Goal: Task Accomplishment & Management: Manage account settings

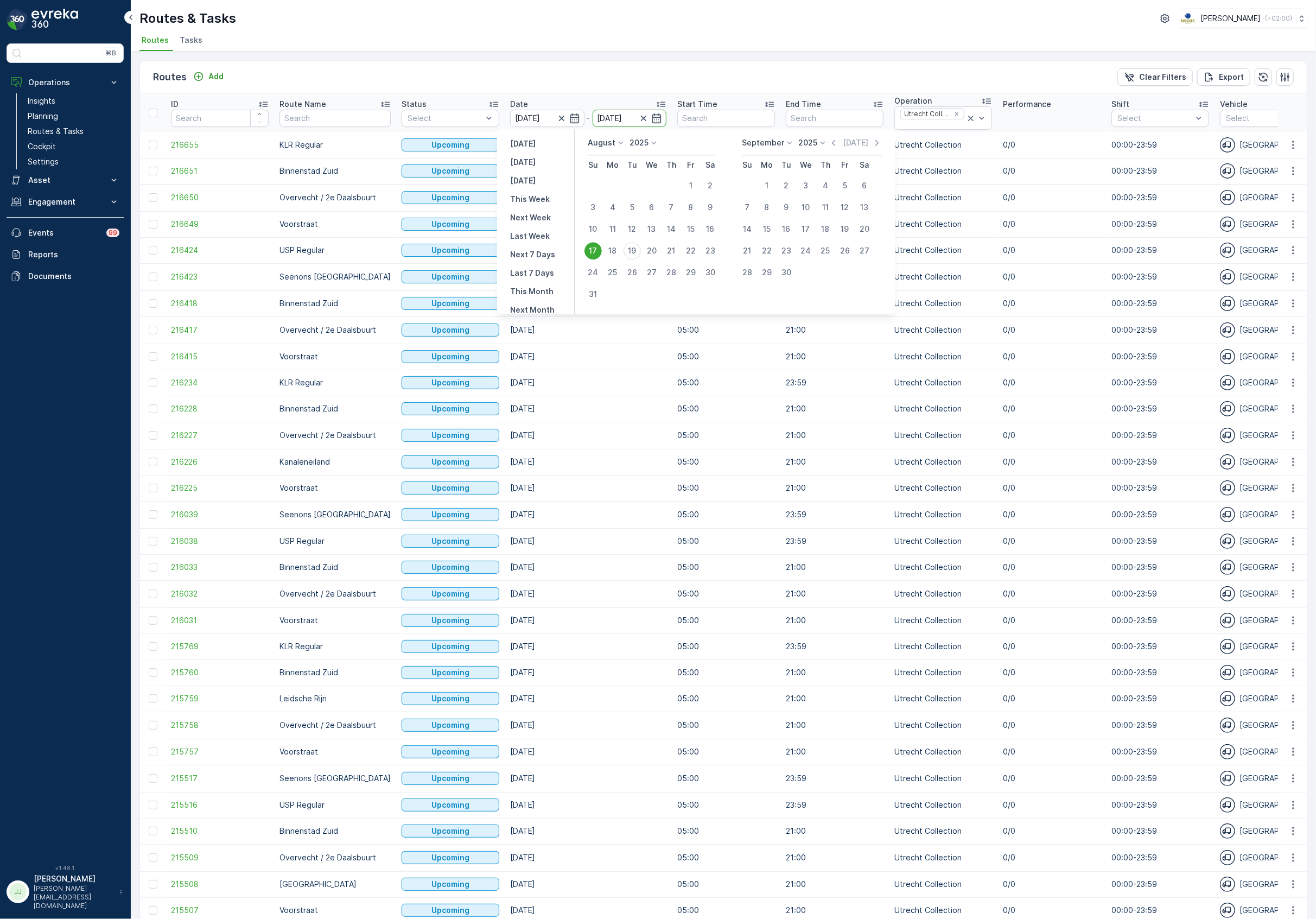
click at [593, 249] on div "17" at bounding box center [594, 251] width 18 height 18
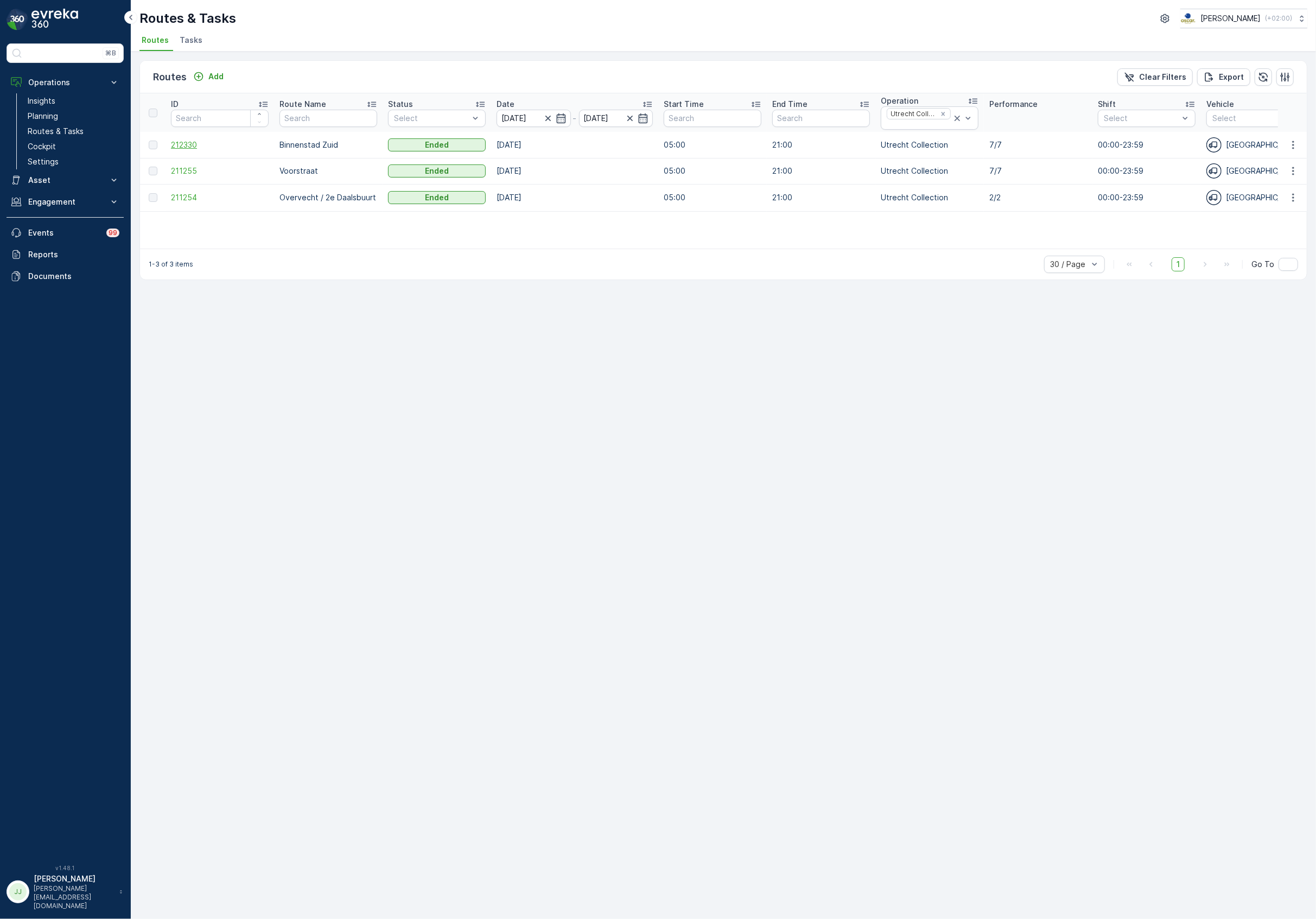
click at [184, 141] on span "212330" at bounding box center [219, 144] width 97 height 10
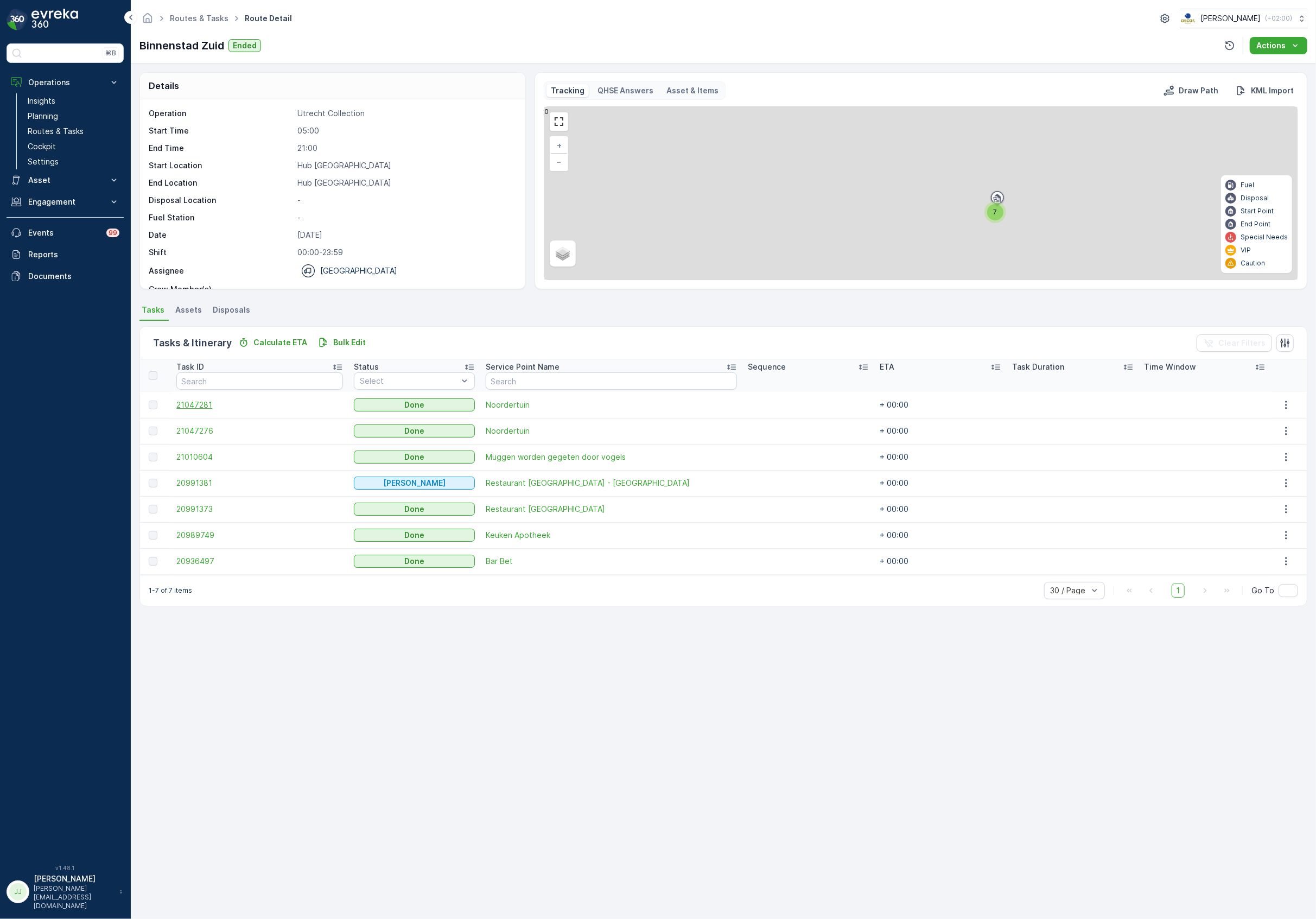
click at [204, 409] on span "21047281" at bounding box center [259, 404] width 166 height 10
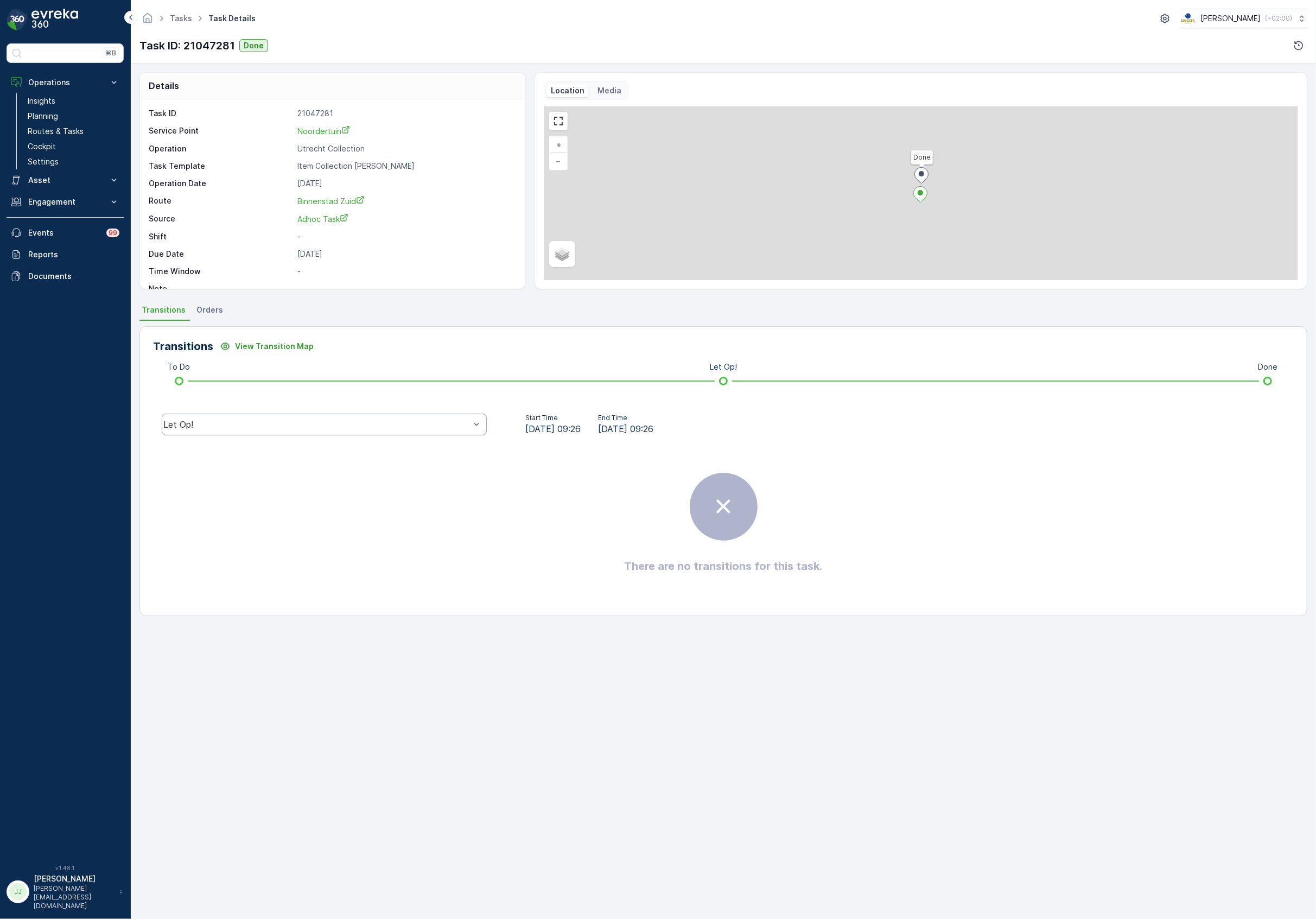
click at [306, 427] on div "Let Op!" at bounding box center [316, 424] width 306 height 10
click at [191, 341] on div "Done" at bounding box center [324, 343] width 312 height 10
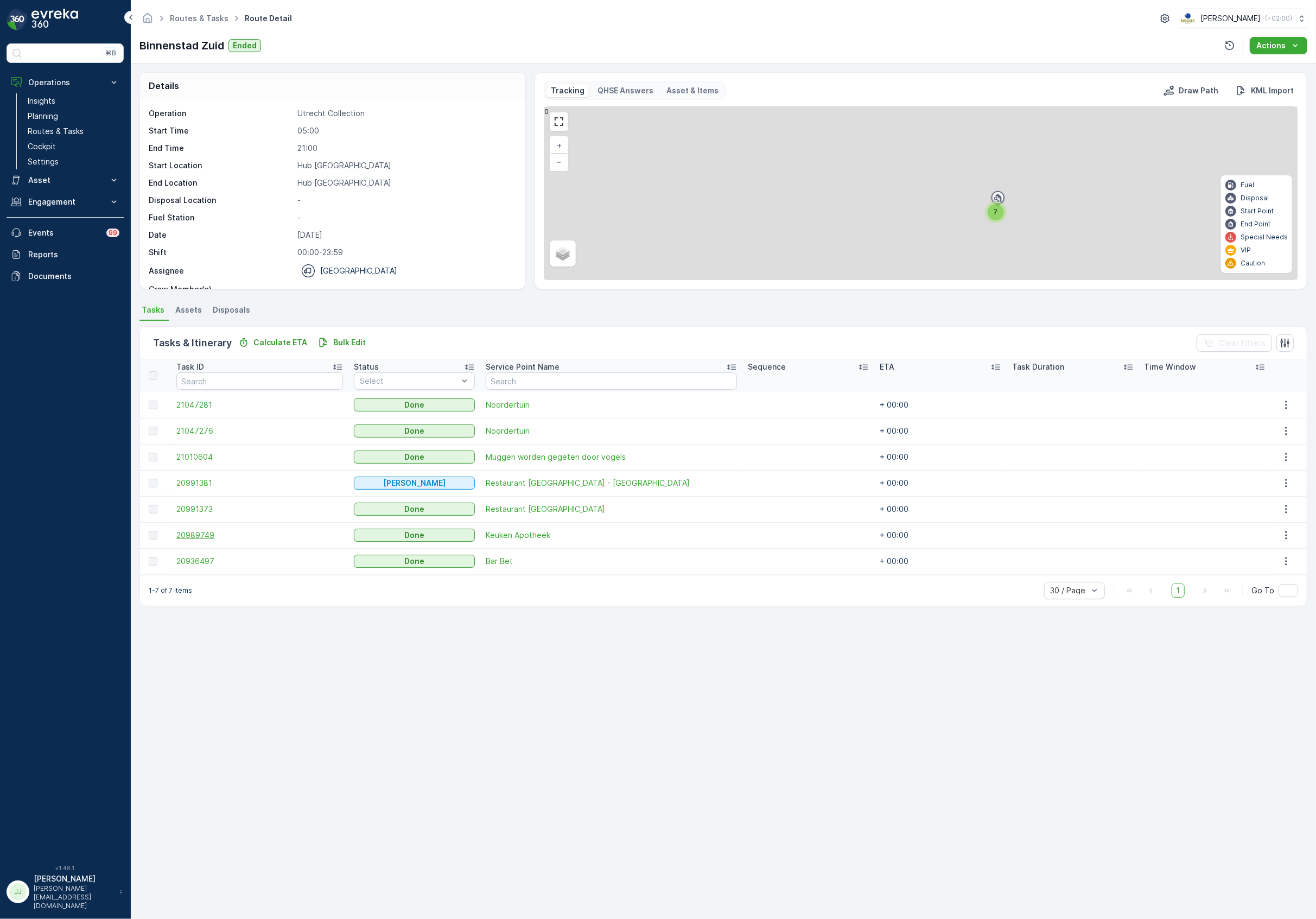
click at [204, 534] on span "20989749" at bounding box center [259, 534] width 166 height 10
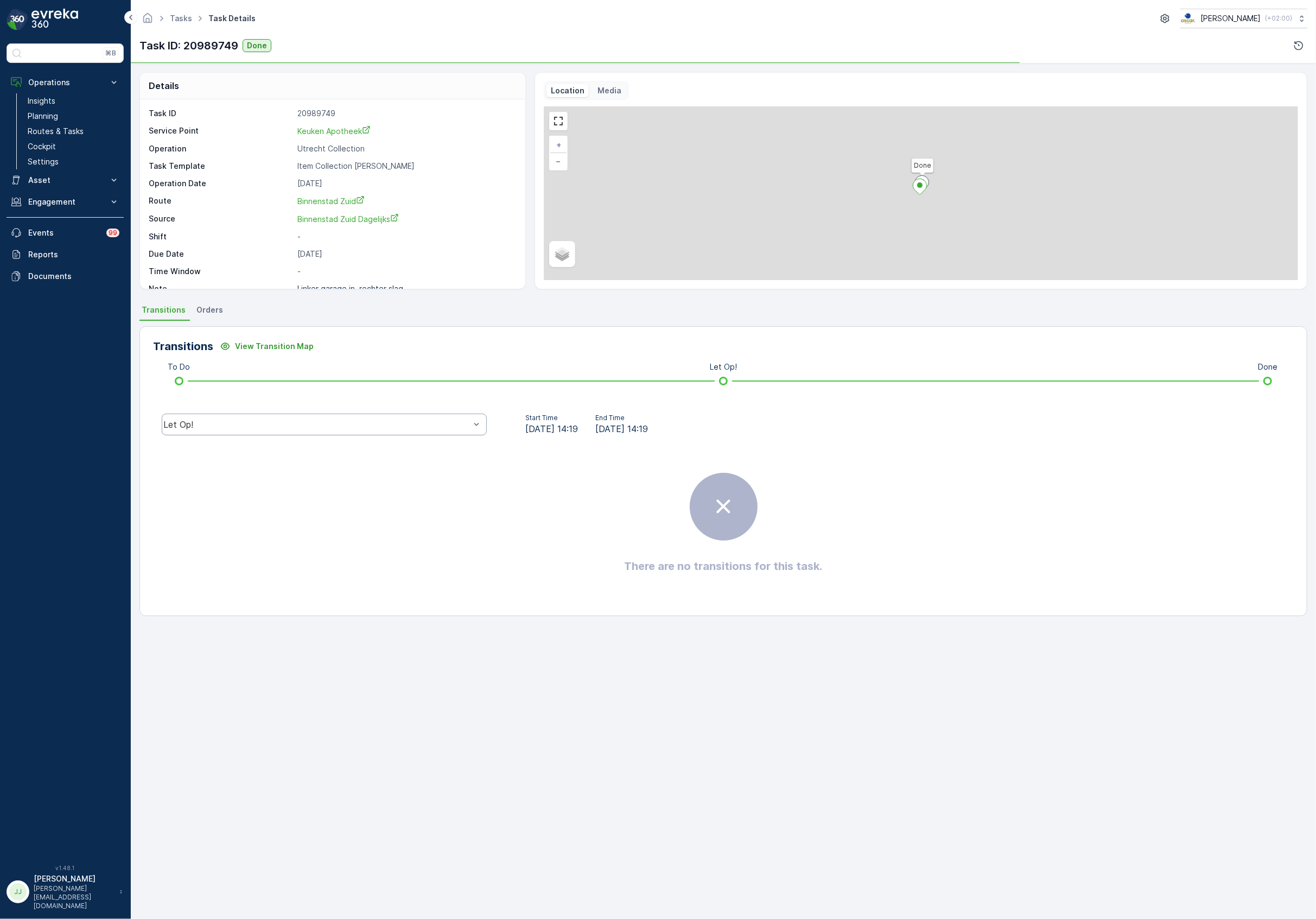
click at [220, 433] on div "Let Op!" at bounding box center [324, 424] width 325 height 22
click at [178, 340] on span "Done" at bounding box center [179, 343] width 22 height 10
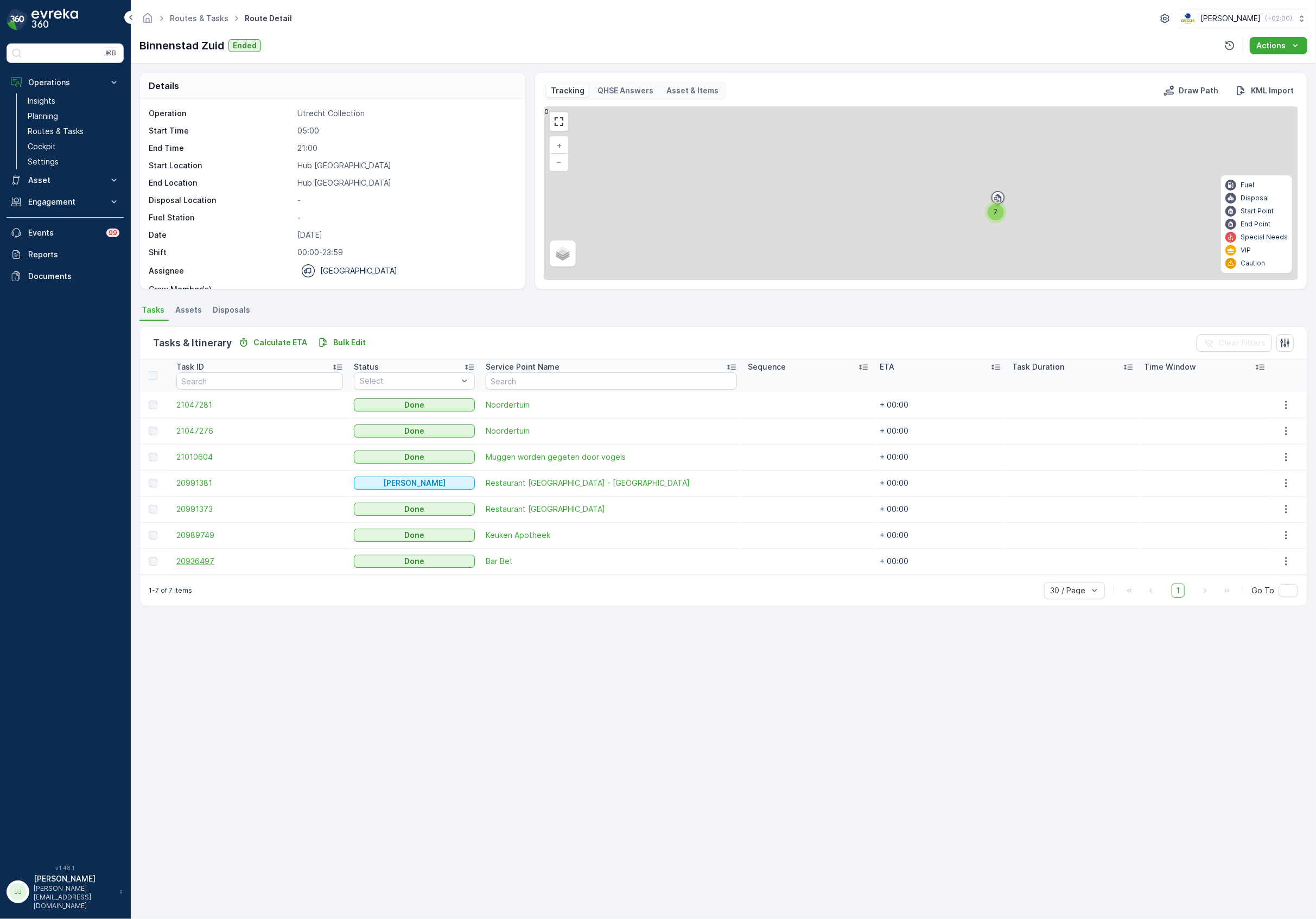
click at [191, 565] on span "20936497" at bounding box center [259, 561] width 166 height 10
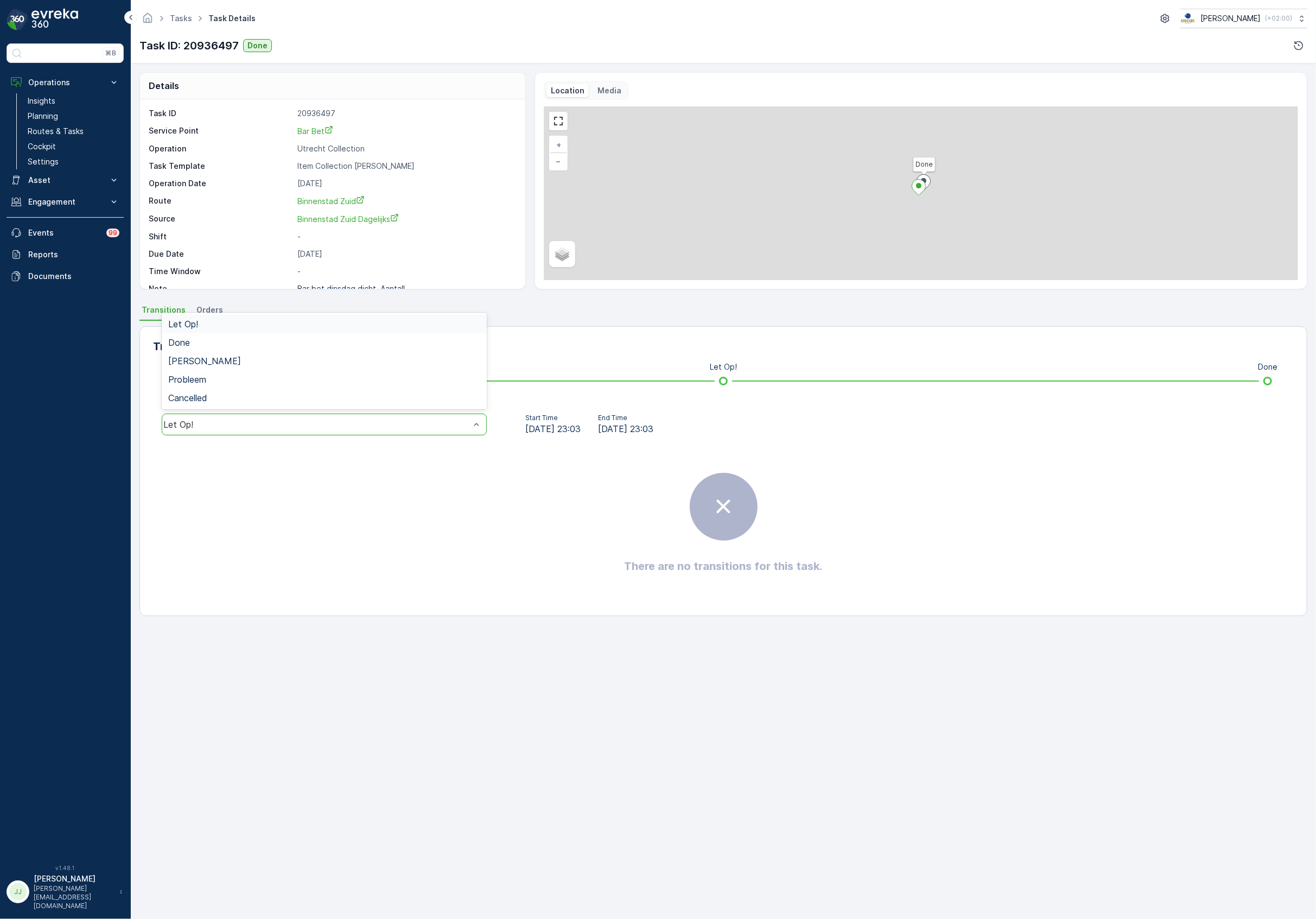
click at [228, 422] on div "Let Op!" at bounding box center [316, 424] width 306 height 10
click at [189, 344] on span "Done" at bounding box center [179, 343] width 22 height 10
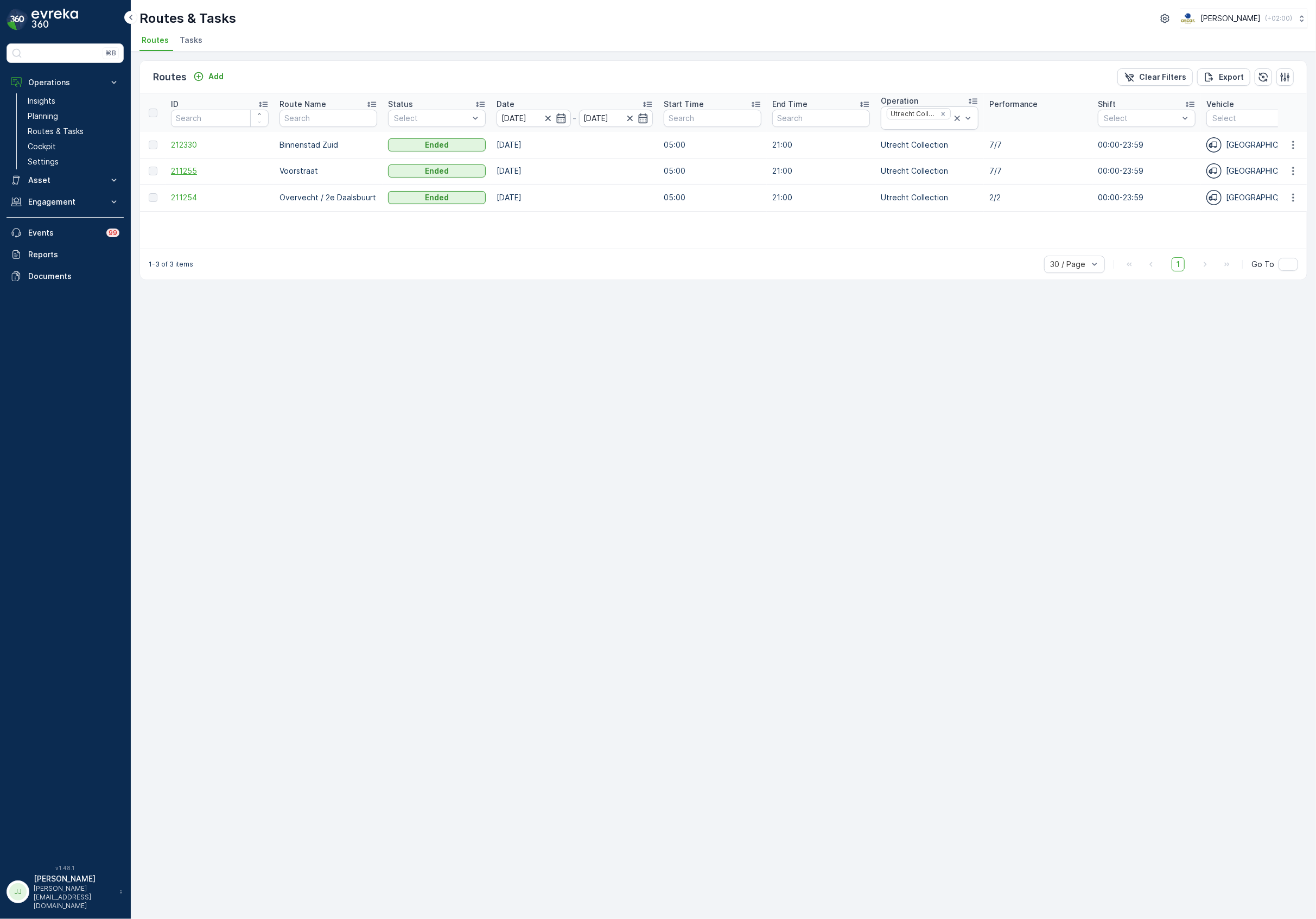
click at [196, 174] on span "211255" at bounding box center [219, 171] width 97 height 10
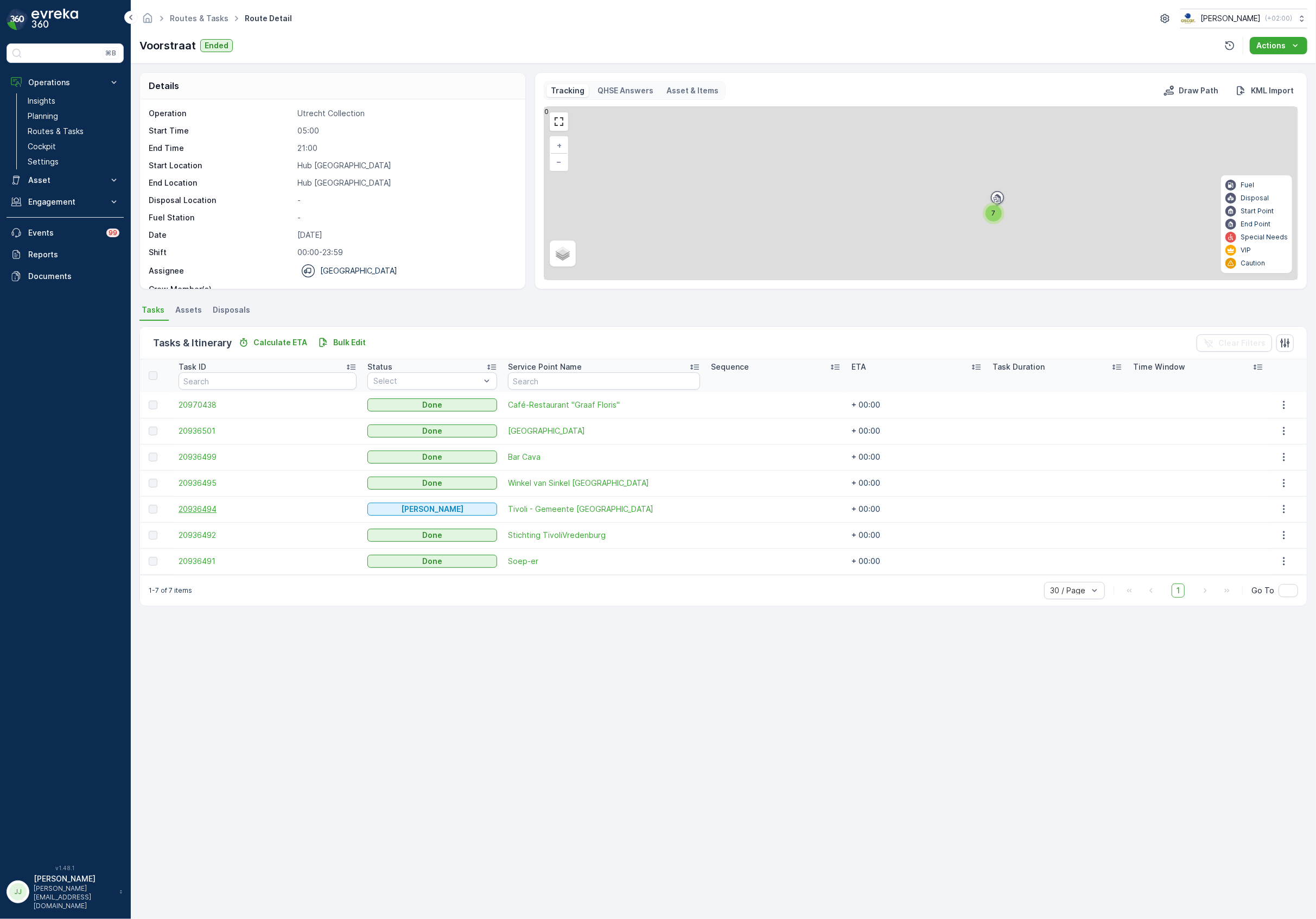
click at [187, 506] on span "20936494" at bounding box center [267, 509] width 178 height 10
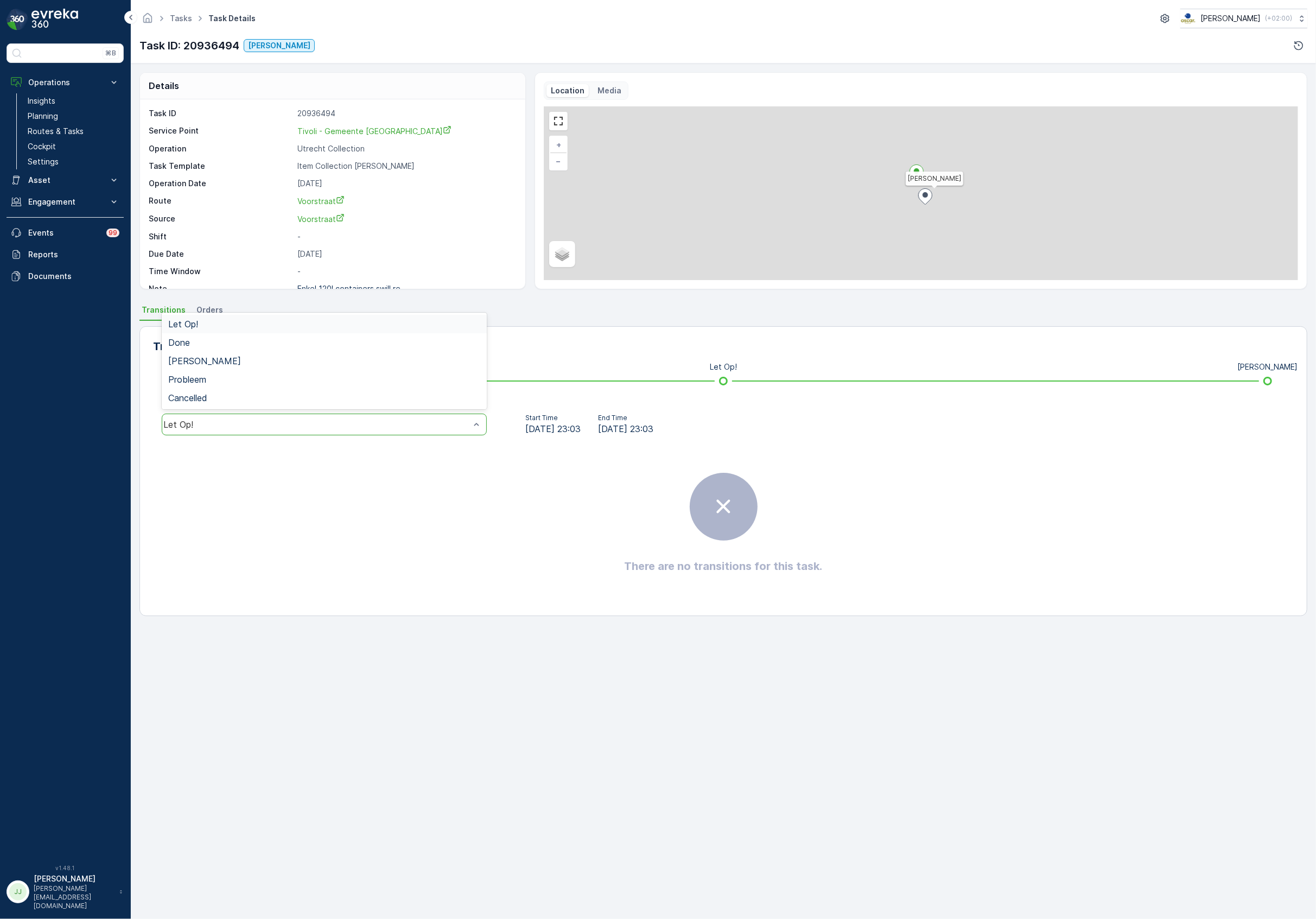
click at [269, 424] on div "Let Op!" at bounding box center [316, 424] width 306 height 10
click at [203, 355] on div "[PERSON_NAME]" at bounding box center [324, 361] width 325 height 19
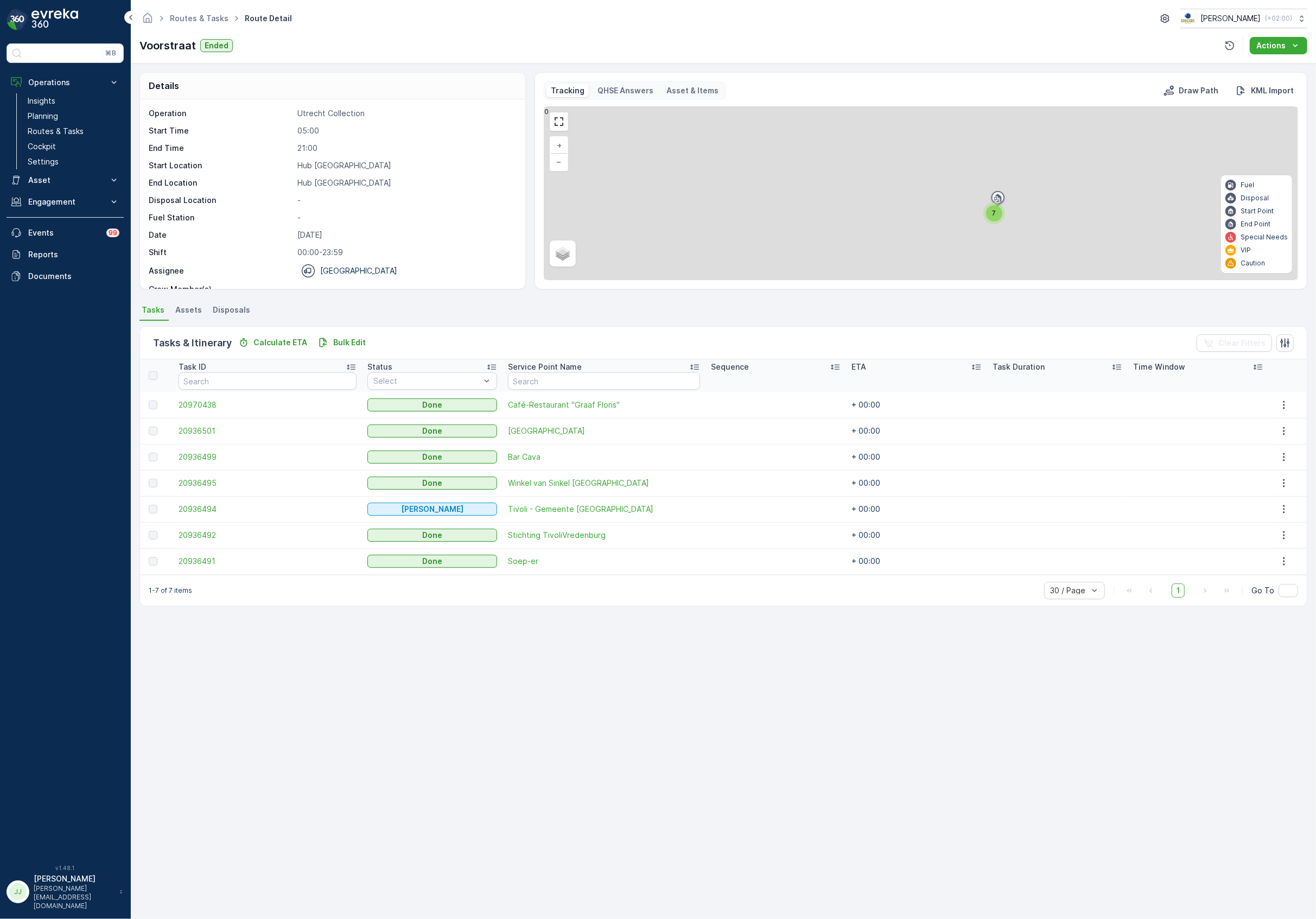
click at [196, 476] on td "20936495" at bounding box center [267, 483] width 189 height 26
click at [198, 481] on span "20936495" at bounding box center [267, 483] width 178 height 10
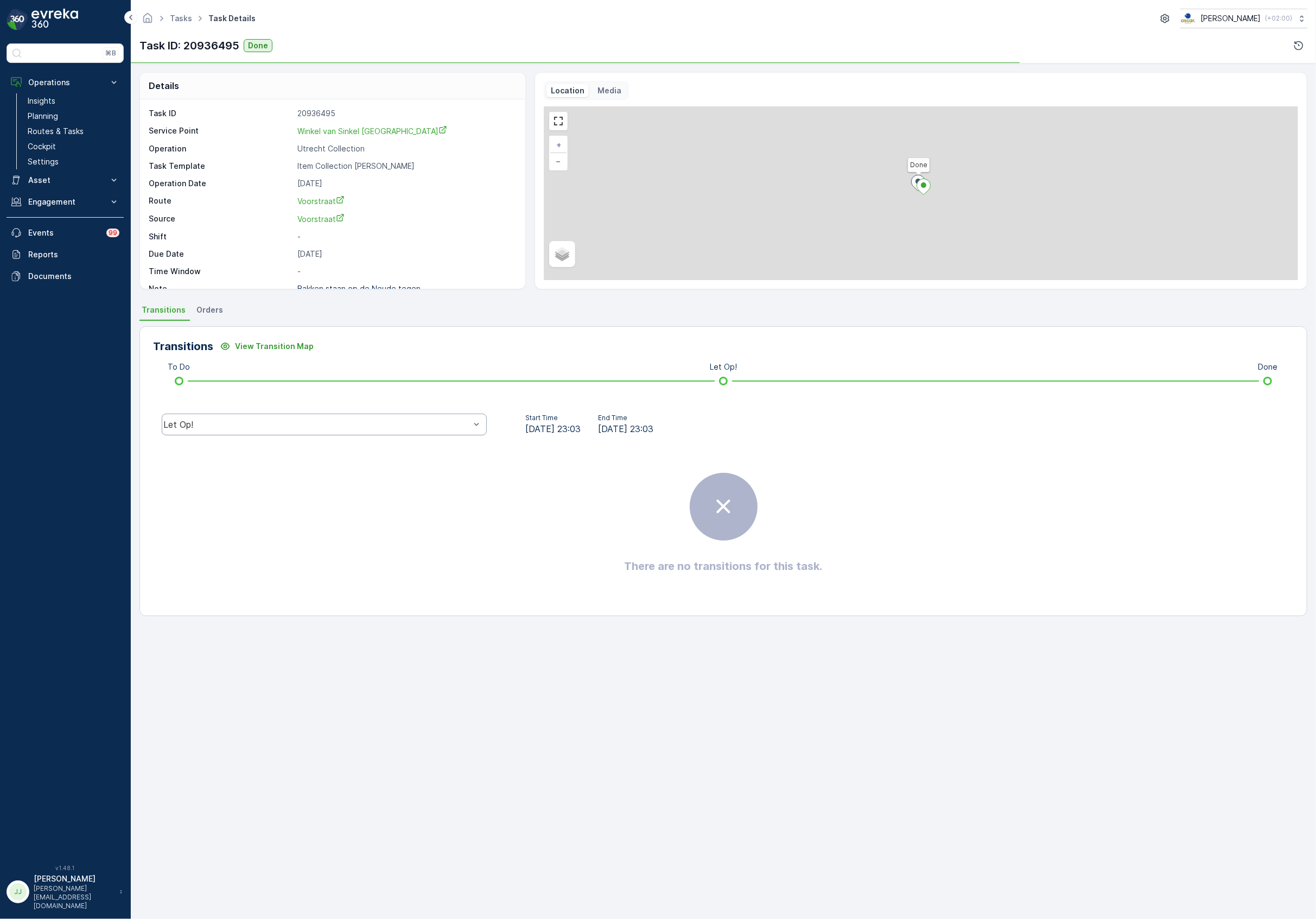
click at [229, 427] on div "Let Op!" at bounding box center [316, 424] width 306 height 10
click at [196, 344] on div "Done" at bounding box center [324, 343] width 312 height 10
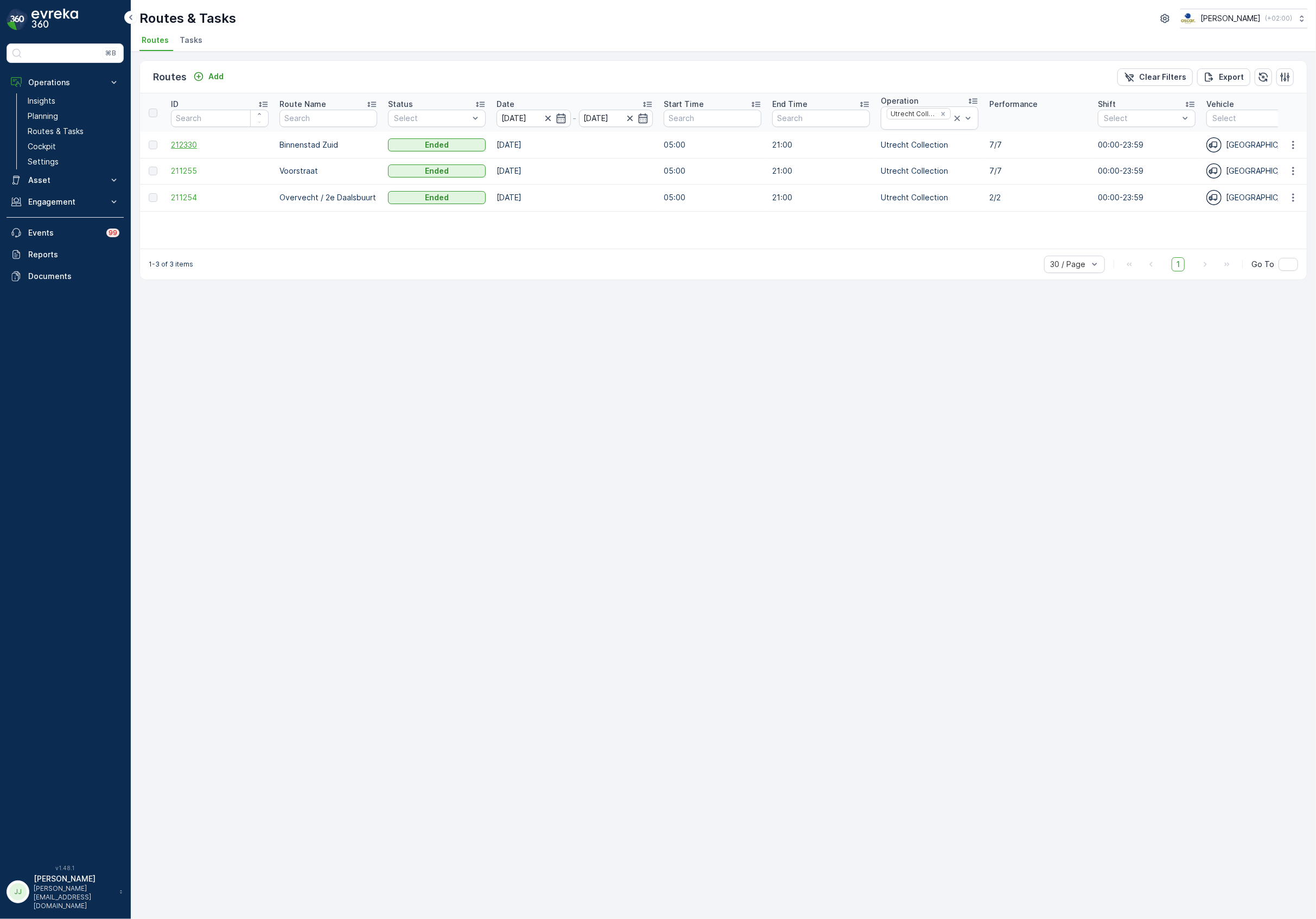
click at [196, 143] on span "212330" at bounding box center [219, 144] width 97 height 10
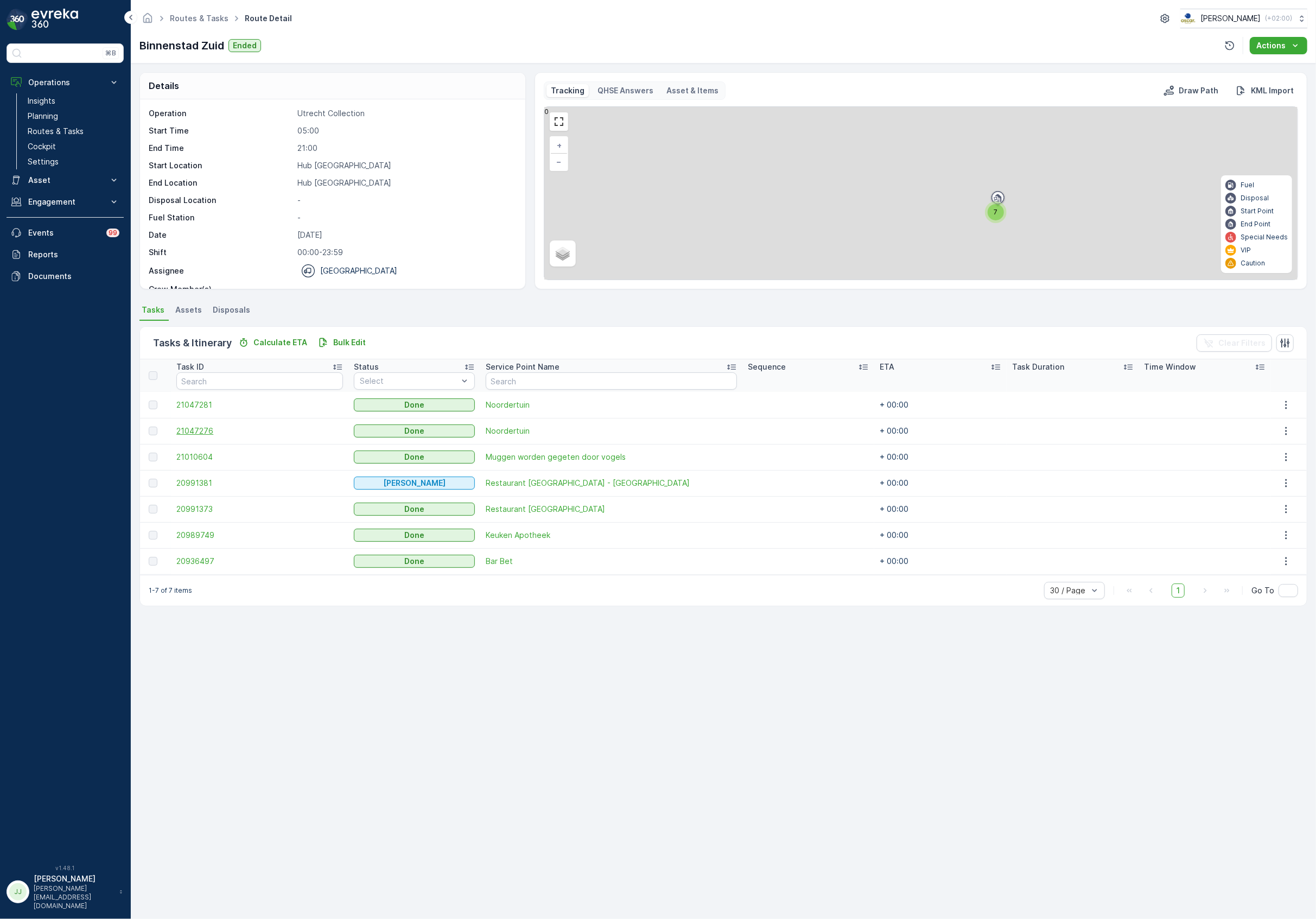
click at [198, 430] on span "21047276" at bounding box center [259, 431] width 166 height 10
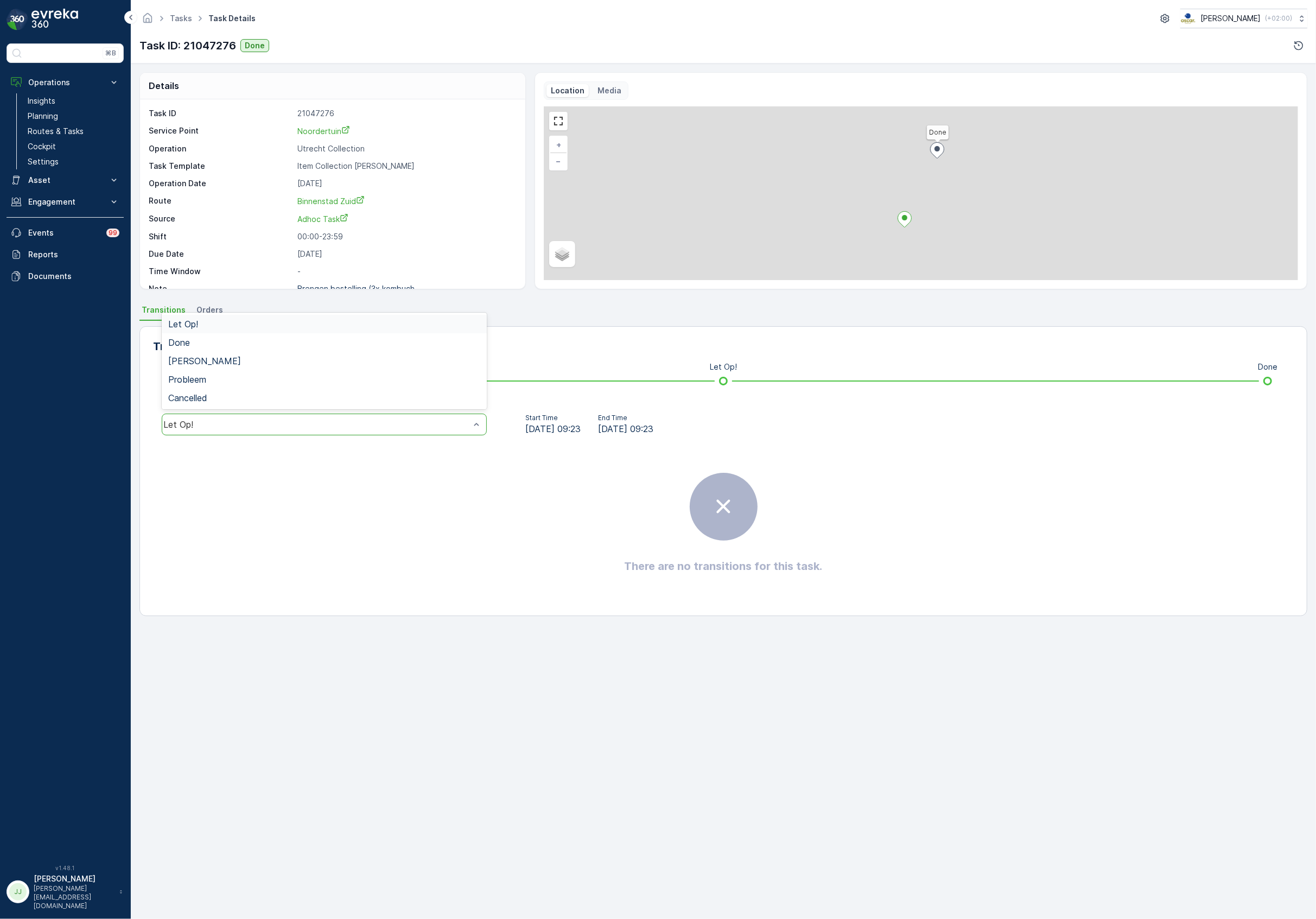
click at [339, 435] on div "Let Op!" at bounding box center [324, 424] width 325 height 22
click at [202, 346] on div "Done" at bounding box center [324, 343] width 312 height 10
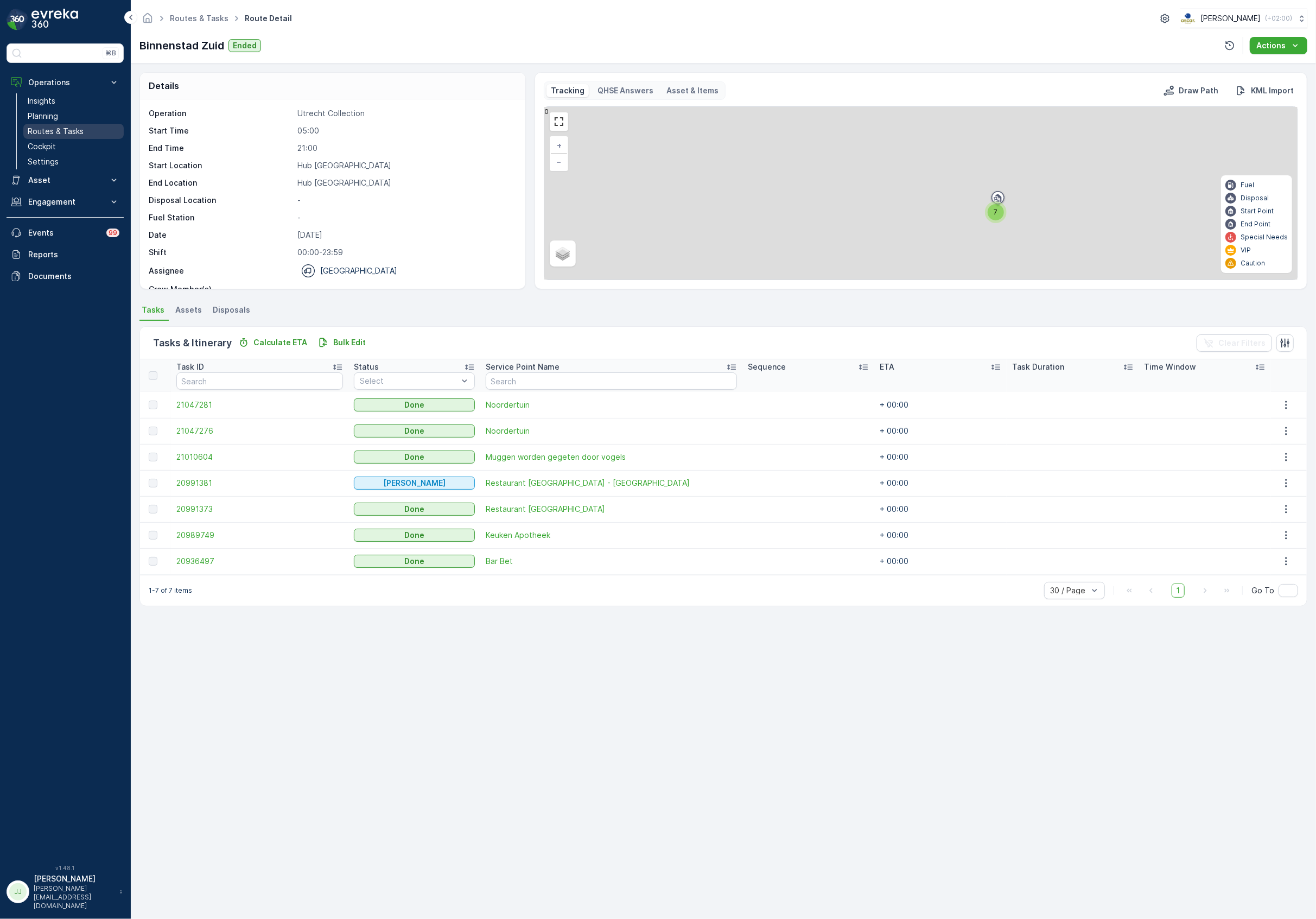
click at [75, 129] on p "Routes & Tasks" at bounding box center [55, 131] width 56 height 10
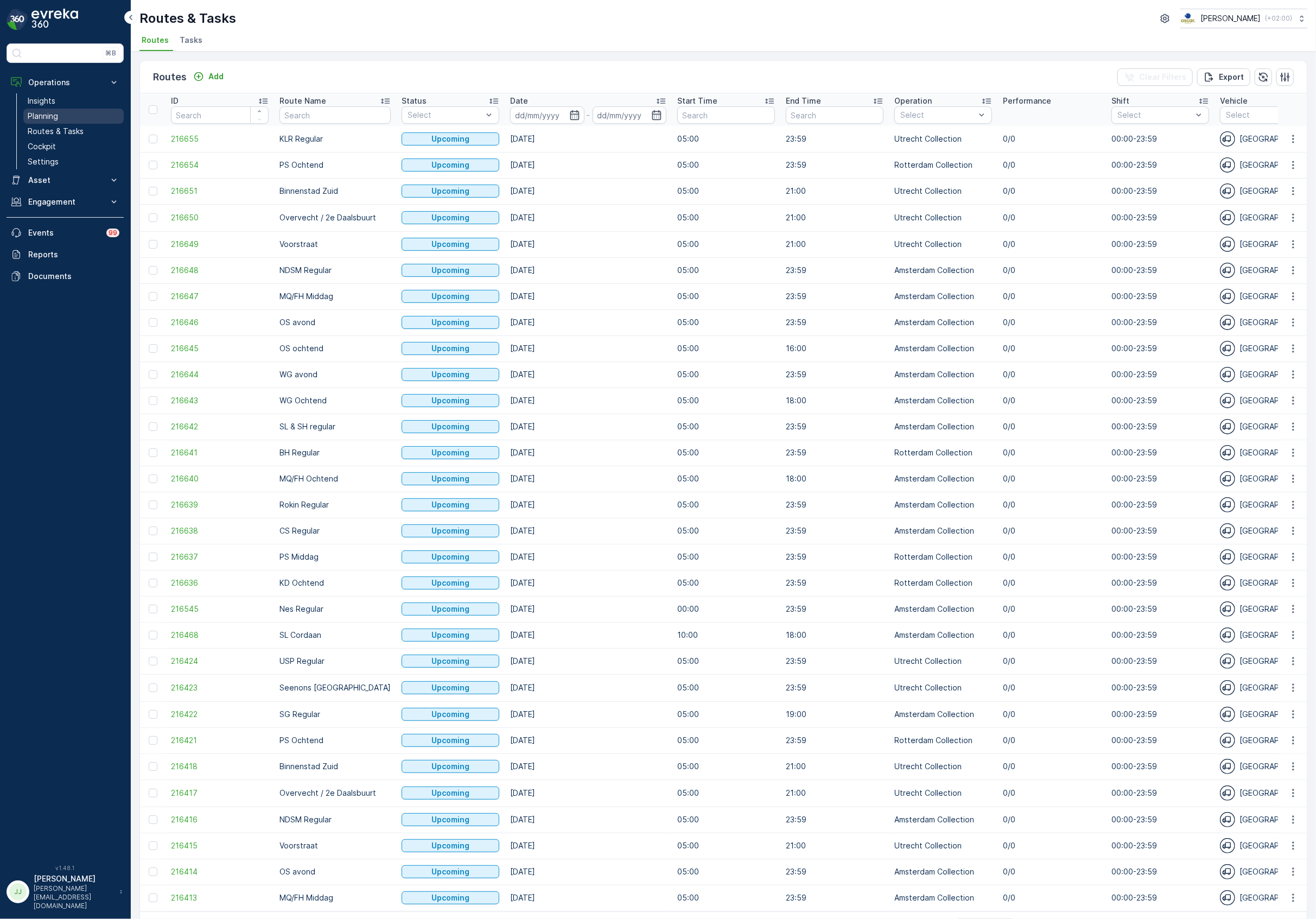
click at [68, 117] on link "Planning" at bounding box center [73, 116] width 101 height 15
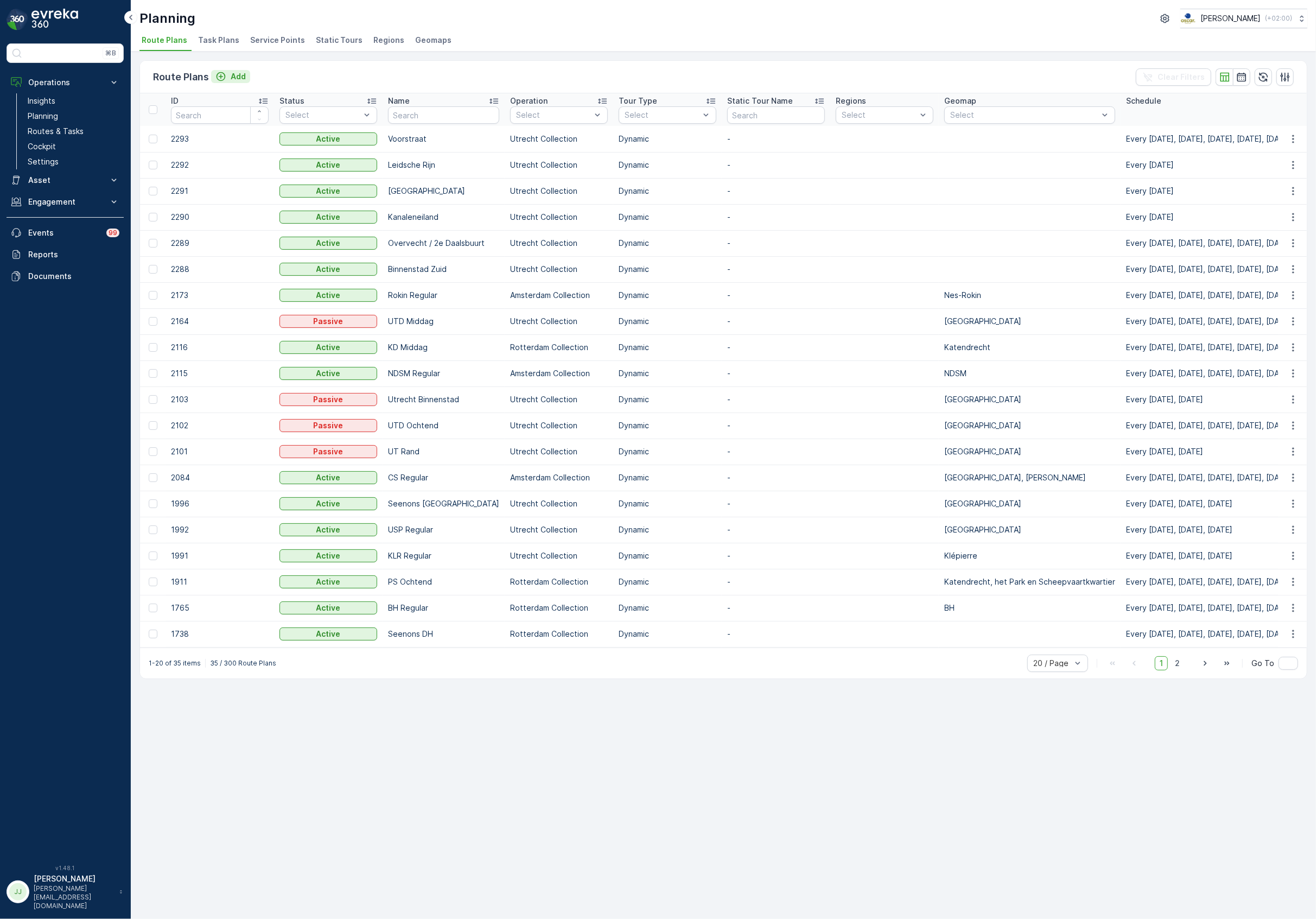
click at [226, 76] on icon "Add" at bounding box center [220, 76] width 10 height 10
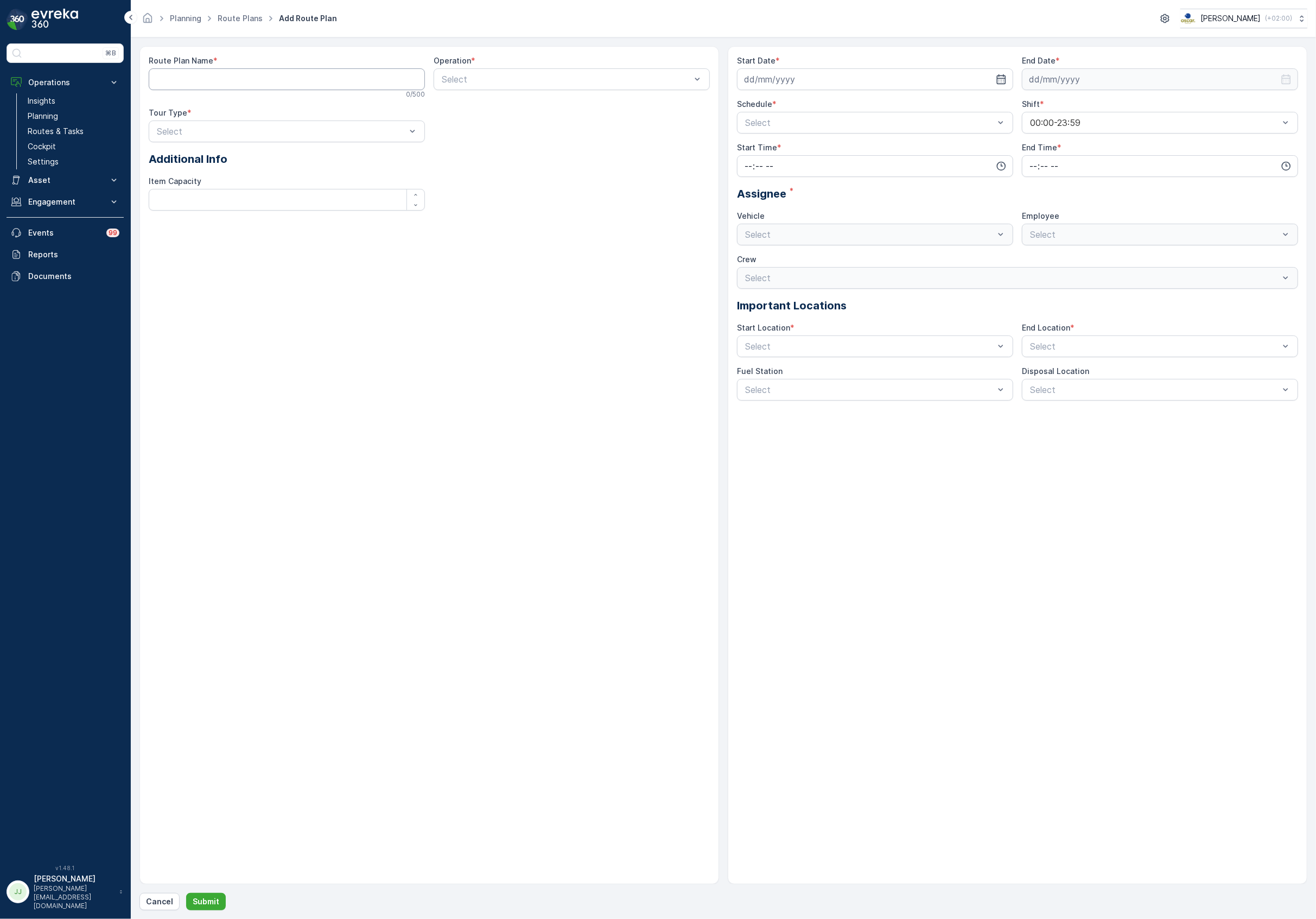
click at [203, 80] on Name "Route Plan Name" at bounding box center [286, 79] width 276 height 22
type Name "SLSH SAIL"
click at [498, 121] on span "Amsterdam Collection" at bounding box center [484, 124] width 89 height 10
click at [189, 179] on span "Dynamic" at bounding box center [172, 176] width 35 height 10
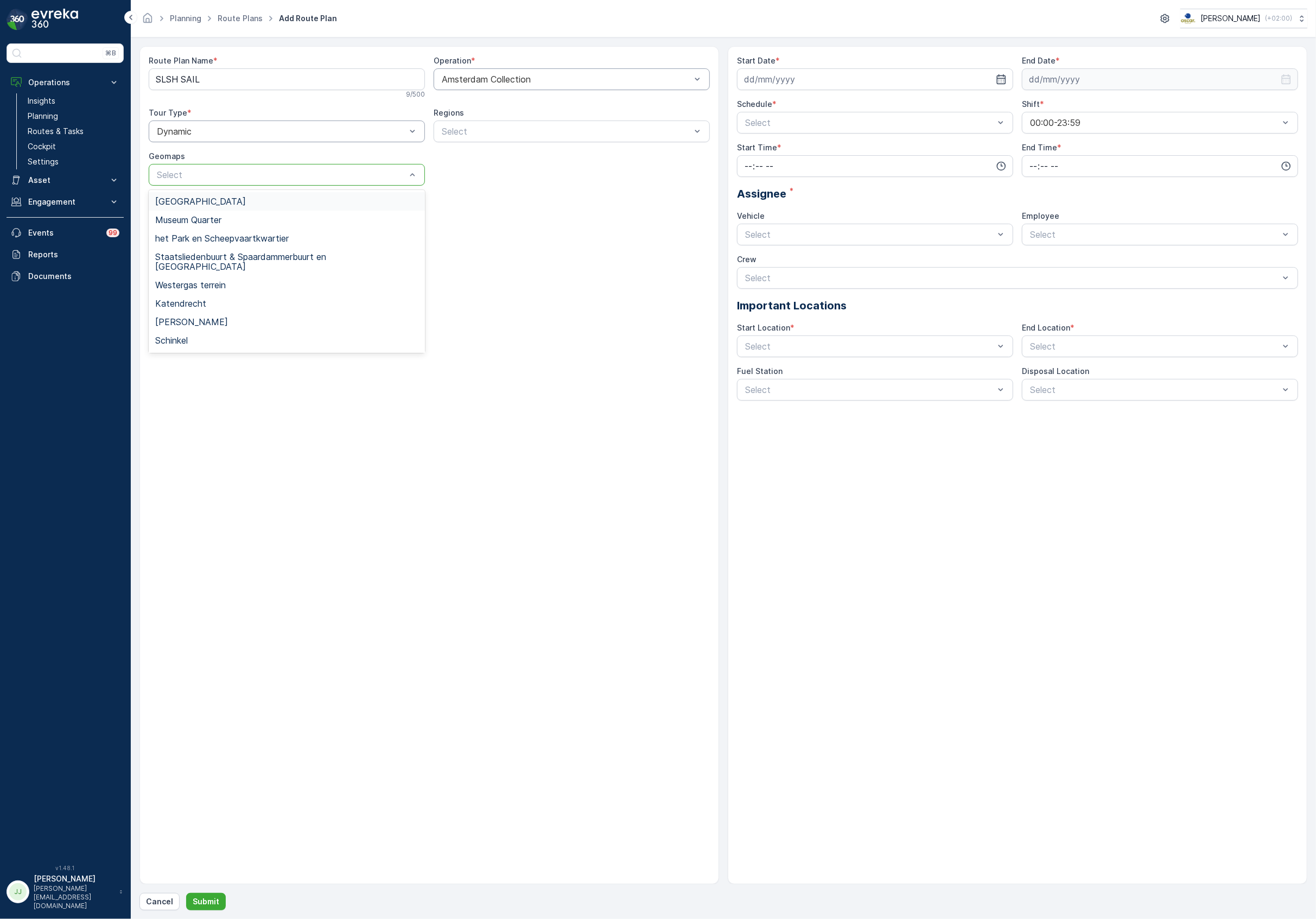
click at [187, 177] on div at bounding box center [282, 175] width 251 height 10
click at [516, 142] on div "Select" at bounding box center [571, 131] width 276 height 22
click at [198, 242] on Capacity "Item Capacity" at bounding box center [286, 243] width 276 height 22
click at [778, 74] on input at bounding box center [874, 79] width 276 height 22
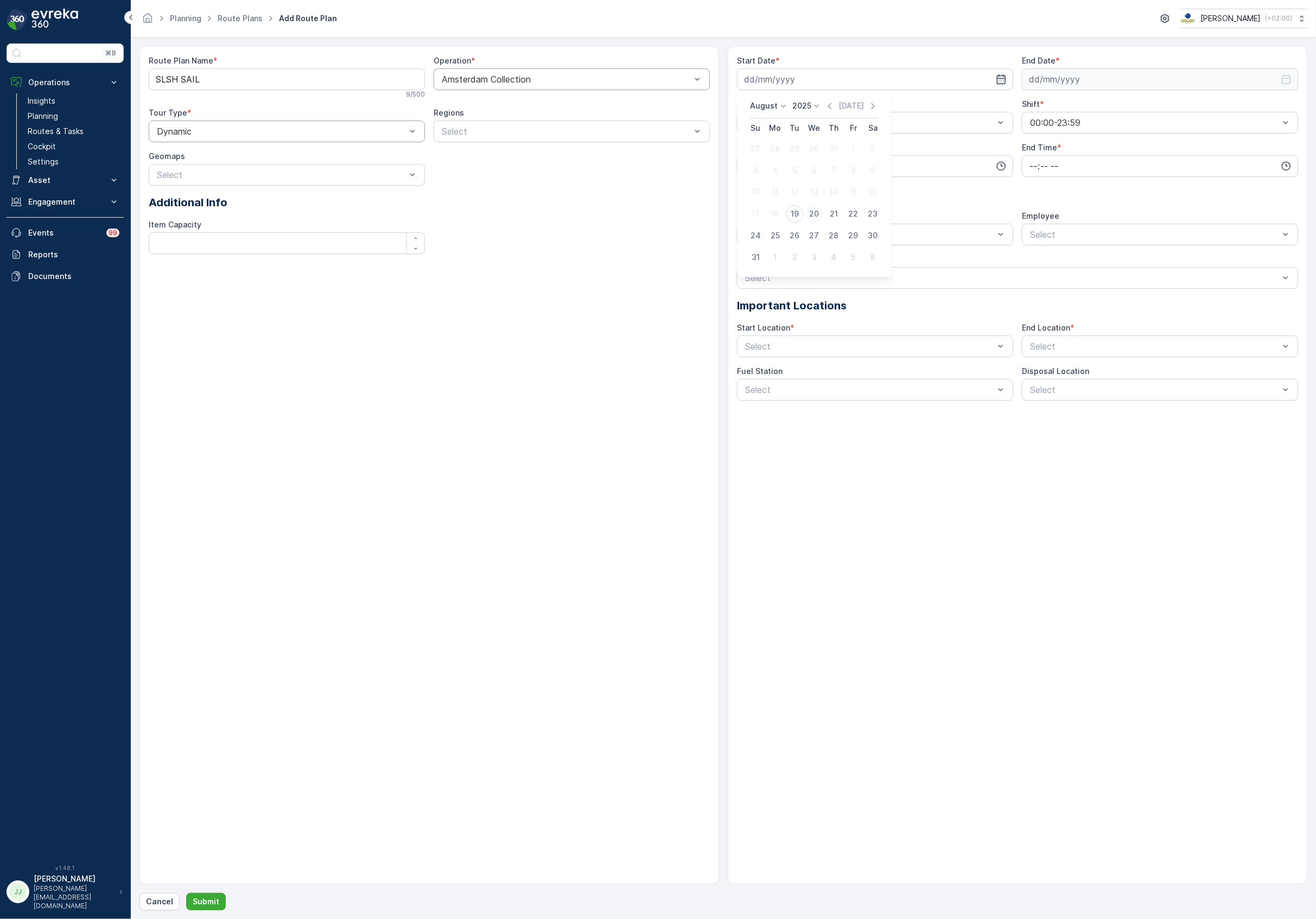
click at [815, 214] on div "20" at bounding box center [815, 214] width 18 height 18
type input "[DATE]"
click at [1120, 83] on input at bounding box center [1159, 79] width 276 height 22
click at [1043, 233] on div "24" at bounding box center [1040, 236] width 18 height 18
type input "[DATE]"
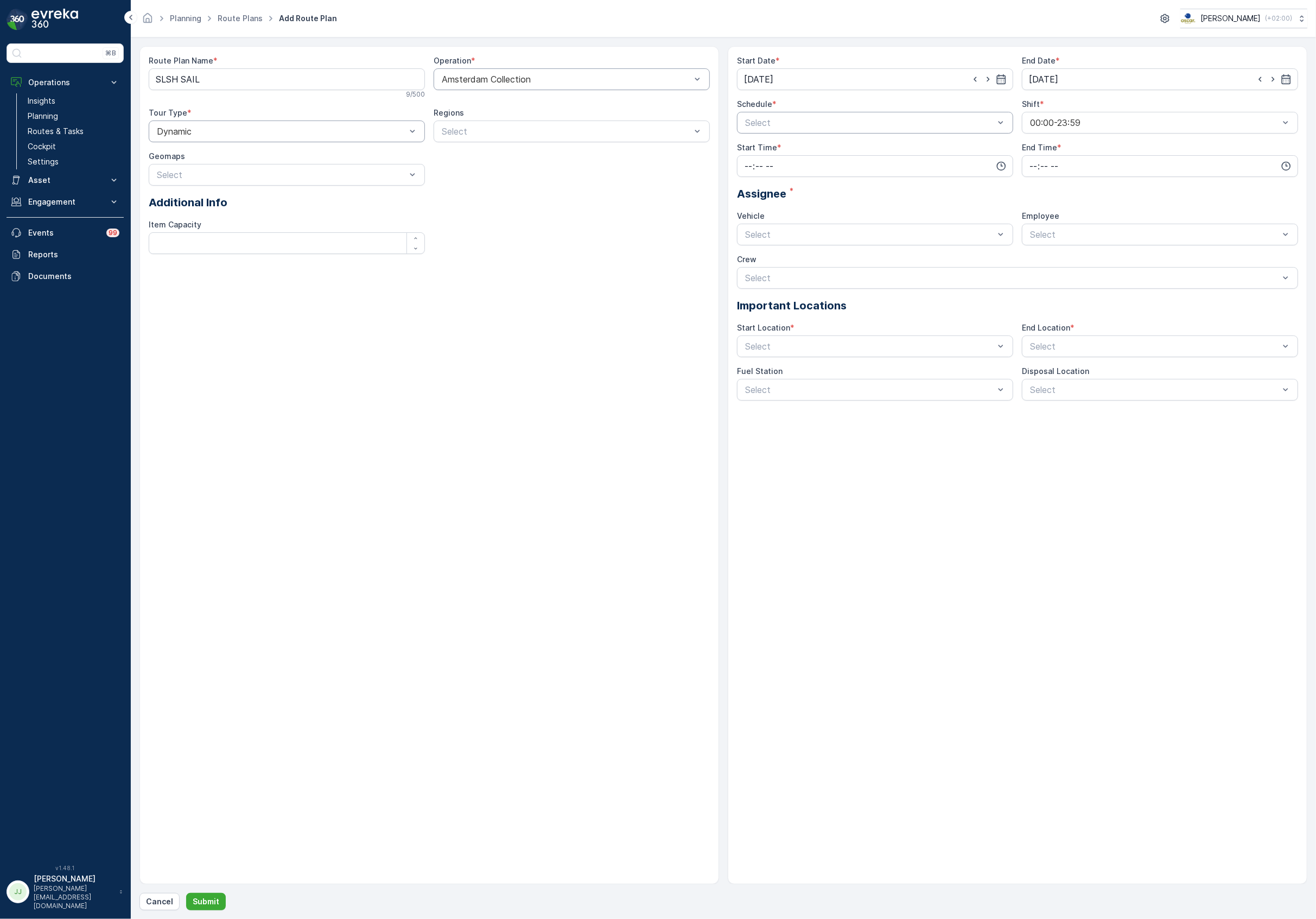
click at [805, 124] on div at bounding box center [870, 122] width 251 height 10
click at [767, 167] on span "Days of Week" at bounding box center [771, 167] width 57 height 10
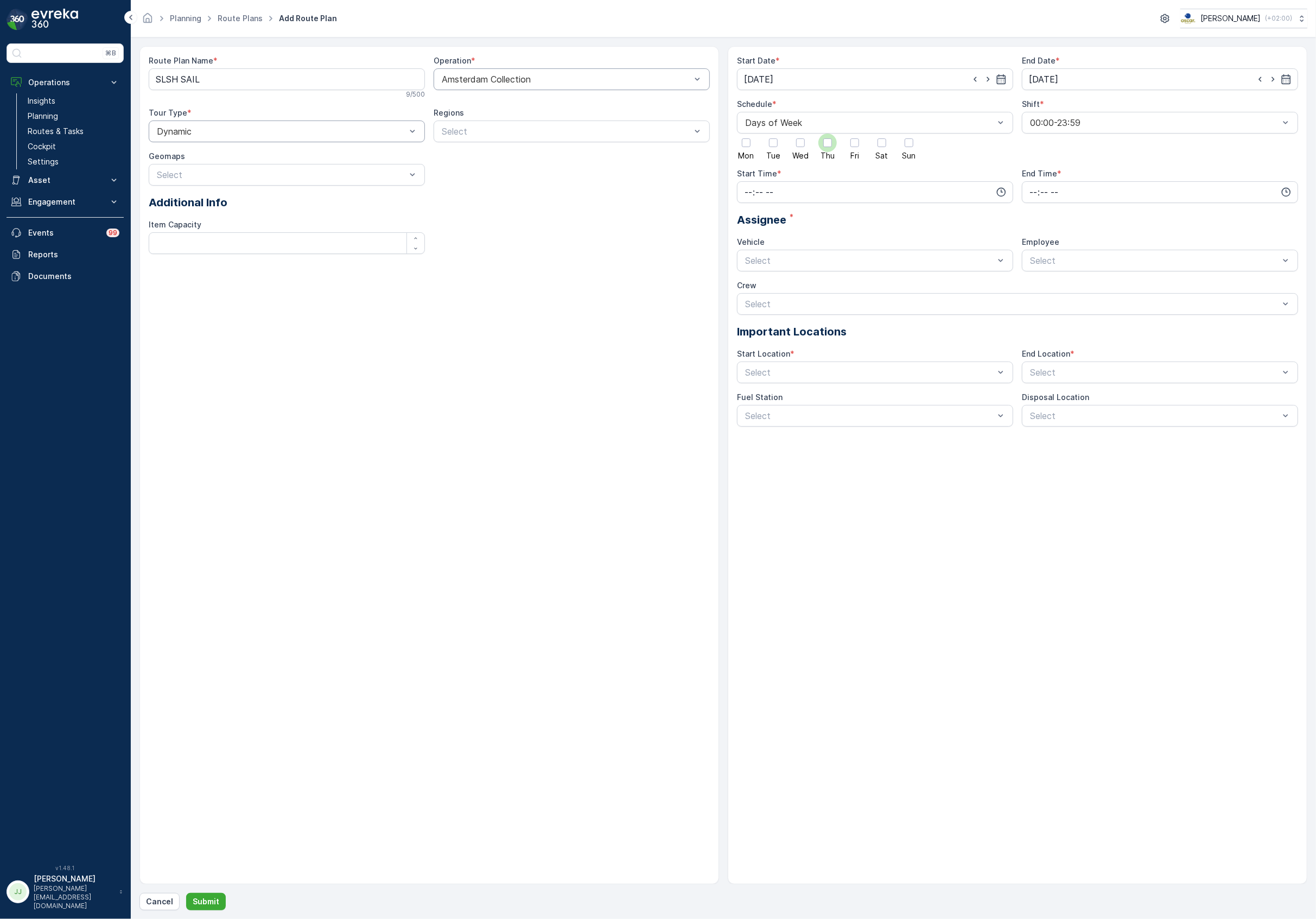
click at [827, 141] on div at bounding box center [827, 142] width 9 height 9
click at [828, 134] on input "Thu" at bounding box center [828, 134] width 0 height 0
drag, startPoint x: 848, startPoint y: 141, endPoint x: 866, endPoint y: 142, distance: 18.0
click at [849, 141] on div at bounding box center [854, 142] width 19 height 19
click at [854, 134] on input "Fri" at bounding box center [854, 134] width 0 height 0
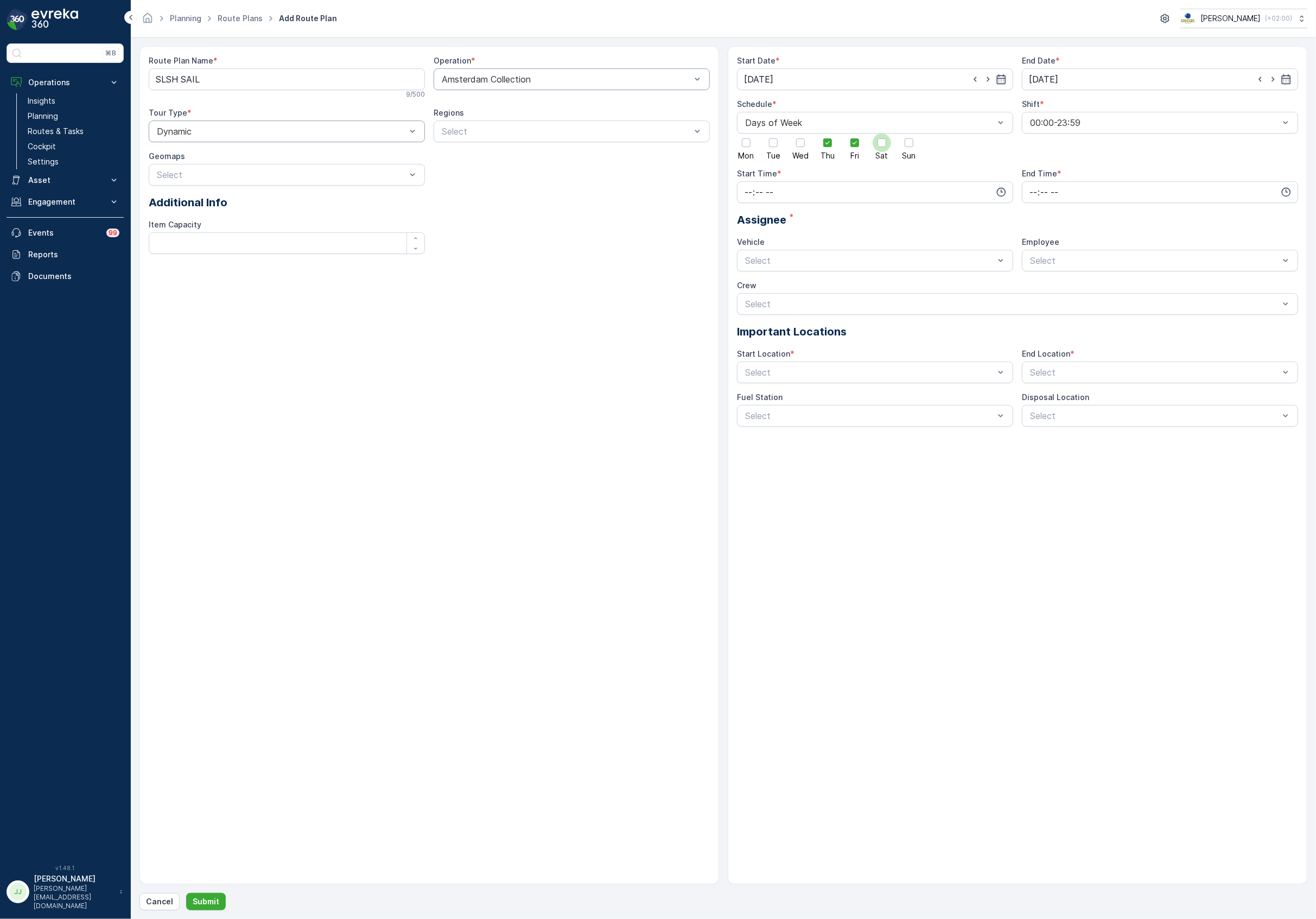
drag, startPoint x: 875, startPoint y: 142, endPoint x: 913, endPoint y: 142, distance: 38.0
click at [876, 142] on div at bounding box center [882, 142] width 19 height 19
click at [882, 134] on input "Sat" at bounding box center [882, 134] width 0 height 0
click at [913, 142] on div at bounding box center [909, 142] width 9 height 9
click at [909, 134] on input "Sun" at bounding box center [909, 134] width 0 height 0
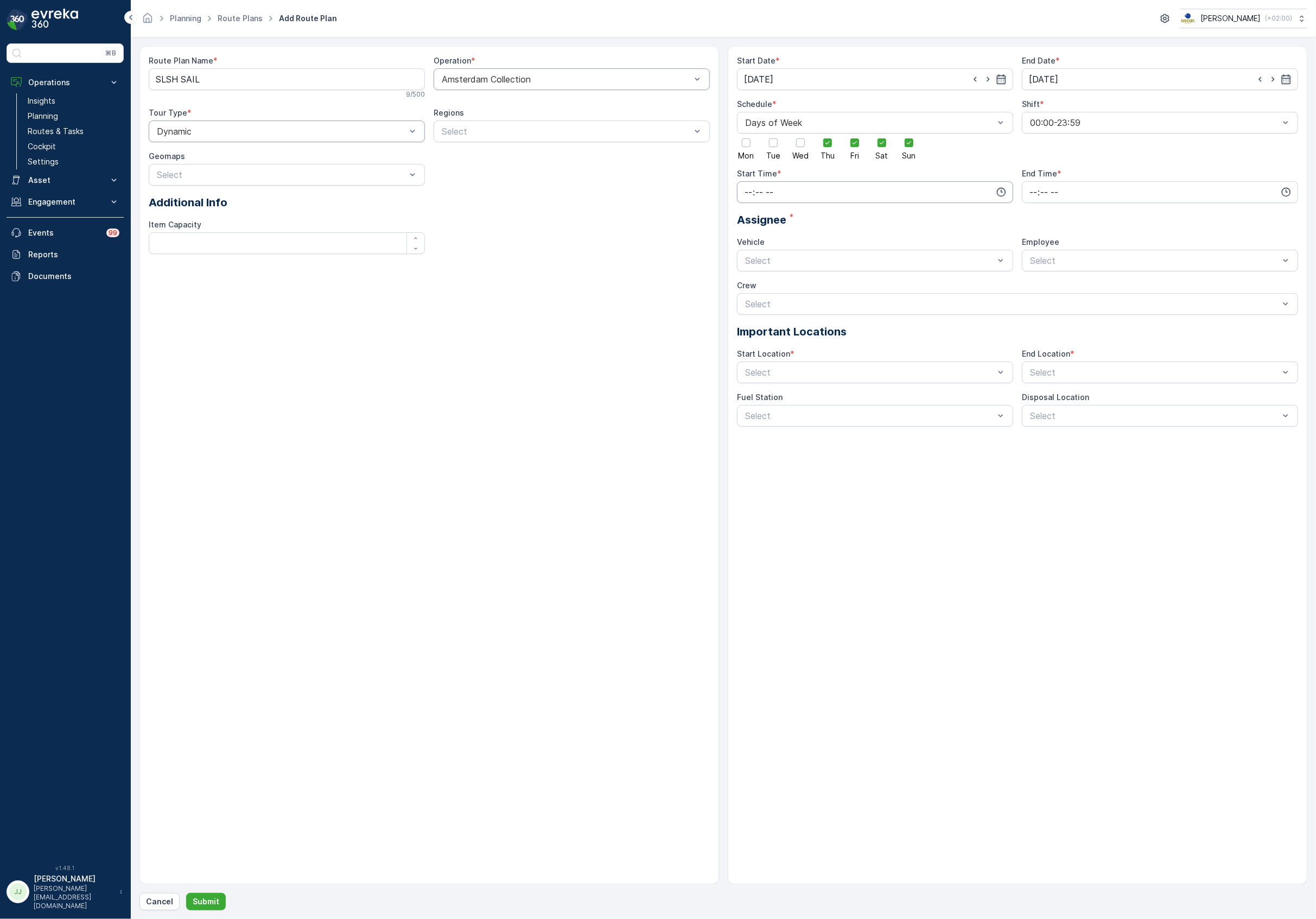
click at [895, 190] on input "time" at bounding box center [874, 192] width 276 height 22
click at [749, 293] on span "05" at bounding box center [748, 288] width 10 height 10
type input "05:00"
click at [1112, 191] on input "time" at bounding box center [1159, 192] width 276 height 22
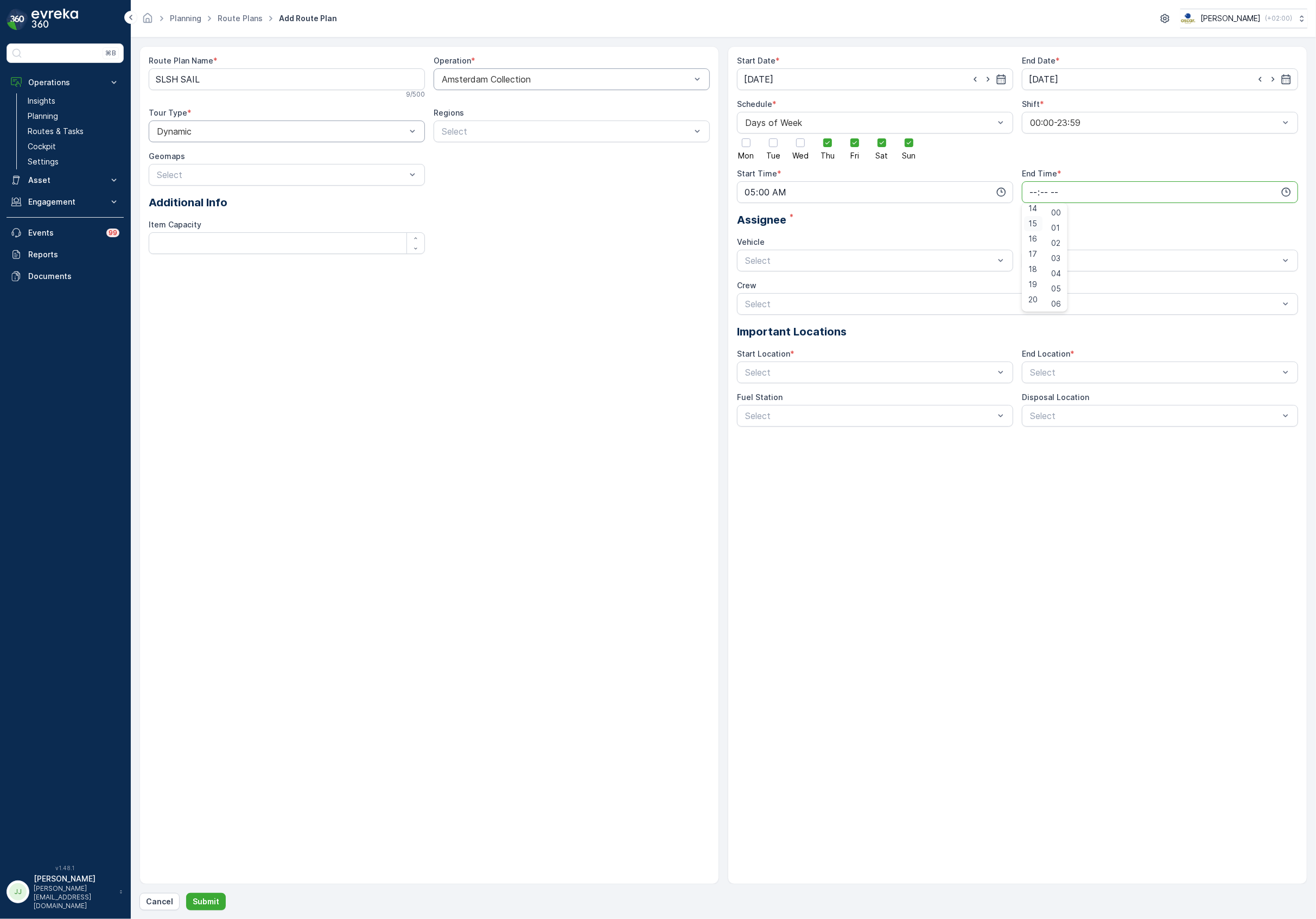
click at [1034, 225] on span "15" at bounding box center [1032, 223] width 9 height 10
type input "15:00"
click at [813, 257] on div at bounding box center [870, 261] width 251 height 10
click at [781, 286] on span "Amsterdam" at bounding box center [788, 287] width 91 height 10
click at [1075, 258] on div at bounding box center [1154, 261] width 251 height 10
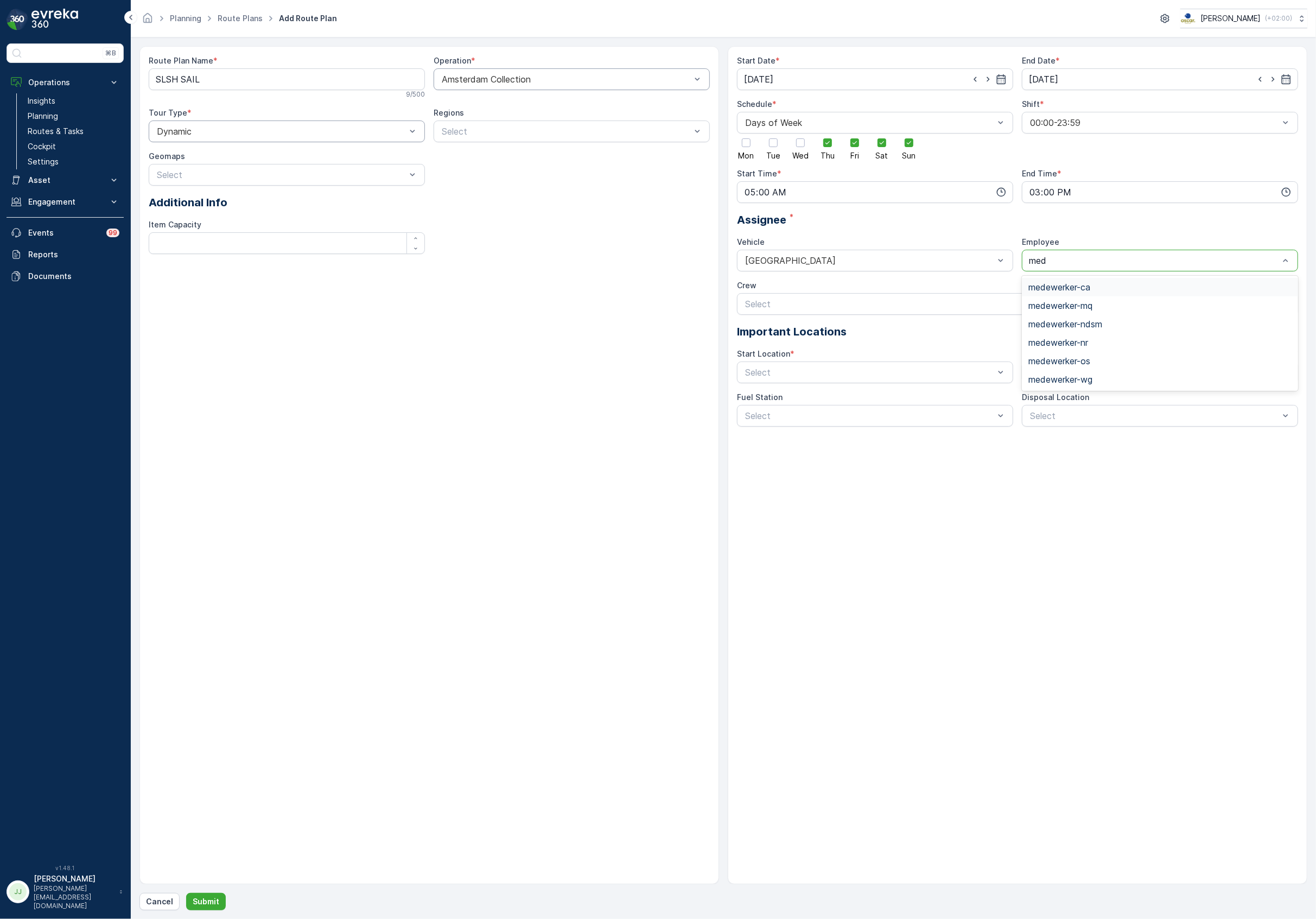
type input "mede"
click at [1080, 377] on span "medewerker-wg" at bounding box center [1060, 379] width 64 height 10
click at [878, 305] on div at bounding box center [1012, 304] width 536 height 10
click at [705, 345] on div "Route Plan Name * SLSH SAIL 9 / 500 Operation * Amsterdam Collection Tour Type …" at bounding box center [429, 465] width 579 height 839
click at [763, 368] on div at bounding box center [870, 373] width 251 height 10
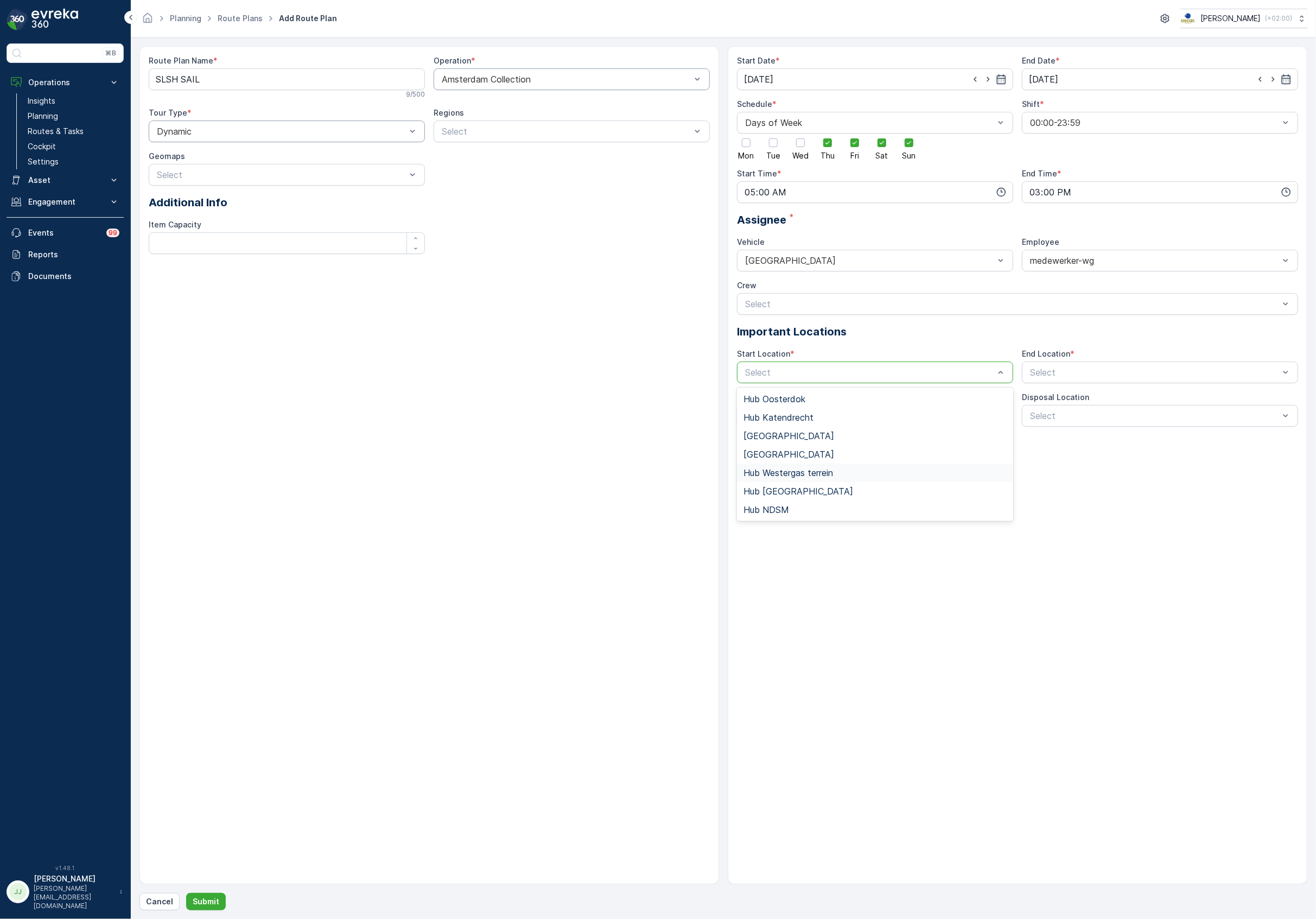
click at [793, 476] on span "Hub Westergas terrein" at bounding box center [788, 472] width 89 height 10
click at [1035, 369] on div at bounding box center [1154, 373] width 251 height 10
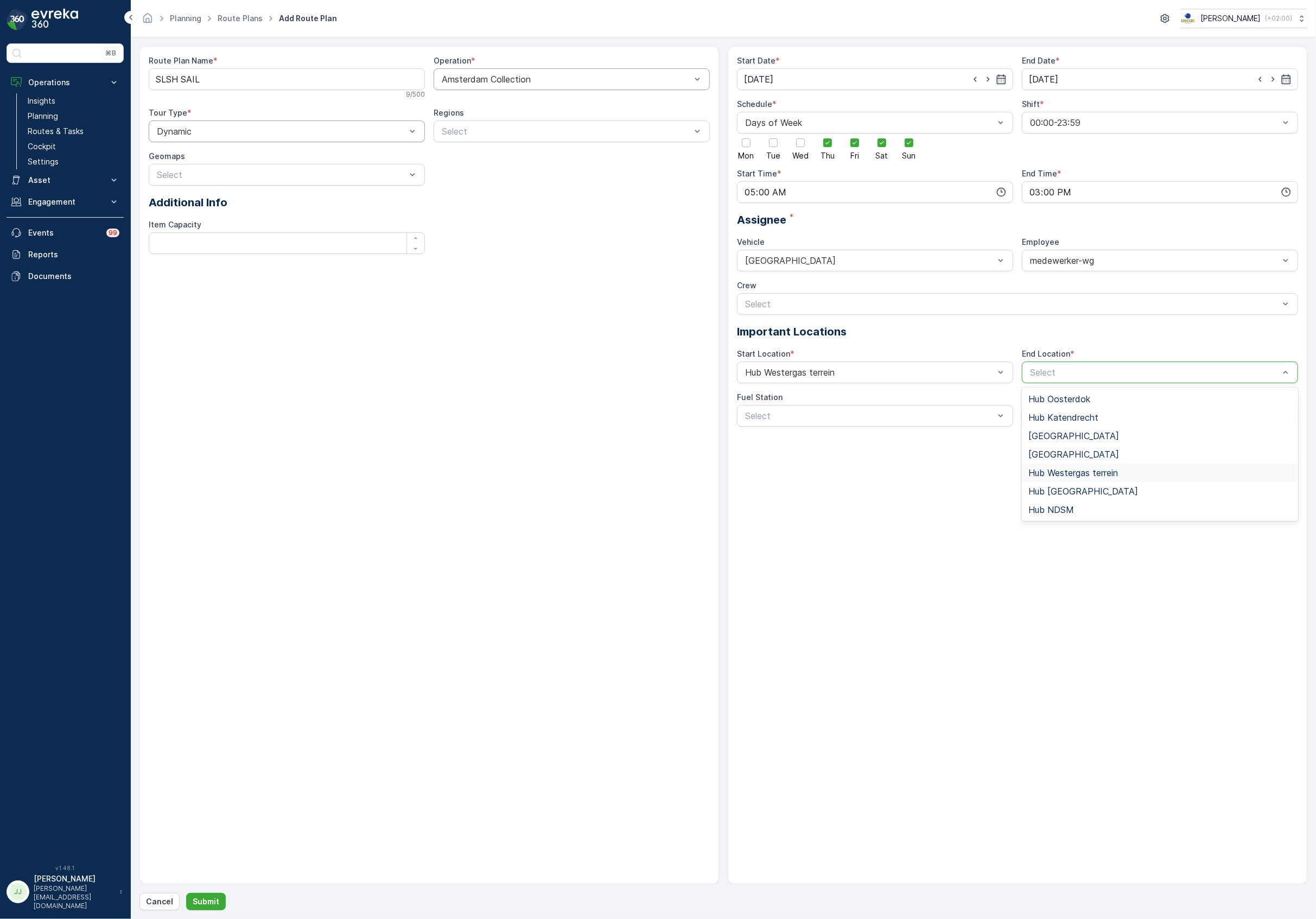
click at [1079, 472] on span "Hub Westergas terrein" at bounding box center [1072, 472] width 89 height 10
click at [192, 902] on p "Submit" at bounding box center [205, 901] width 27 height 10
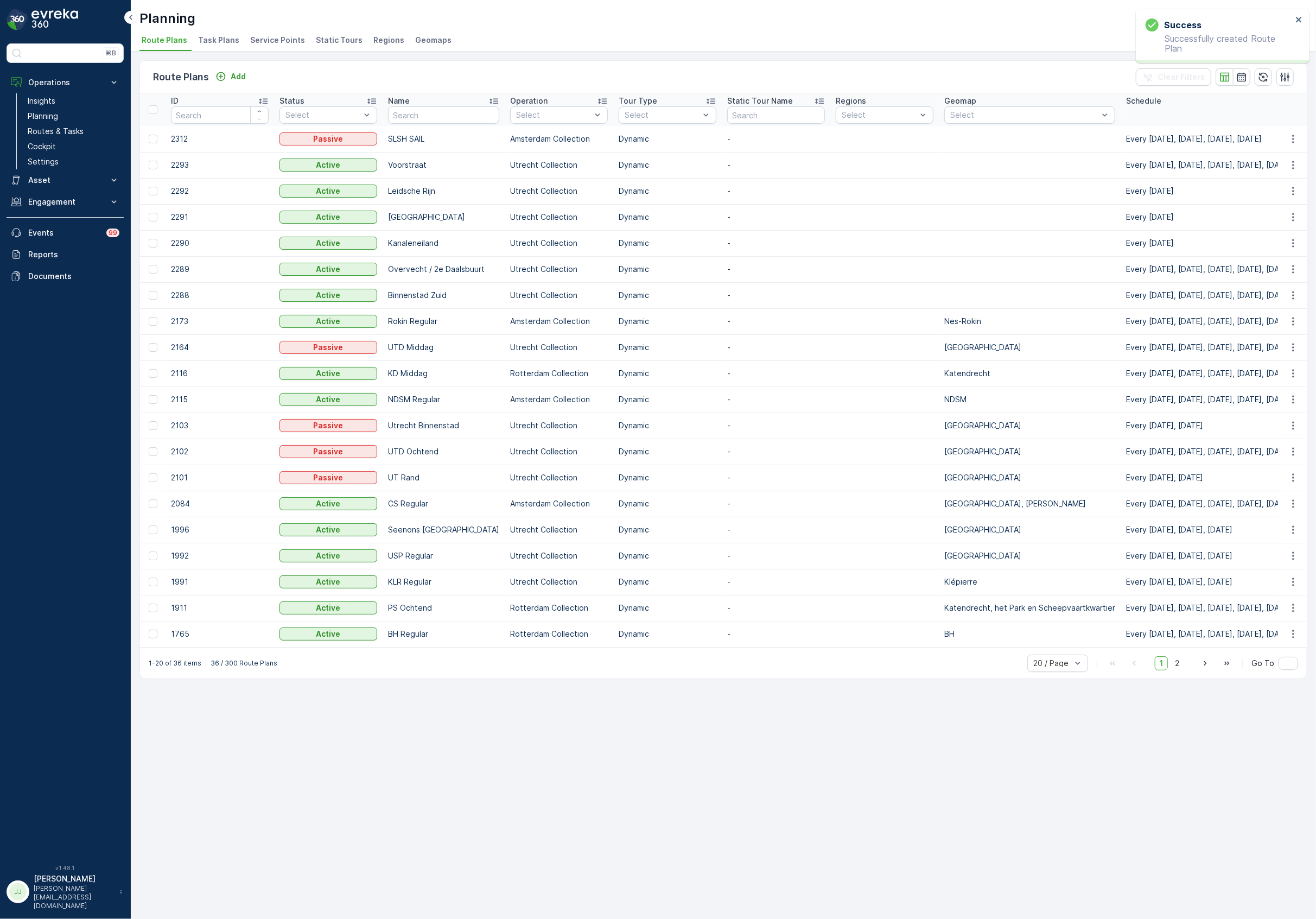
click at [259, 38] on span "Service Points" at bounding box center [278, 39] width 55 height 10
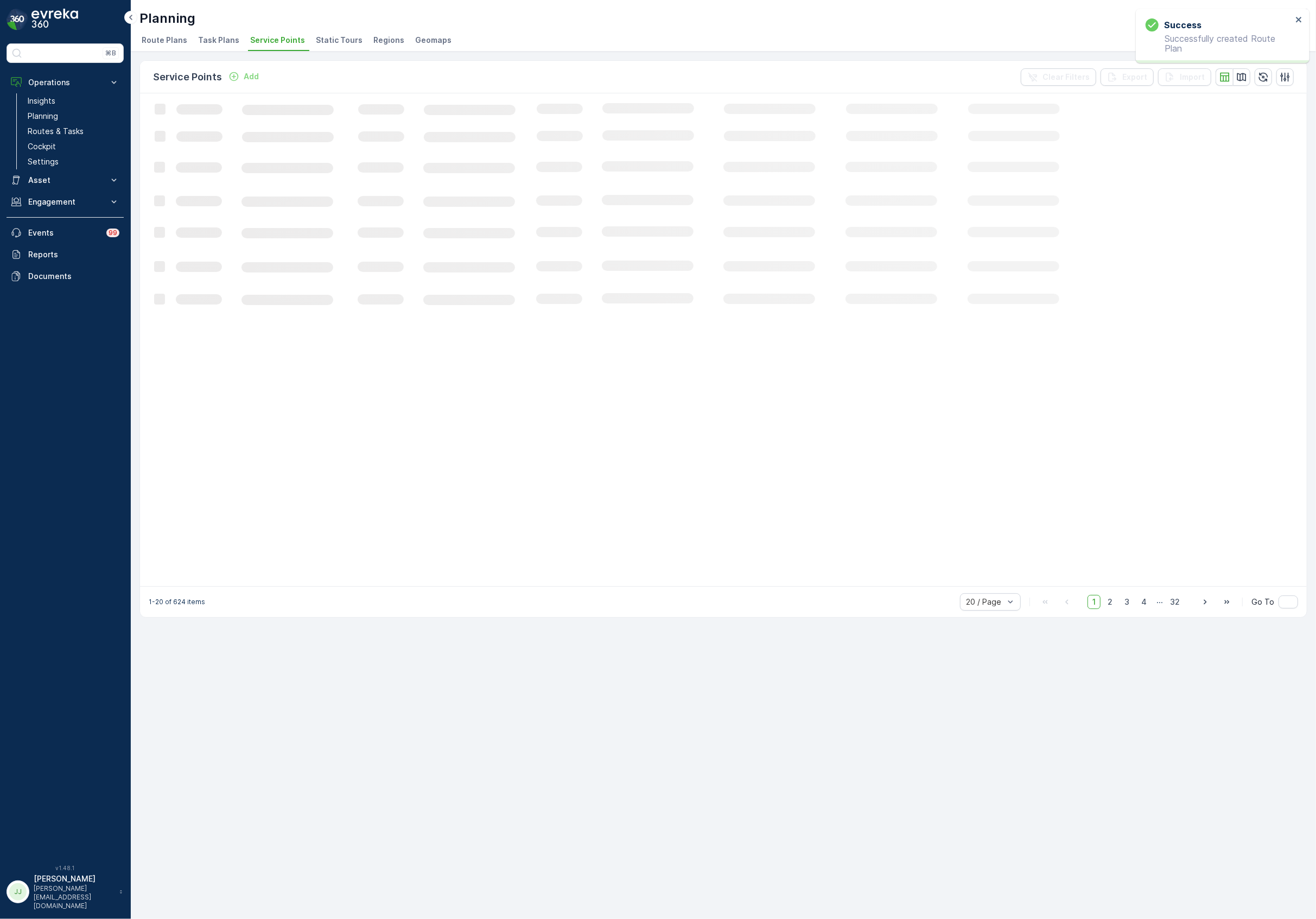
click at [158, 40] on span "Route Plans" at bounding box center [164, 39] width 46 height 10
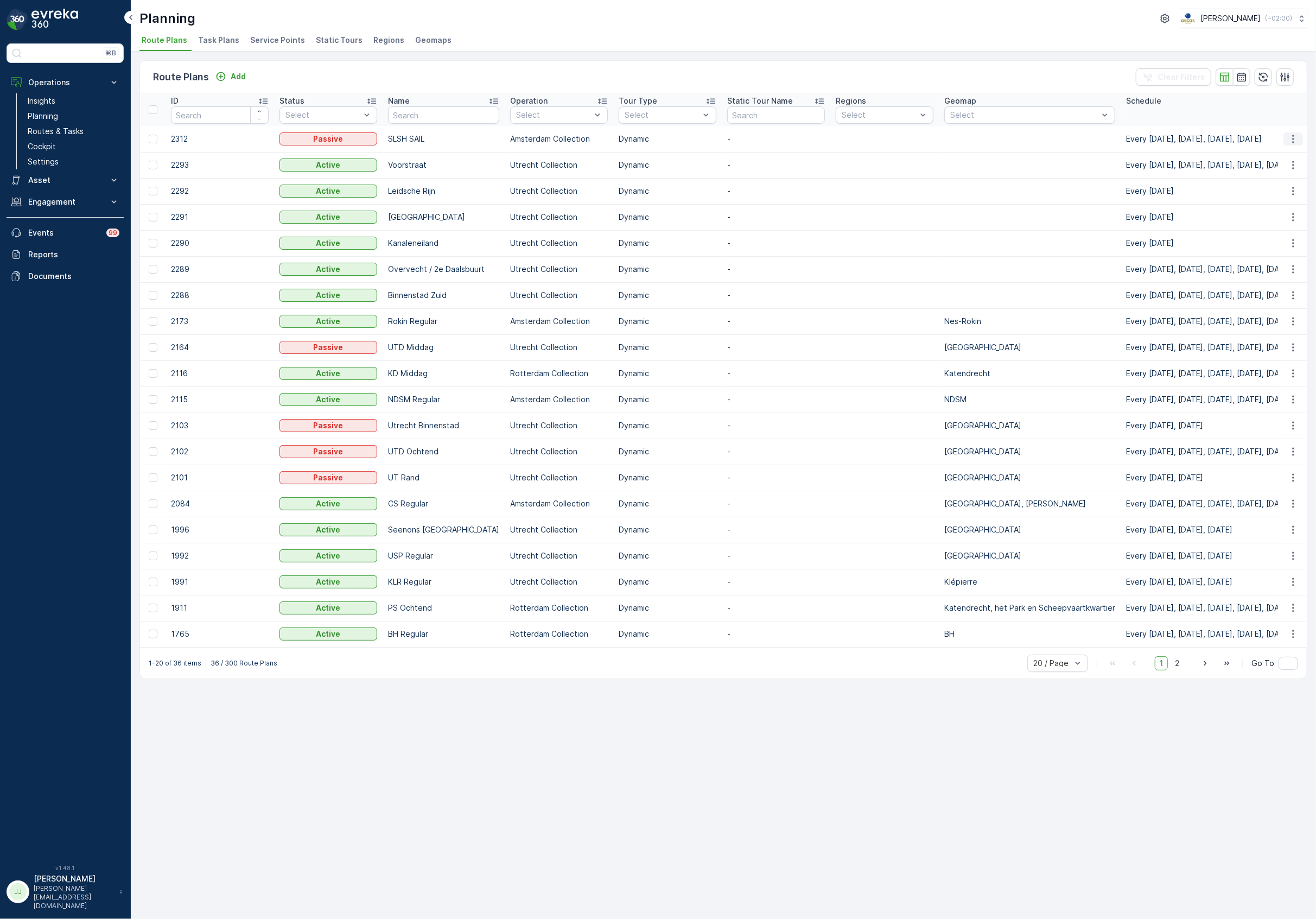
click at [1292, 138] on icon "button" at bounding box center [1293, 138] width 10 height 10
click at [1277, 151] on span "Edit Route Plan" at bounding box center [1282, 155] width 56 height 10
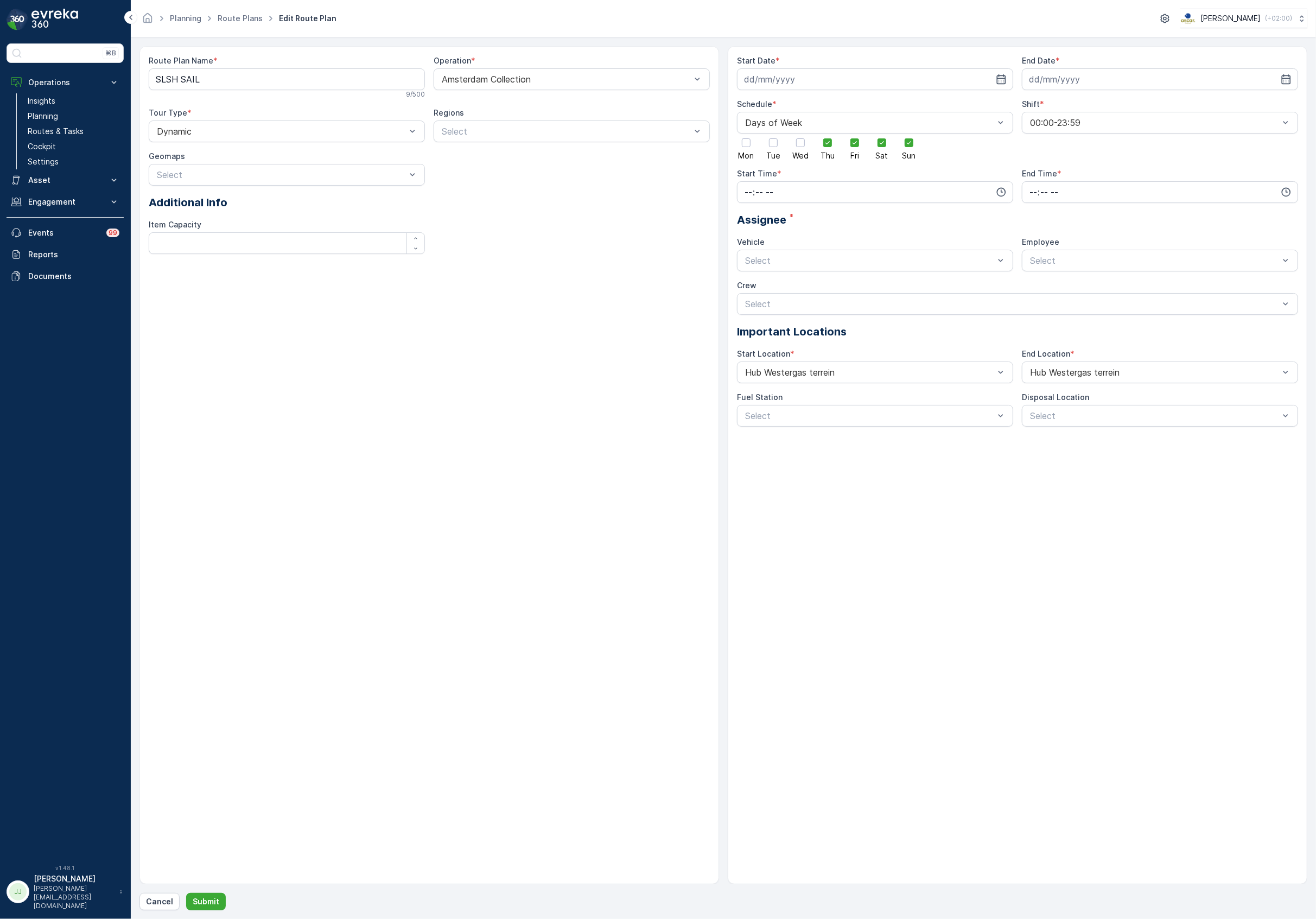
type input "[DATE]"
type input "05:00"
type input "15:00"
click at [212, 900] on p "Submit" at bounding box center [205, 901] width 27 height 10
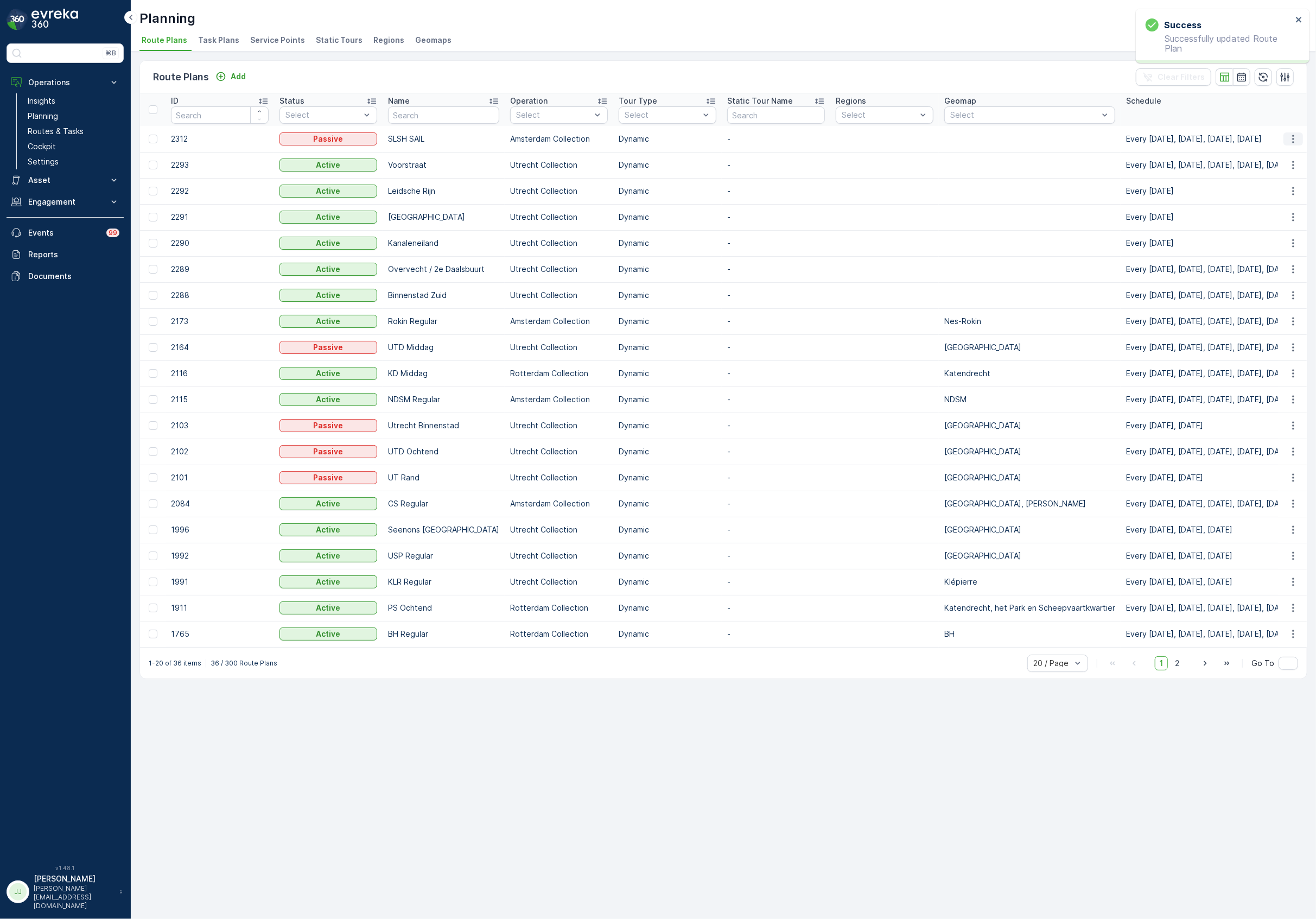
click at [1295, 143] on icon "button" at bounding box center [1293, 138] width 10 height 10
click at [1275, 155] on span "Edit Route Plan" at bounding box center [1282, 155] width 56 height 10
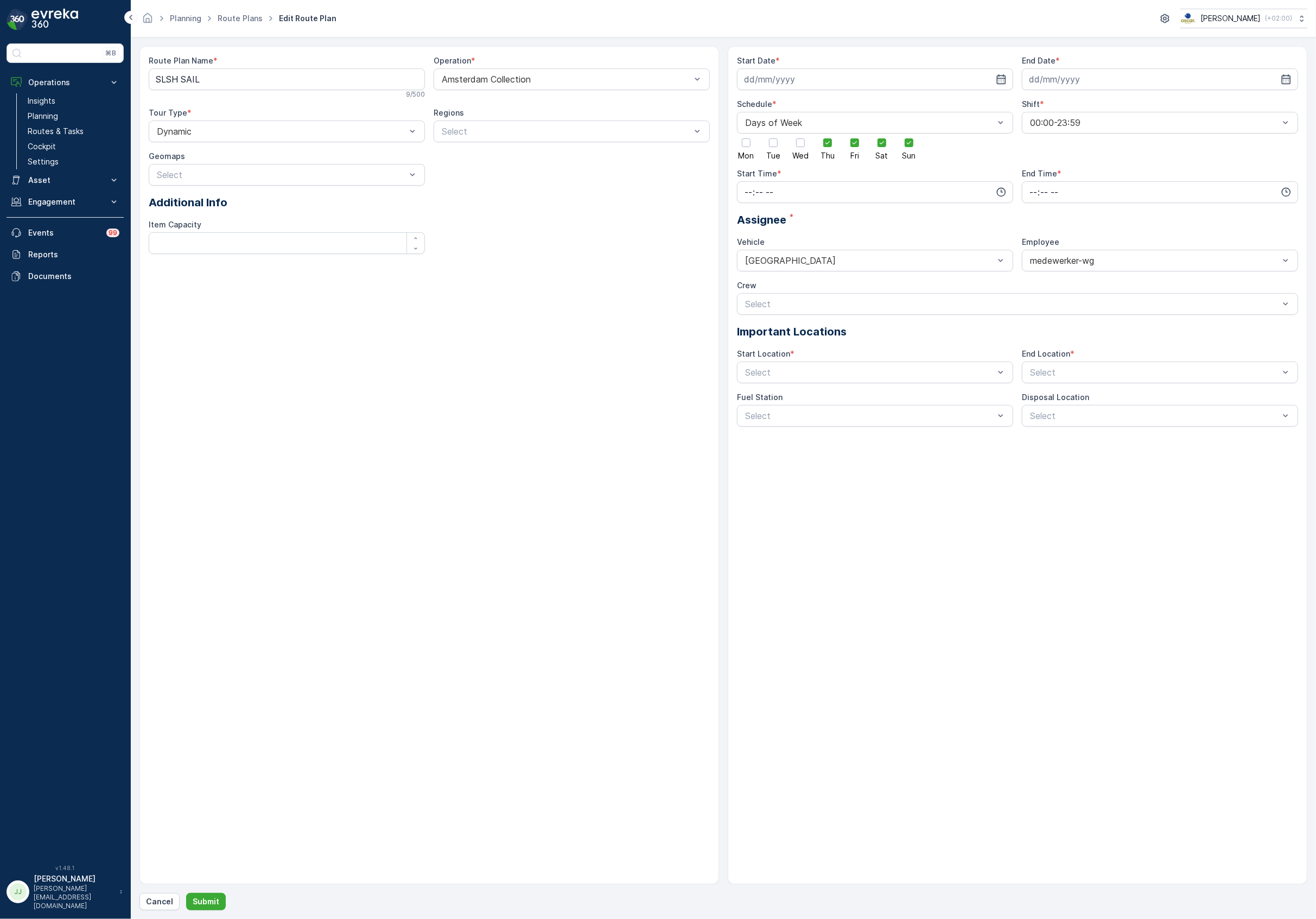
type input "[DATE]"
type input "05:00"
type input "15:00"
click at [973, 81] on icon "button" at bounding box center [974, 79] width 10 height 10
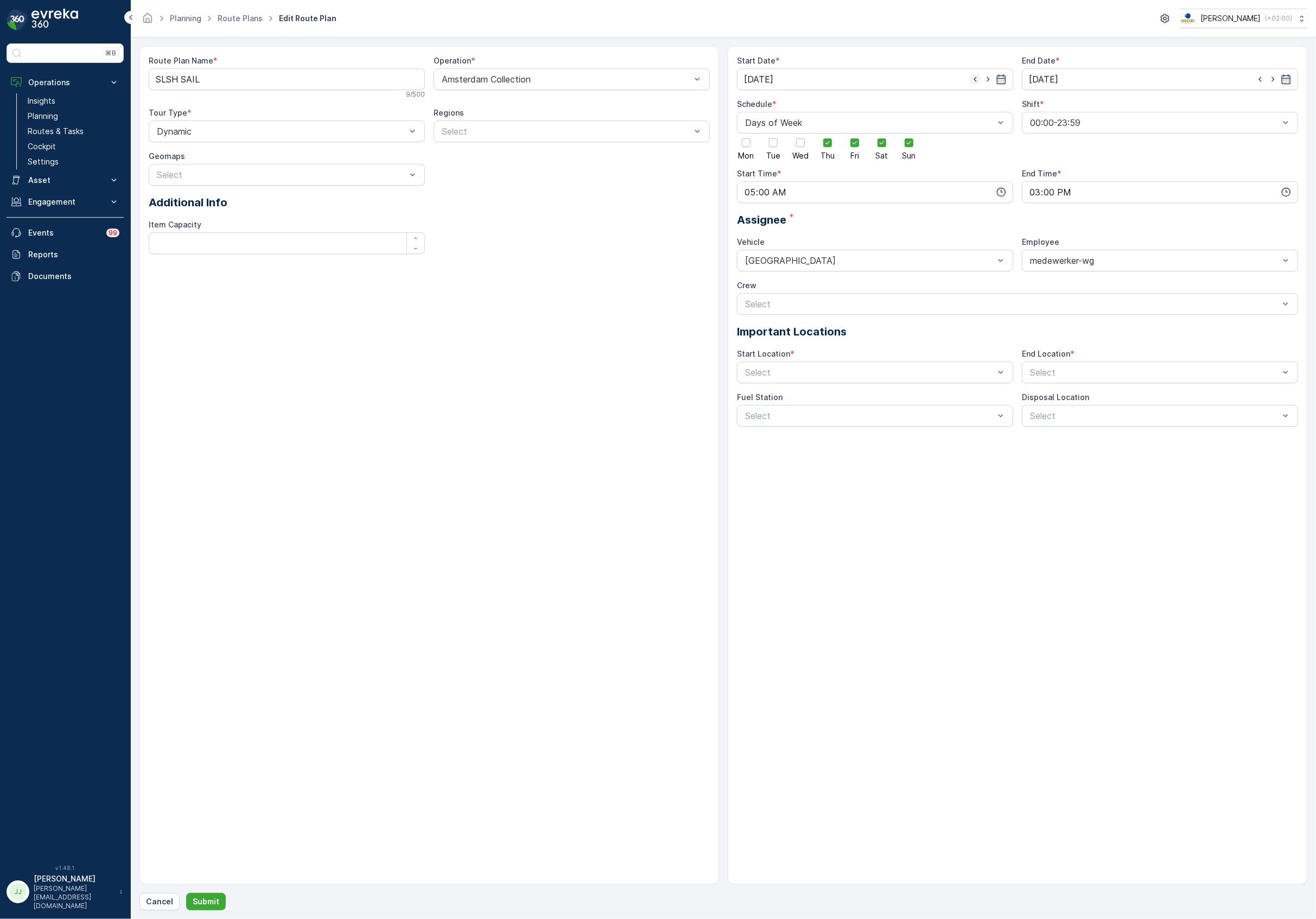
type input "19.08.2025"
click at [209, 902] on p "Submit" at bounding box center [205, 901] width 27 height 10
click at [778, 369] on div at bounding box center [870, 373] width 251 height 10
drag, startPoint x: 779, startPoint y: 472, endPoint x: 1004, endPoint y: 411, distance: 233.1
click at [779, 472] on span "Hub Westergas terrein" at bounding box center [788, 472] width 89 height 10
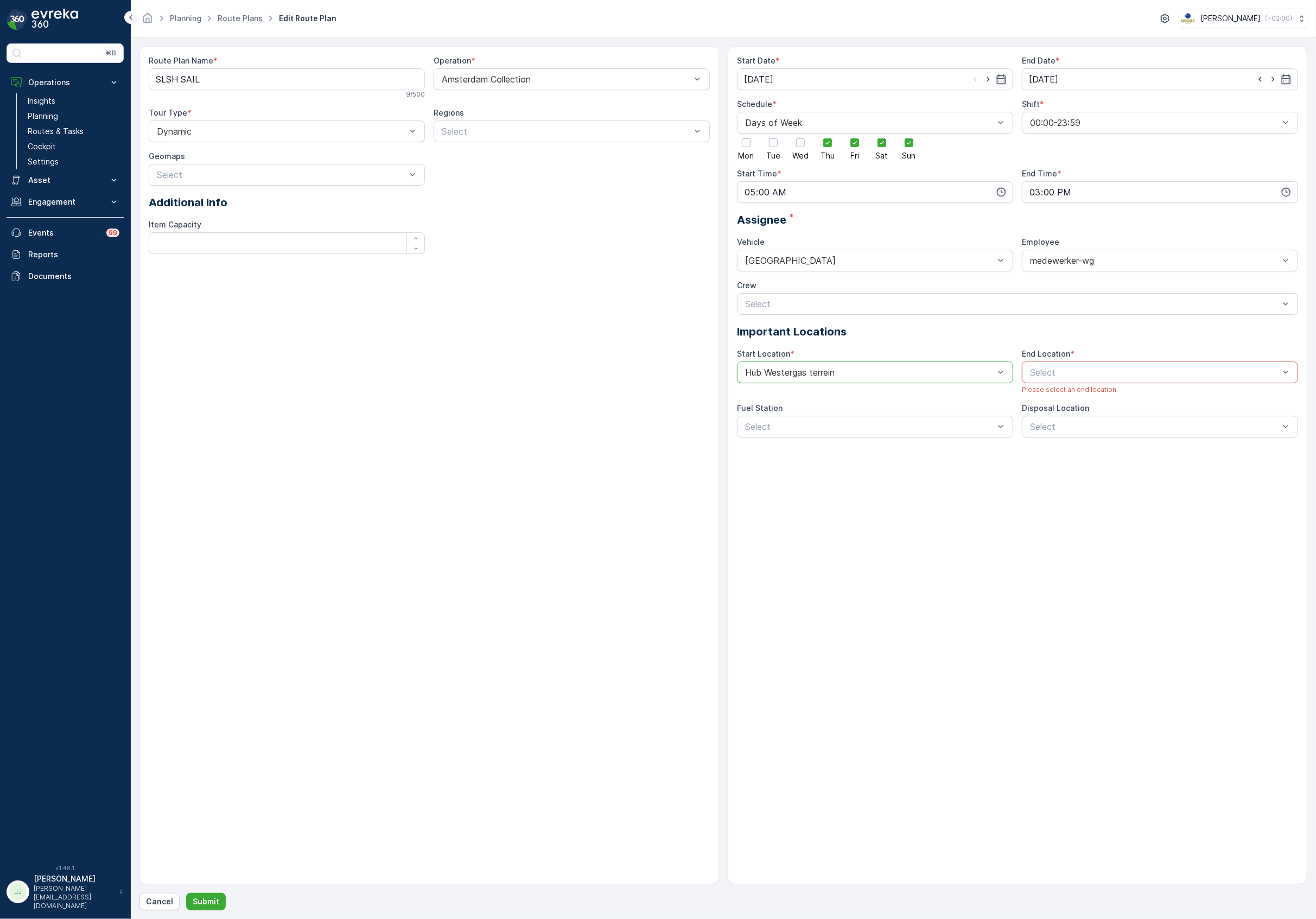
click at [1137, 368] on div at bounding box center [1154, 373] width 251 height 10
click at [1088, 475] on span "Hub Westergas terrein" at bounding box center [1072, 472] width 89 height 10
click at [211, 900] on p "Submit" at bounding box center [205, 901] width 27 height 10
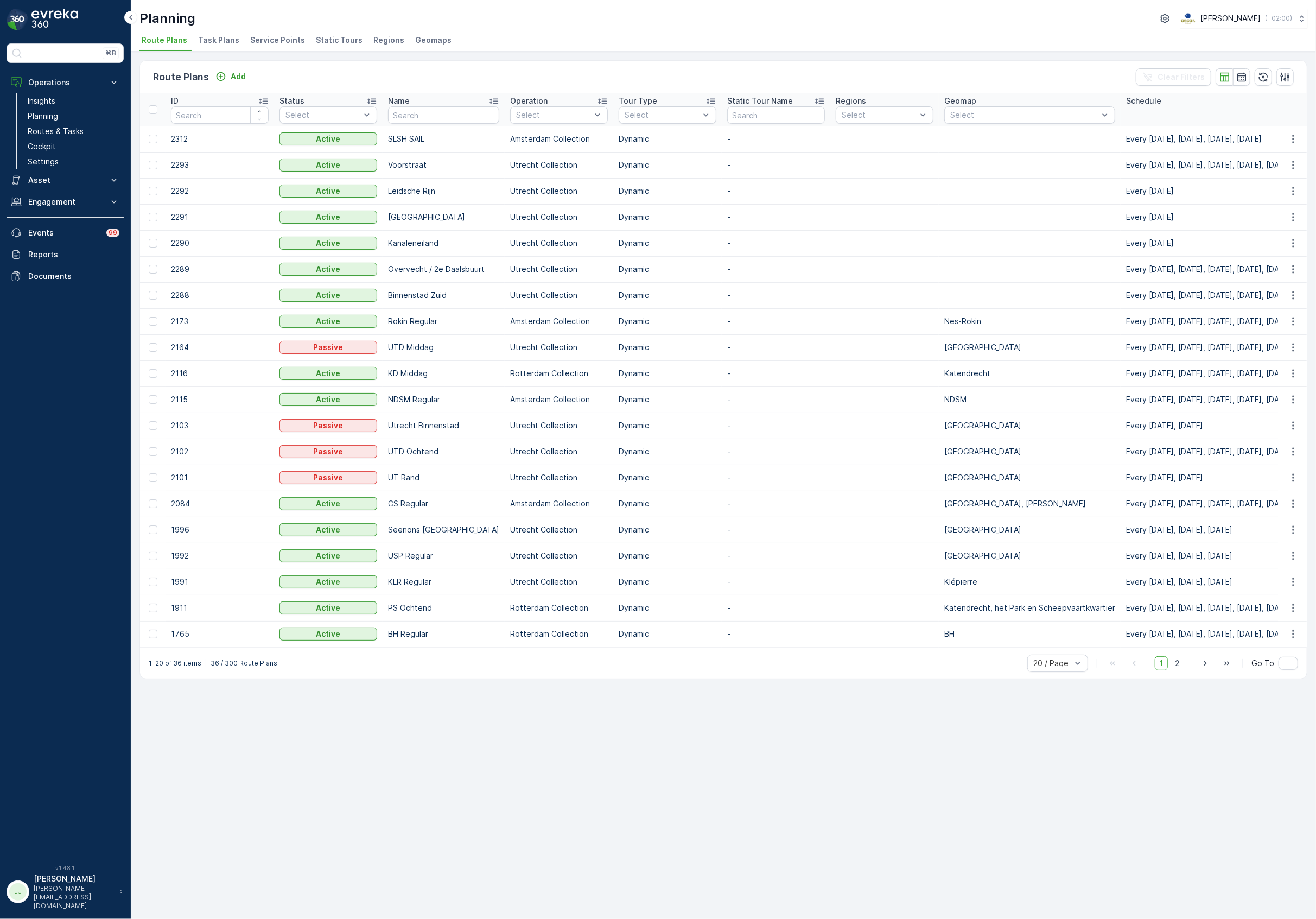
click at [254, 43] on span "Service Points" at bounding box center [278, 39] width 55 height 10
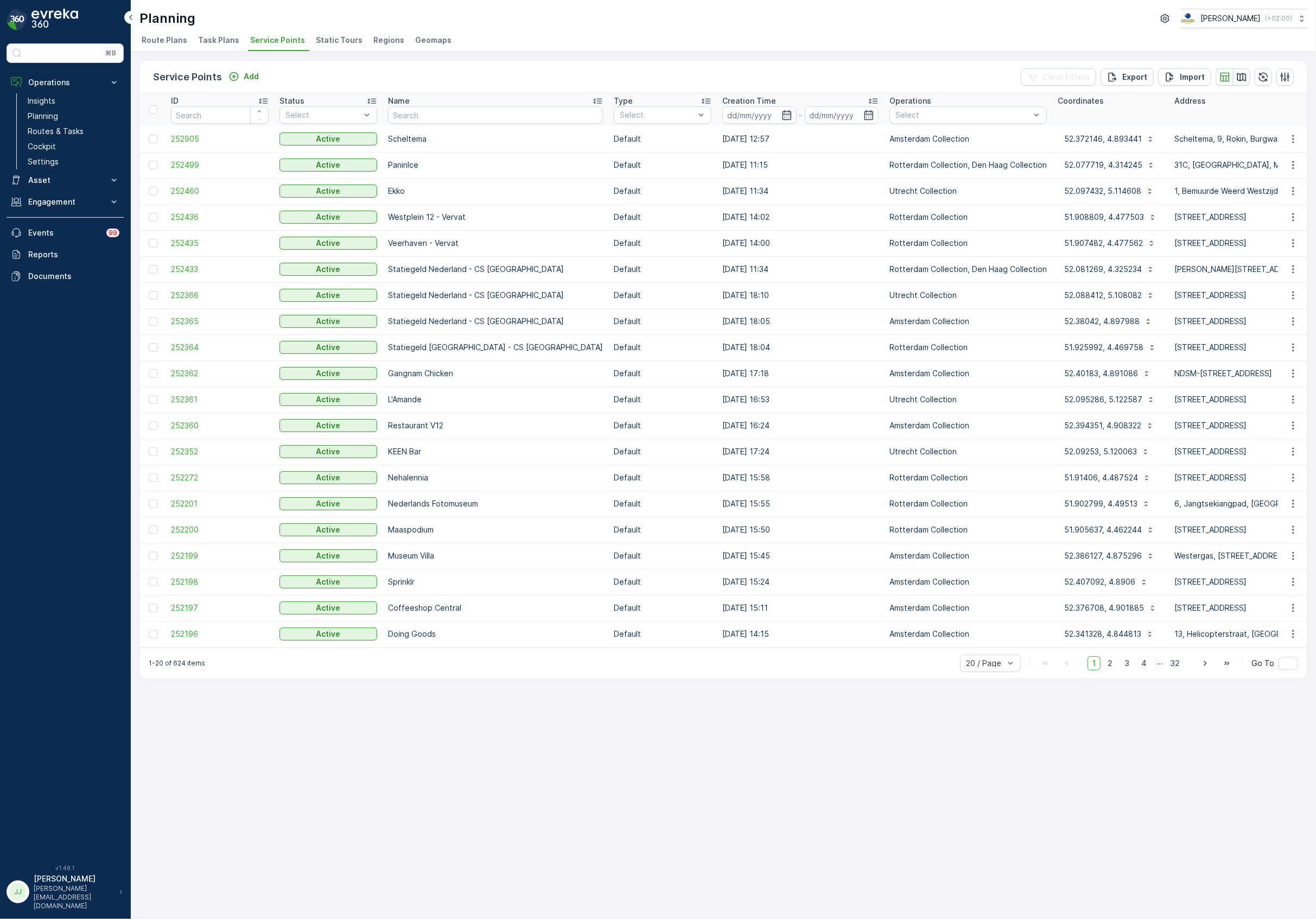
click at [1241, 72] on icon "button" at bounding box center [1241, 76] width 10 height 10
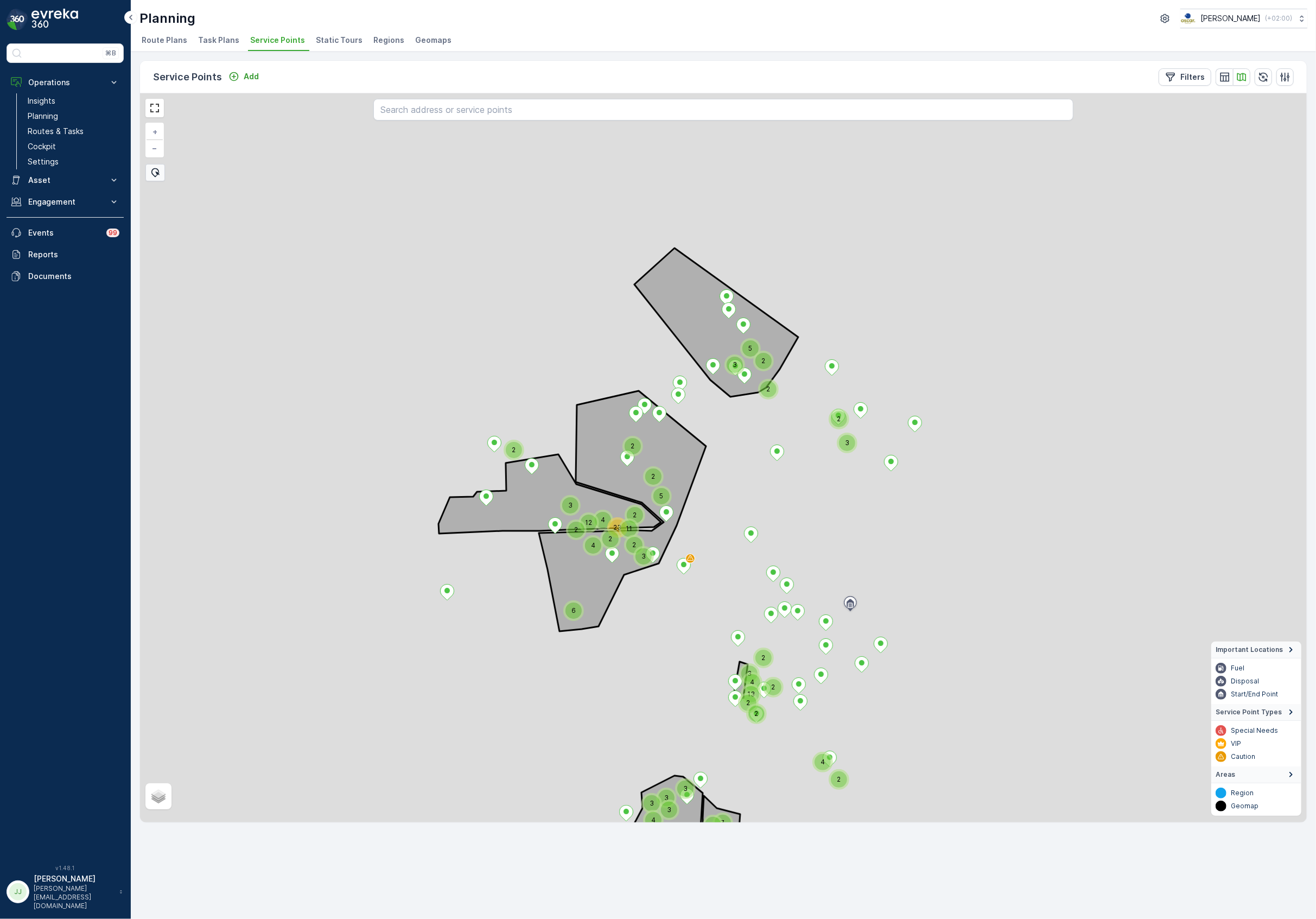
drag, startPoint x: 738, startPoint y: 307, endPoint x: 740, endPoint y: 424, distance: 117.0
click at [750, 464] on div "2 6 2 2 2 3 3 4 9 4 7 3 7 3 2 3 3 5 2 4 13 2 2 2 4 2 4 23 2 2 11 2 3 2 2 4 3 3 …" at bounding box center [723, 458] width 1166 height 729
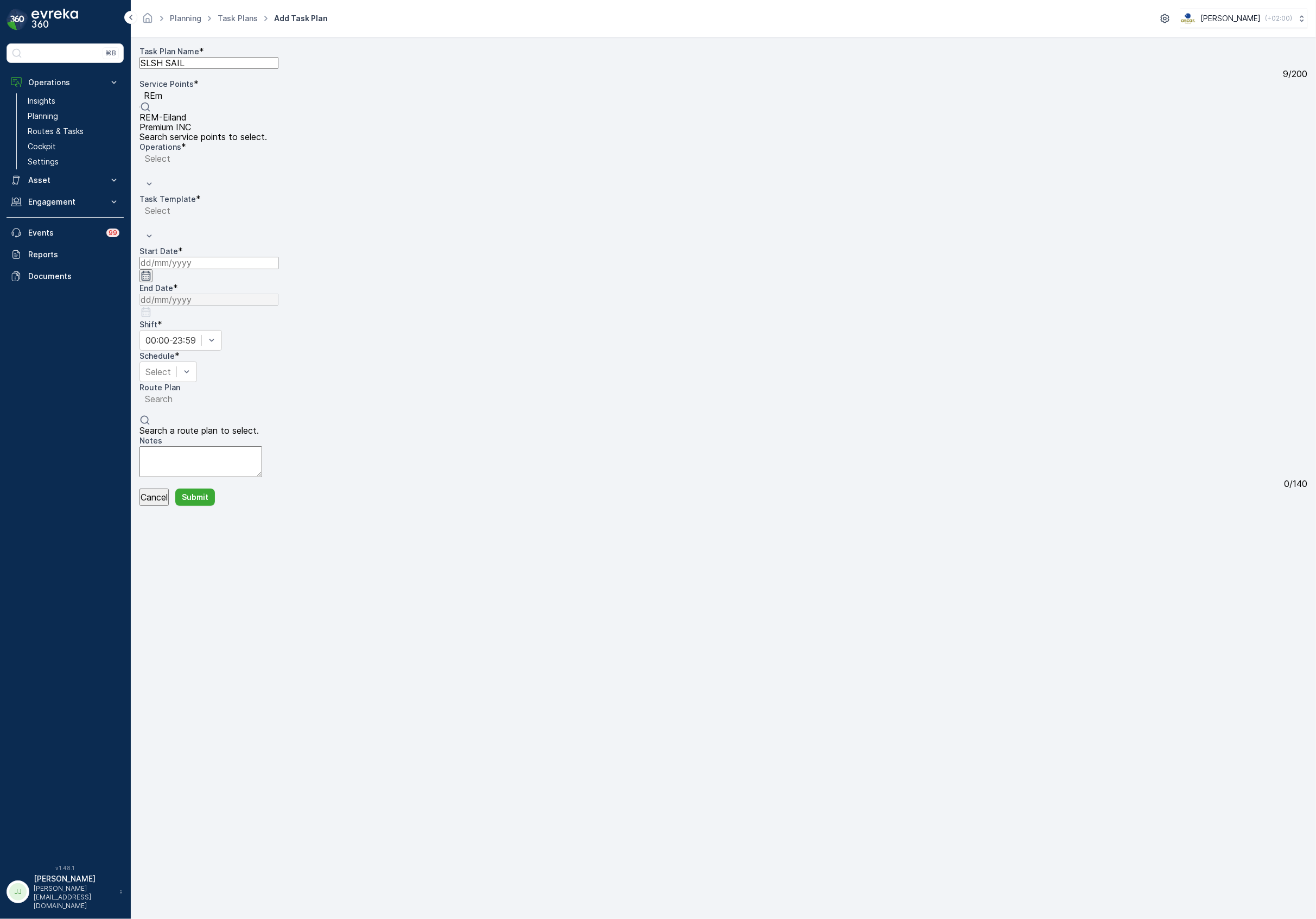
click at [187, 113] on span "REM-Eiland" at bounding box center [162, 117] width 47 height 10
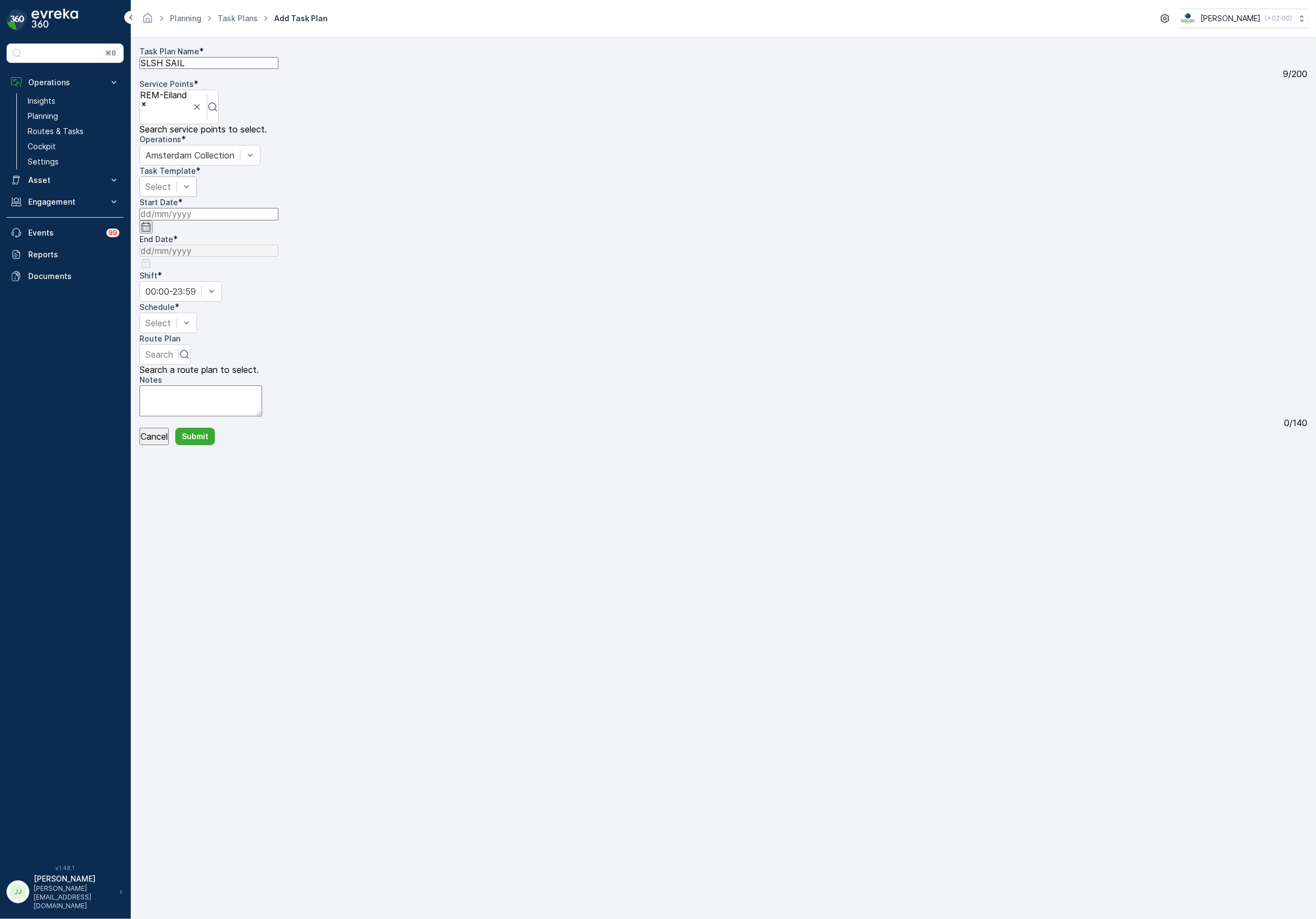
click at [171, 181] on div at bounding box center [158, 187] width 26 height 12
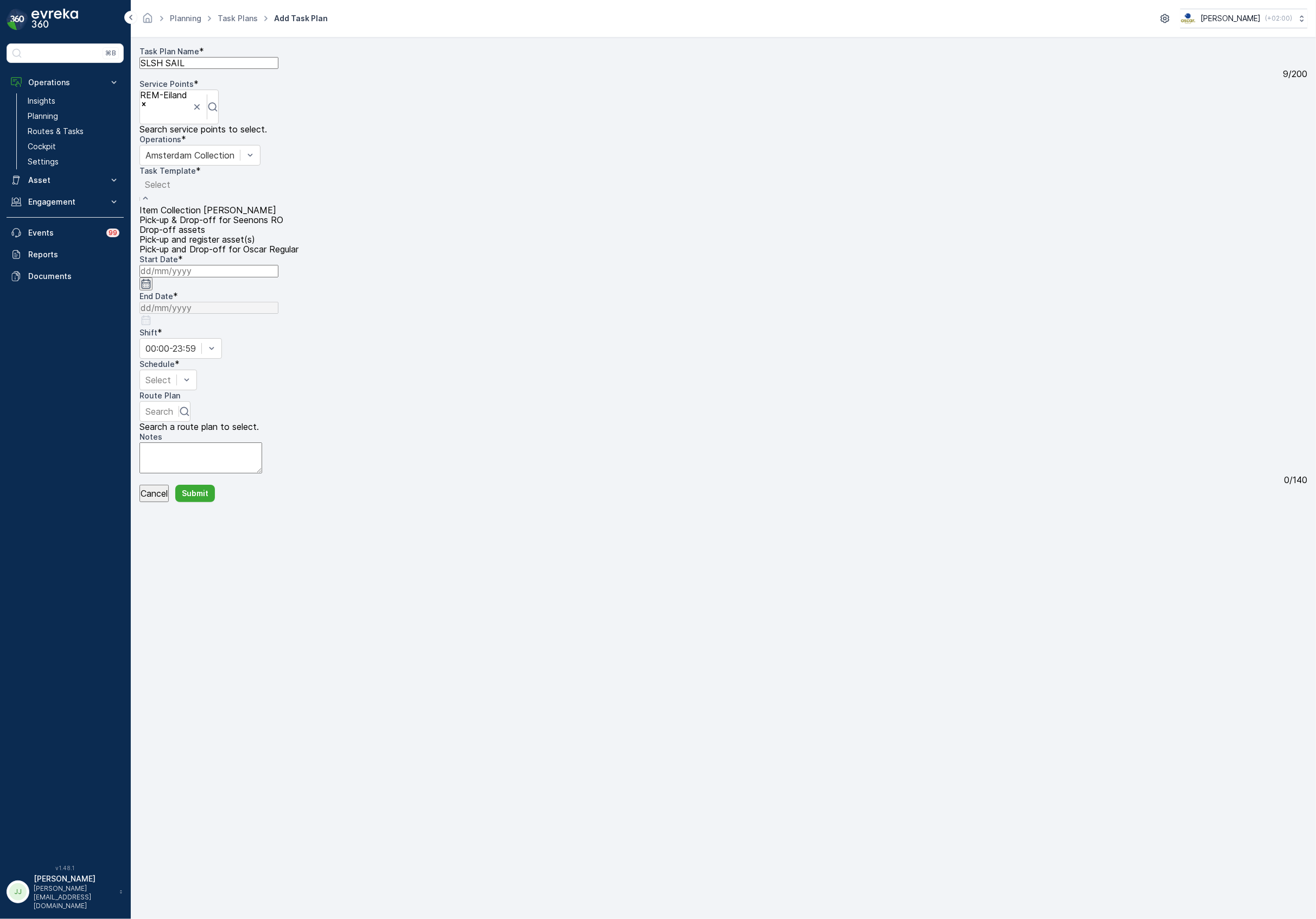
click at [276, 205] on span "Item Collection [PERSON_NAME]" at bounding box center [208, 210] width 137 height 10
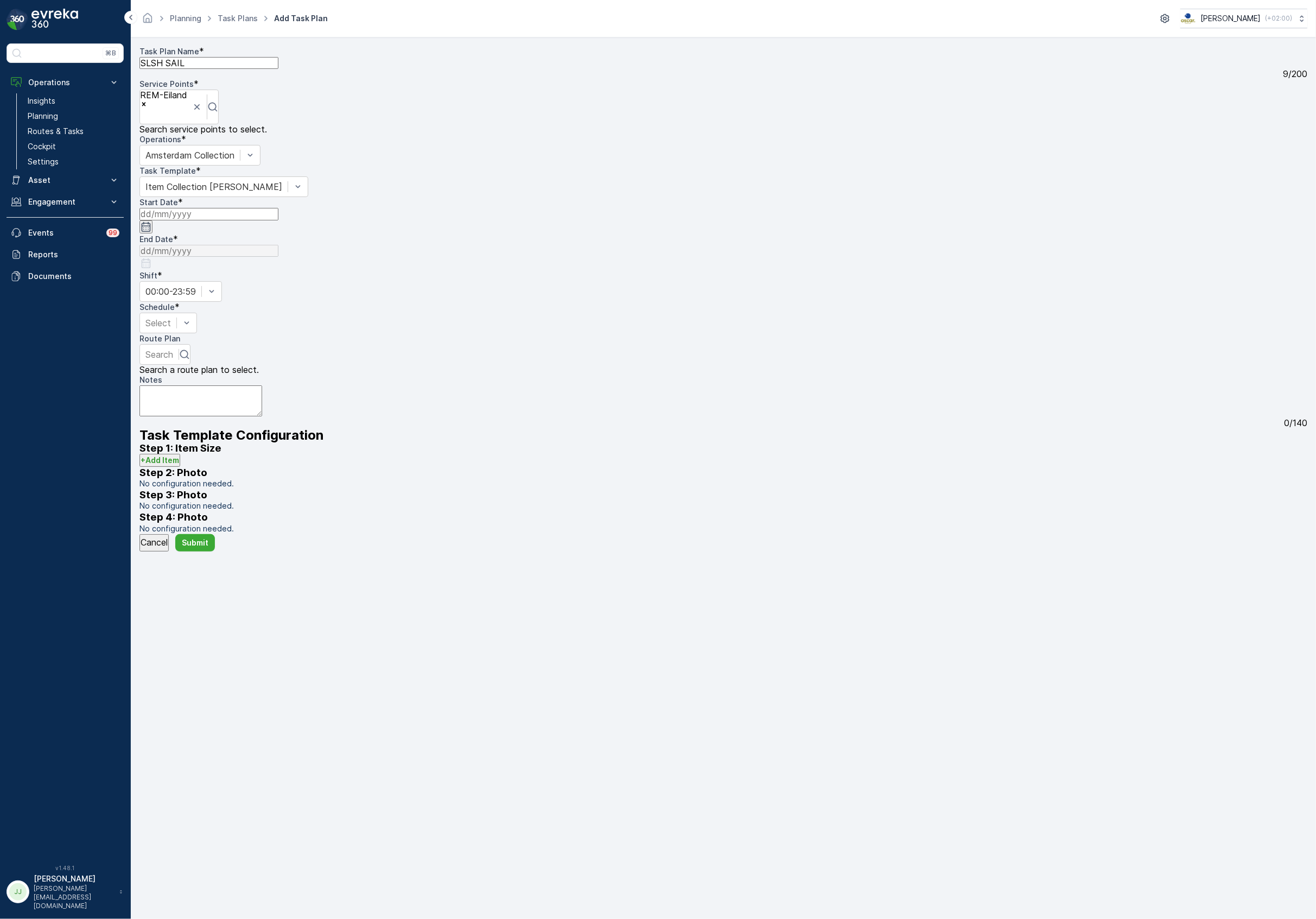
click at [278, 208] on input at bounding box center [208, 213] width 139 height 12
click at [228, 374] on div "20" at bounding box center [233, 379] width 10 height 10
type input "[DATE]"
click at [278, 245] on input at bounding box center [208, 250] width 139 height 12
click at [454, 396] on div "24" at bounding box center [453, 401] width 10 height 10
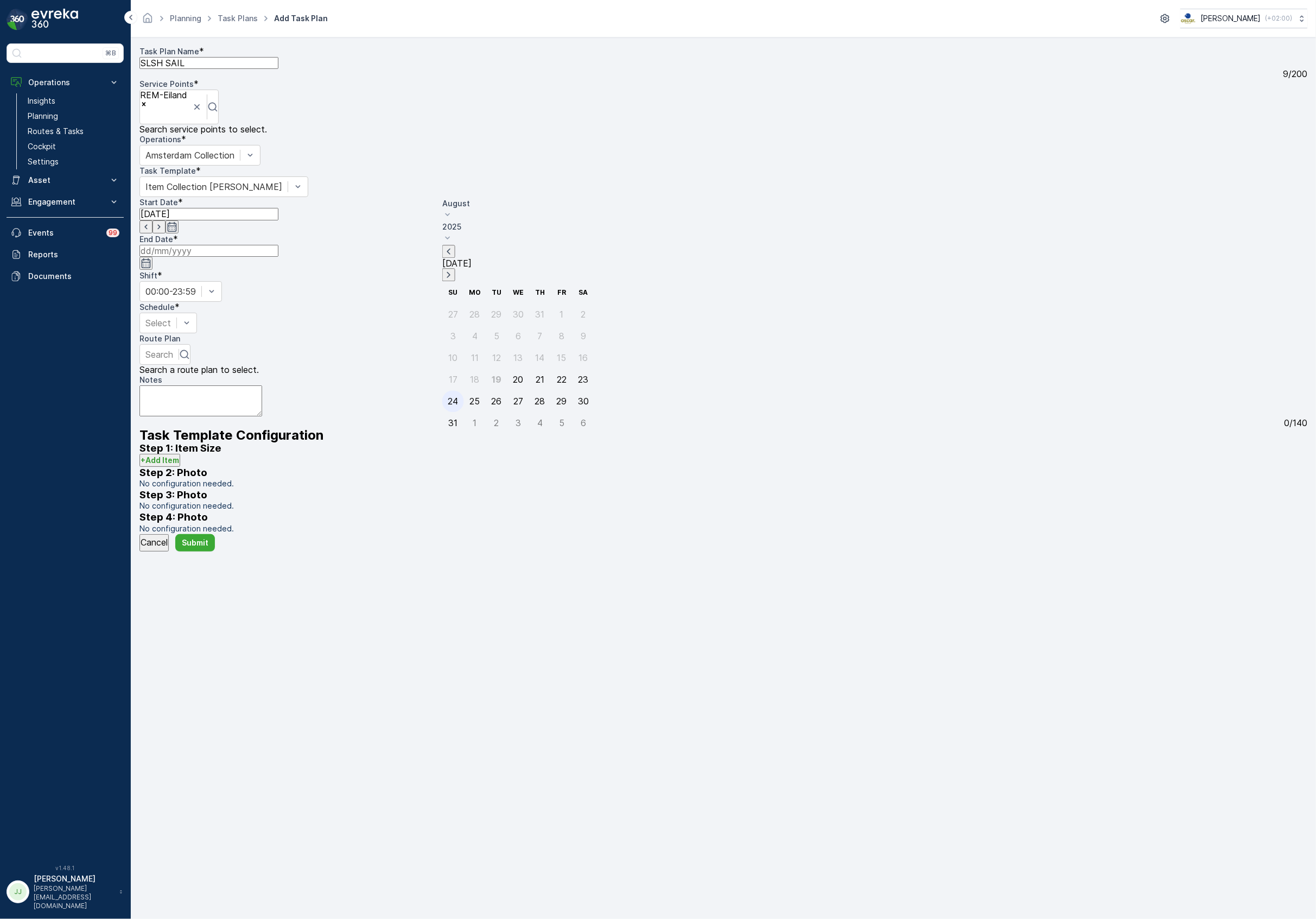
type input "[DATE]"
click at [171, 317] on div at bounding box center [158, 323] width 26 height 12
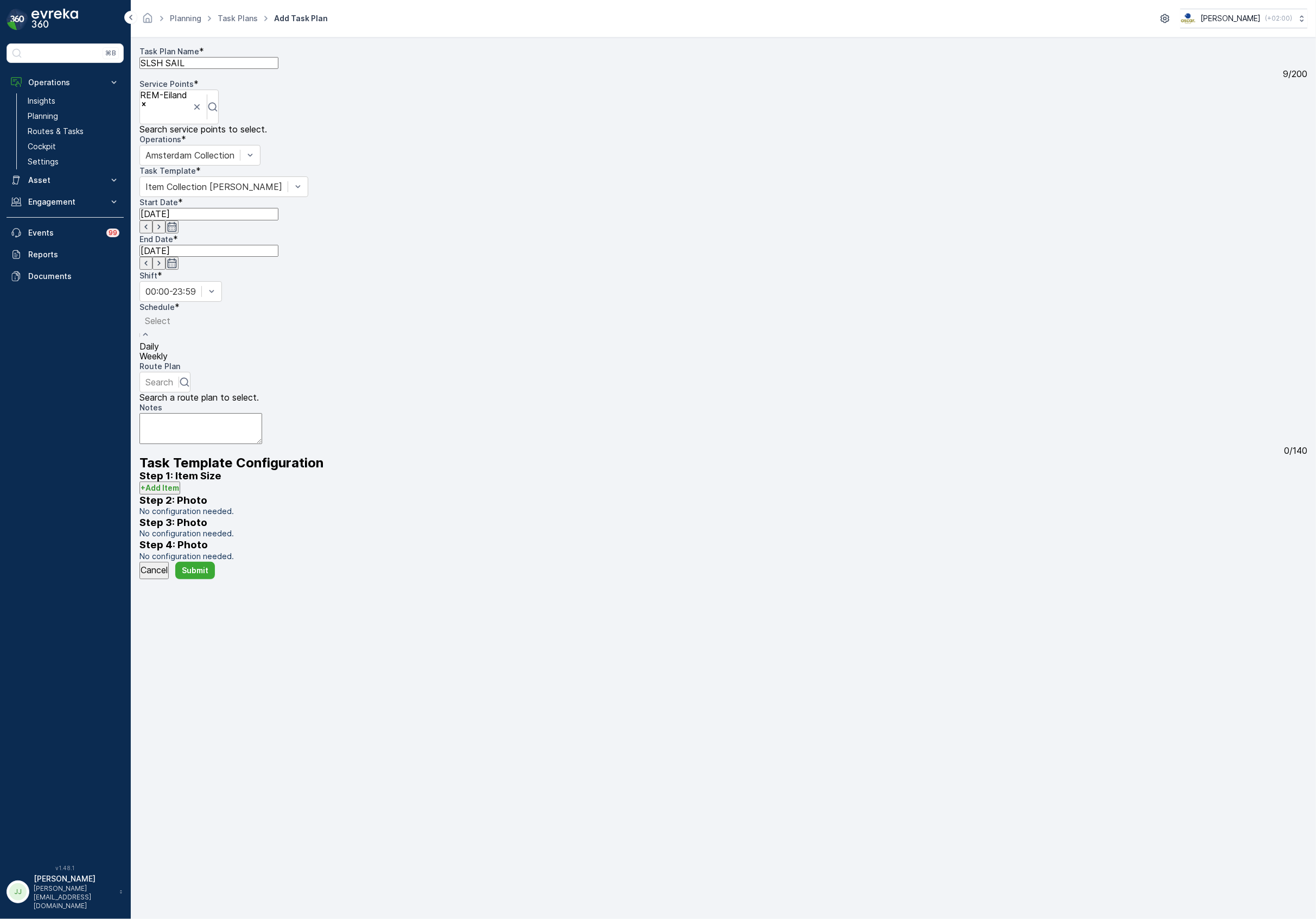
click at [167, 351] on span "Weekly" at bounding box center [153, 356] width 28 height 10
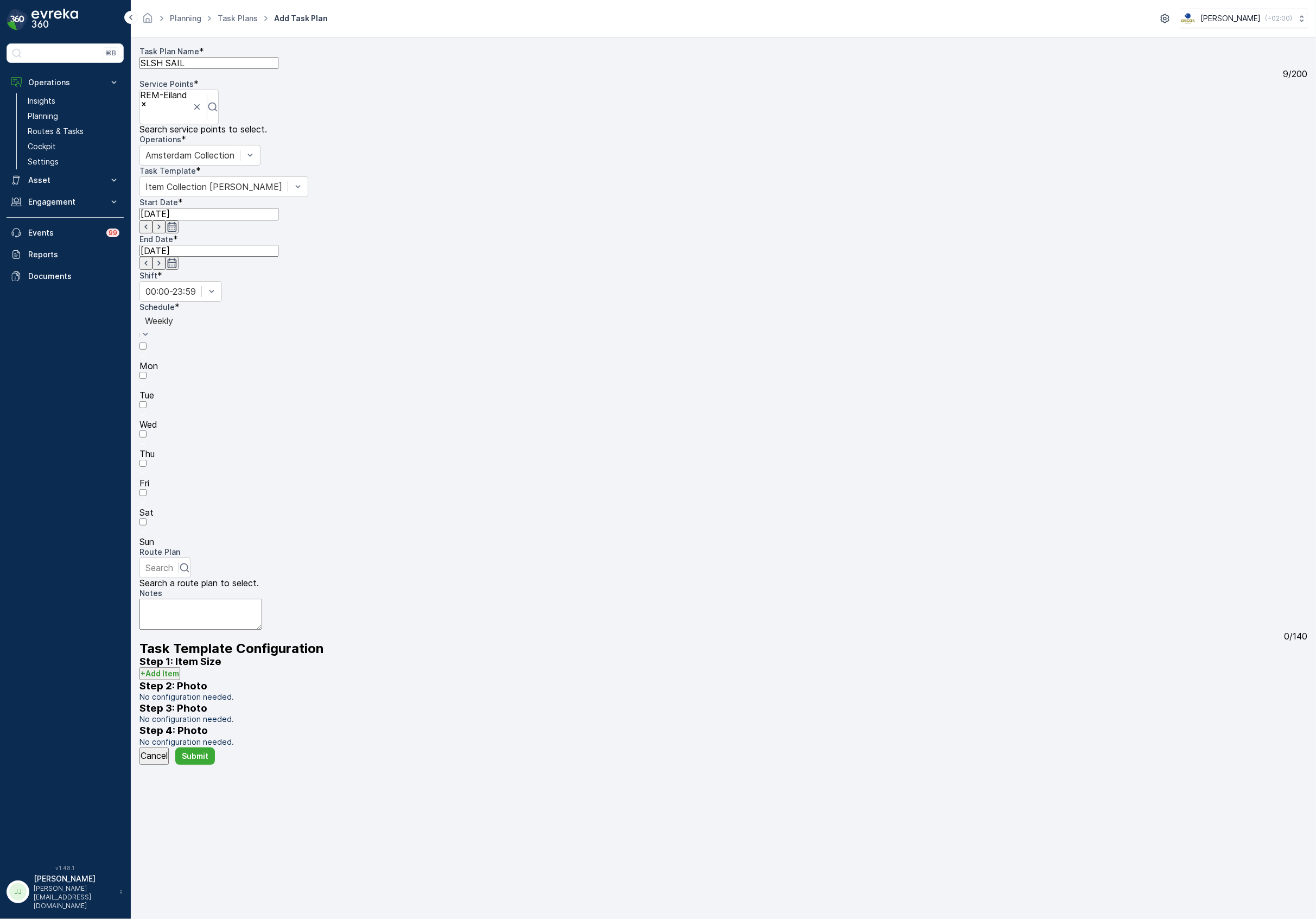
click at [532, 439] on div at bounding box center [723, 444] width 1168 height 10
click at [146, 431] on input "Thu" at bounding box center [142, 434] width 7 height 7
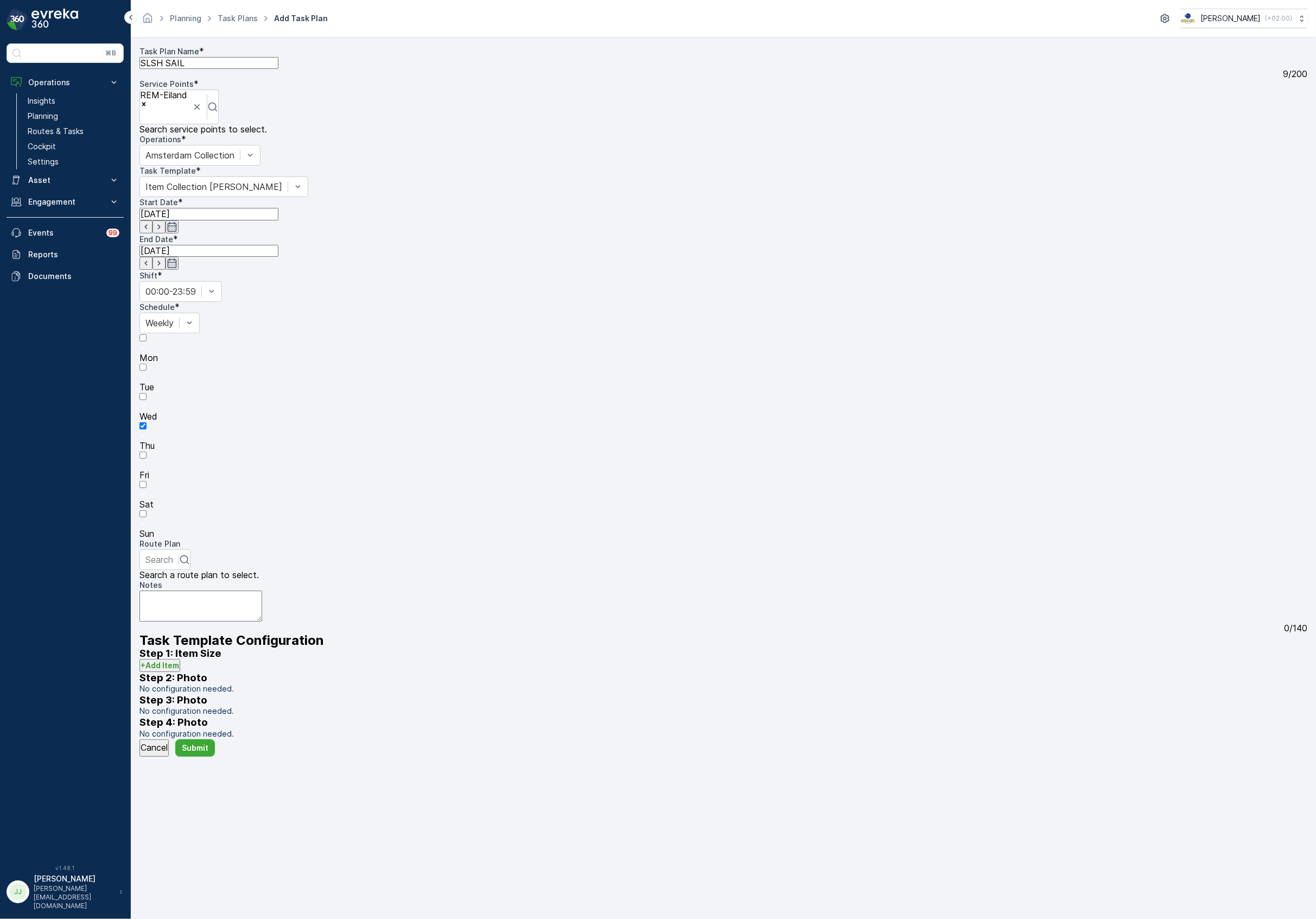
click at [548, 460] on div at bounding box center [723, 465] width 1168 height 10
click at [146, 451] on input "Fri" at bounding box center [142, 455] width 7 height 7
drag, startPoint x: 578, startPoint y: 239, endPoint x: 602, endPoint y: 241, distance: 24.1
click at [578, 489] on div at bounding box center [723, 494] width 1168 height 10
click at [146, 481] on input "Sat" at bounding box center [142, 484] width 7 height 7
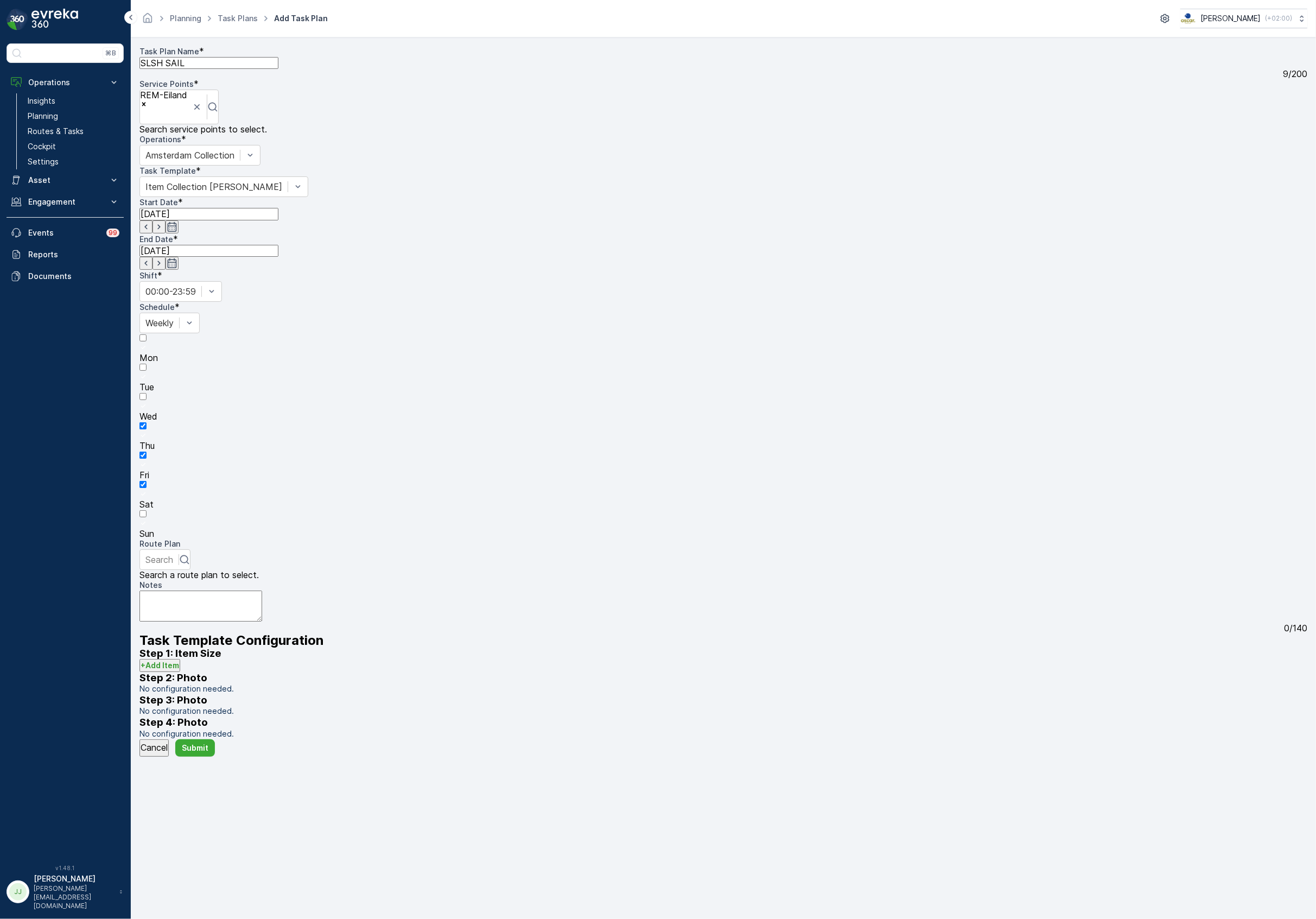
click at [607, 519] on div at bounding box center [723, 524] width 1168 height 10
click at [146, 510] on input "Sun" at bounding box center [142, 513] width 7 height 7
click at [173, 551] on div at bounding box center [158, 557] width 27 height 12
type input "SLSh"
click at [173, 572] on span "SLSH SAIL" at bounding box center [161, 577] width 44 height 10
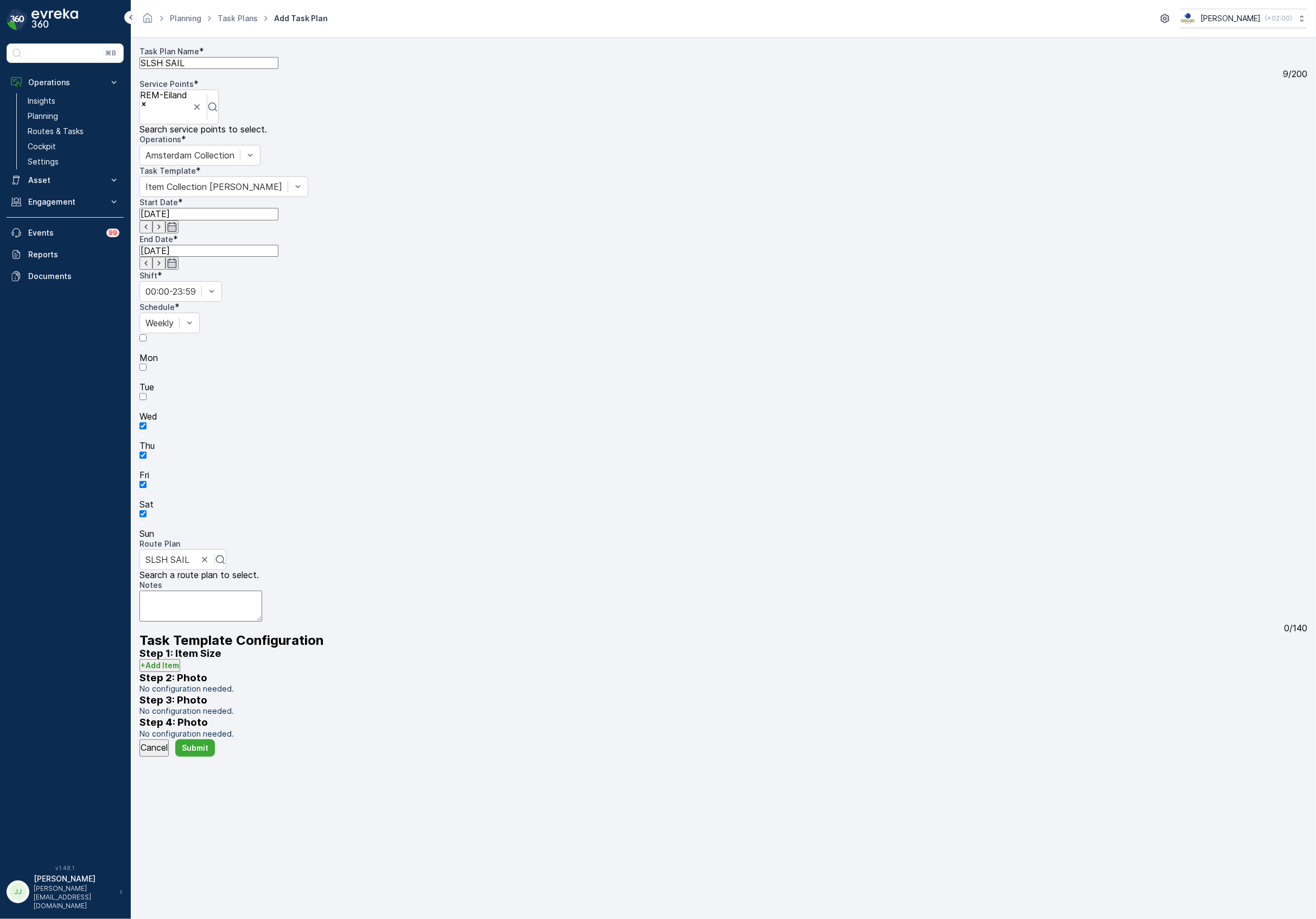
click at [179, 660] on p "+ Add Item" at bounding box center [160, 665] width 39 height 10
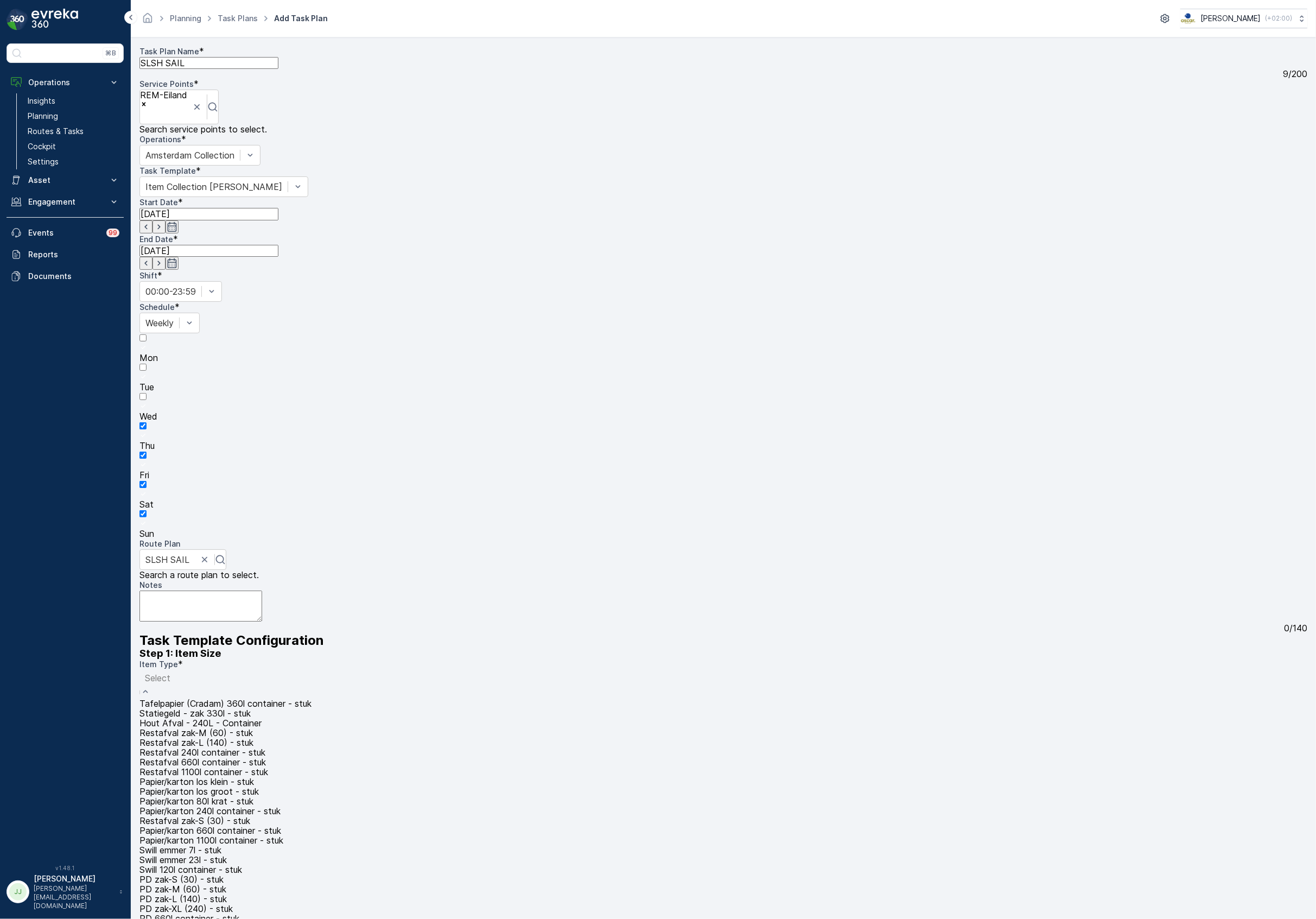
click at [228, 672] on div at bounding box center [250, 678] width 211 height 12
type input "rest"
click at [209, 714] on div "Restafval 240l container - stuk" at bounding box center [229, 719] width 180 height 10
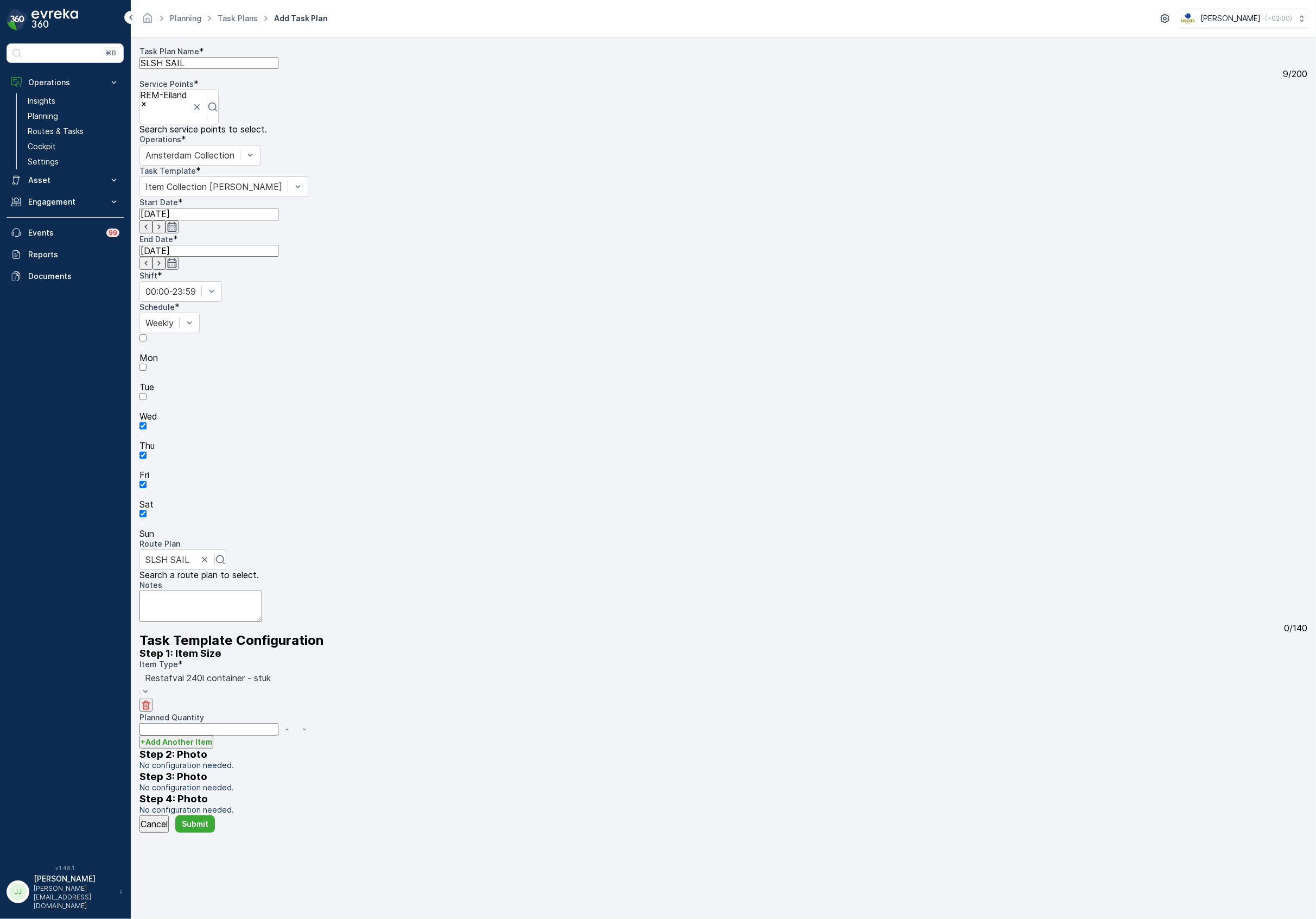
click at [187, 591] on textarea "Notes" at bounding box center [200, 606] width 122 height 31
type textarea "Zorgen dat er standaard 10 glaskratten op locatie achter blijven"
click at [268, 715] on Quantity "Planned Quantity" at bounding box center [208, 720] width 139 height 12
type Quantity "3"
click at [212, 728] on p "+ Add Another Item" at bounding box center [176, 733] width 72 height 10
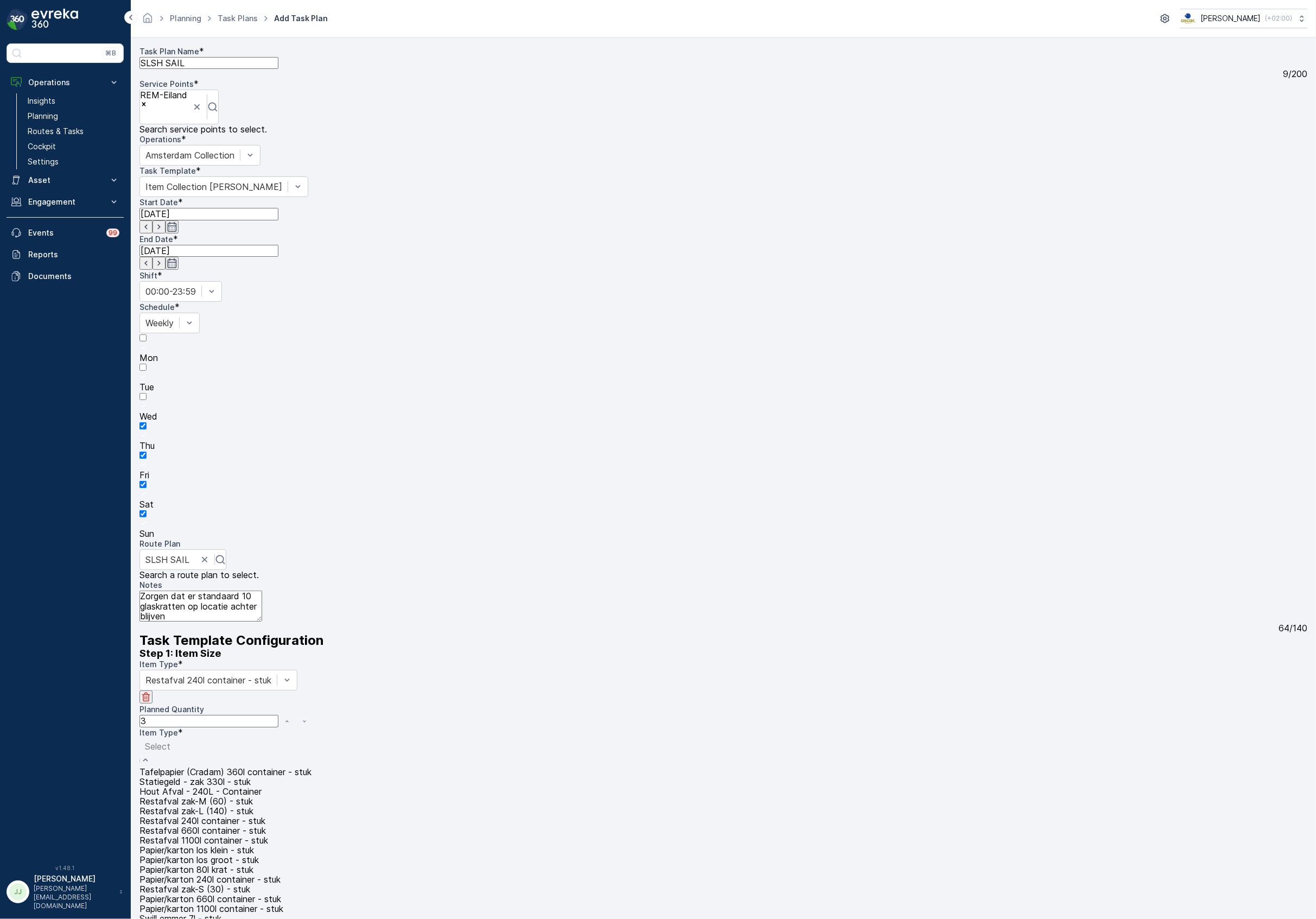
click at [206, 740] on div at bounding box center [250, 746] width 211 height 12
type input "sw"
drag, startPoint x: 216, startPoint y: 620, endPoint x: 212, endPoint y: 613, distance: 8.1
click at [215, 782] on span "Swill 120l container - stuk" at bounding box center [190, 787] width 102 height 10
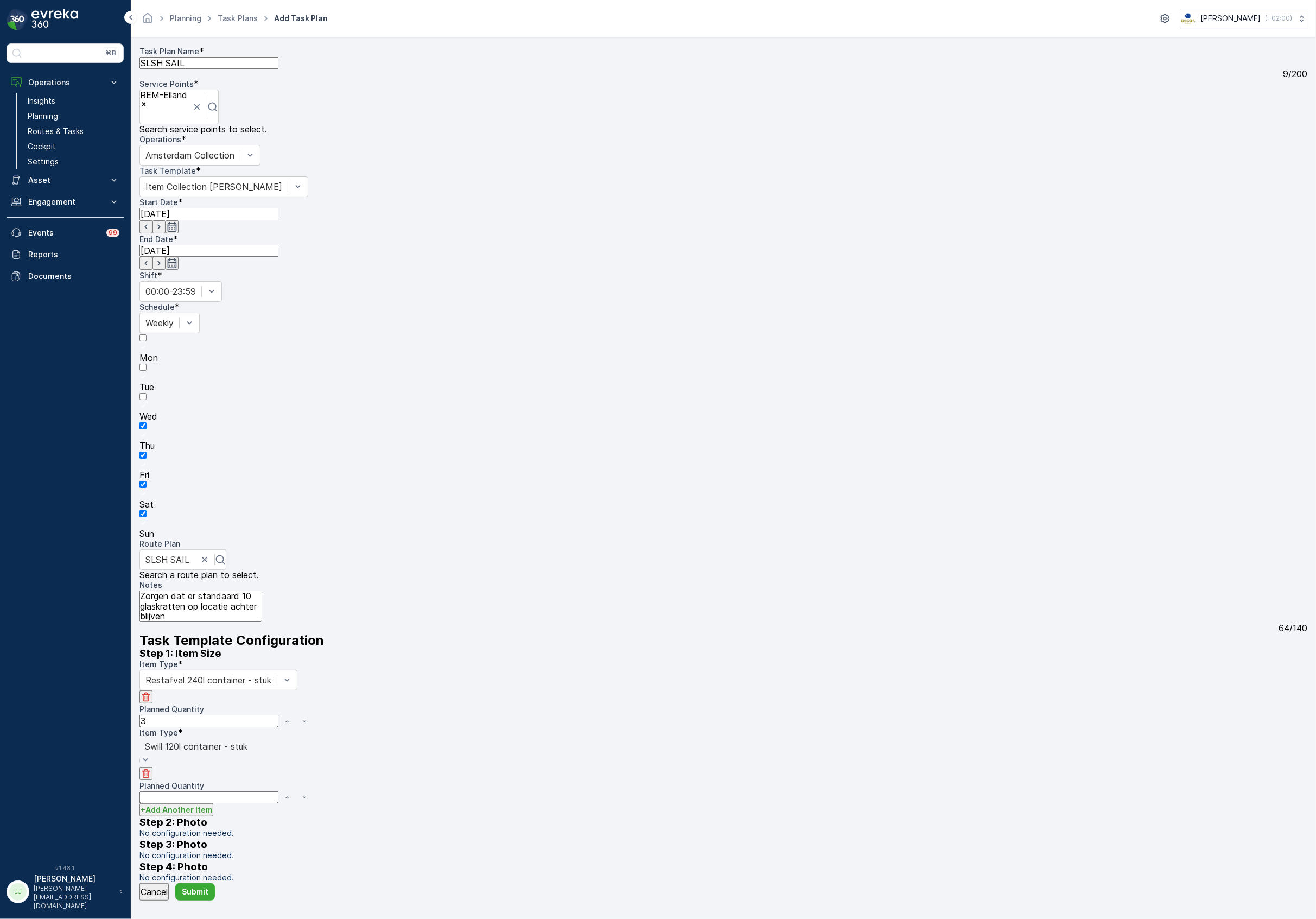
click at [205, 792] on Quantity "Planned Quantity" at bounding box center [208, 797] width 139 height 12
type Quantity "1"
click at [206, 797] on p "+ Add Another Item" at bounding box center [176, 802] width 72 height 10
drag, startPoint x: 203, startPoint y: 639, endPoint x: 204, endPoint y: 645, distance: 6.1
click at [203, 795] on div "Item Type * Select" at bounding box center [723, 810] width 1168 height 31
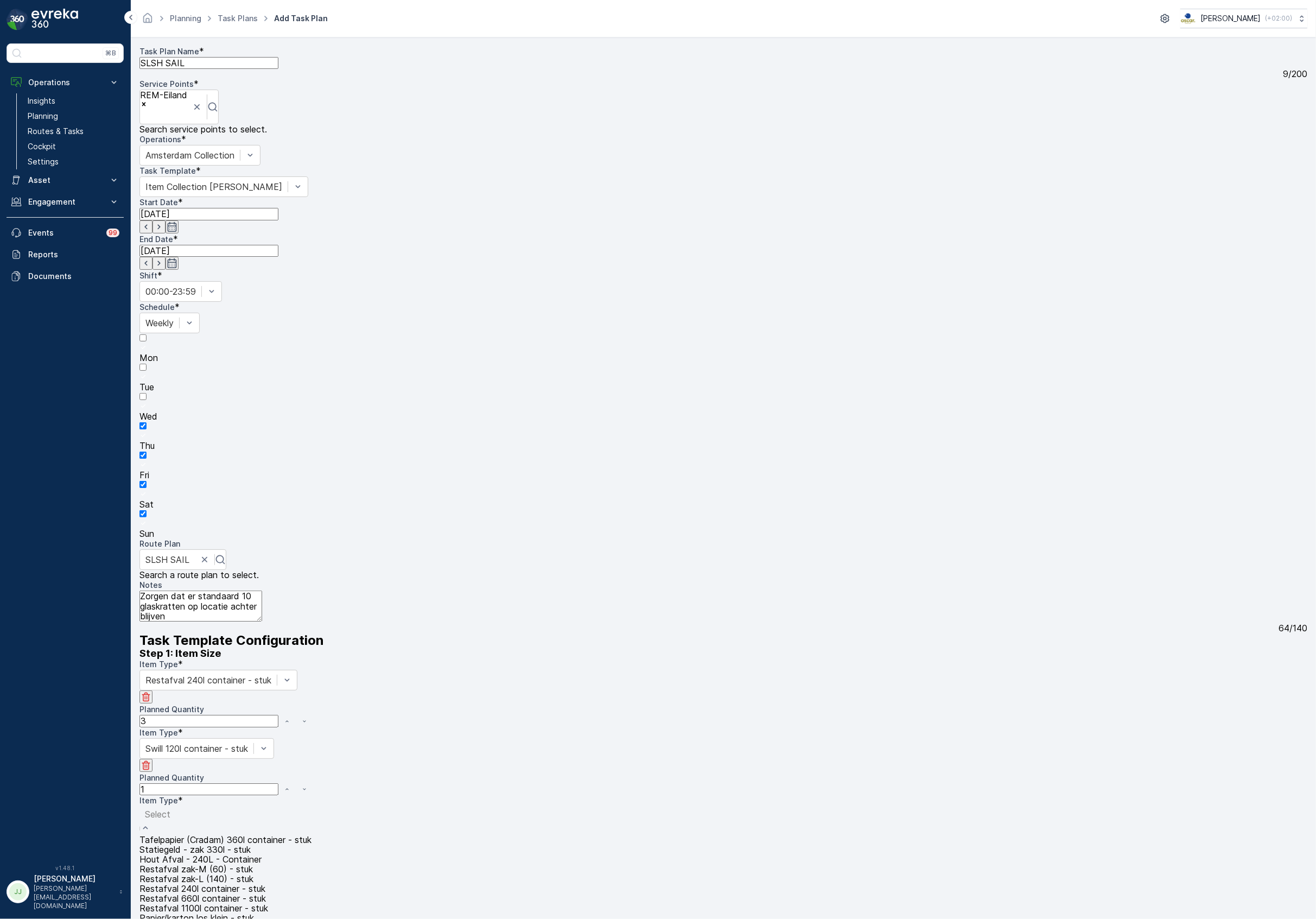
click at [205, 808] on div at bounding box center [250, 814] width 211 height 12
type input "gl"
click at [216, 840] on span "Glas 80l krat - stuk" at bounding box center [178, 845] width 77 height 10
click at [204, 851] on Quantity "Planned Quantity" at bounding box center [208, 857] width 139 height 12
type Quantity "1"
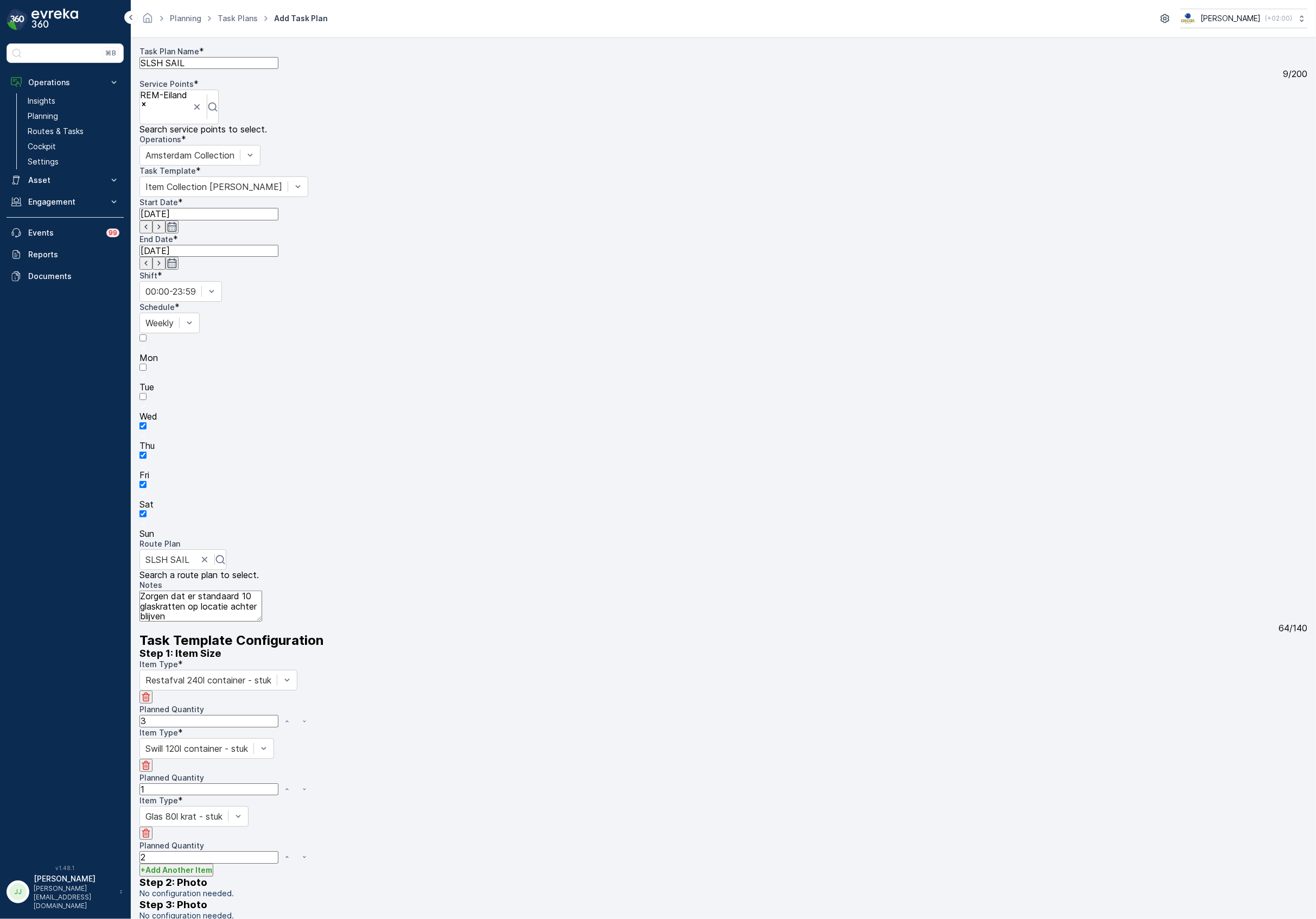
type Quantity "2"
click at [202, 865] on p "+ Add Another Item" at bounding box center [176, 870] width 72 height 10
click at [197, 875] on div "Select" at bounding box center [168, 885] width 58 height 21
type input "papier"
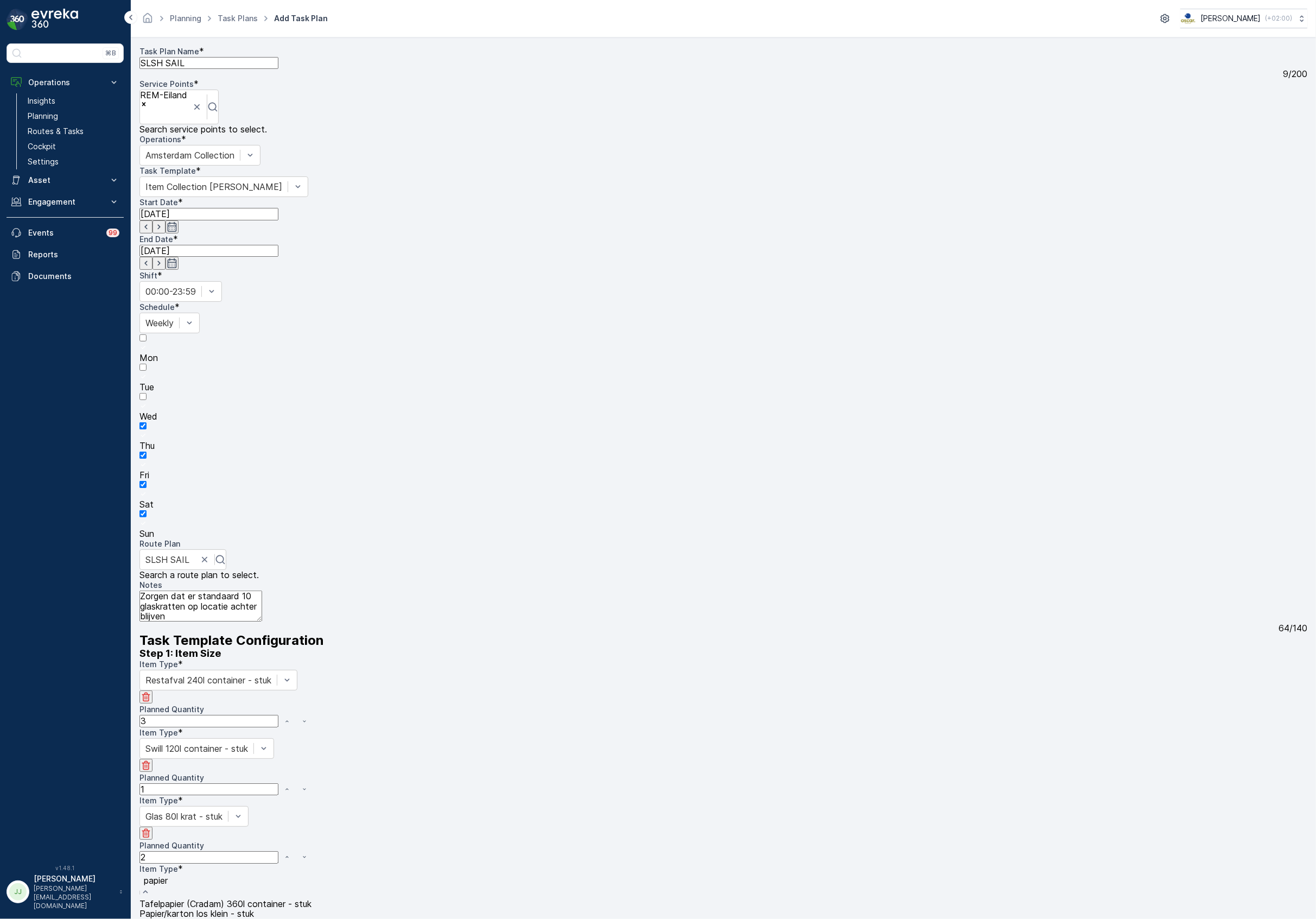
click at [216, 918] on Quantity "Planned Quantity" at bounding box center [208, 933] width 139 height 12
type Quantity "1"
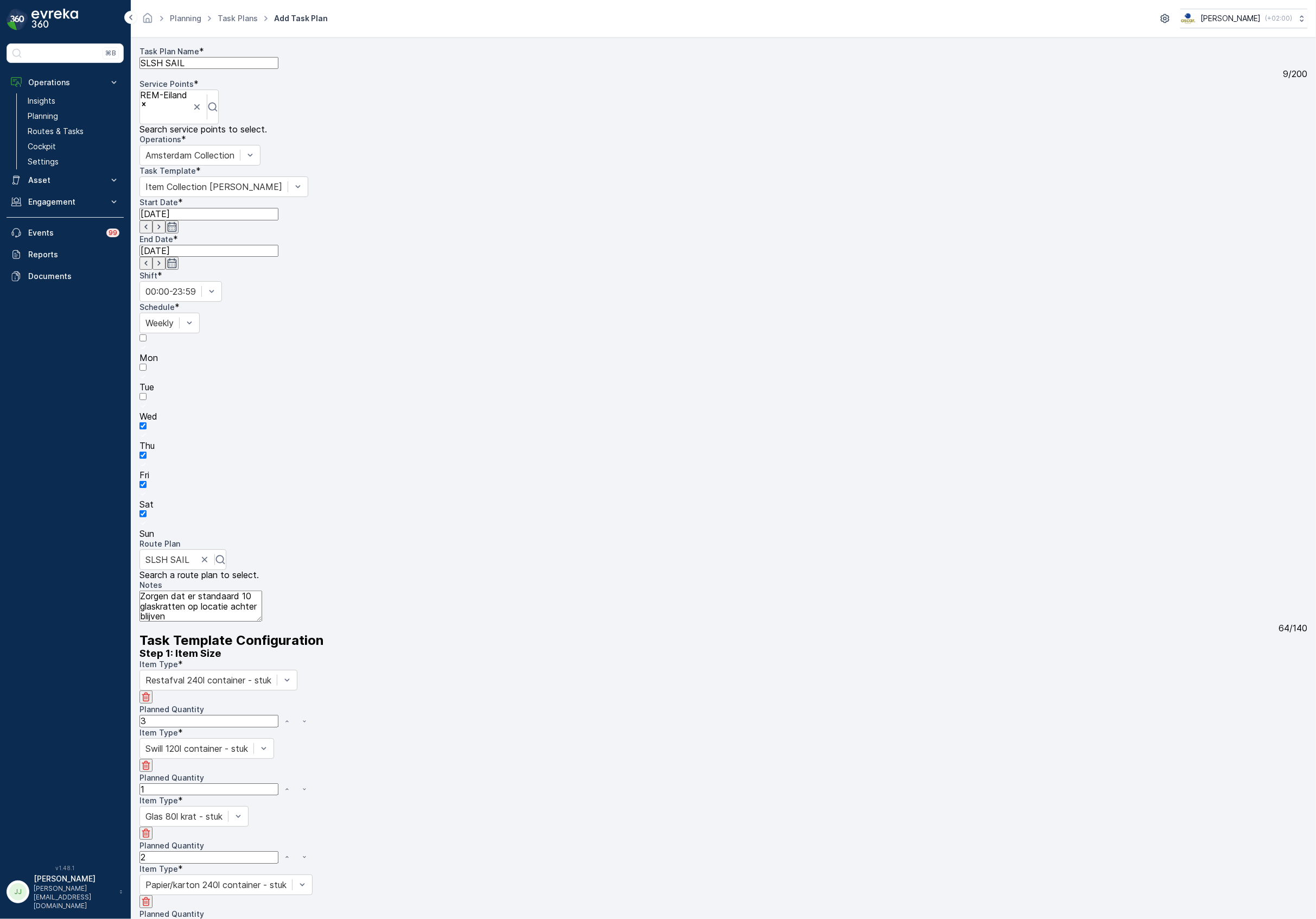
type input "pd"
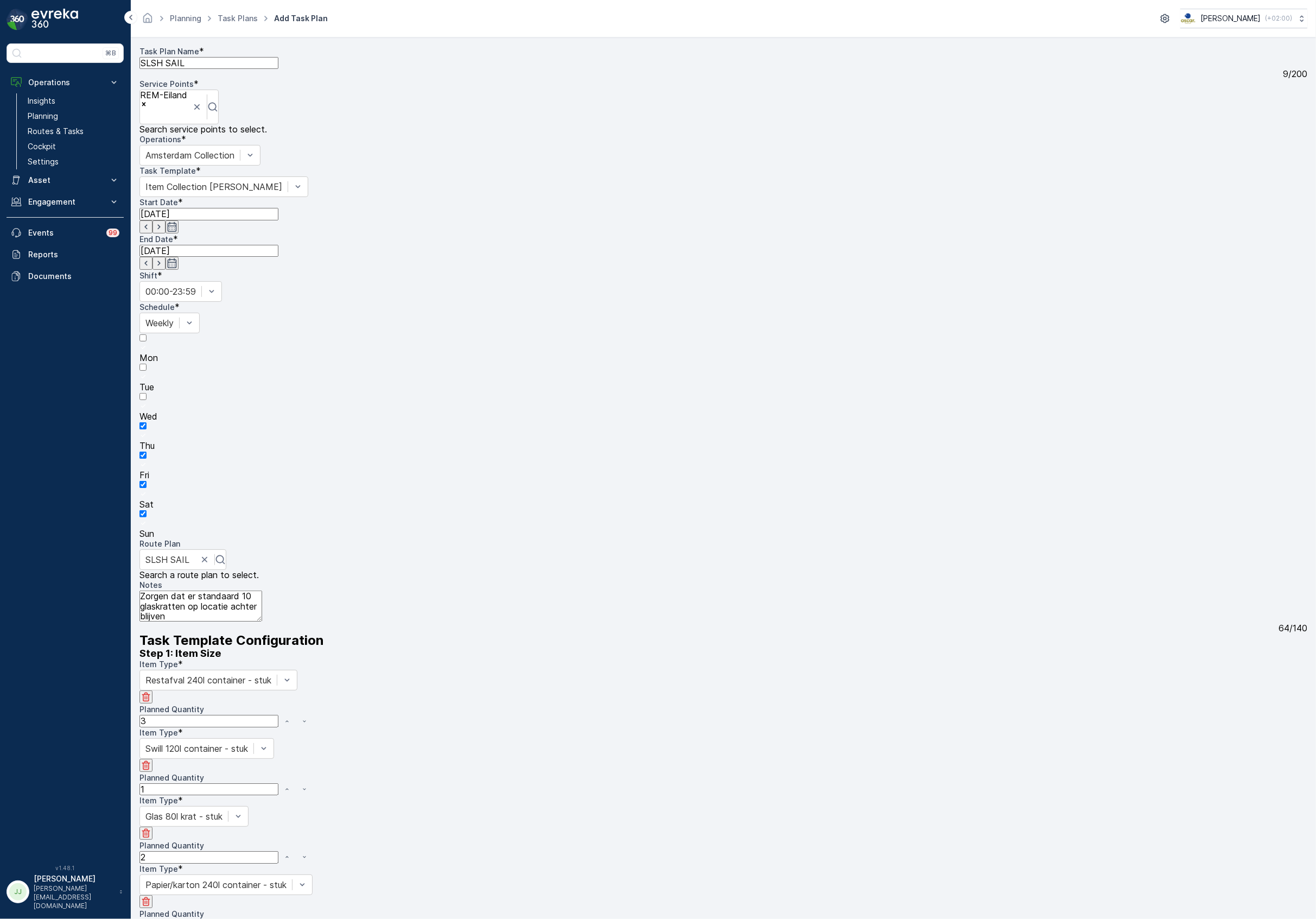
drag, startPoint x: 196, startPoint y: 809, endPoint x: 195, endPoint y: 800, distance: 9.1
type Quantity "1"
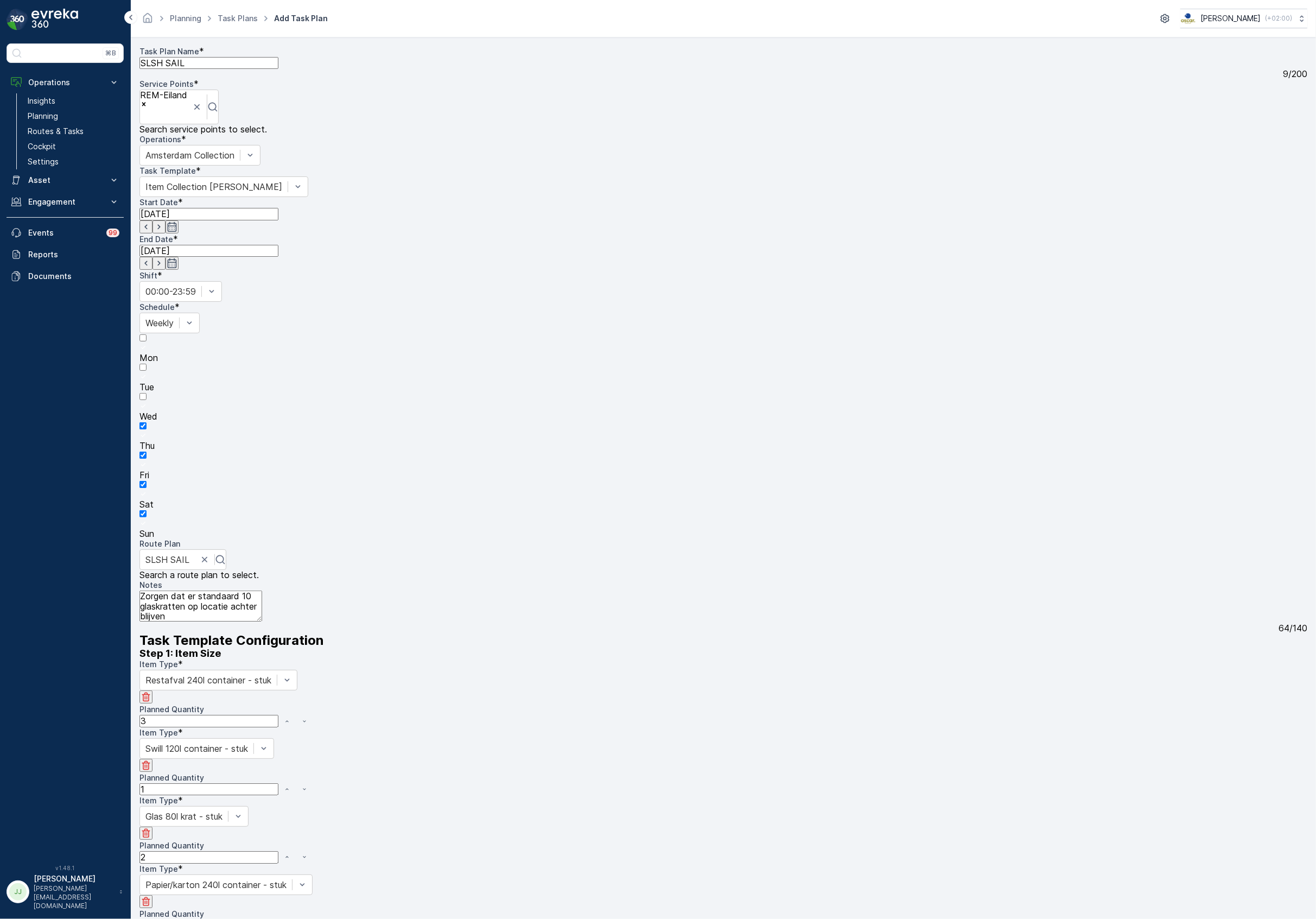
type input "meta"
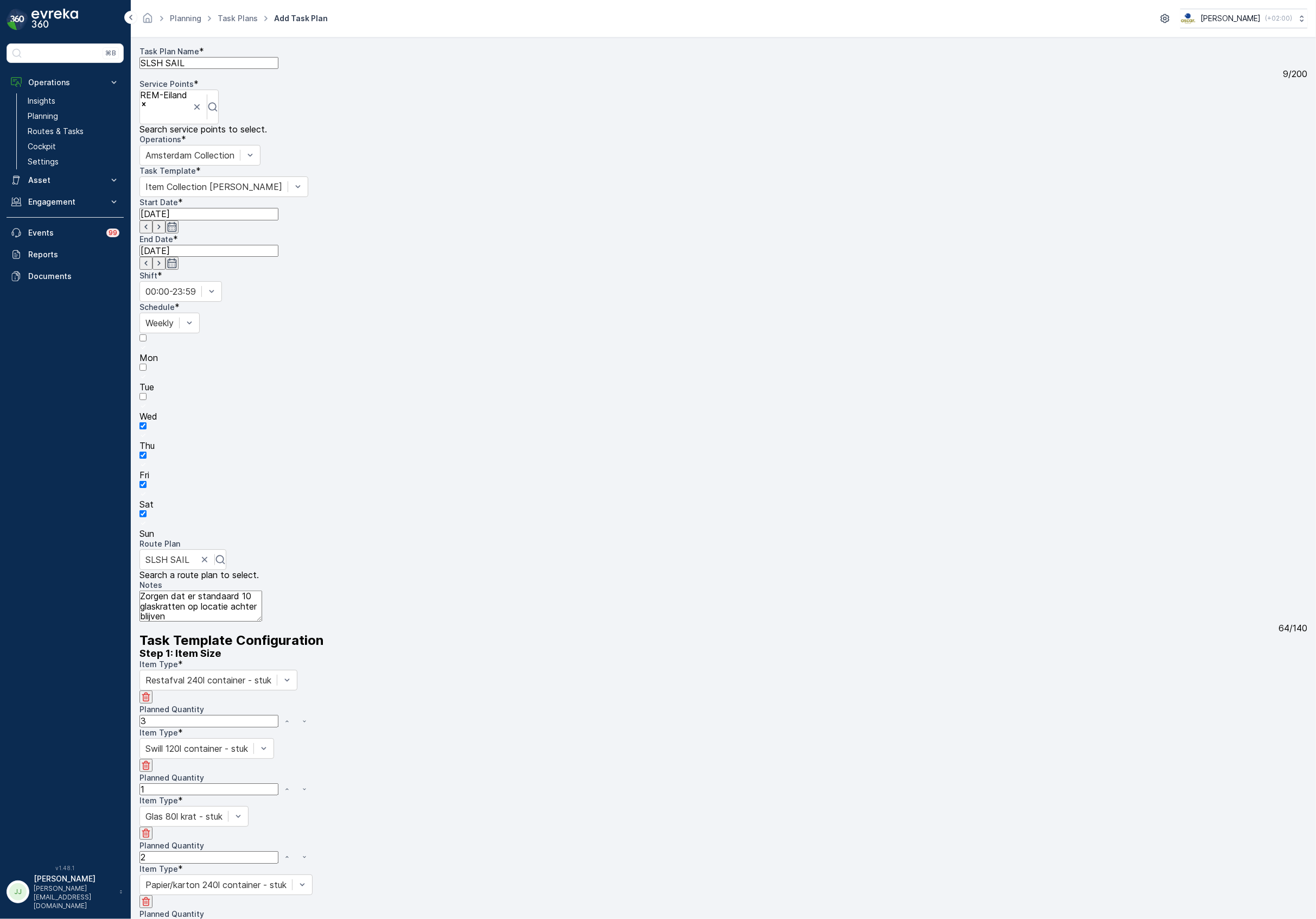
type Quantity "1"
type input "t"
type input "koff"
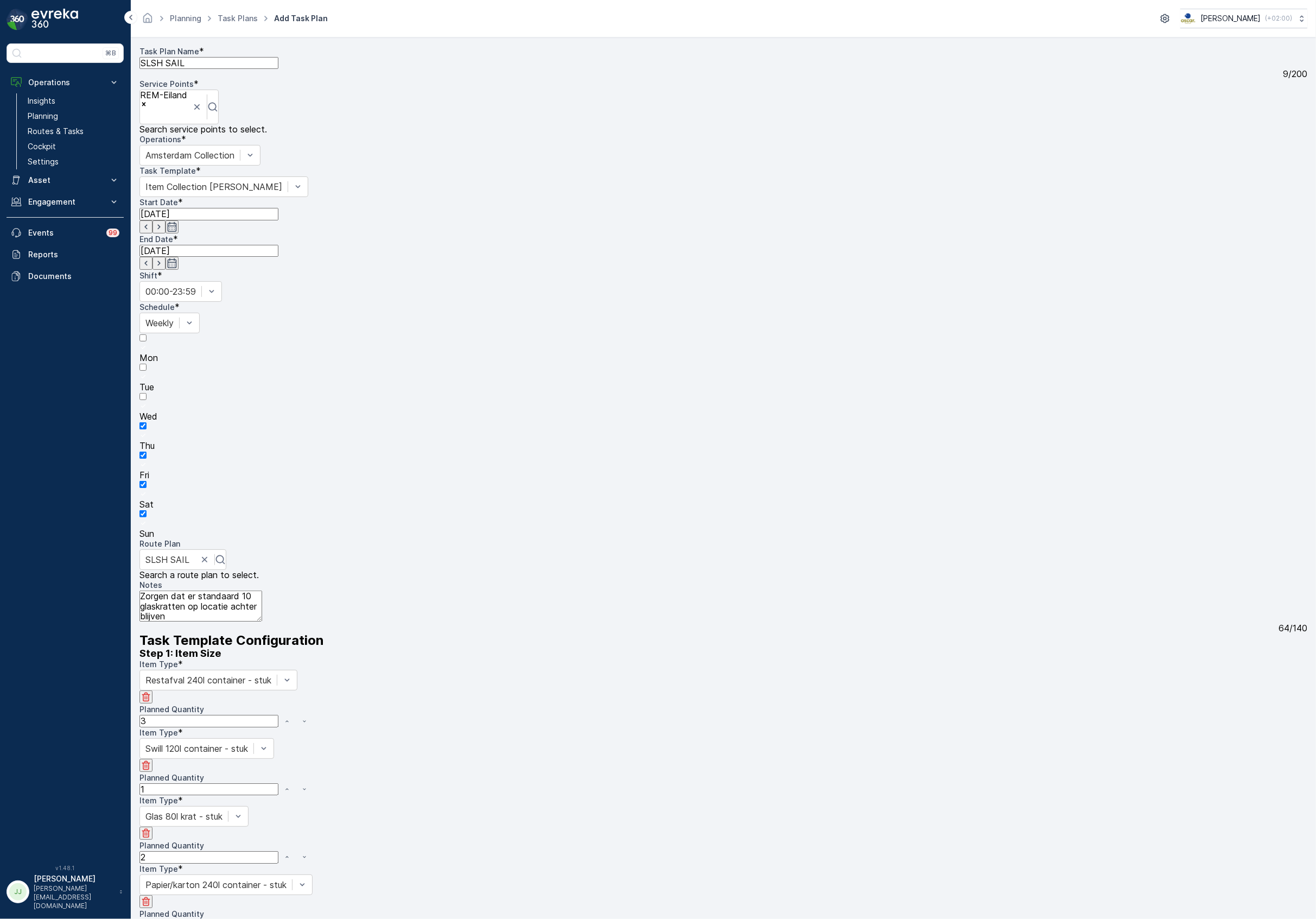
type Quantity "1"
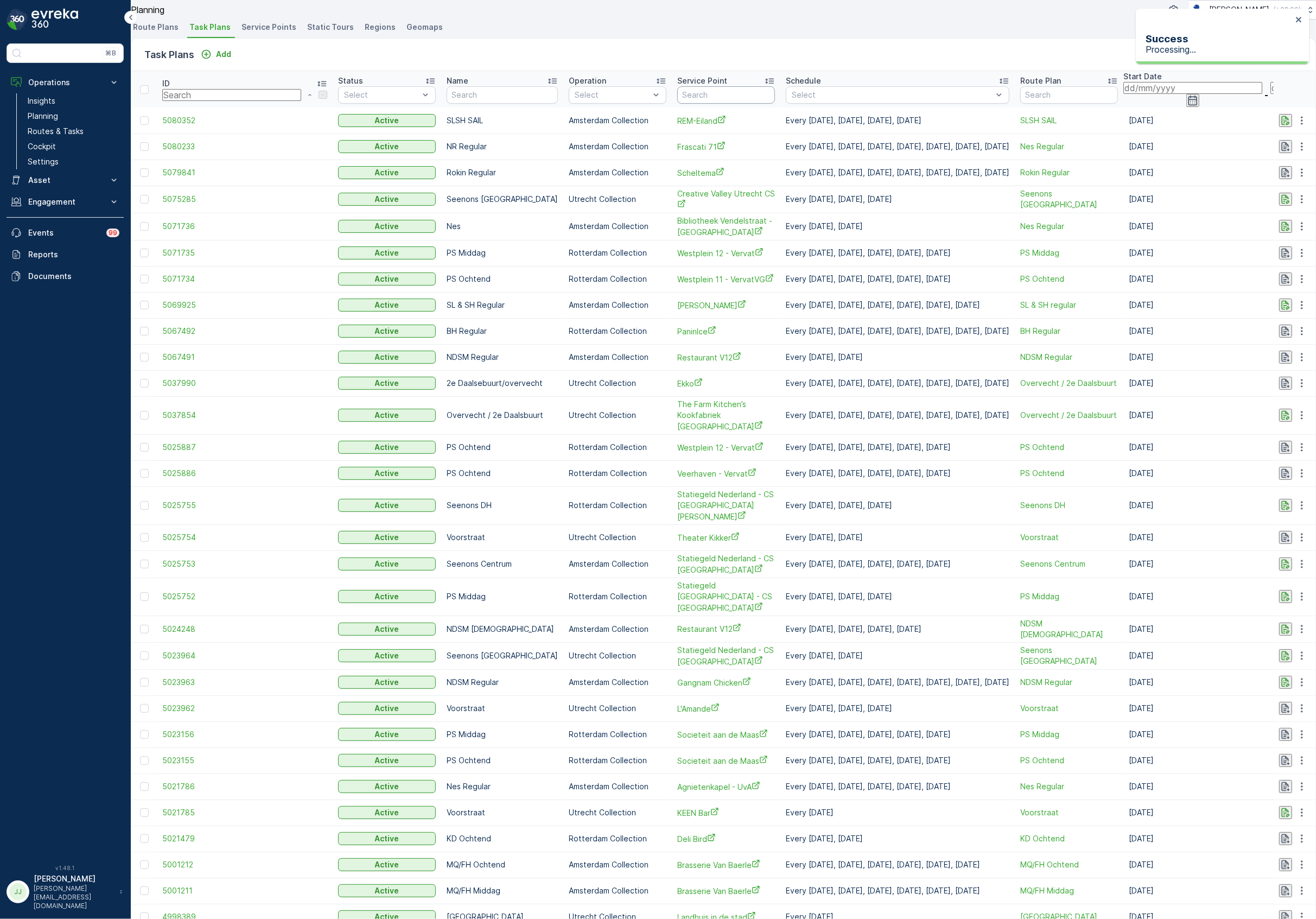
click at [677, 104] on input "text" at bounding box center [726, 95] width 97 height 18
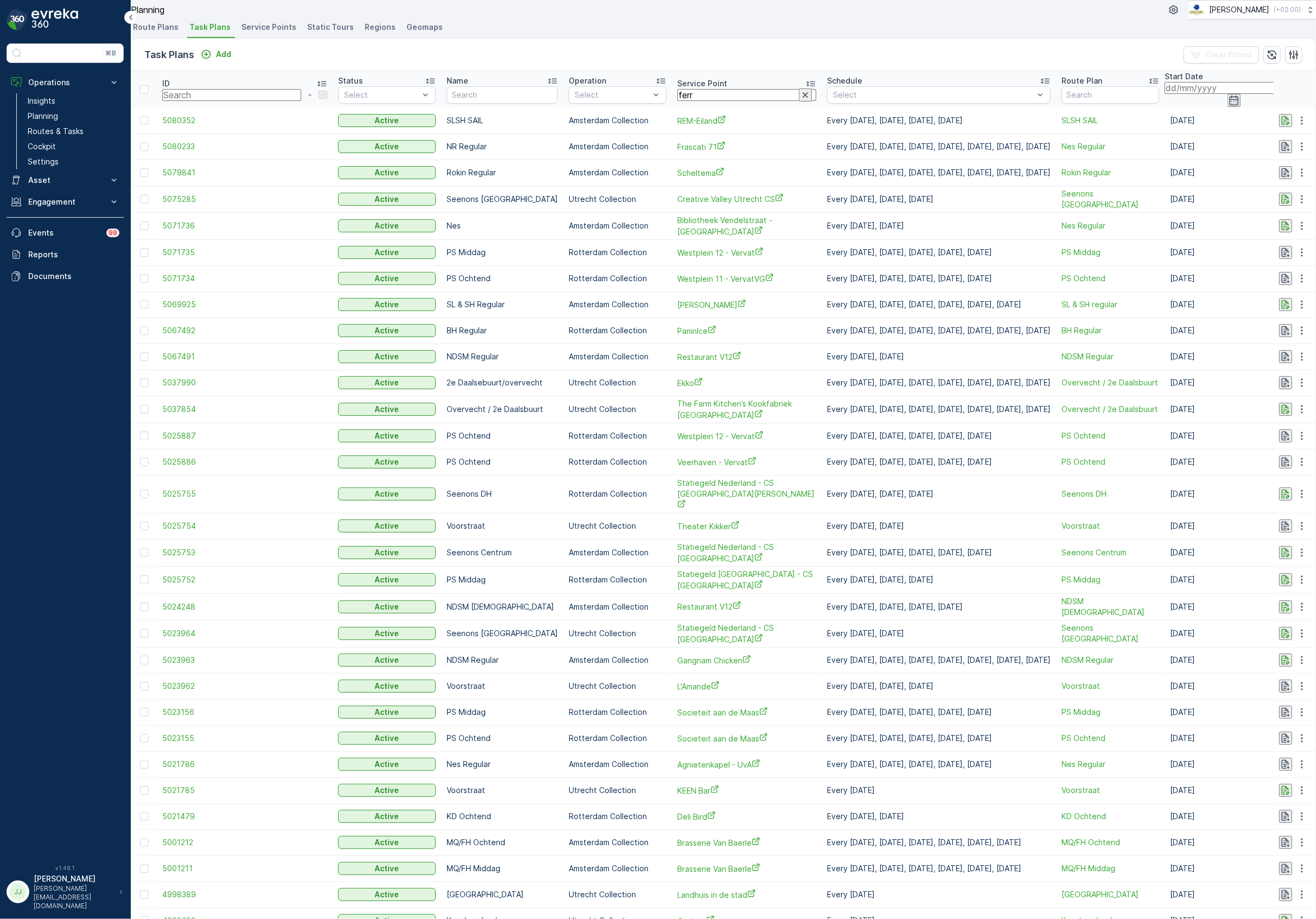
type input "ferry"
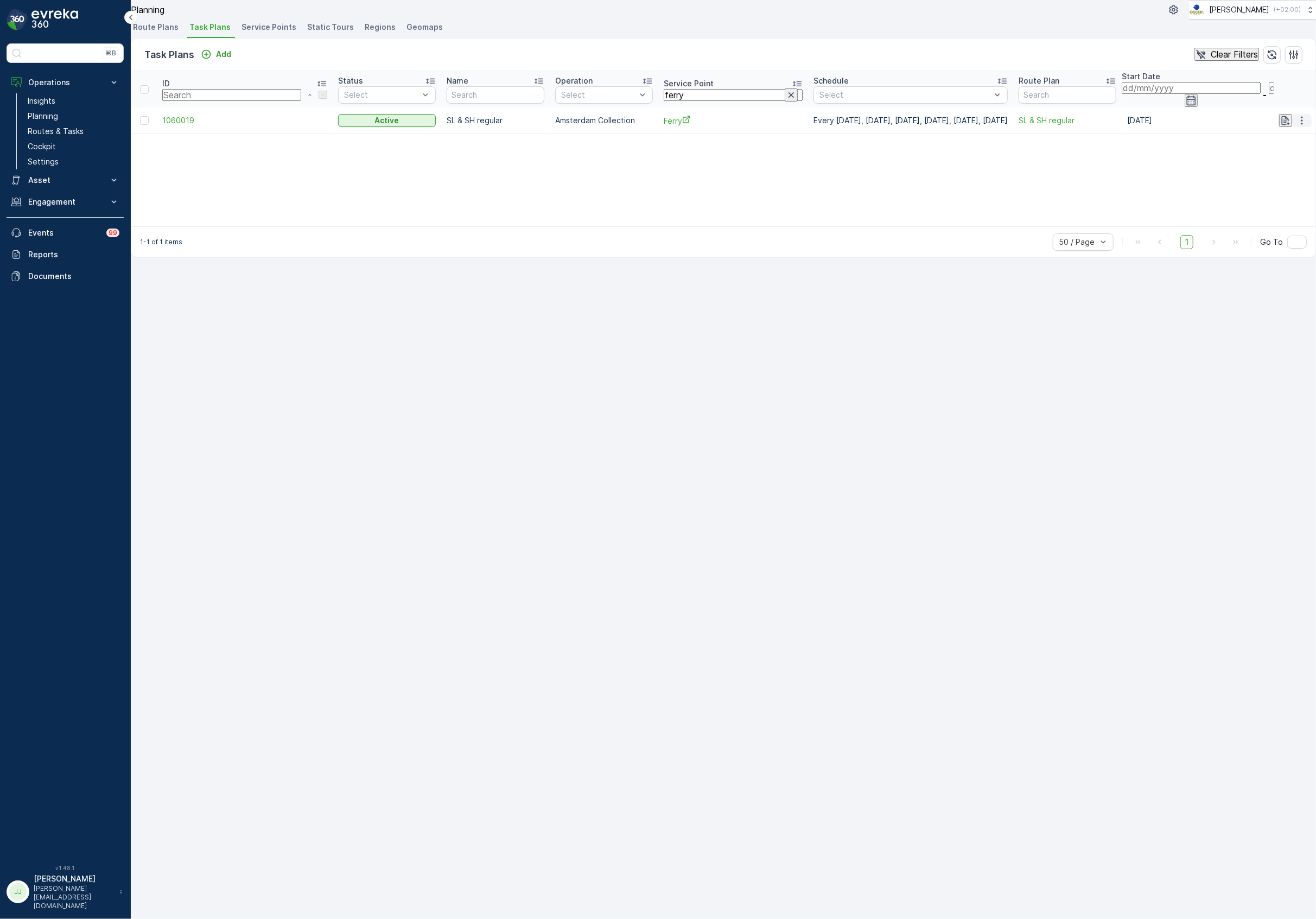
click at [1297, 126] on icon "button" at bounding box center [1302, 120] width 10 height 10
click at [1287, 171] on span "Edit Task Plan" at bounding box center [1284, 172] width 58 height 10
click at [224, 60] on p "Add" at bounding box center [223, 54] width 15 height 10
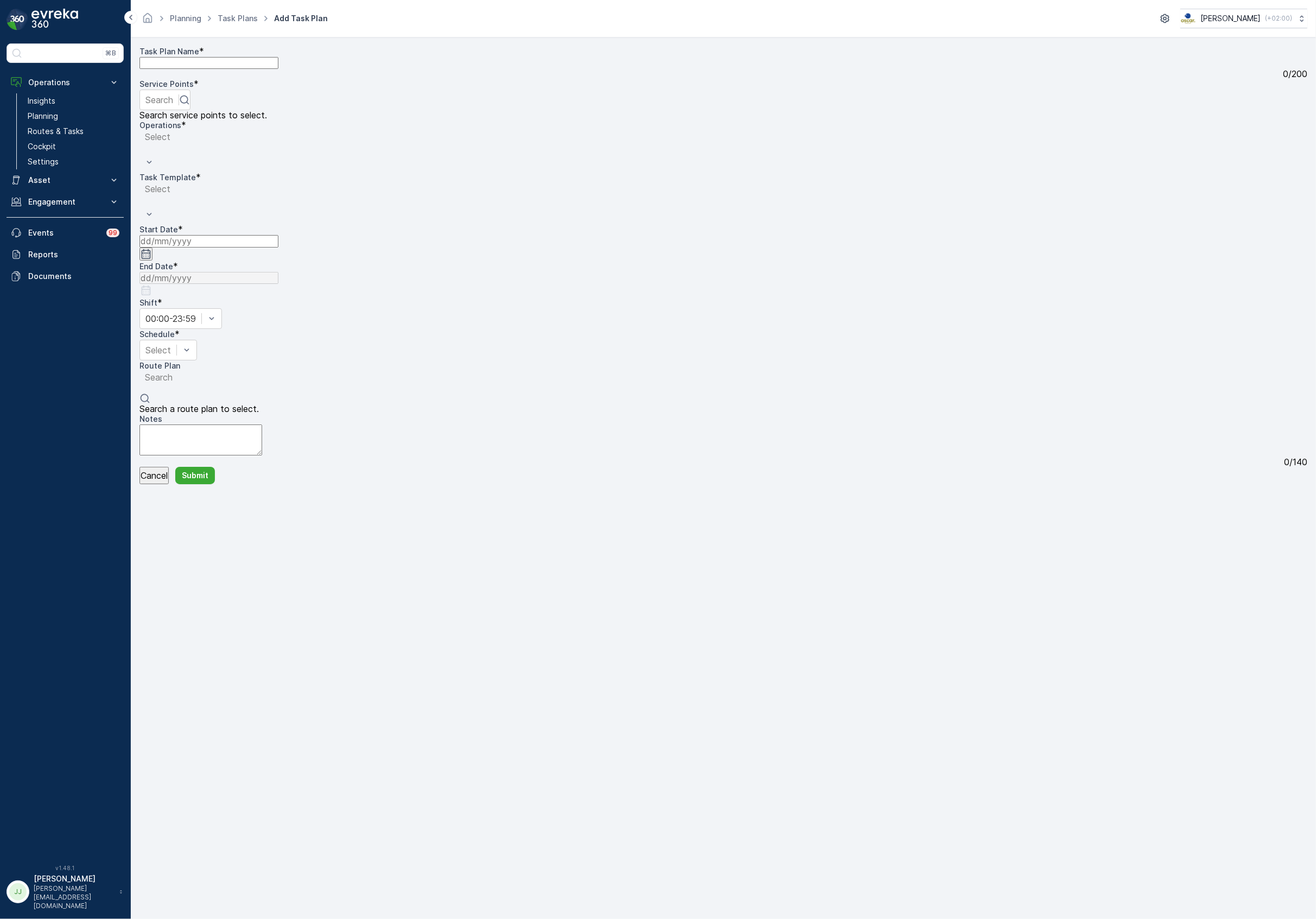
click at [229, 69] on Name "Task Plan Name" at bounding box center [208, 63] width 139 height 12
type Name "SLSH SAIL"
click at [147, 93] on input "text" at bounding box center [146, 97] width 2 height 10
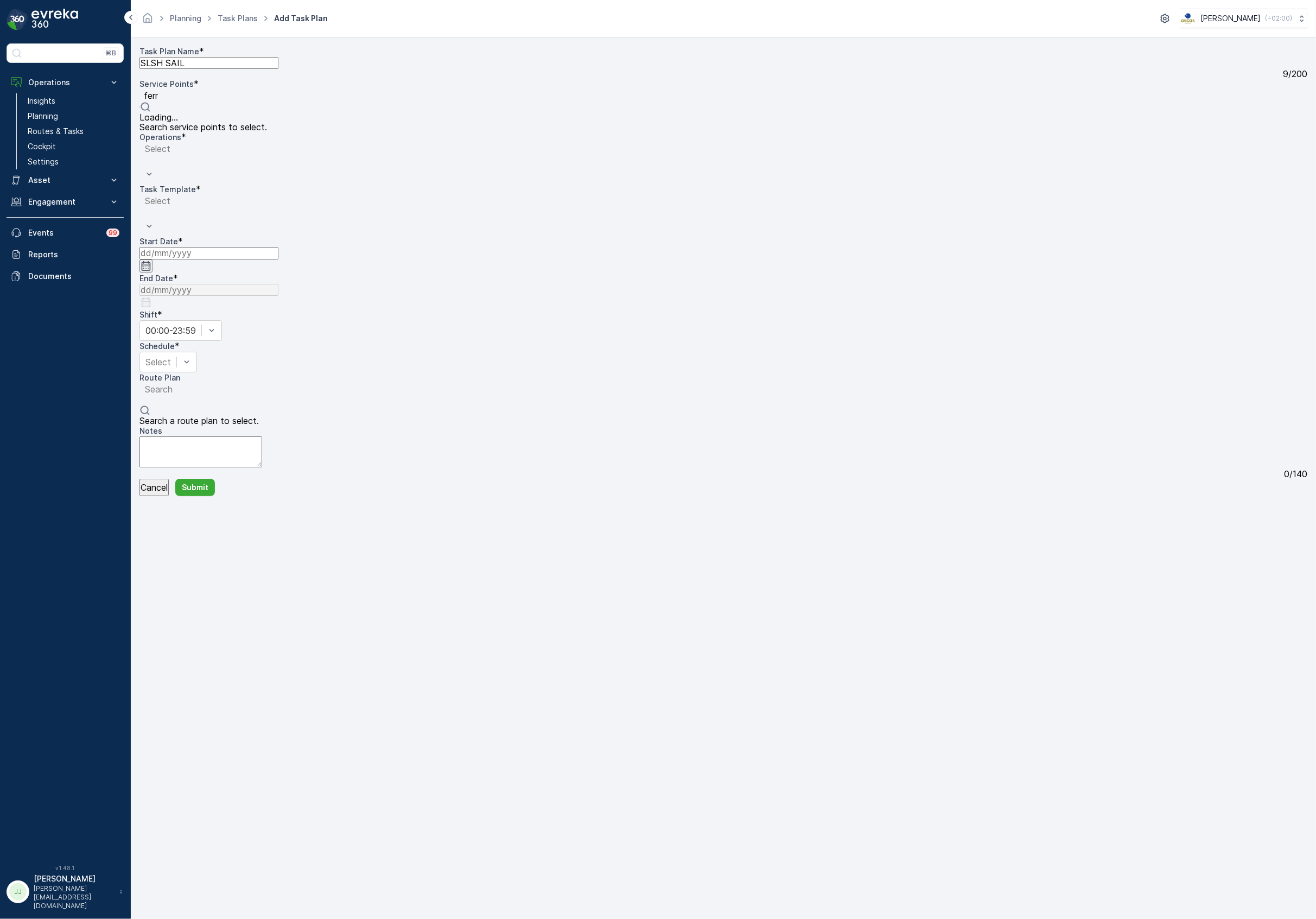
type input "ferry"
click at [285, 113] on div "Ferry" at bounding box center [212, 117] width 146 height 10
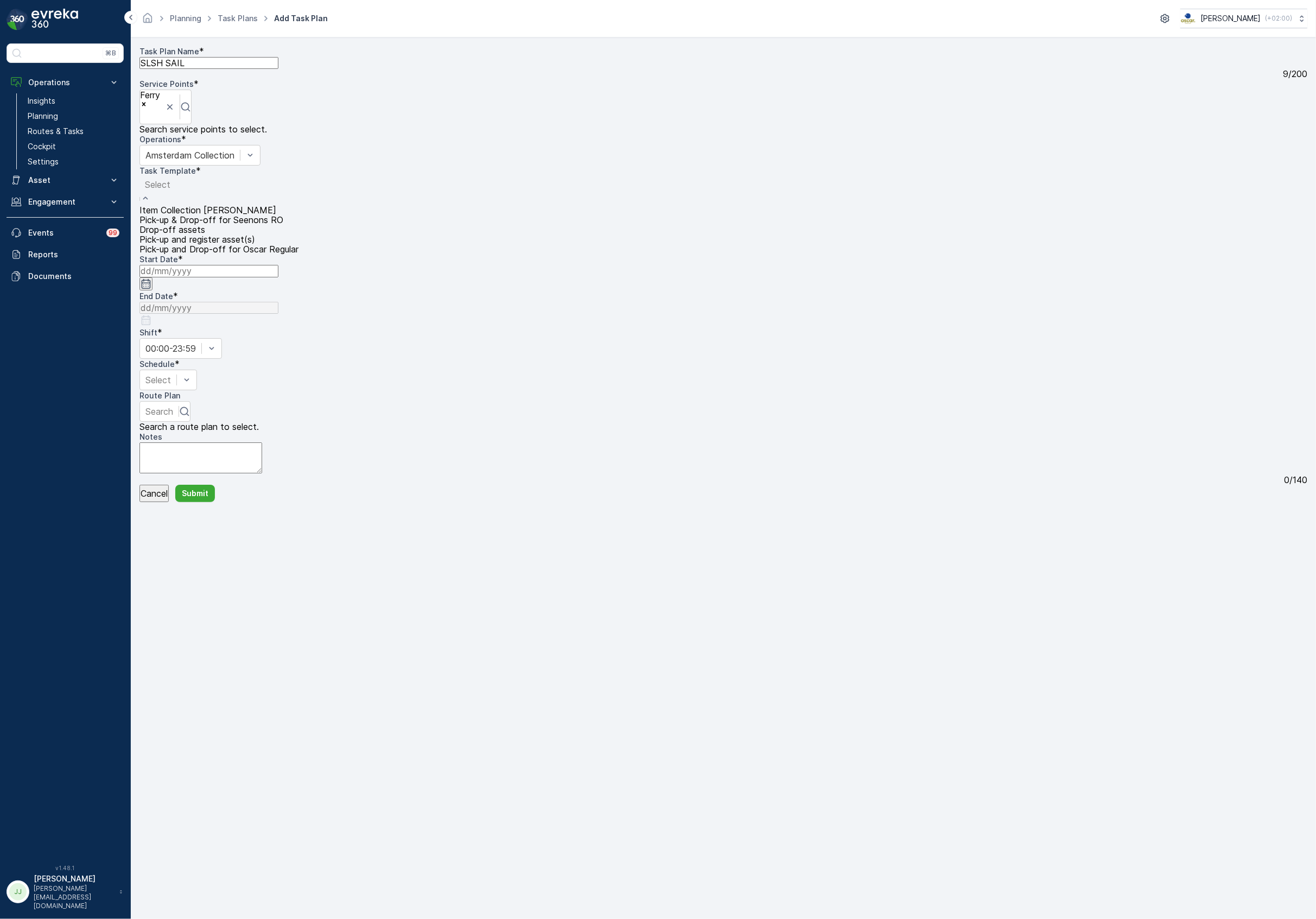
click at [293, 179] on div at bounding box center [219, 184] width 148 height 12
click at [276, 205] on span "Item Collection Oscar Regulier" at bounding box center [208, 210] width 137 height 10
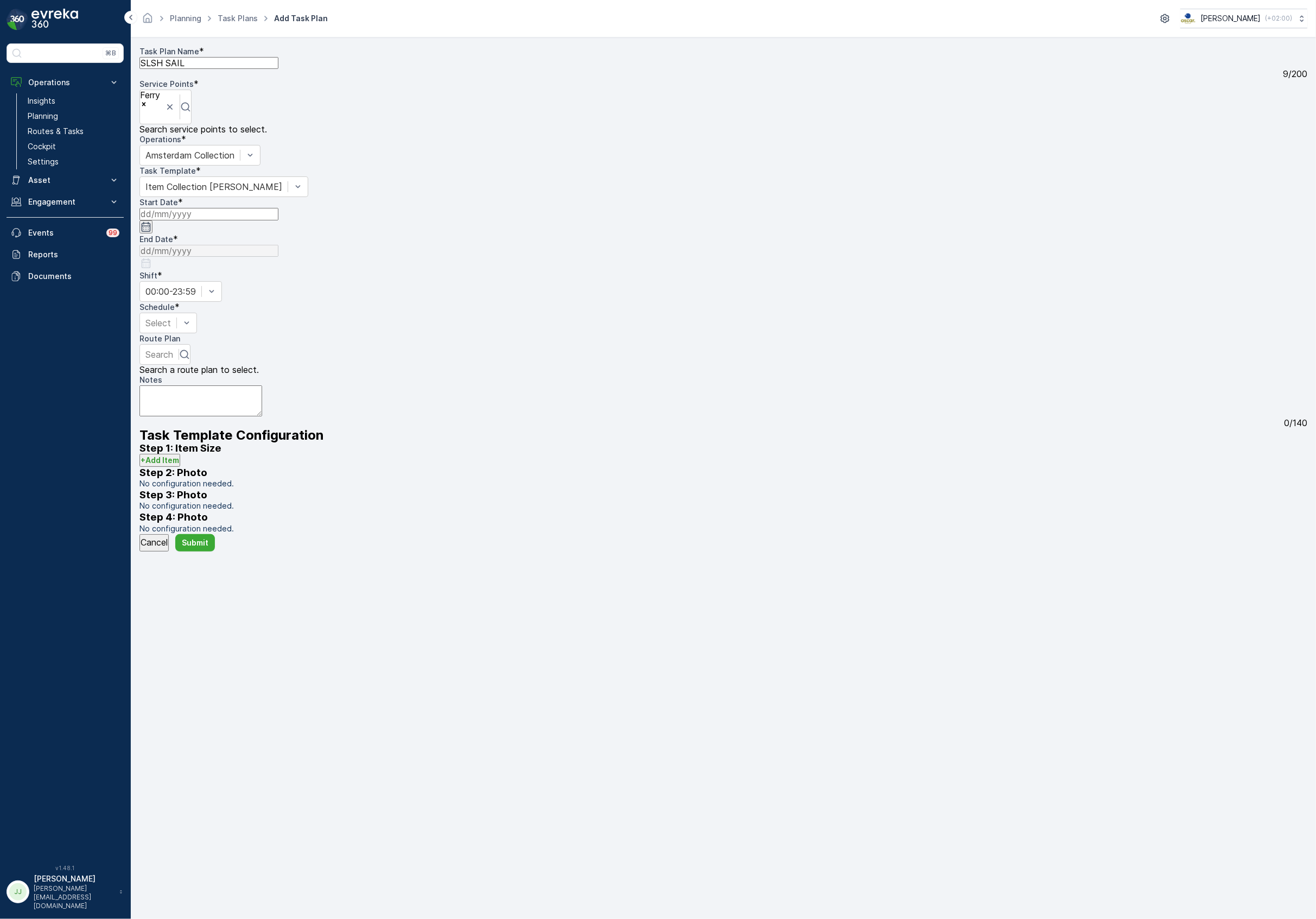
click at [278, 208] on input at bounding box center [208, 213] width 139 height 12
click at [228, 374] on div "20" at bounding box center [233, 379] width 10 height 10
type input "[DATE]"
click at [278, 245] on input at bounding box center [208, 250] width 139 height 12
drag, startPoint x: 451, startPoint y: 332, endPoint x: 434, endPoint y: 324, distance: 18.8
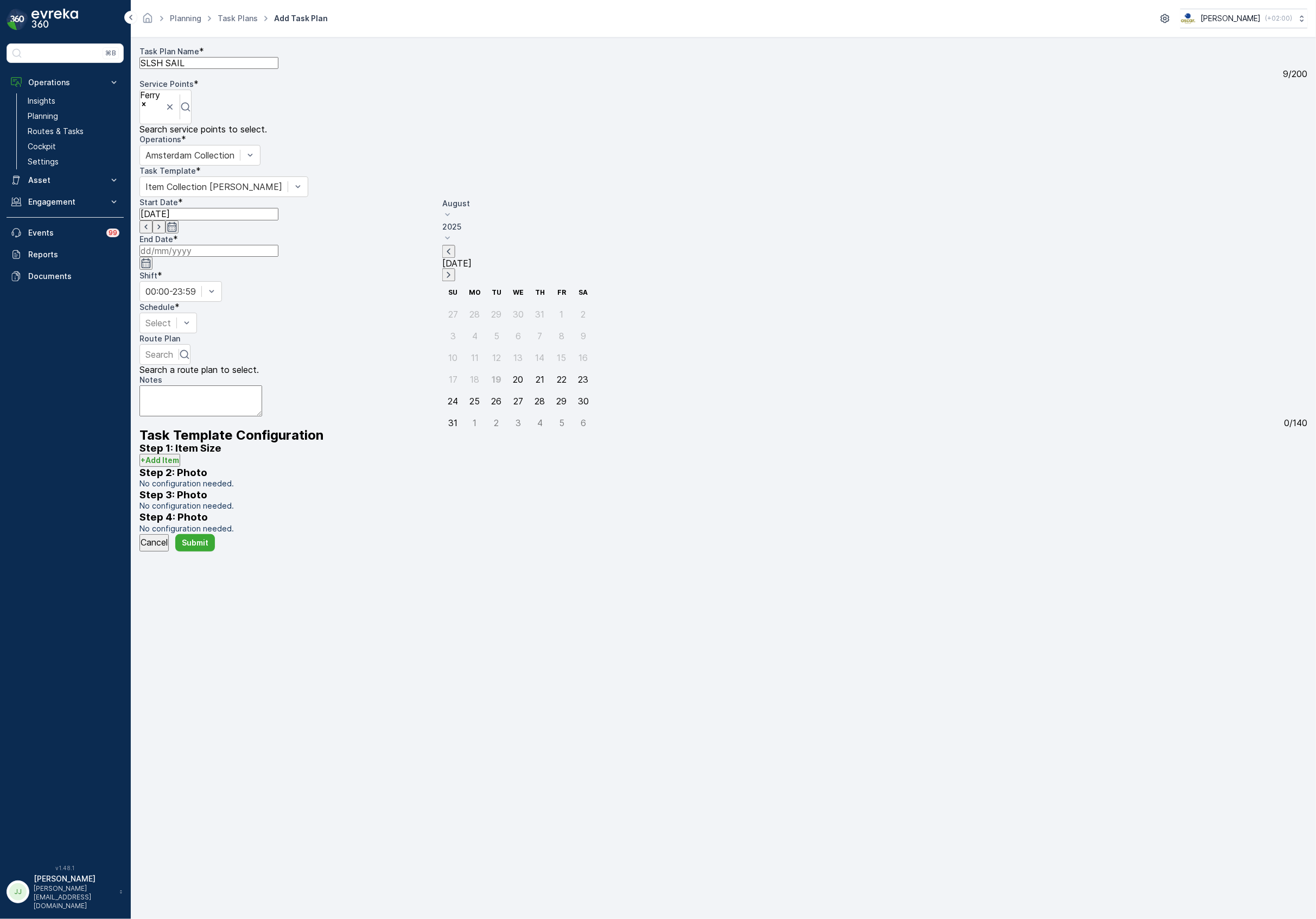
click at [451, 396] on div "24" at bounding box center [453, 401] width 10 height 10
type input "[DATE]"
click at [173, 348] on div at bounding box center [159, 354] width 27 height 12
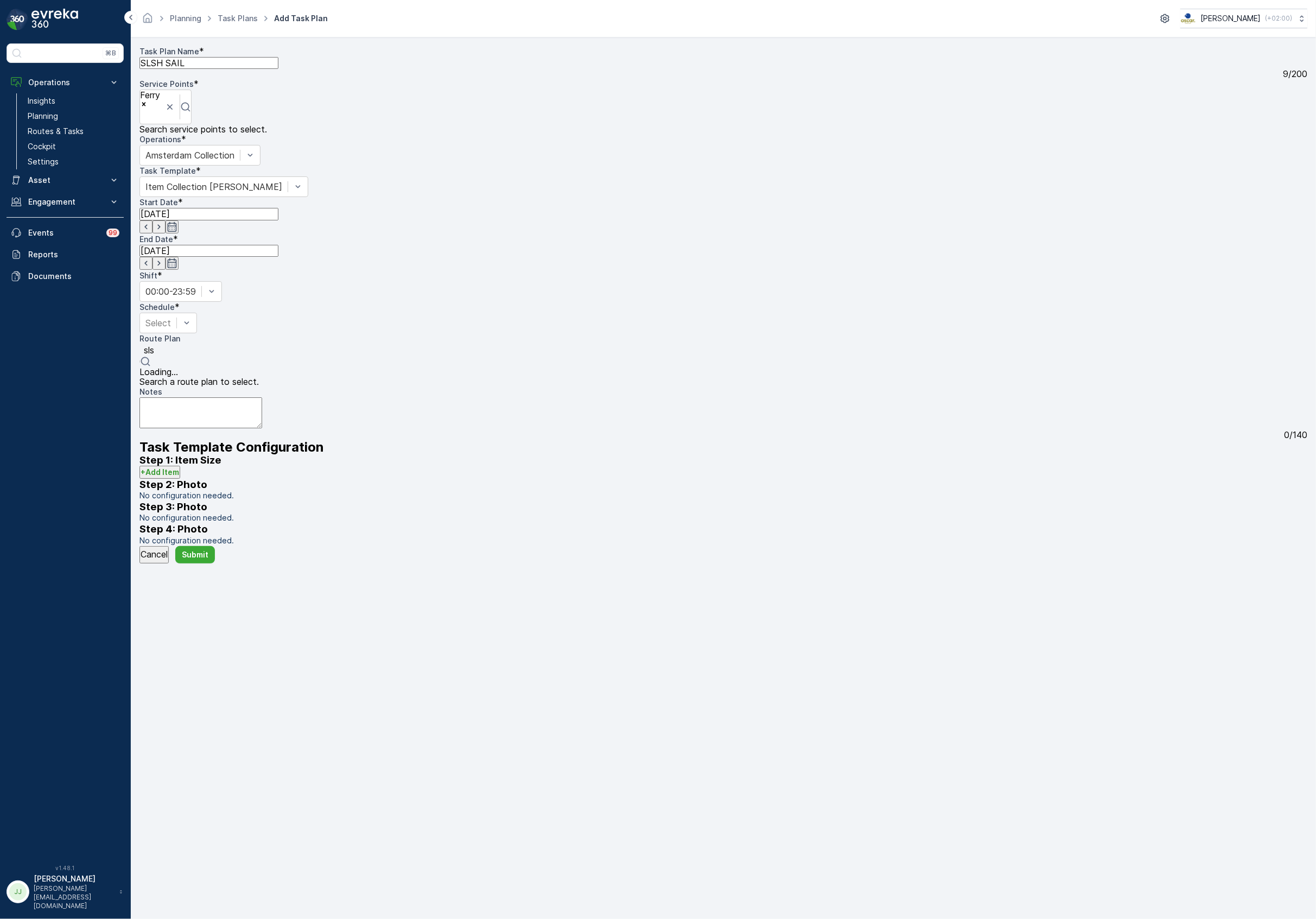
type input "slsh"
click at [199, 367] on div "SLSH SAIL" at bounding box center [212, 372] width 146 height 10
click at [174, 463] on p "+ Add Item" at bounding box center [160, 468] width 39 height 10
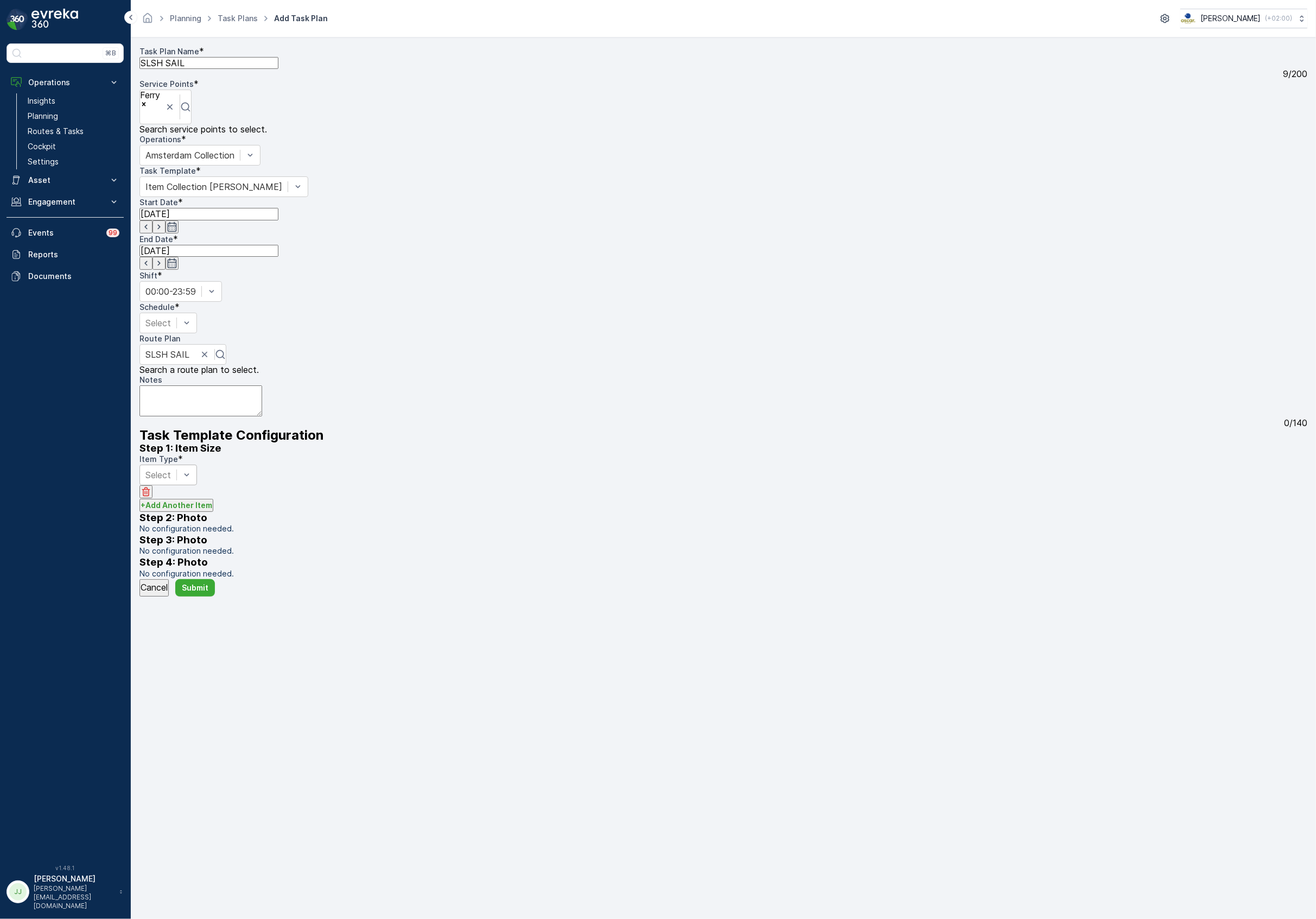
click at [171, 469] on div at bounding box center [158, 475] width 26 height 12
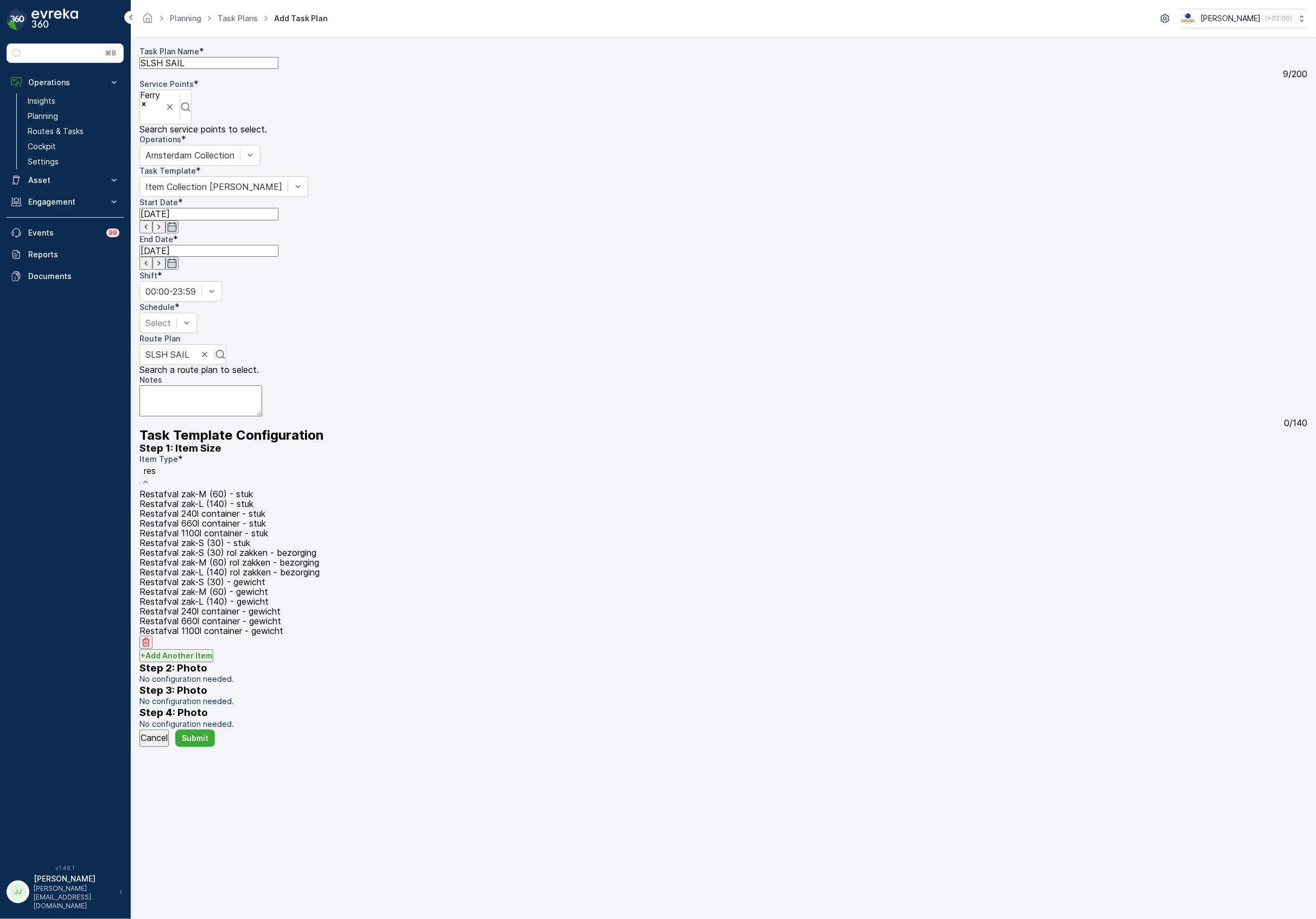
type input "rest"
click at [215, 509] on span "Restafval 240l container - stuk" at bounding box center [202, 513] width 126 height 10
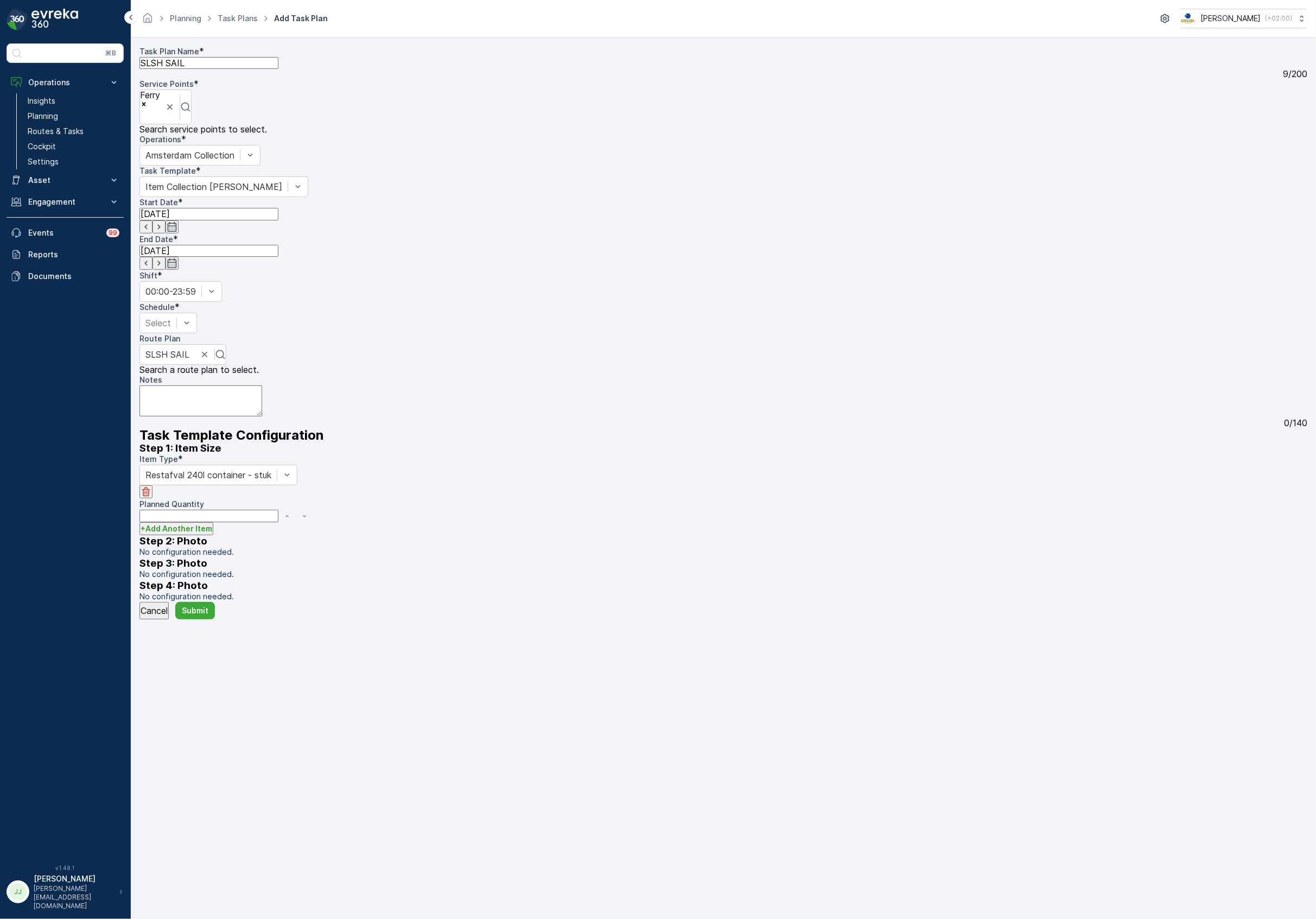
click at [199, 509] on Quantity "Planned Quantity" at bounding box center [208, 515] width 139 height 12
type Quantity "1"
click at [189, 523] on p "+ Add Another Item" at bounding box center [176, 528] width 72 height 10
click at [171, 538] on div at bounding box center [158, 543] width 26 height 12
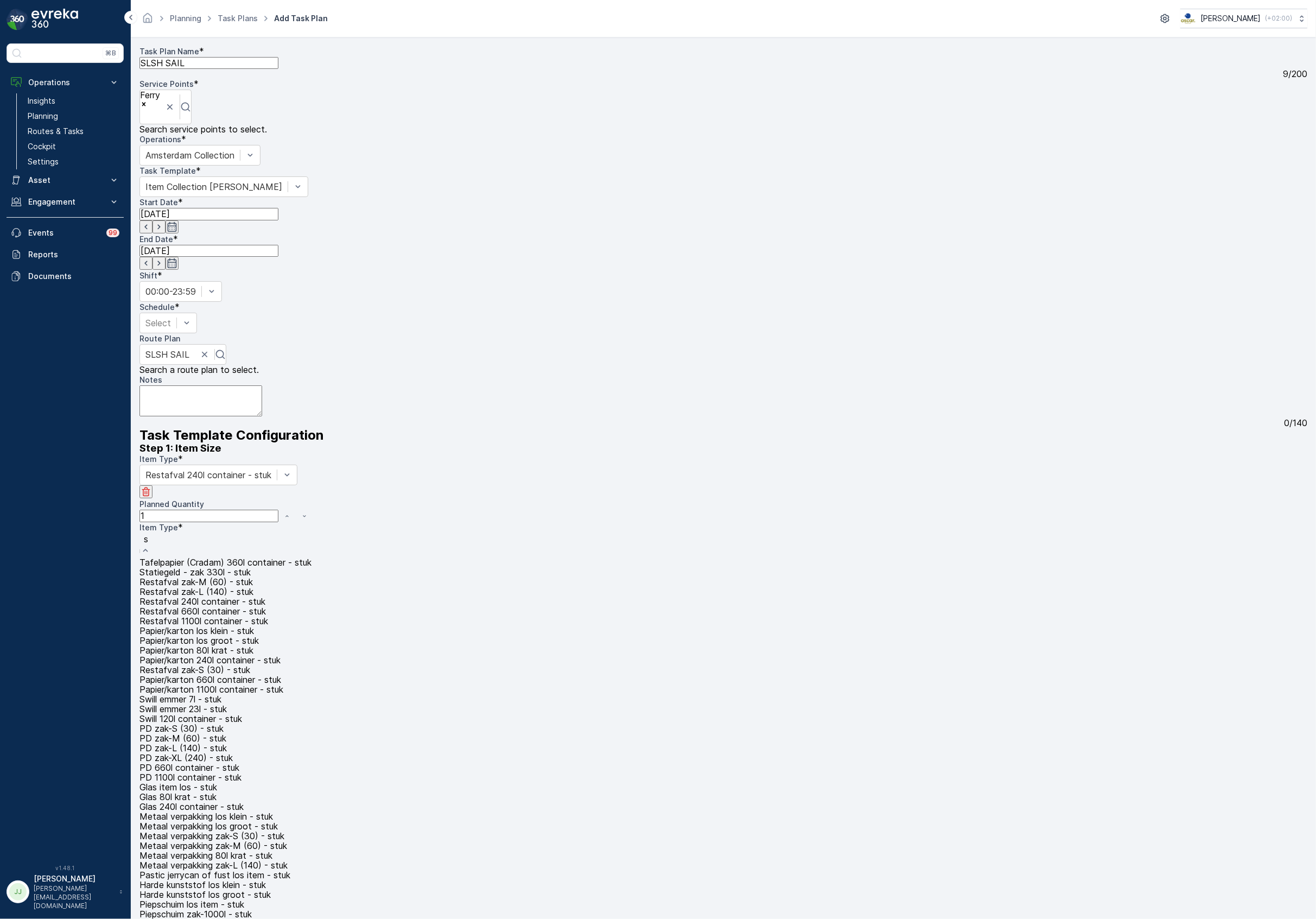
type input "sw"
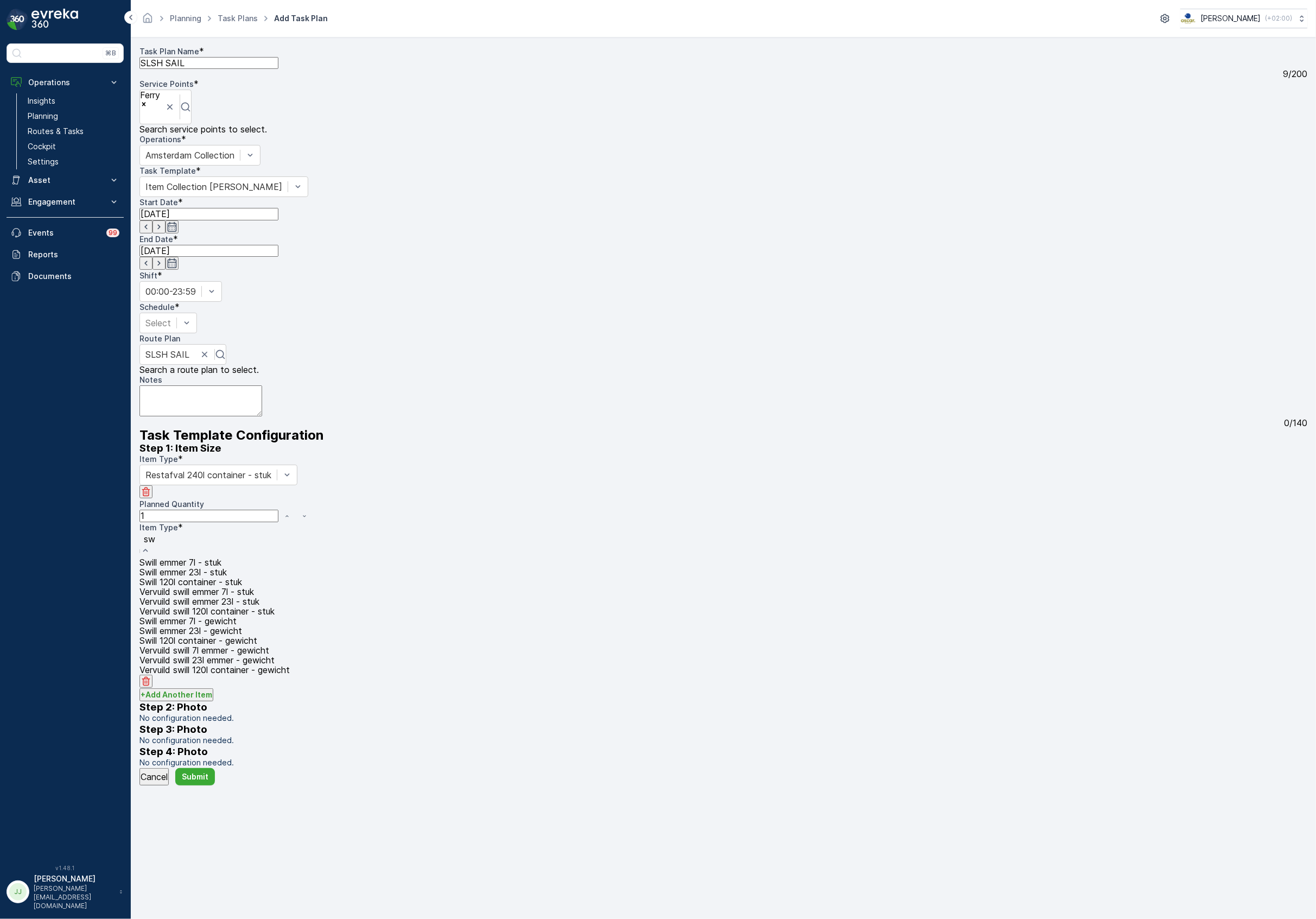
click at [202, 587] on span "Swill 120l container - stuk" at bounding box center [190, 582] width 102 height 10
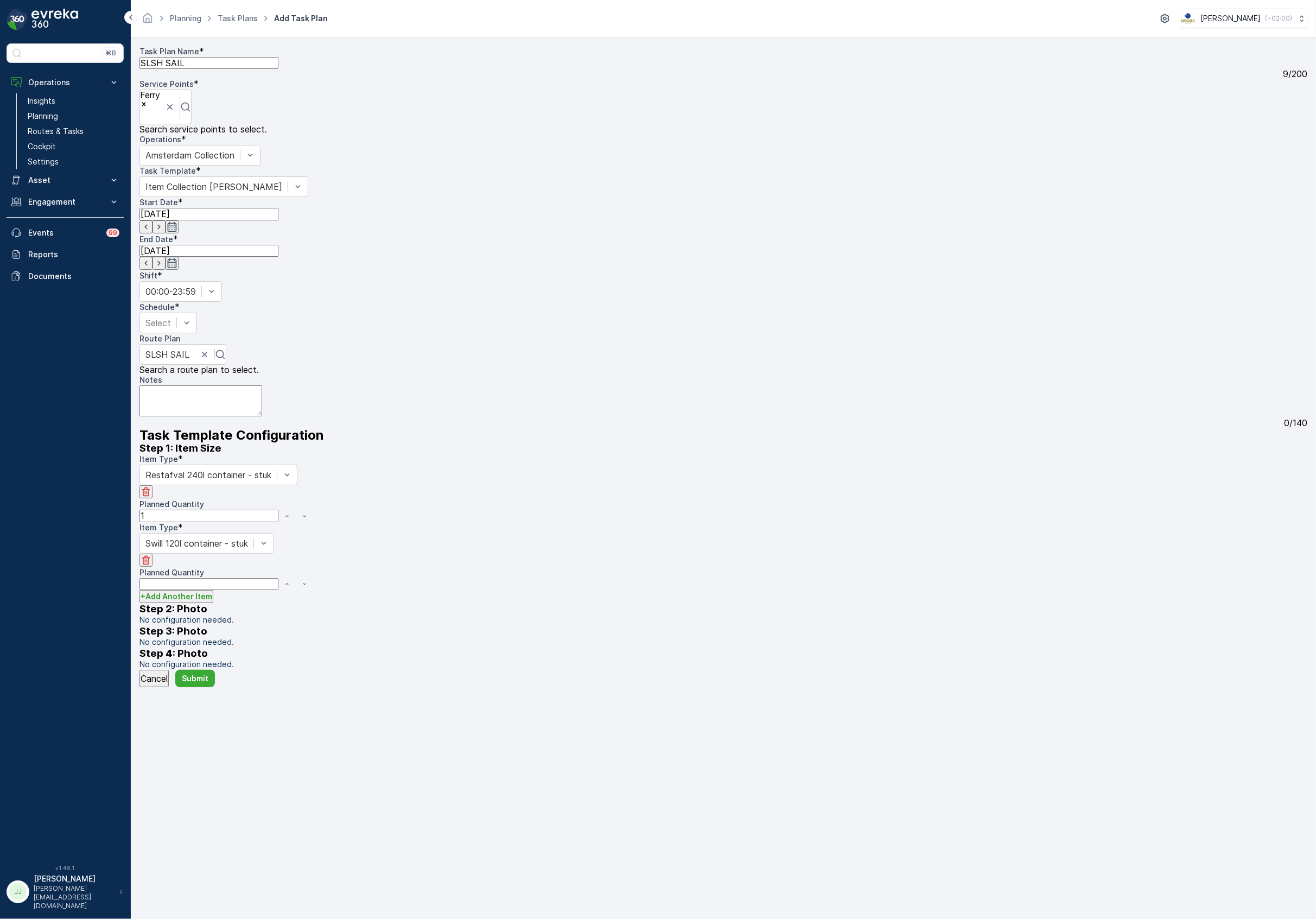
click at [187, 578] on Quantity "Planned Quantity" at bounding box center [208, 583] width 139 height 12
type Quantity "1"
click at [190, 602] on p "+ Add Another Item" at bounding box center [176, 596] width 72 height 10
click at [171, 617] on div at bounding box center [158, 611] width 26 height 12
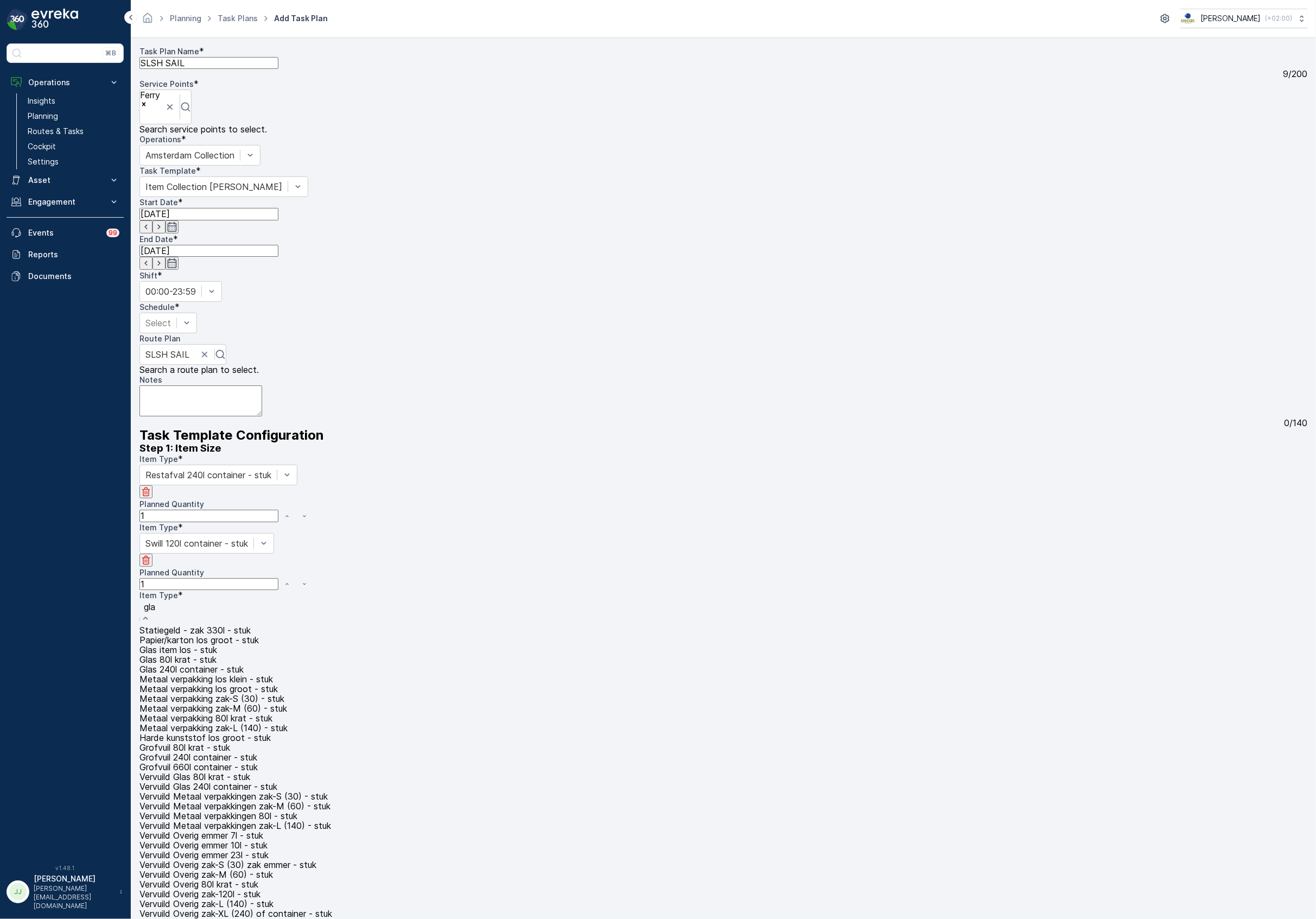
type input "glas"
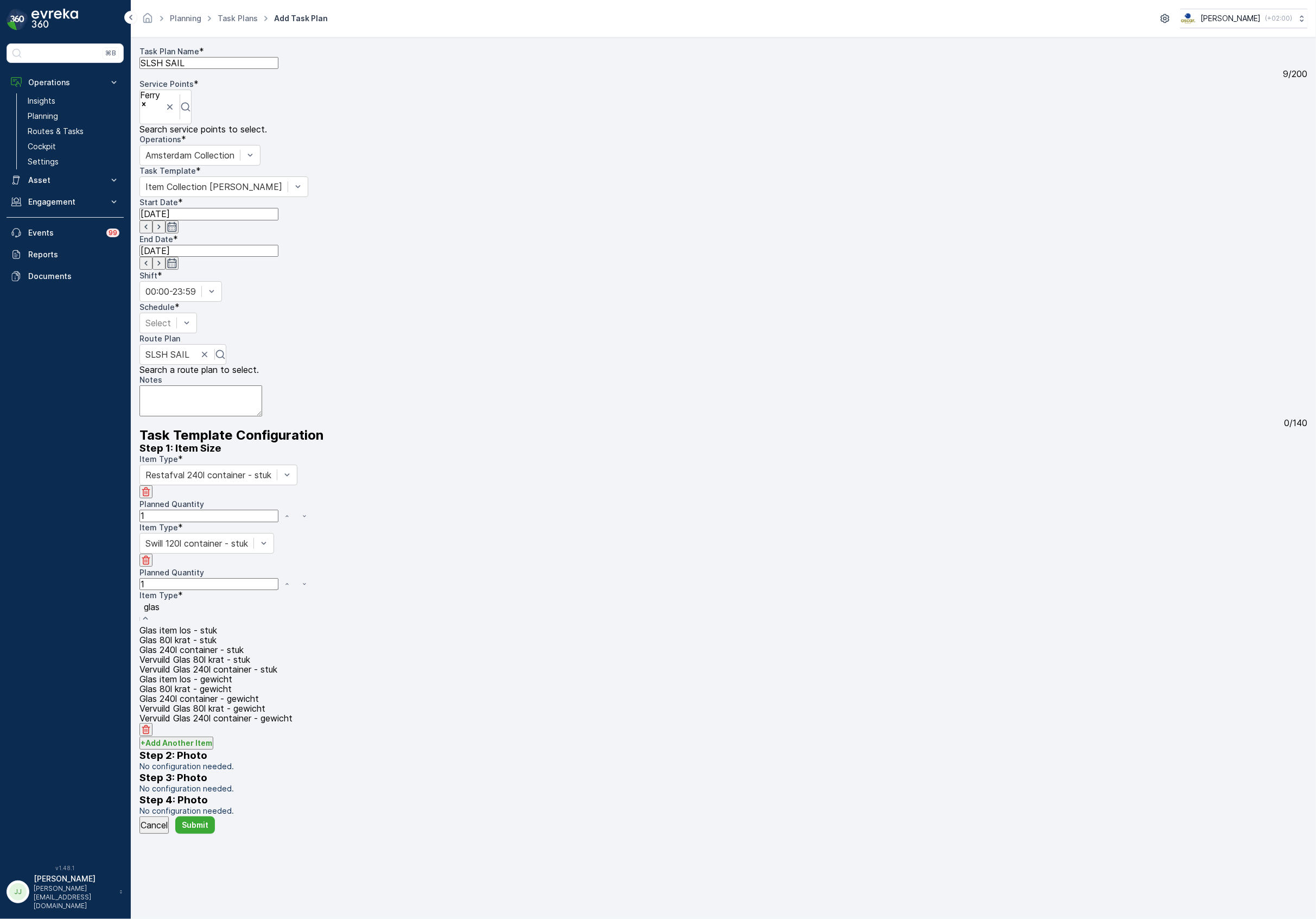
click at [212, 655] on span "Glas 240l container - stuk" at bounding box center [191, 649] width 105 height 10
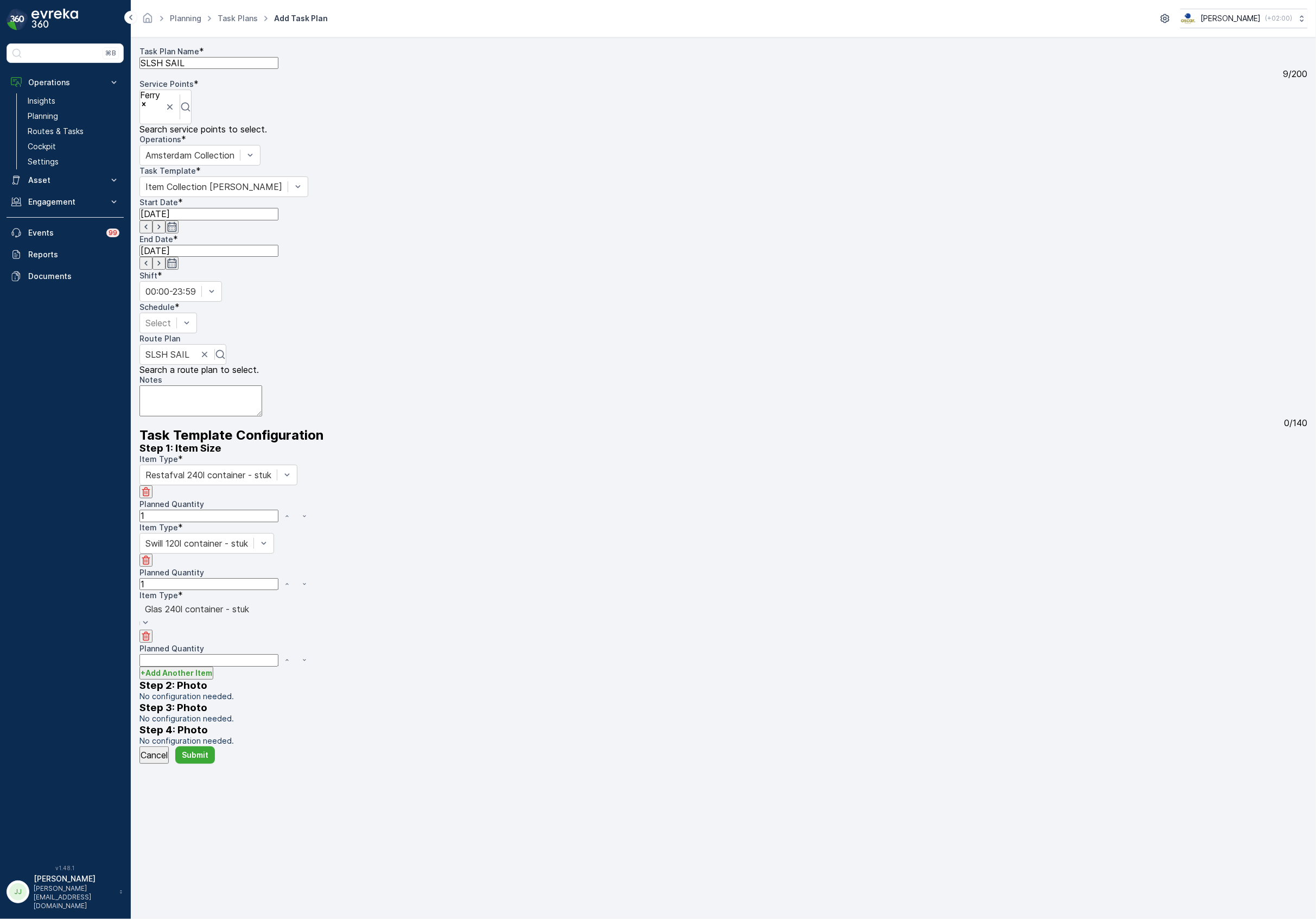
click at [199, 666] on Quantity "Planned Quantity" at bounding box center [208, 660] width 139 height 12
type Quantity "1"
click at [192, 670] on p "+ Add Another Item" at bounding box center [176, 665] width 72 height 10
click at [171, 686] on div at bounding box center [158, 679] width 26 height 12
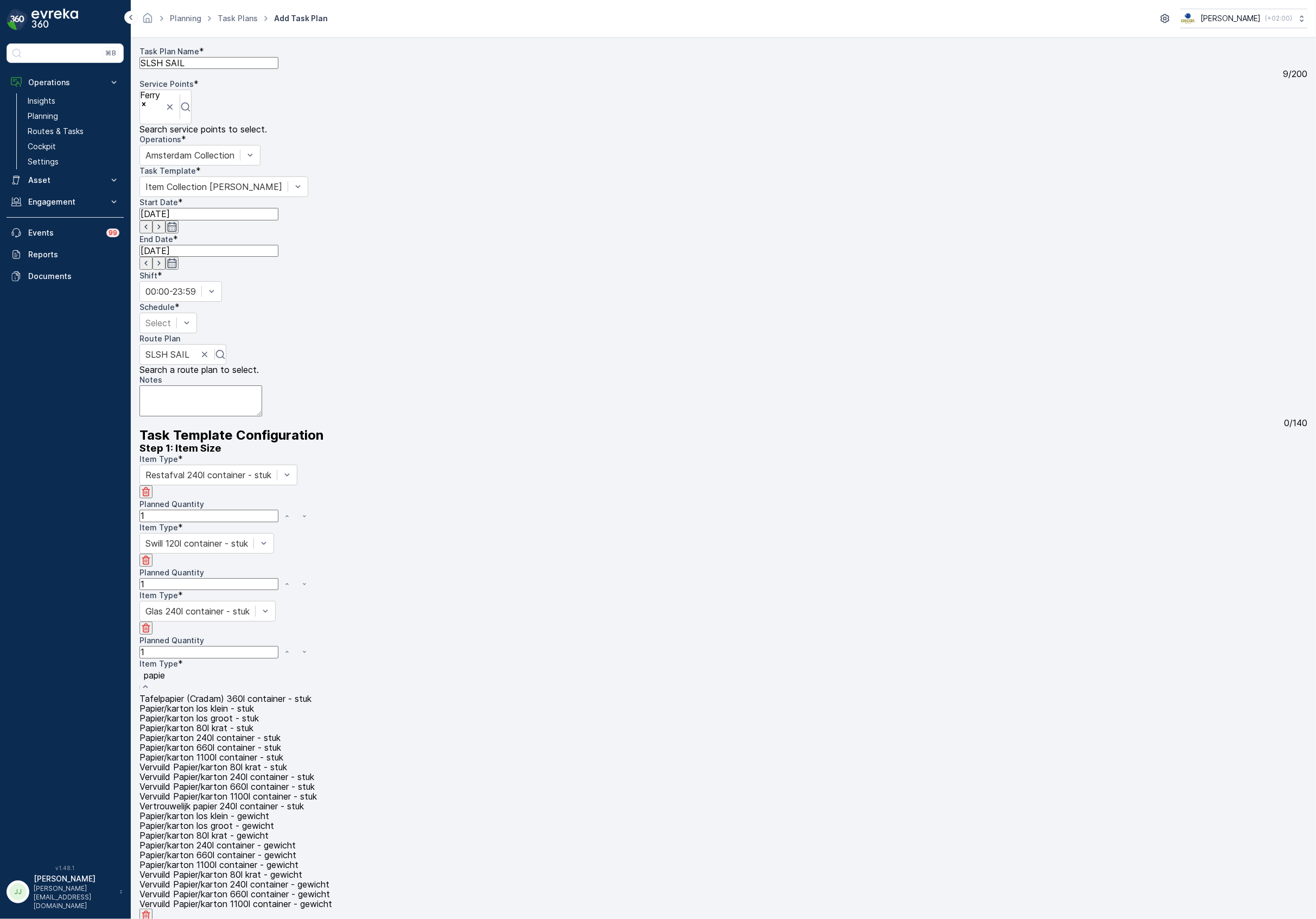
type input "papier"
click at [246, 743] on div "Papier/karton 240l container - stuk" at bounding box center [235, 738] width 192 height 10
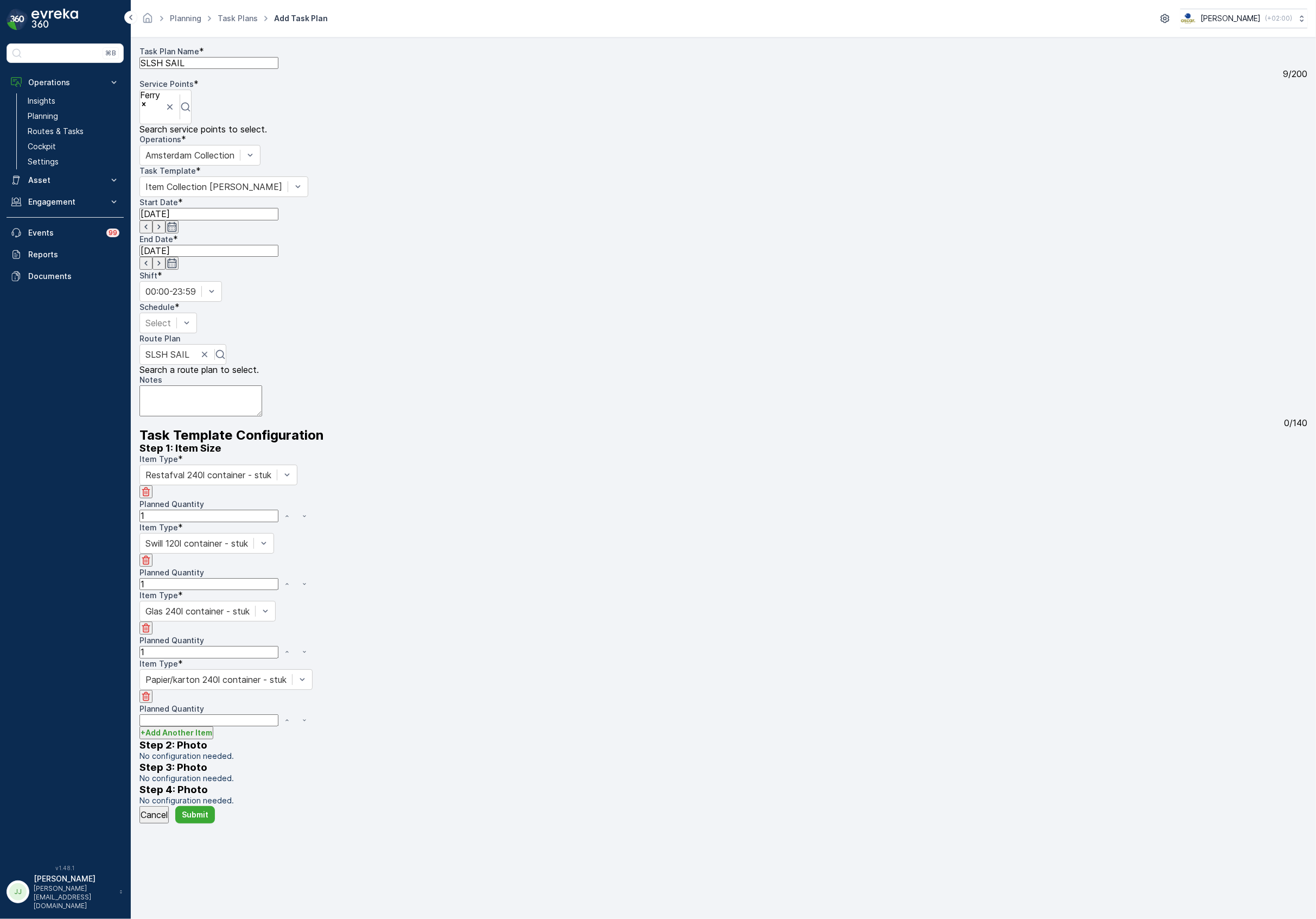
click at [220, 727] on Quantity "Planned Quantity" at bounding box center [208, 720] width 139 height 12
type Quantity "1"
click at [191, 761] on div "Step 2: Photo No configuration needed." at bounding box center [723, 751] width 1168 height 23
click at [192, 740] on button "+ Add Another Item" at bounding box center [176, 733] width 74 height 13
click at [171, 753] on div at bounding box center [158, 747] width 26 height 12
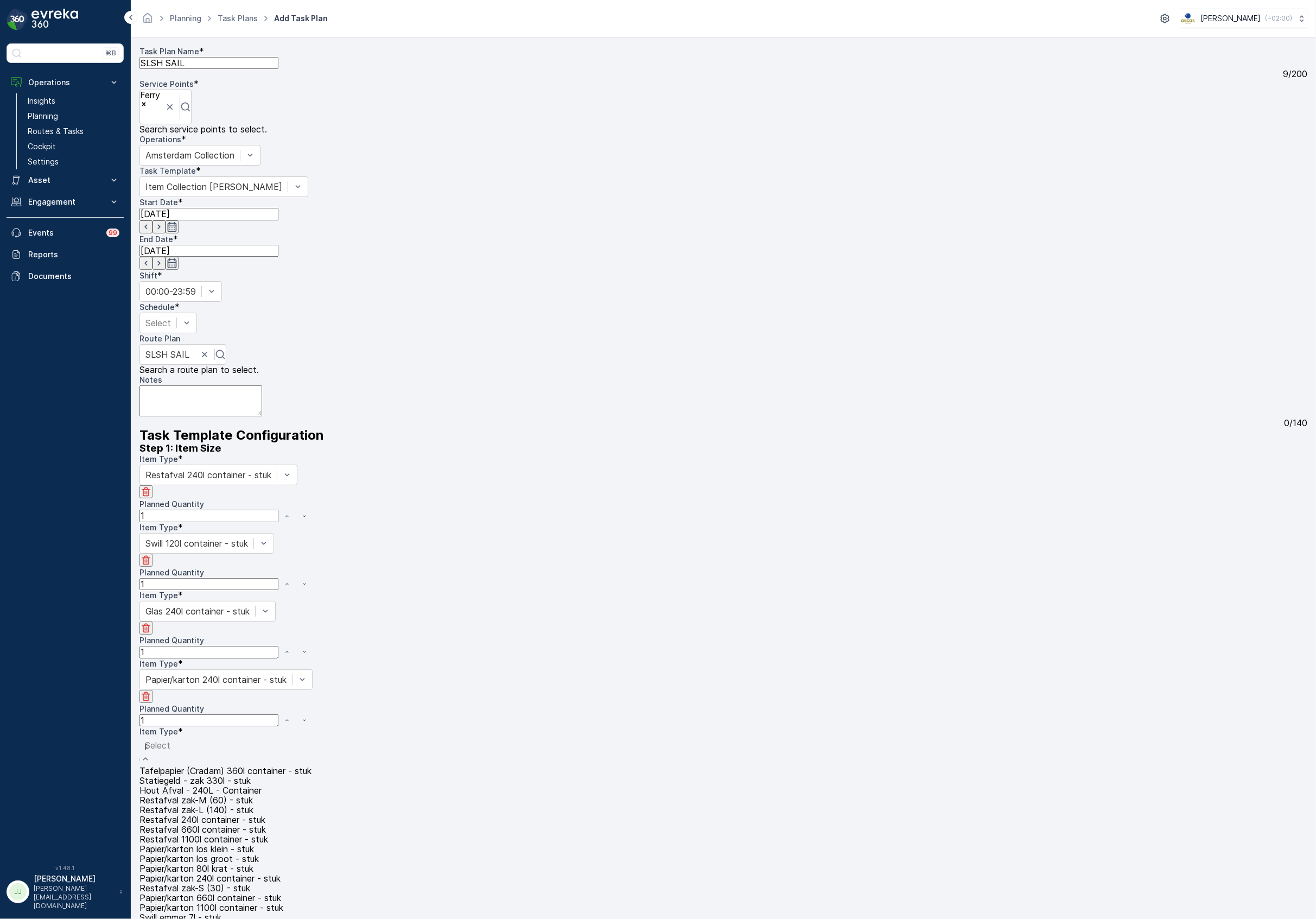
type input "pd"
click at [220, 791] on span "PD zak-XL (240) - stuk" at bounding box center [186, 796] width 93 height 10
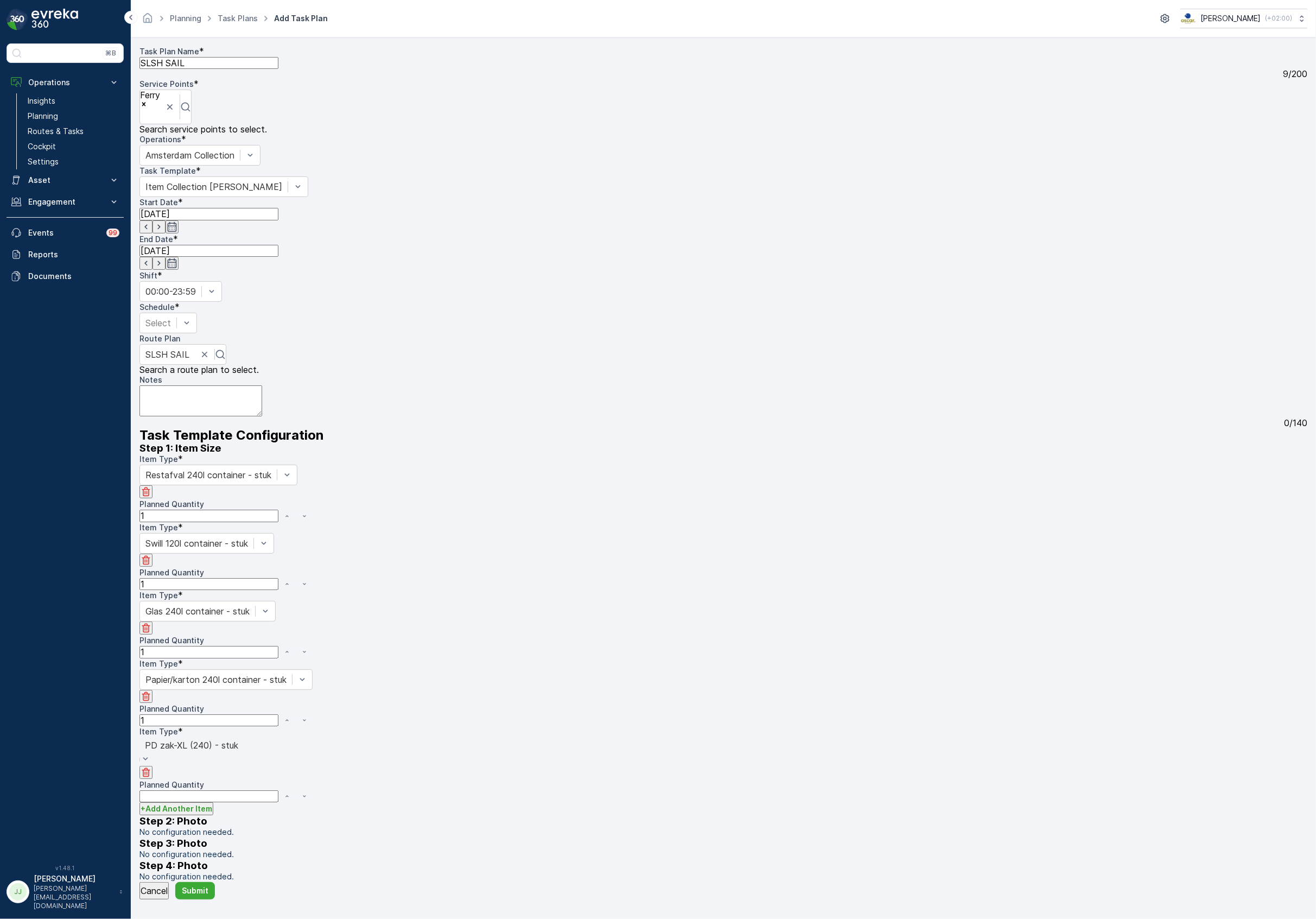
click at [205, 790] on Quantity "Planned Quantity" at bounding box center [208, 796] width 139 height 12
type Quantity "1"
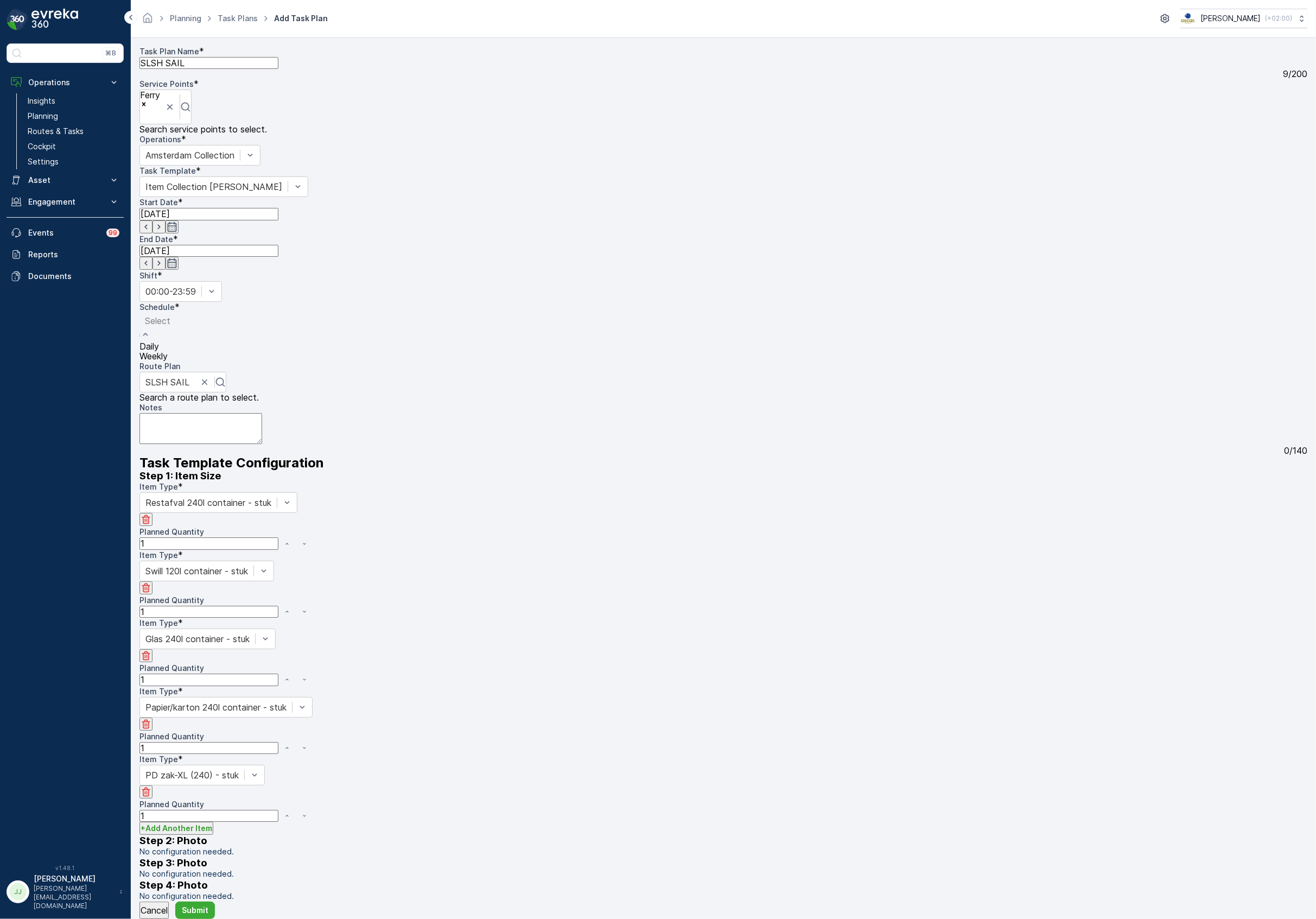
click at [176, 351] on div "Weekly" at bounding box center [157, 356] width 36 height 10
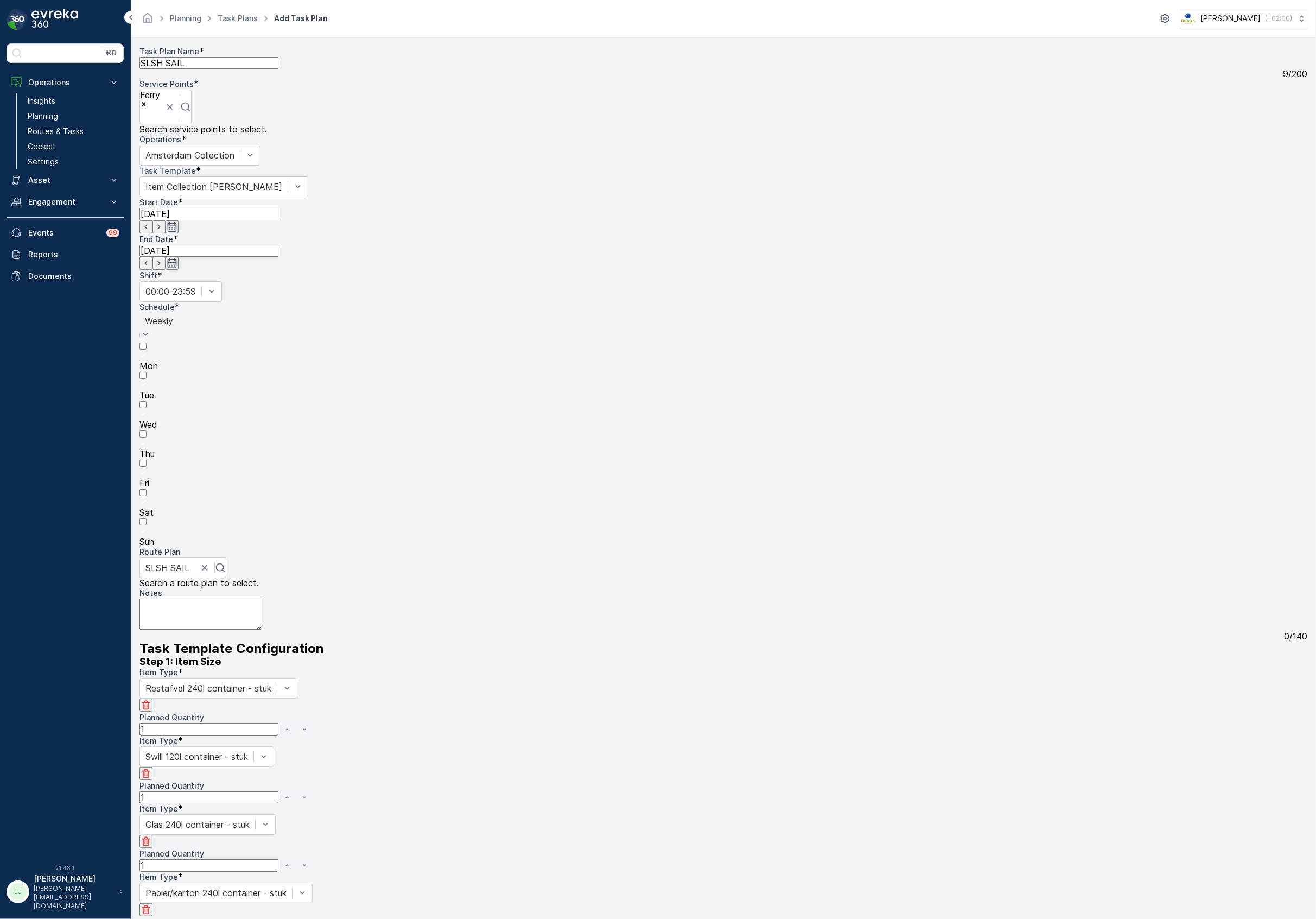
click at [518, 439] on div at bounding box center [723, 444] width 1168 height 10
click at [146, 431] on input "Thu" at bounding box center [142, 434] width 7 height 7
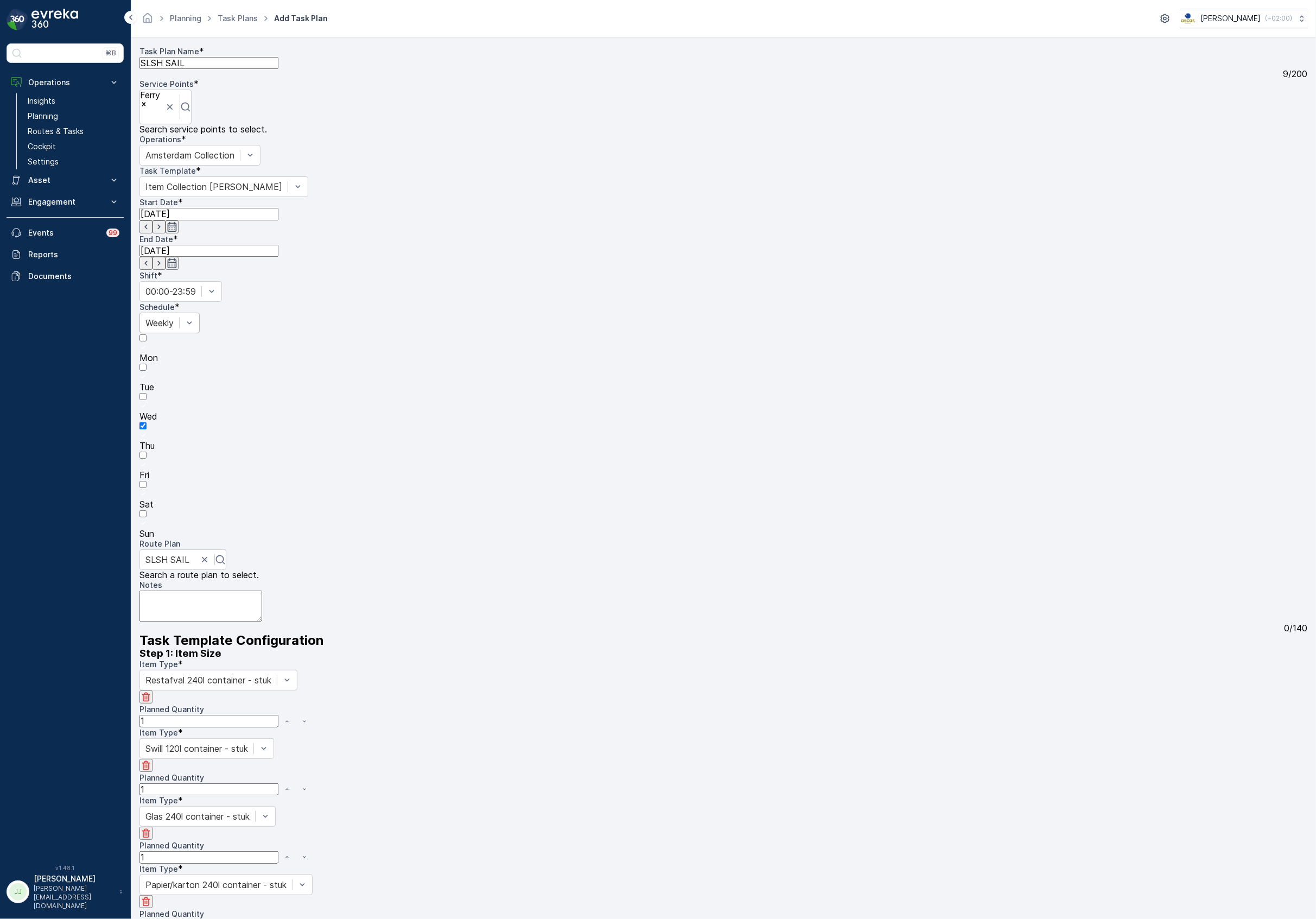
drag, startPoint x: 540, startPoint y: 241, endPoint x: 571, endPoint y: 236, distance: 31.4
click at [541, 333] on div "Mon Tue Wed Thu Fri Sat Sun" at bounding box center [723, 435] width 1168 height 205
click at [576, 489] on div at bounding box center [723, 494] width 1168 height 10
click at [146, 481] on input "Sat" at bounding box center [142, 484] width 7 height 7
click at [554, 460] on div at bounding box center [723, 465] width 1168 height 10
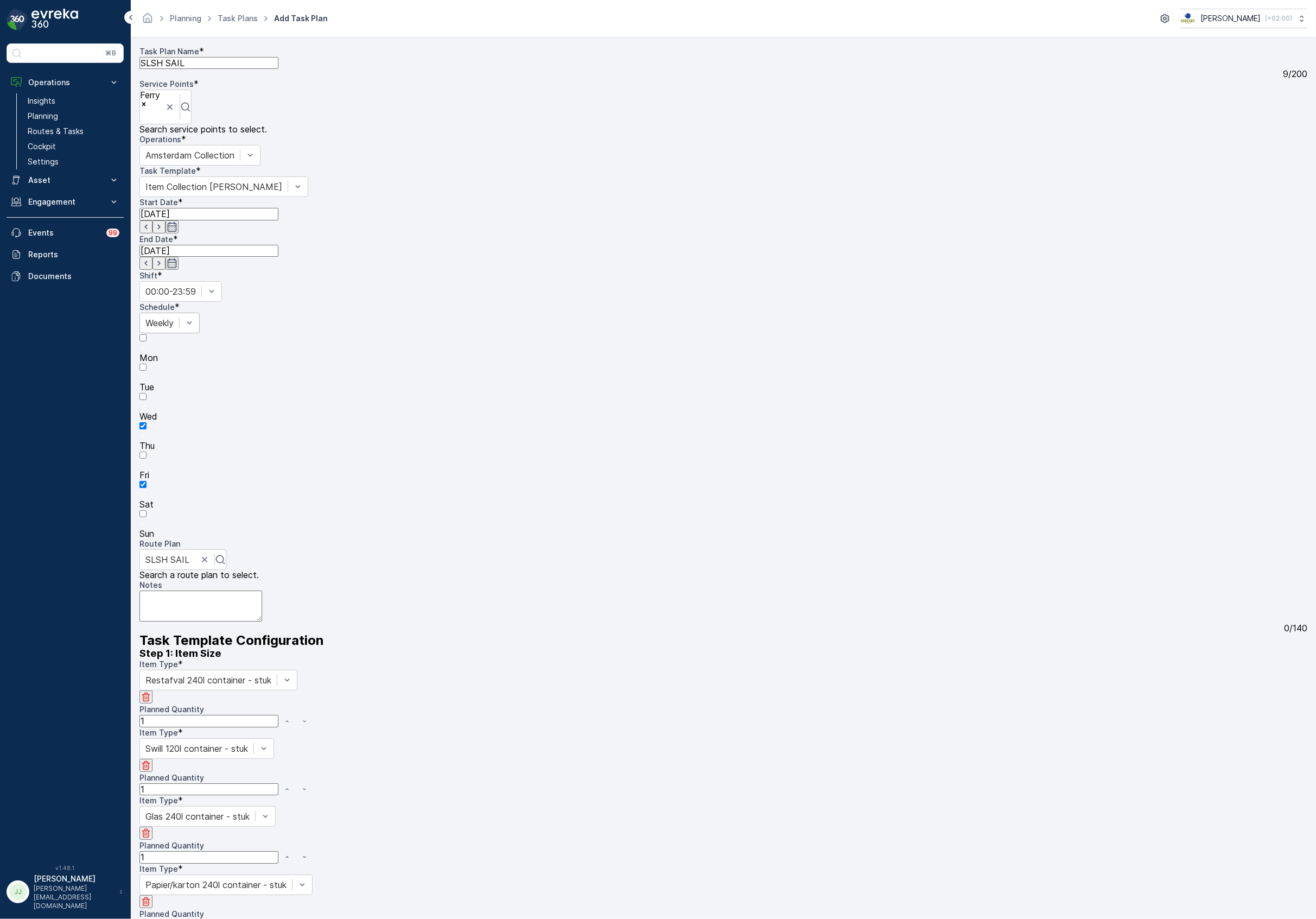
click at [146, 451] on input "Fri" at bounding box center [142, 455] width 7 height 7
click at [604, 519] on div at bounding box center [723, 524] width 1168 height 10
click at [146, 510] on input "Sun" at bounding box center [142, 513] width 7 height 7
click at [498, 402] on div at bounding box center [723, 406] width 1168 height 10
click at [146, 393] on input "Wed" at bounding box center [142, 396] width 7 height 7
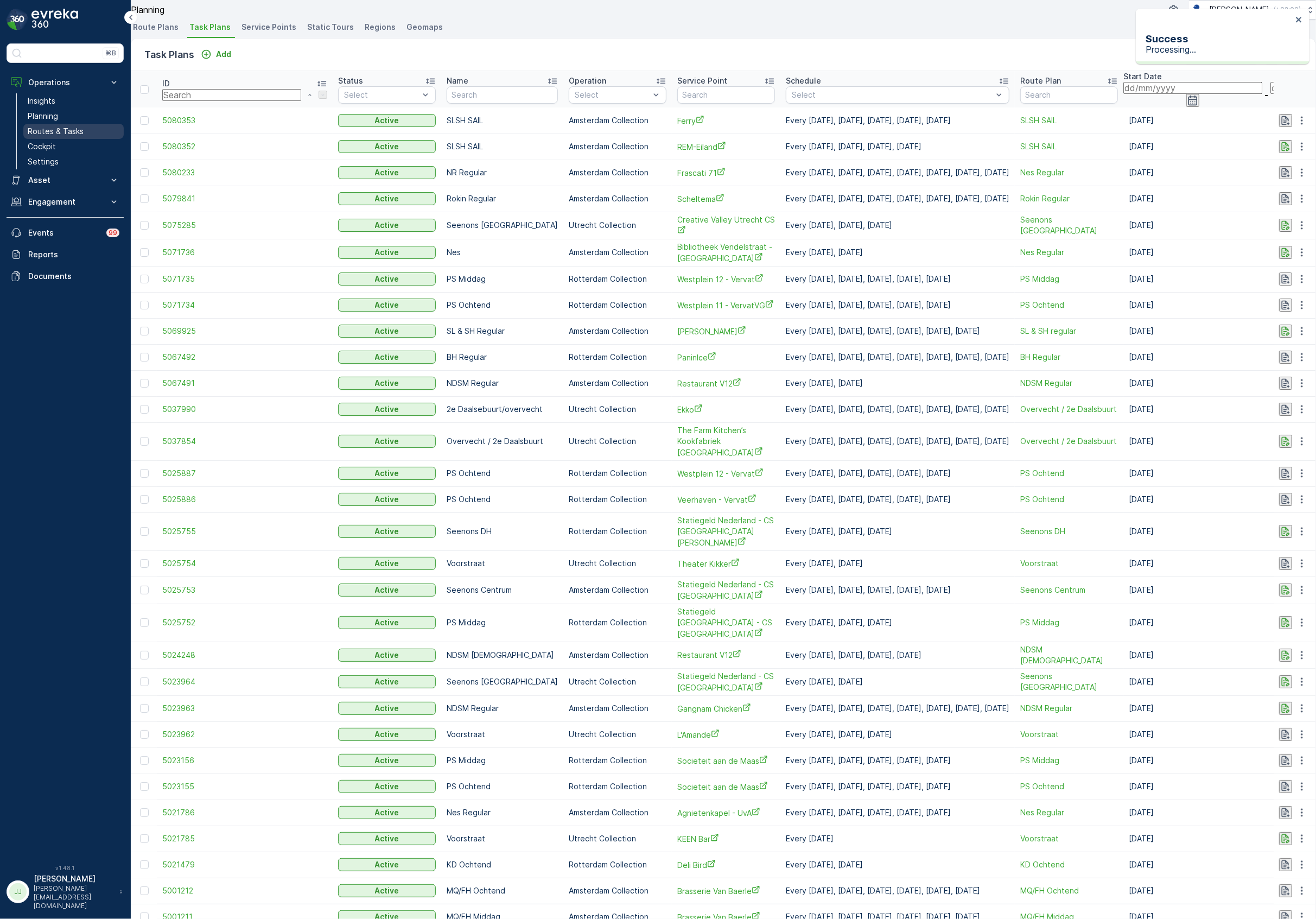
click at [98, 130] on link "Routes & Tasks" at bounding box center [73, 131] width 101 height 15
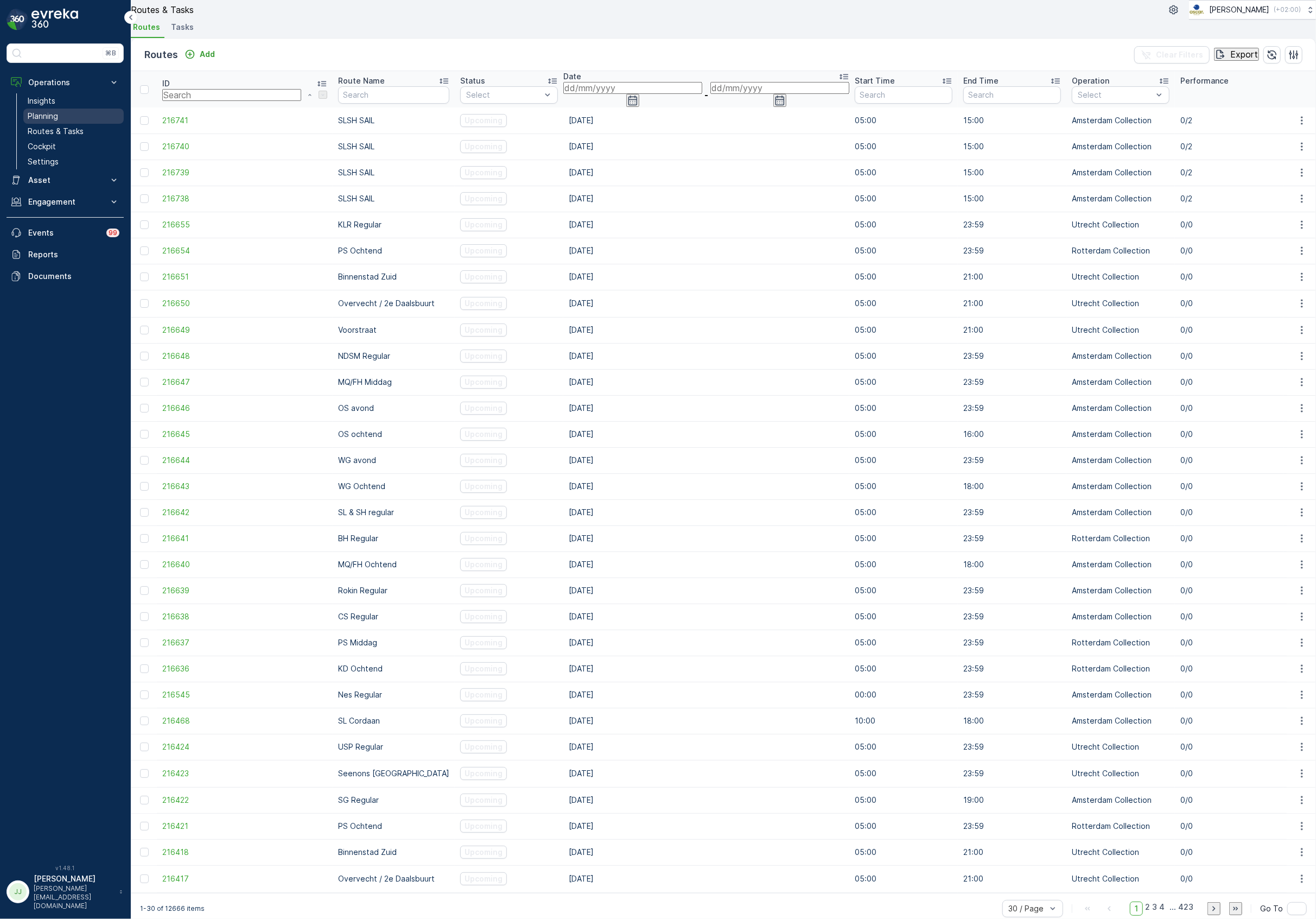
click at [61, 113] on link "Planning" at bounding box center [73, 116] width 101 height 15
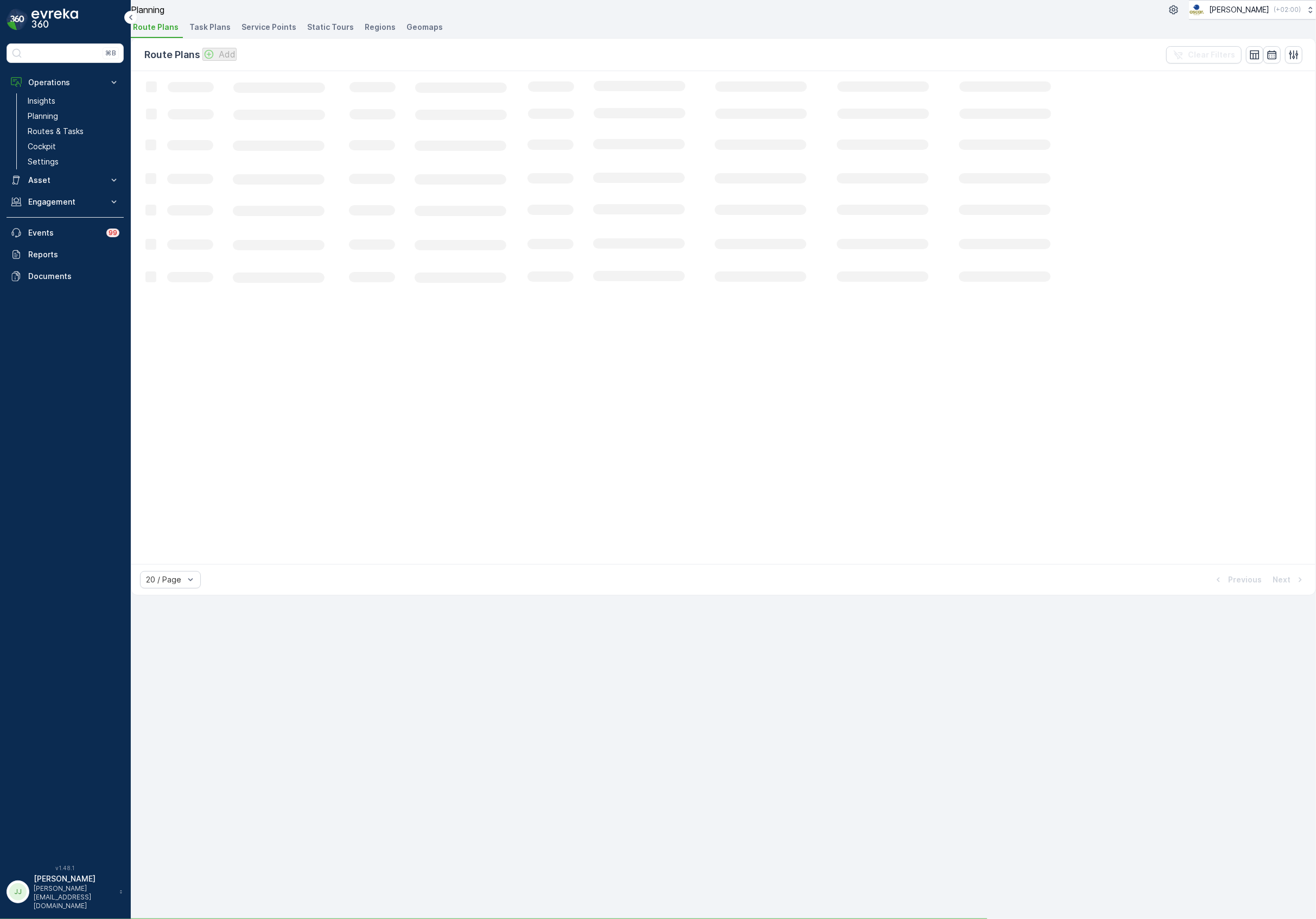
click at [215, 32] on span "Task Plans" at bounding box center [209, 27] width 41 height 10
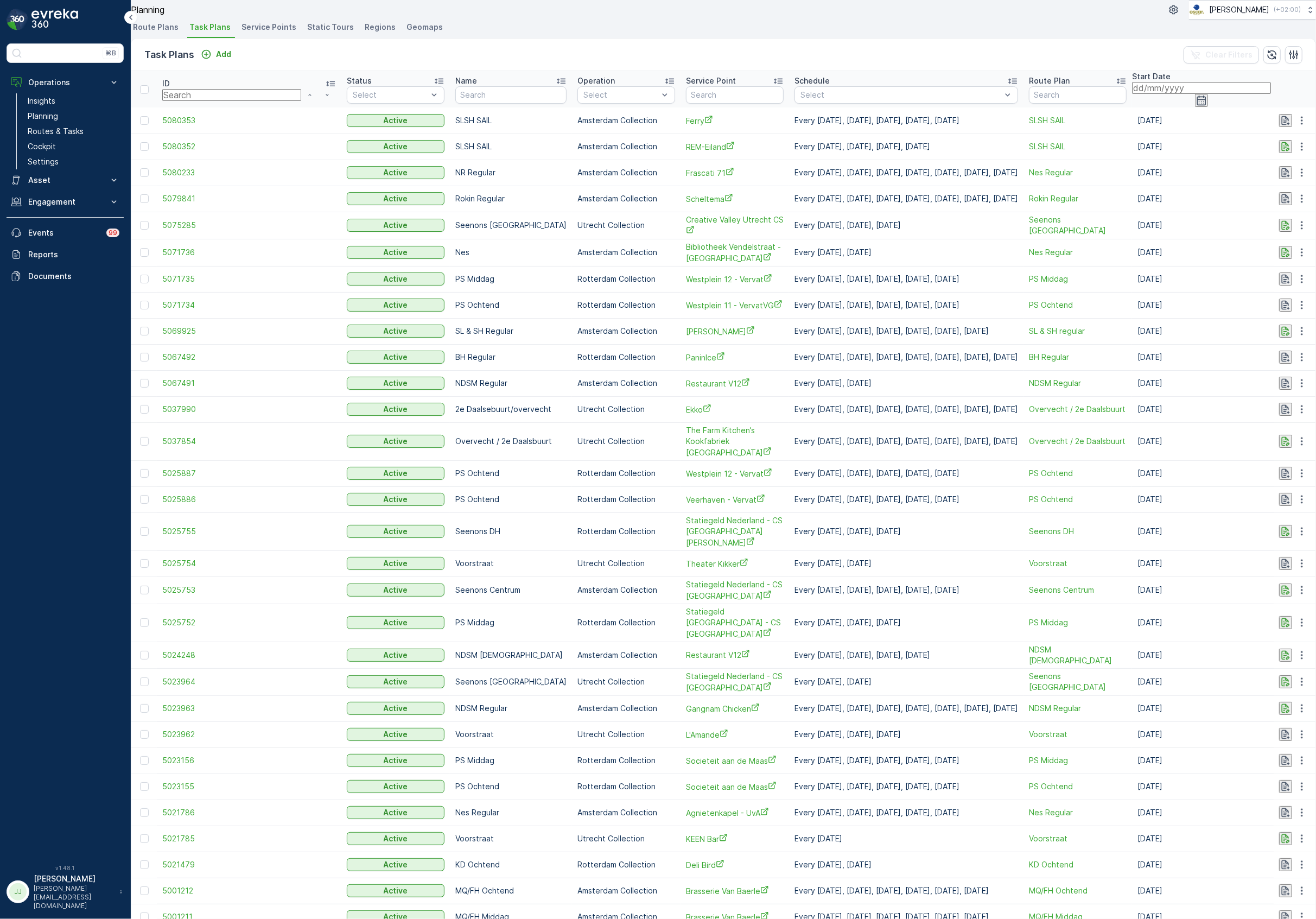
click at [168, 32] on span "Route Plans" at bounding box center [155, 27] width 46 height 10
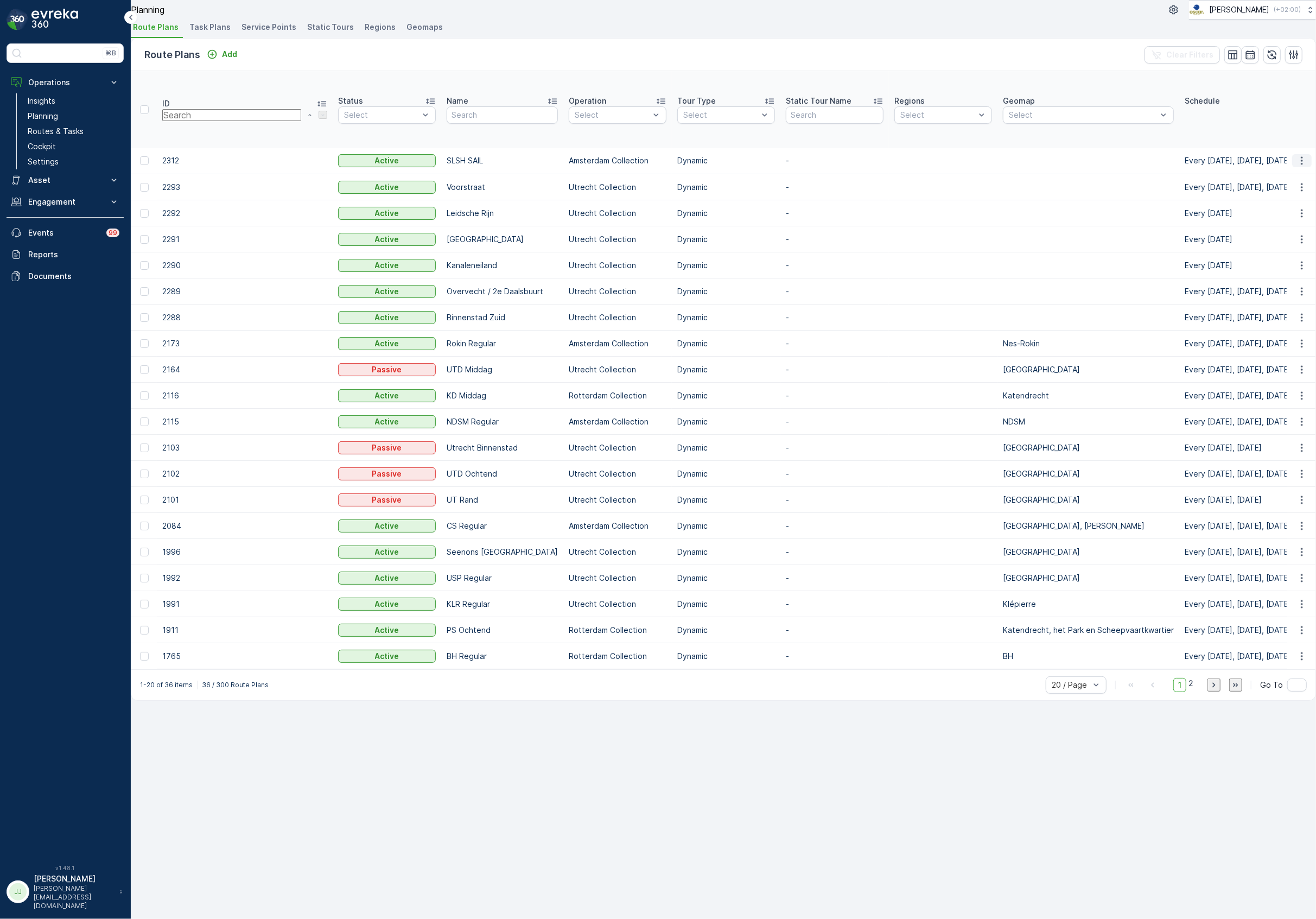
click at [1297, 155] on icon "button" at bounding box center [1302, 160] width 10 height 10
click at [1269, 151] on span "Edit Route Plan" at bounding box center [1293, 156] width 64 height 10
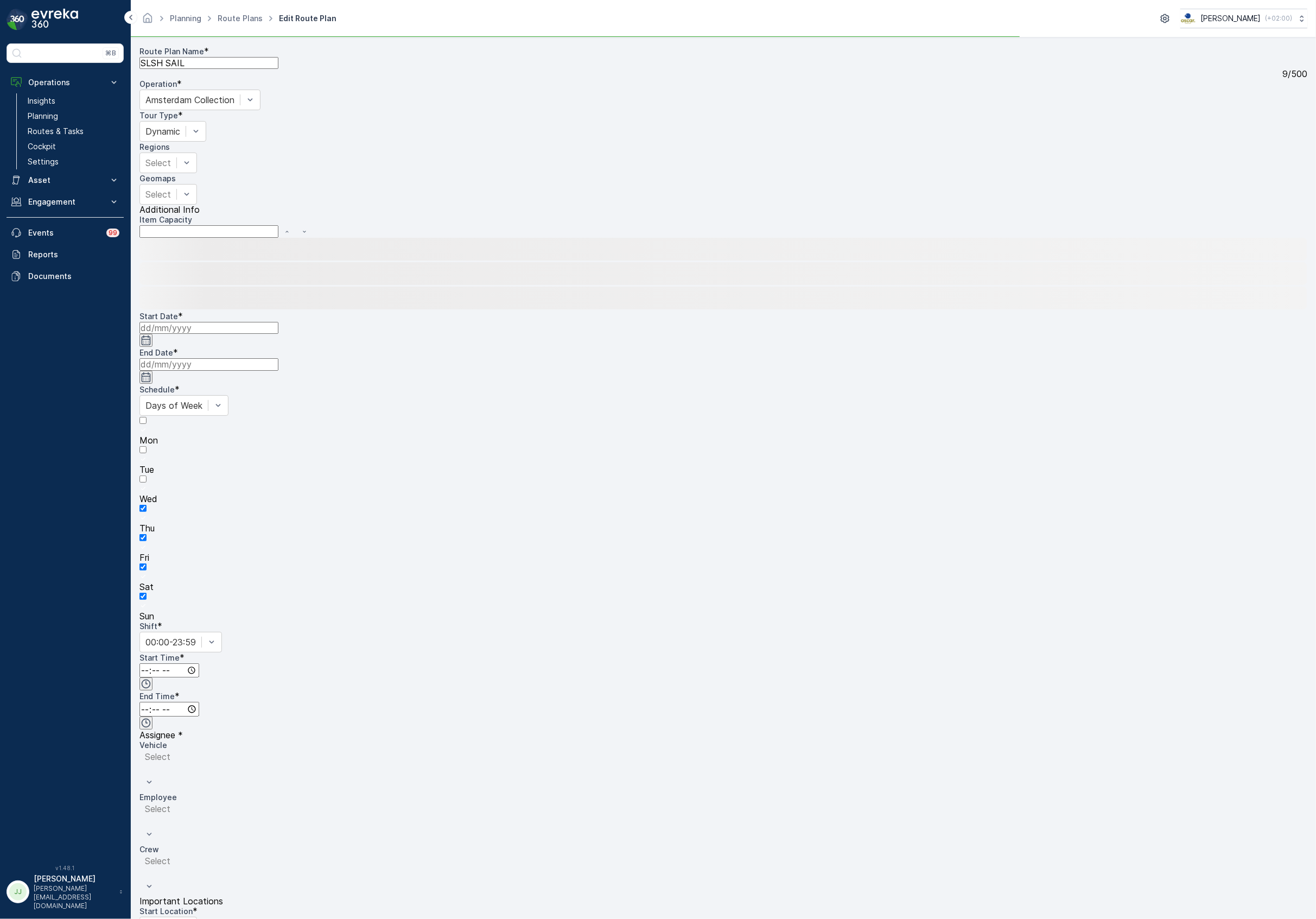
type input "19.08.2025"
type input "[DATE]"
type input "05:00"
type input "15:00"
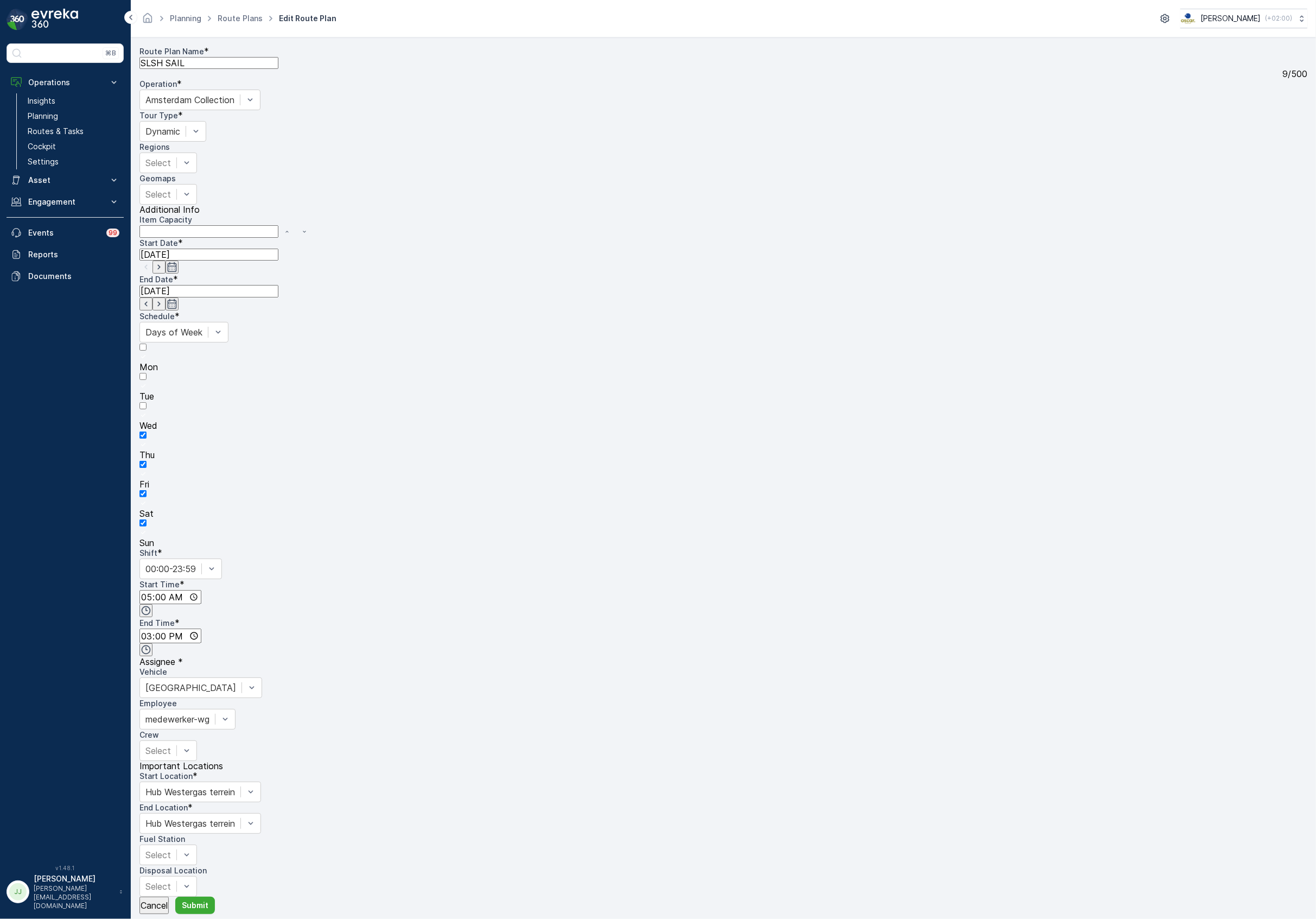
click at [796, 411] on div at bounding box center [723, 416] width 1168 height 10
click at [146, 402] on input "Wed" at bounding box center [142, 406] width 7 height 7
click at [196, 900] on p "Submit" at bounding box center [195, 905] width 27 height 10
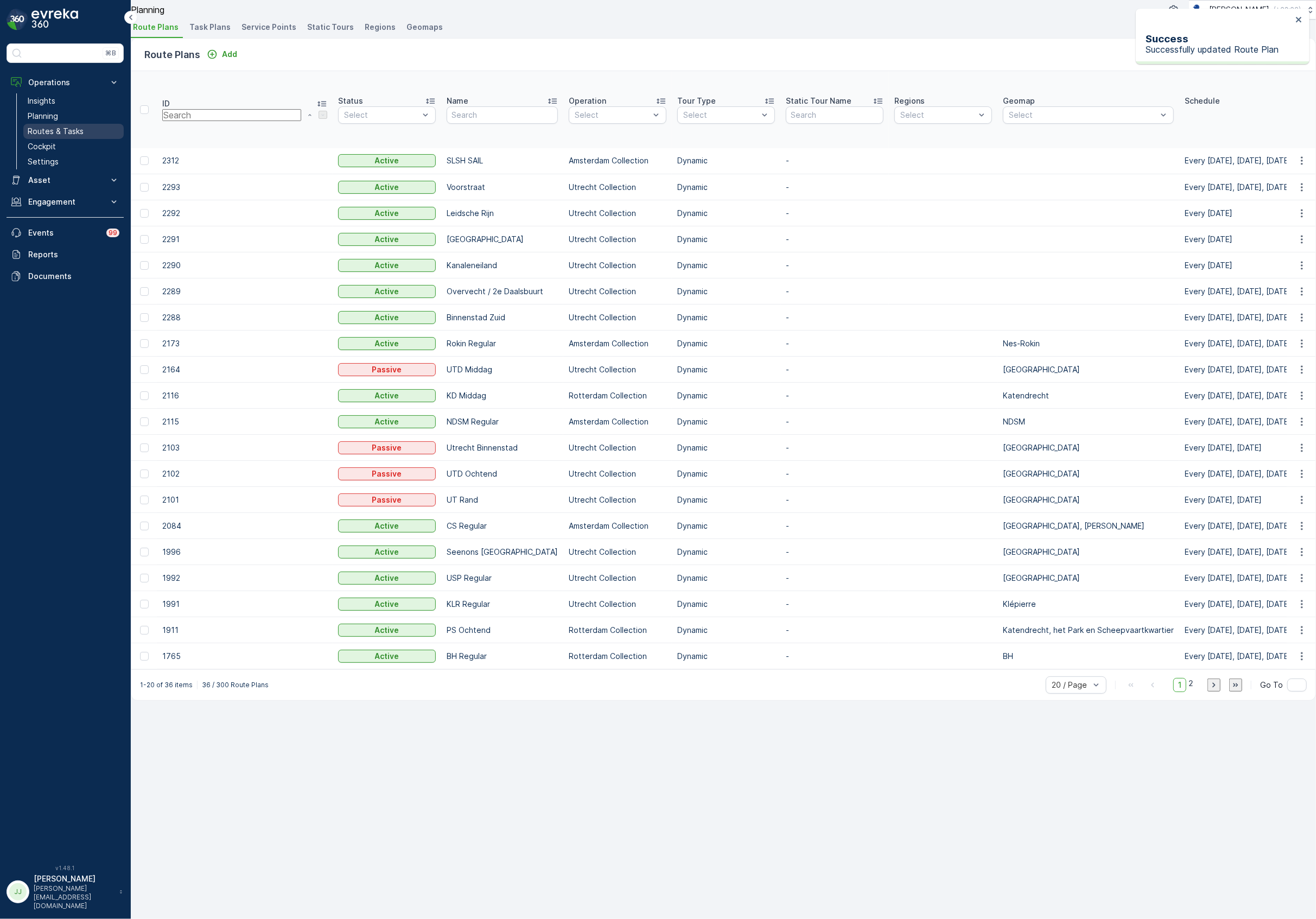
click at [74, 126] on p "Routes & Tasks" at bounding box center [55, 131] width 56 height 10
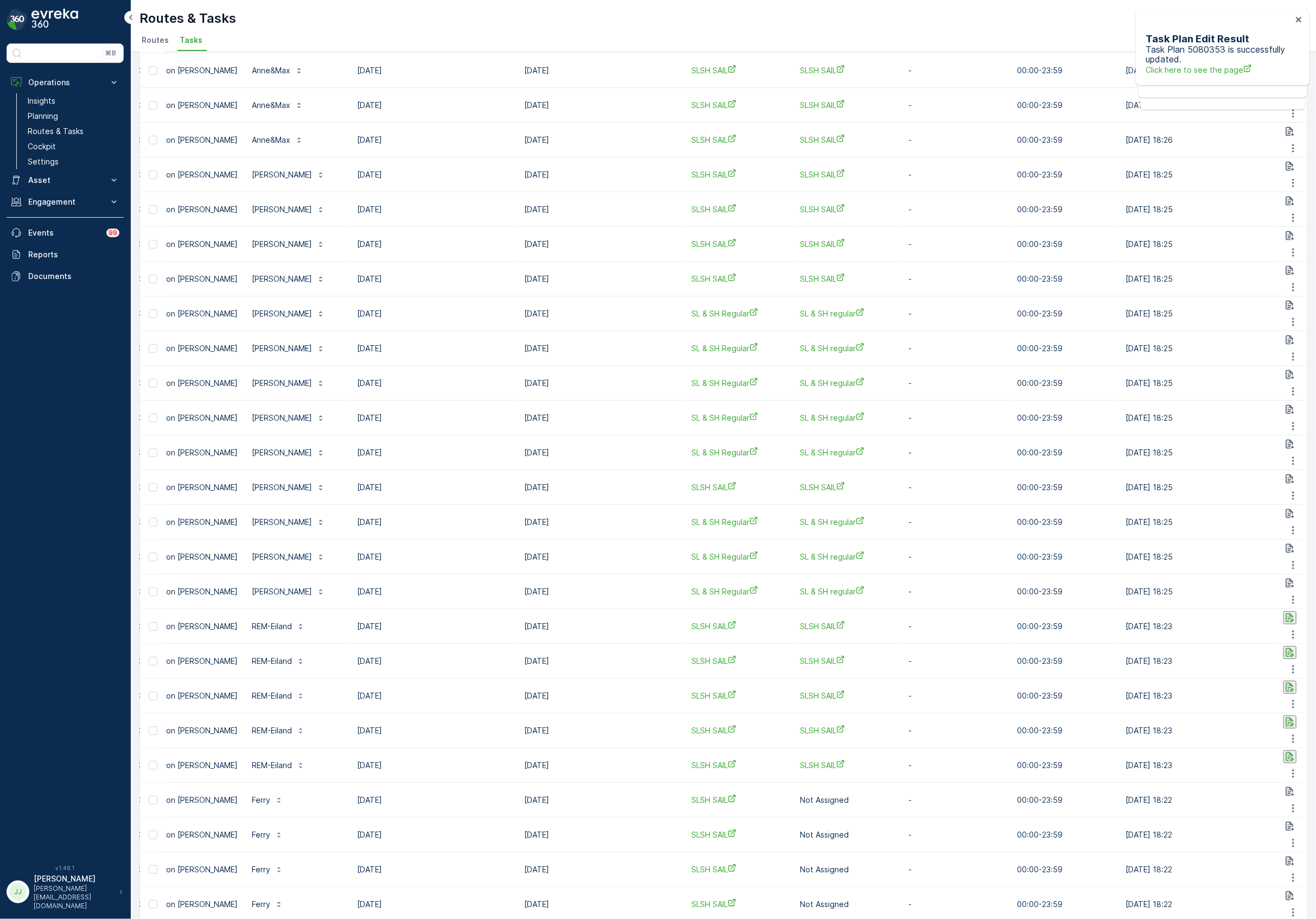
scroll to position [0, 566]
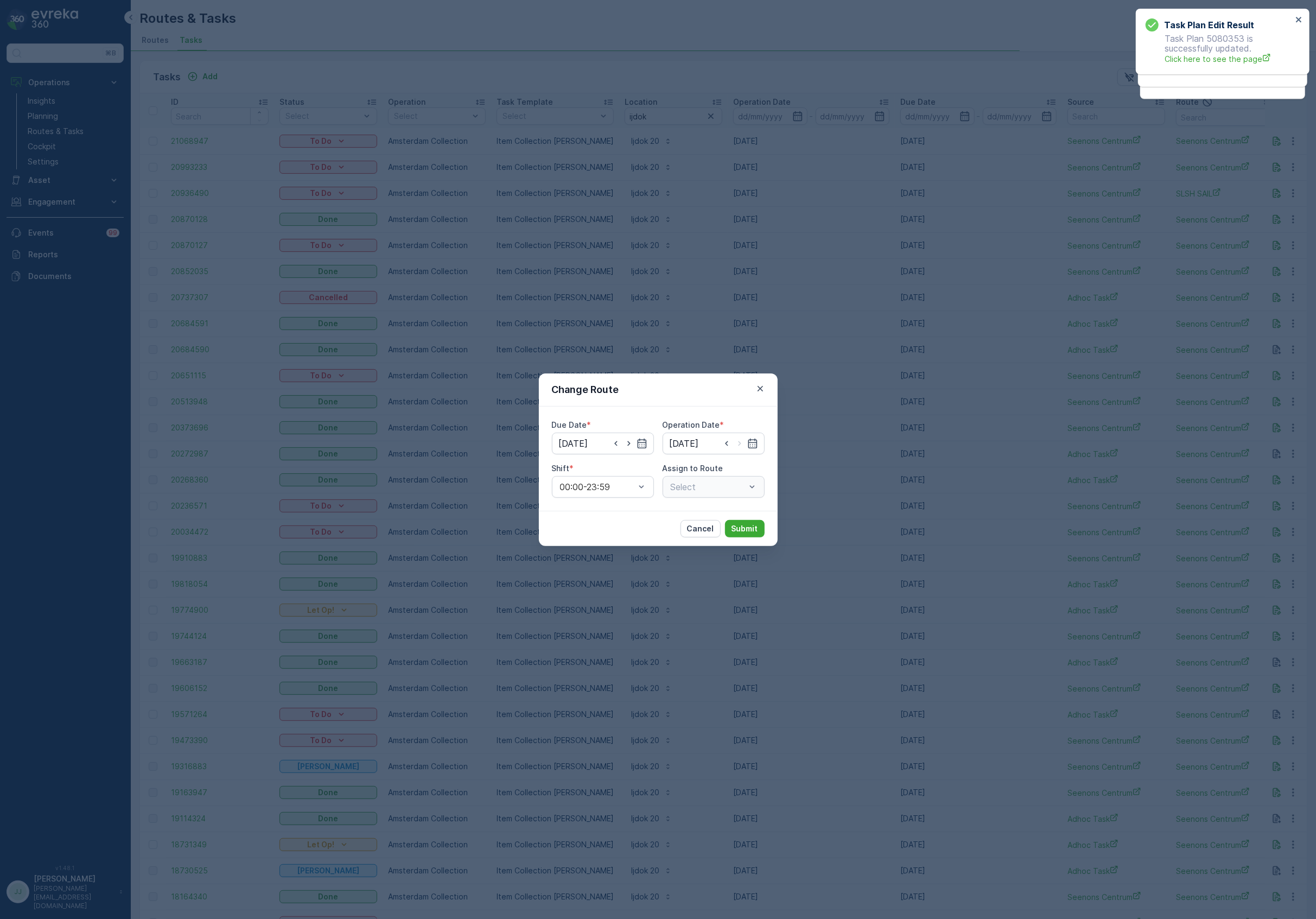
click at [701, 483] on div "Select" at bounding box center [714, 487] width 102 height 22
click at [695, 486] on div at bounding box center [702, 487] width 66 height 10
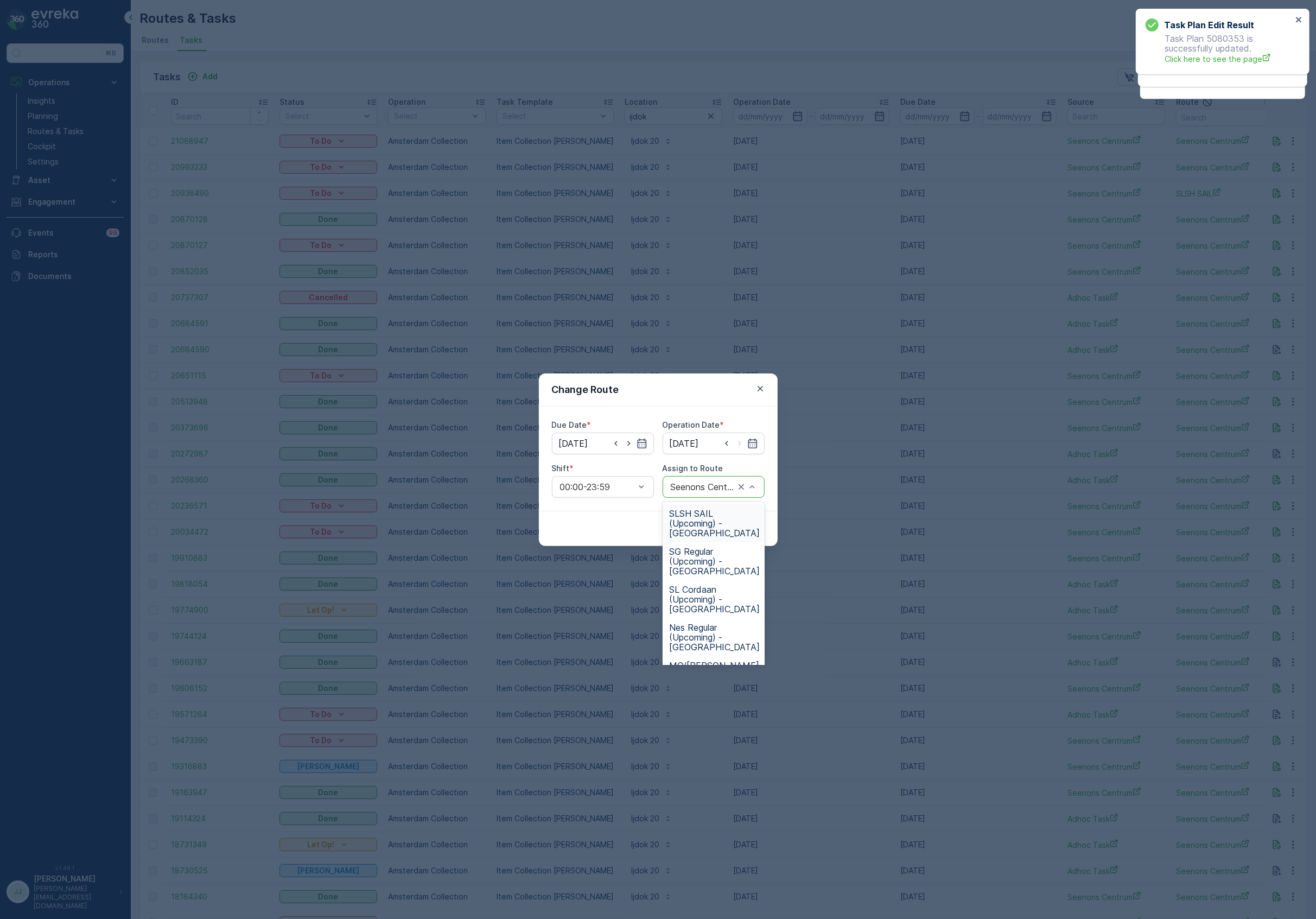
click at [688, 524] on span "SLSH SAIL (Upcoming) - Amsterdam" at bounding box center [714, 523] width 91 height 29
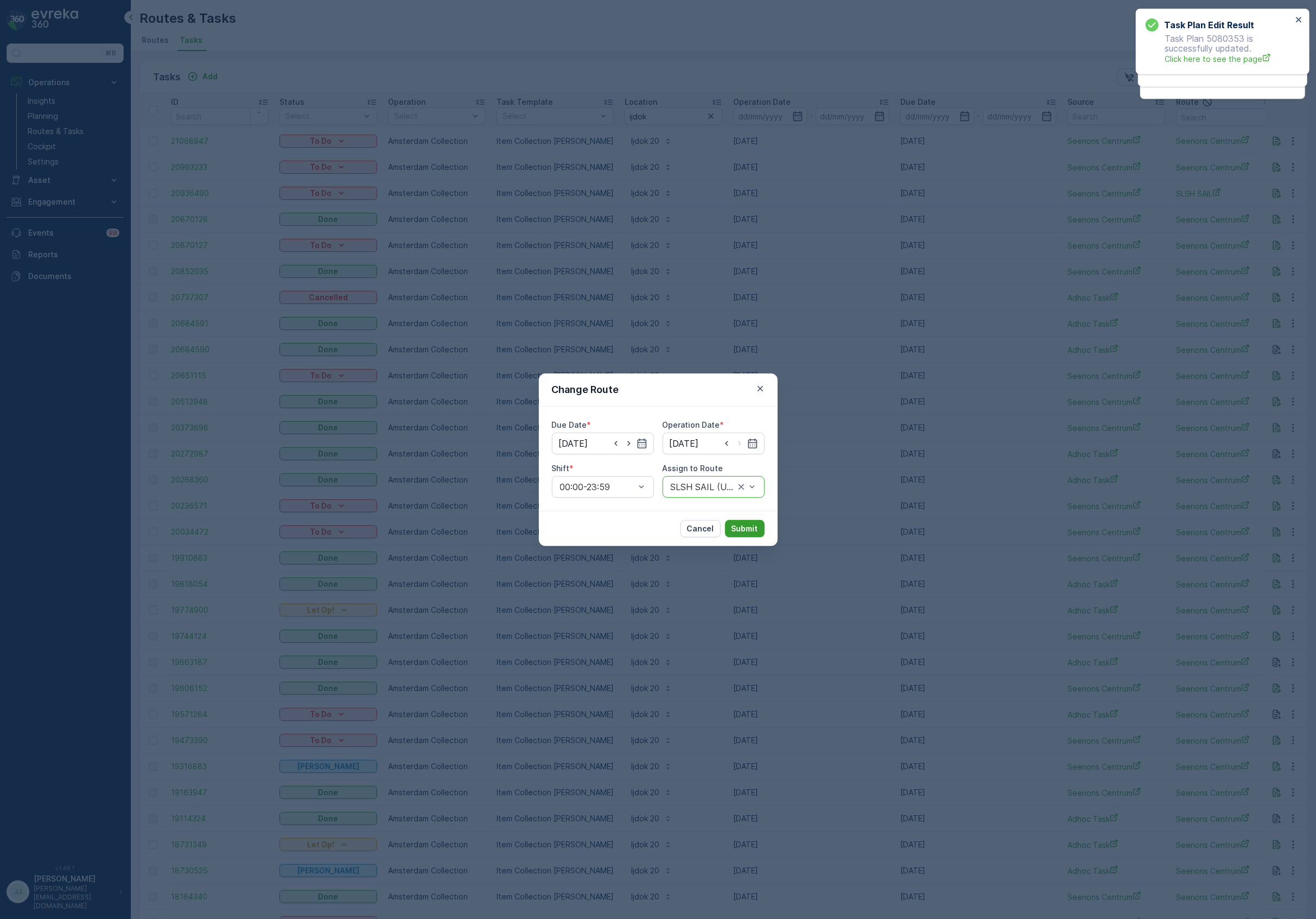
click at [741, 526] on p "Submit" at bounding box center [744, 528] width 27 height 10
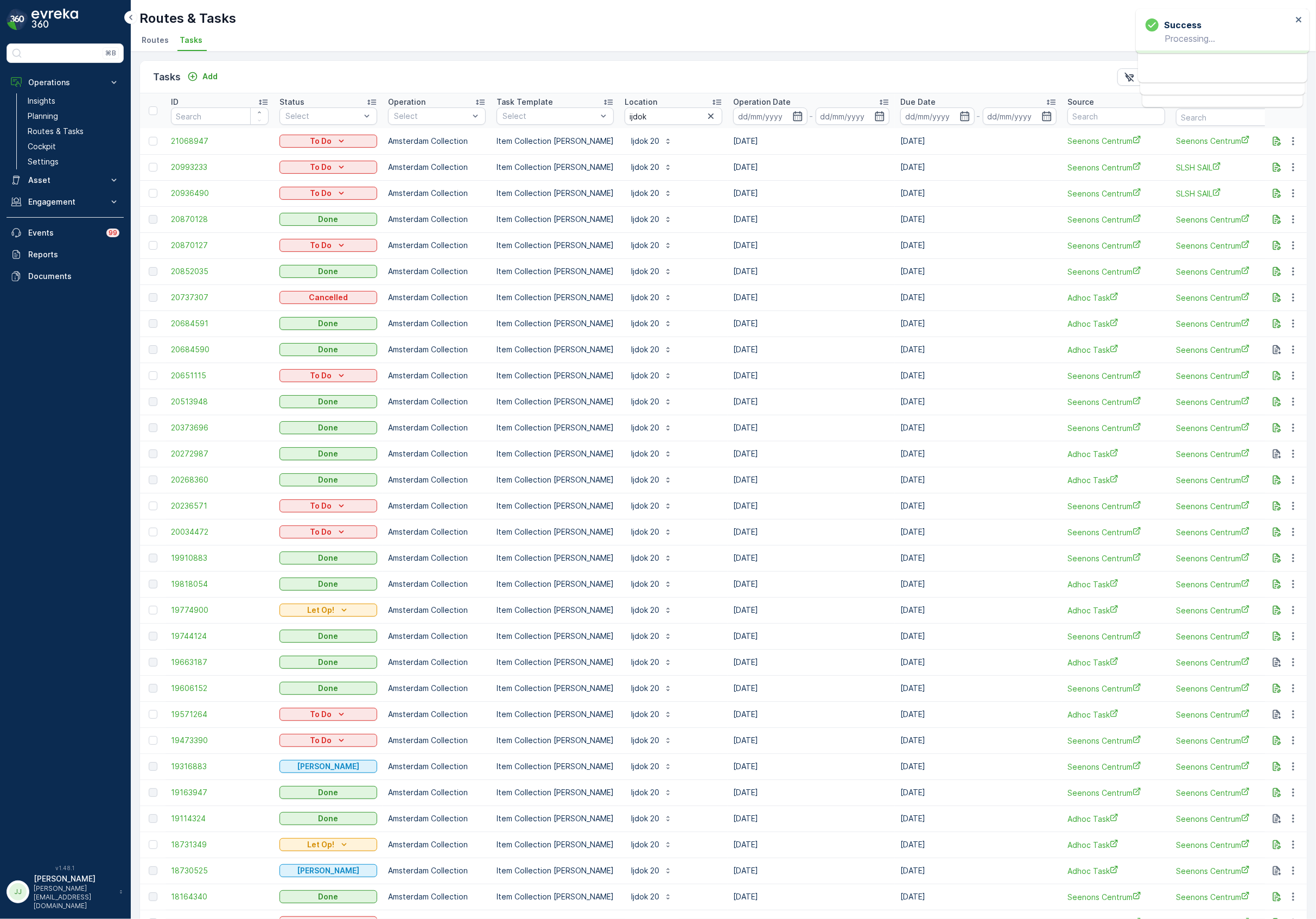
click at [162, 39] on span "Routes" at bounding box center [155, 39] width 27 height 10
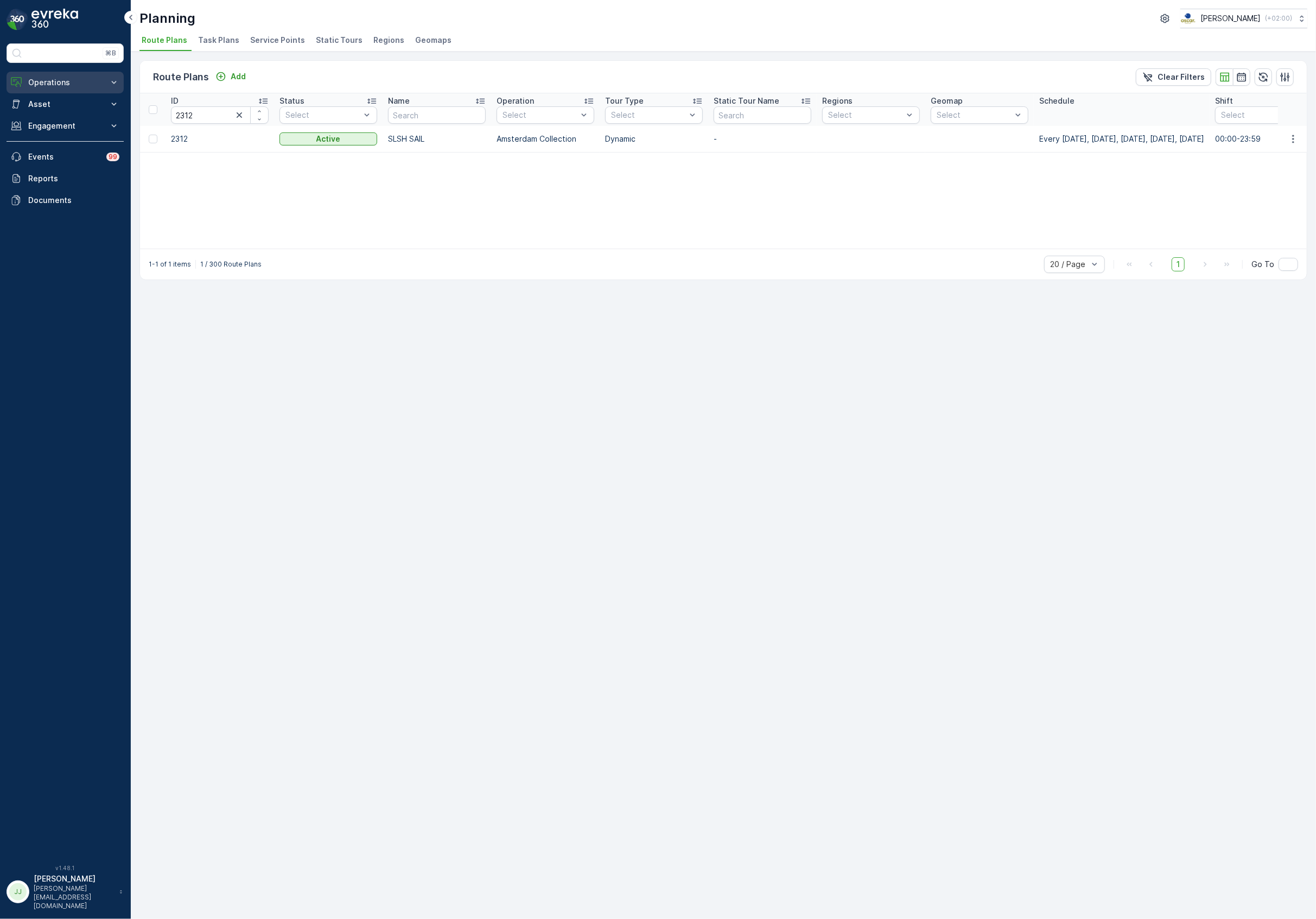
click at [61, 87] on p "Operations" at bounding box center [65, 82] width 74 height 10
click at [63, 130] on p "Routes & Tasks" at bounding box center [55, 131] width 56 height 10
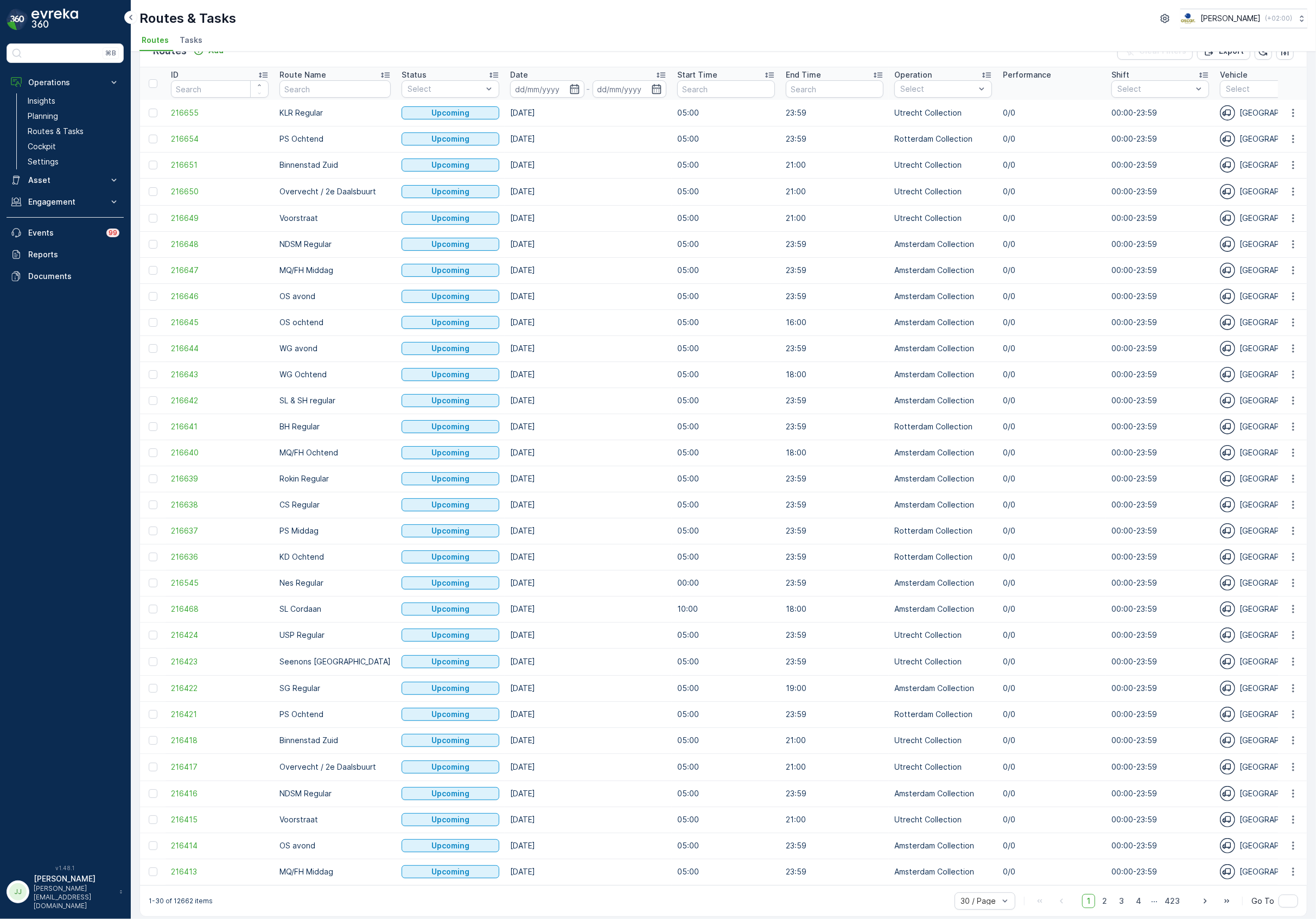
scroll to position [38, 0]
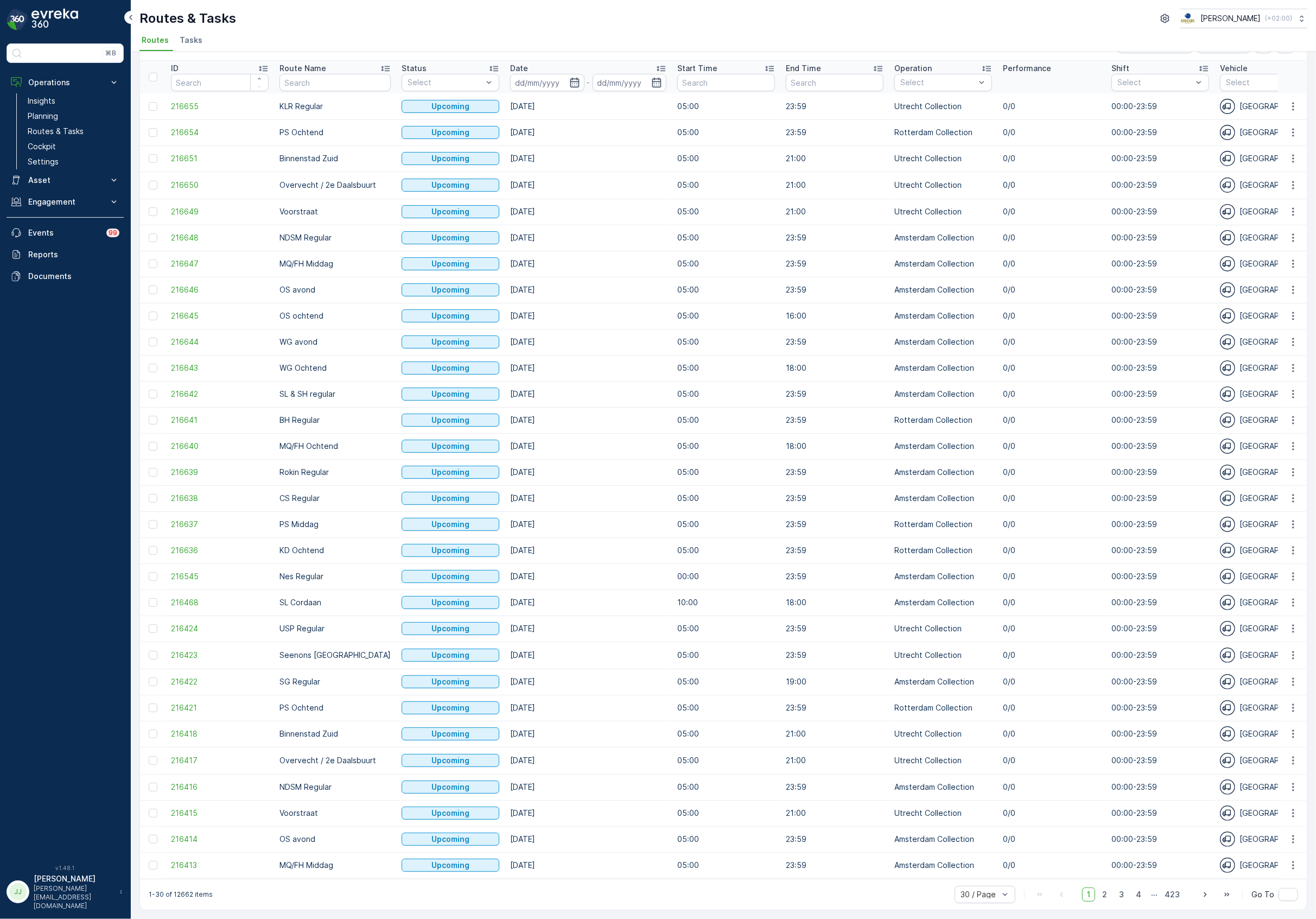
click at [1134, 891] on span "4" at bounding box center [1138, 895] width 15 height 14
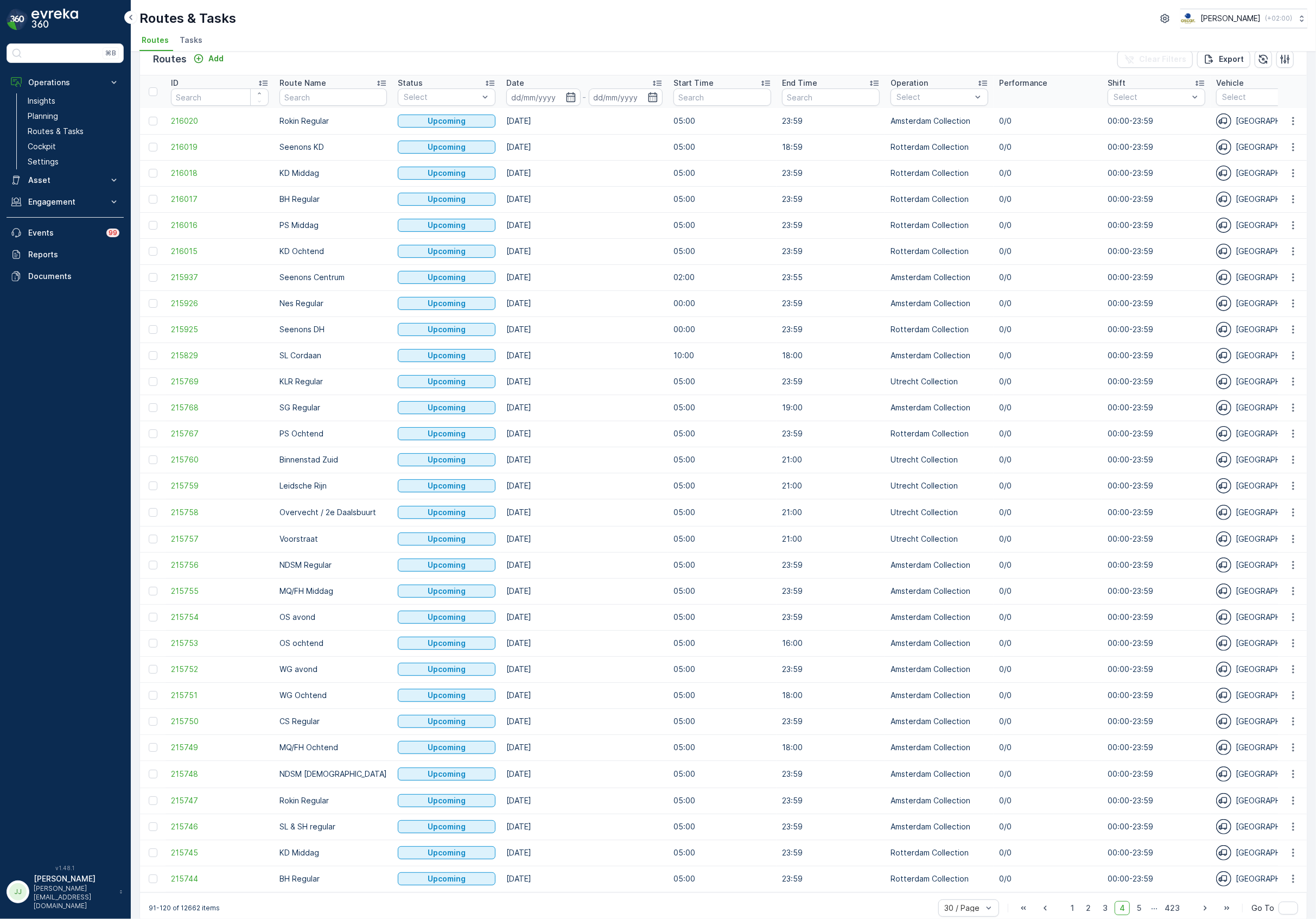
scroll to position [36, 0]
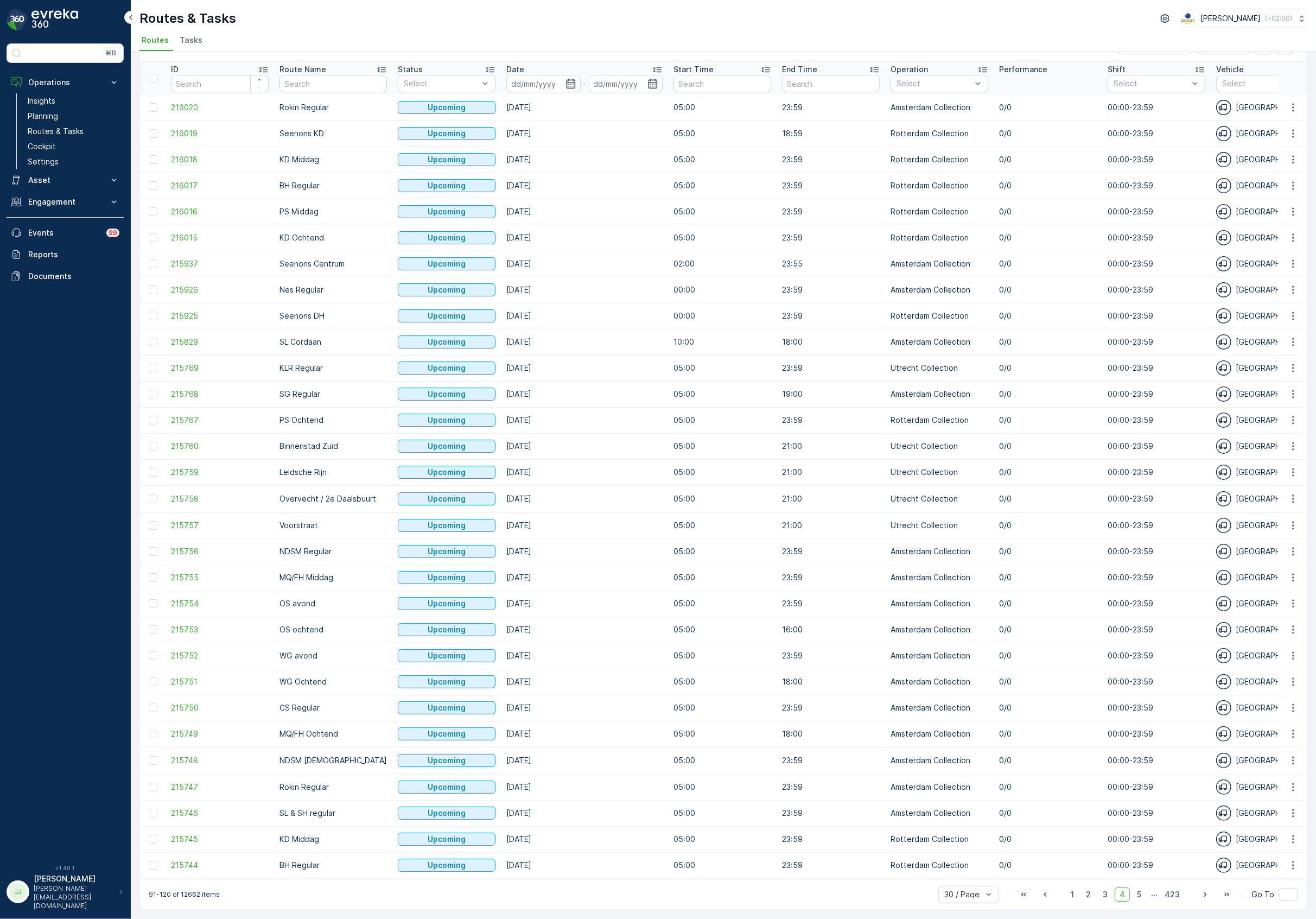
click at [1146, 889] on div "1 2 3 4 5 ... 423" at bounding box center [1125, 895] width 119 height 14
click at [1140, 891] on span "5" at bounding box center [1139, 895] width 14 height 14
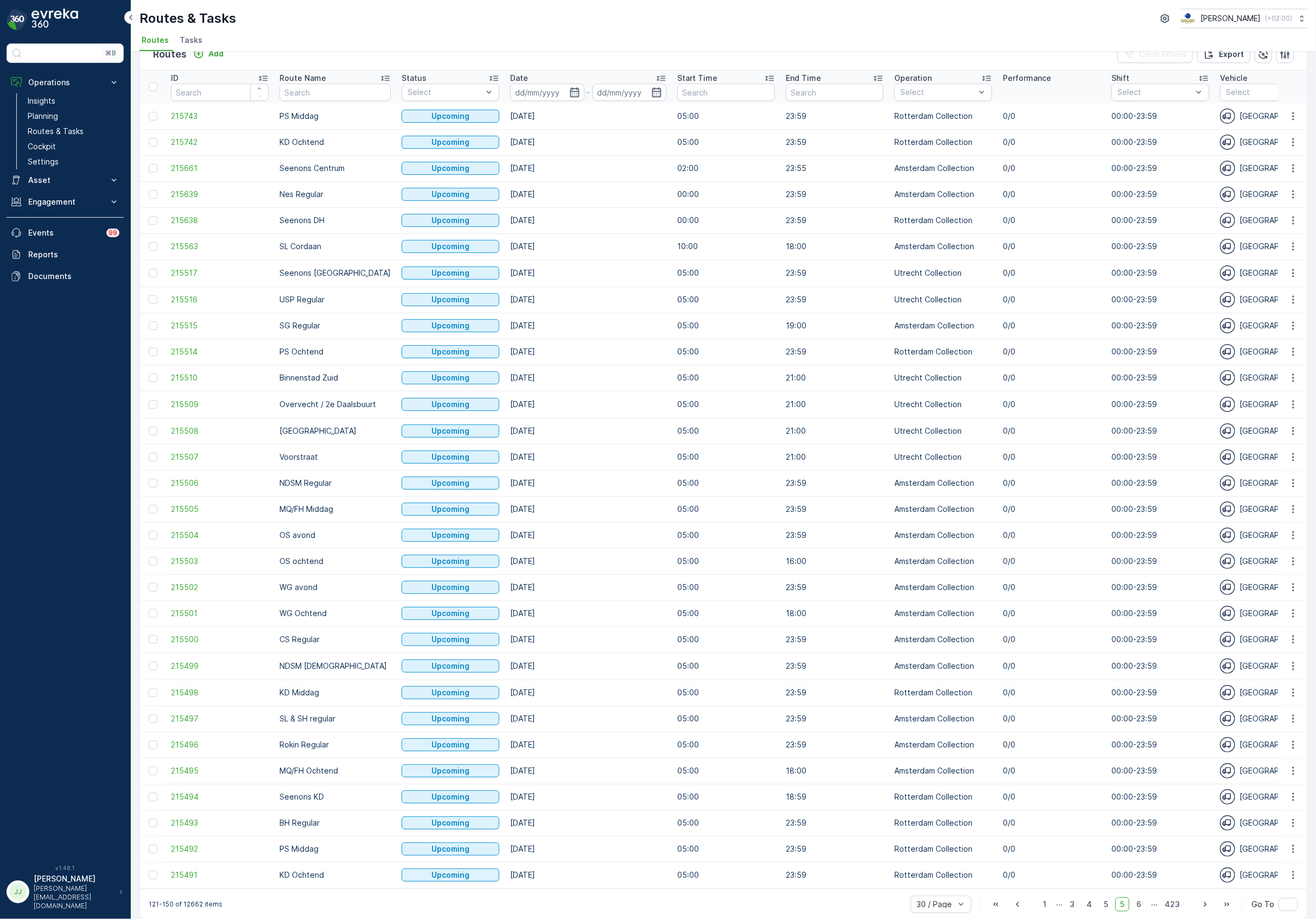
scroll to position [36, 0]
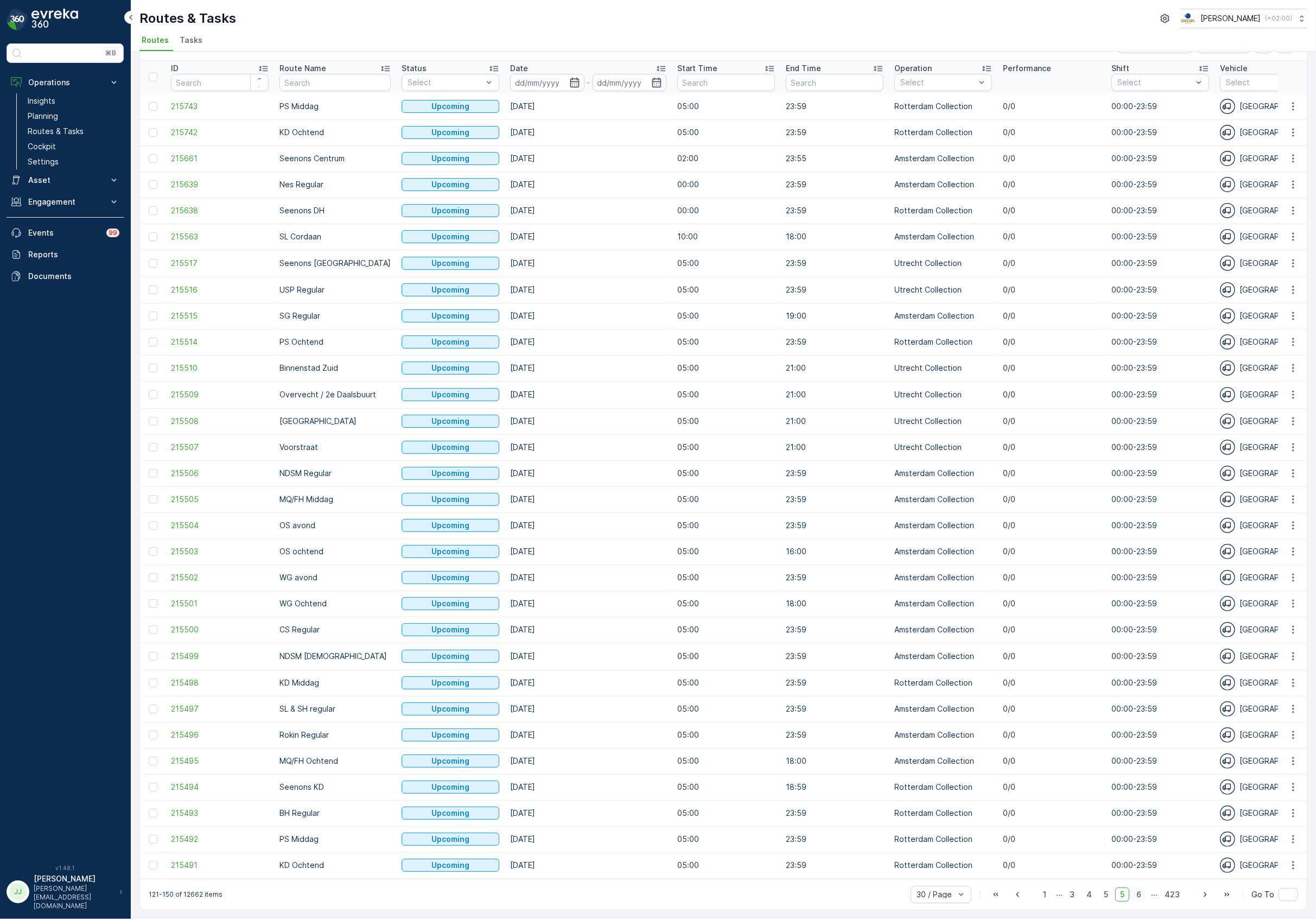
click at [1135, 899] on span "6" at bounding box center [1139, 895] width 14 height 14
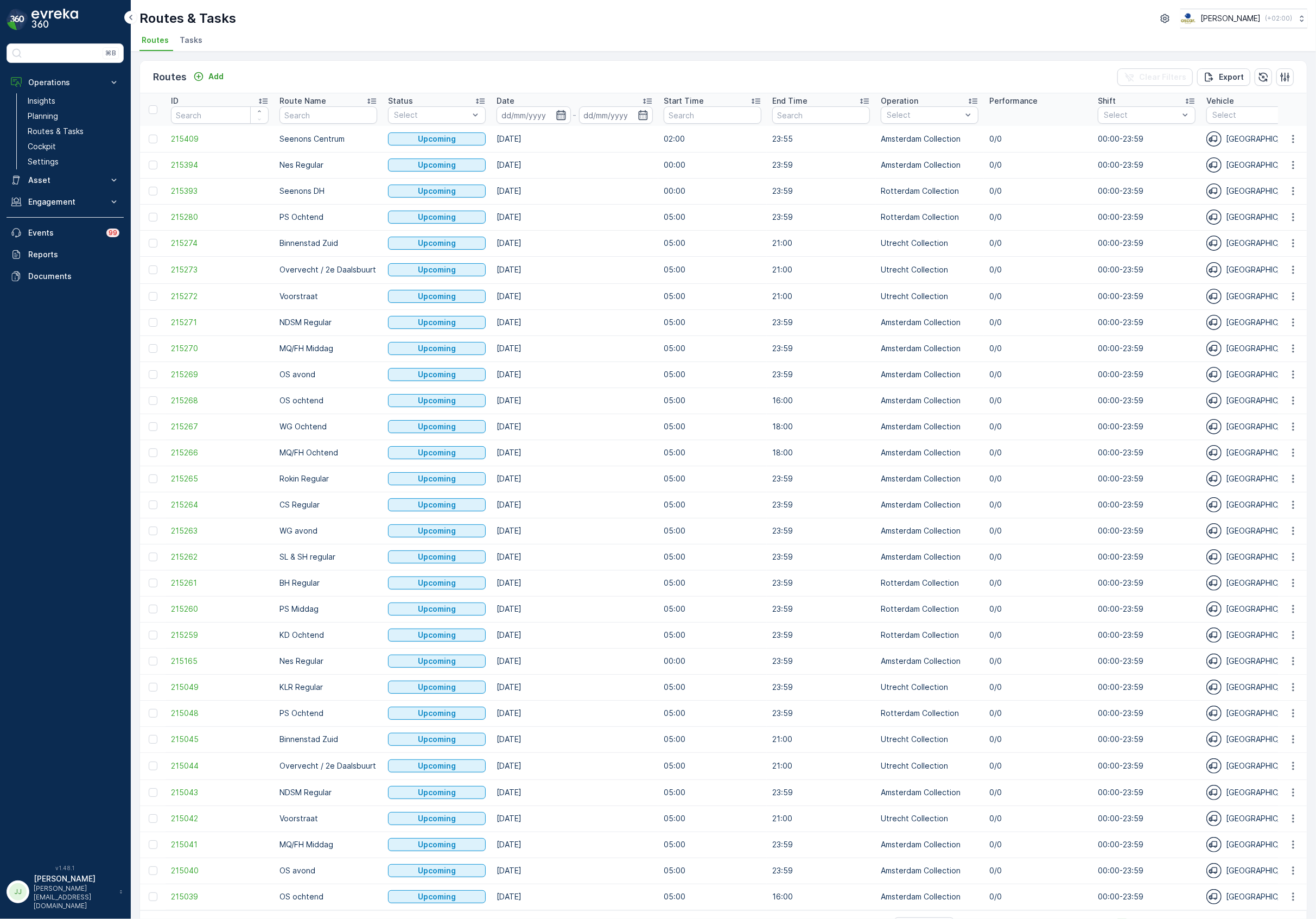
click at [561, 116] on icon "button" at bounding box center [561, 114] width 10 height 10
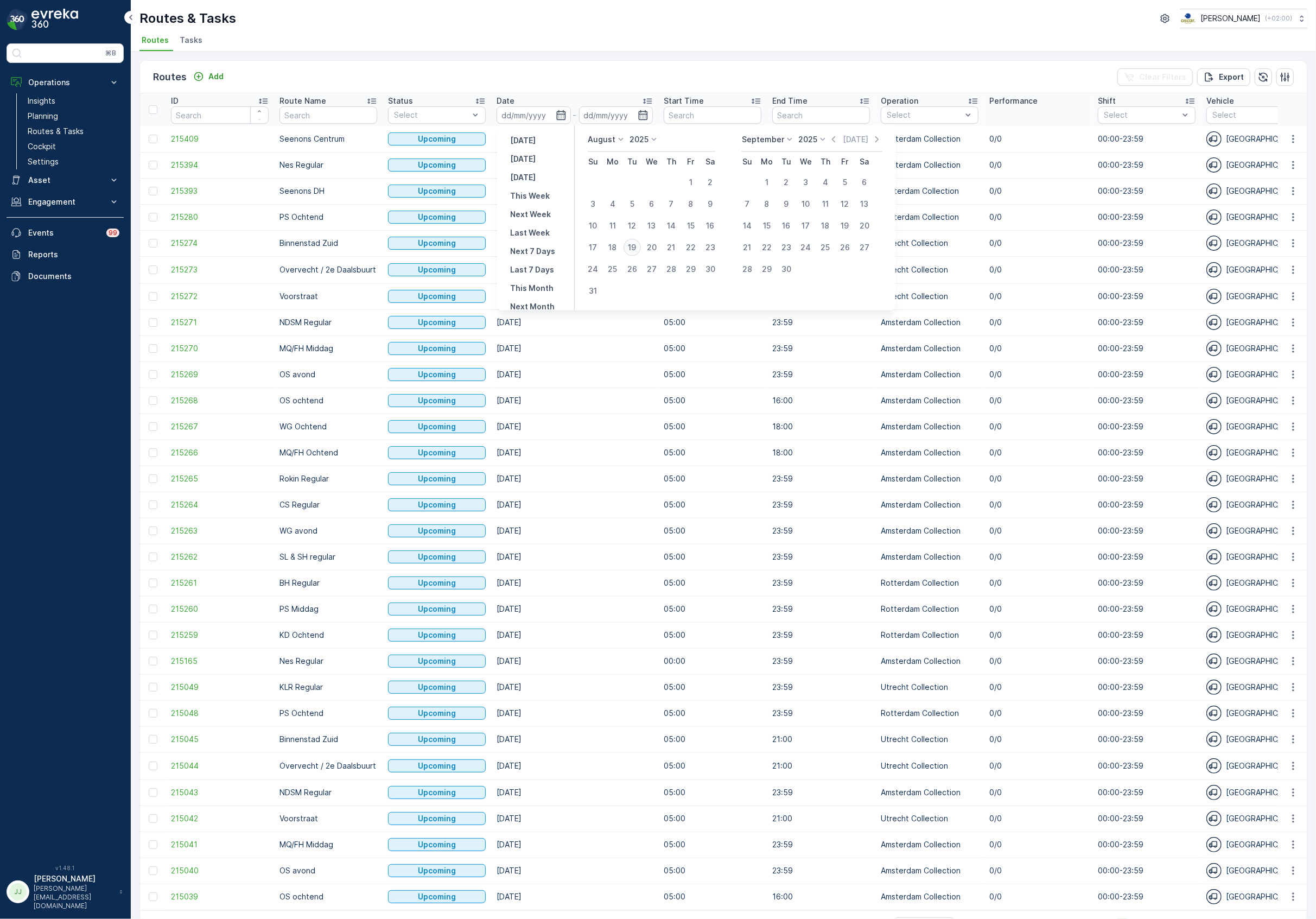
click at [635, 246] on div "19" at bounding box center [632, 248] width 18 height 18
type input "[DATE]"
click at [589, 267] on div "24" at bounding box center [594, 270] width 18 height 18
type input "[DATE]"
click at [633, 242] on div "19" at bounding box center [632, 248] width 18 height 18
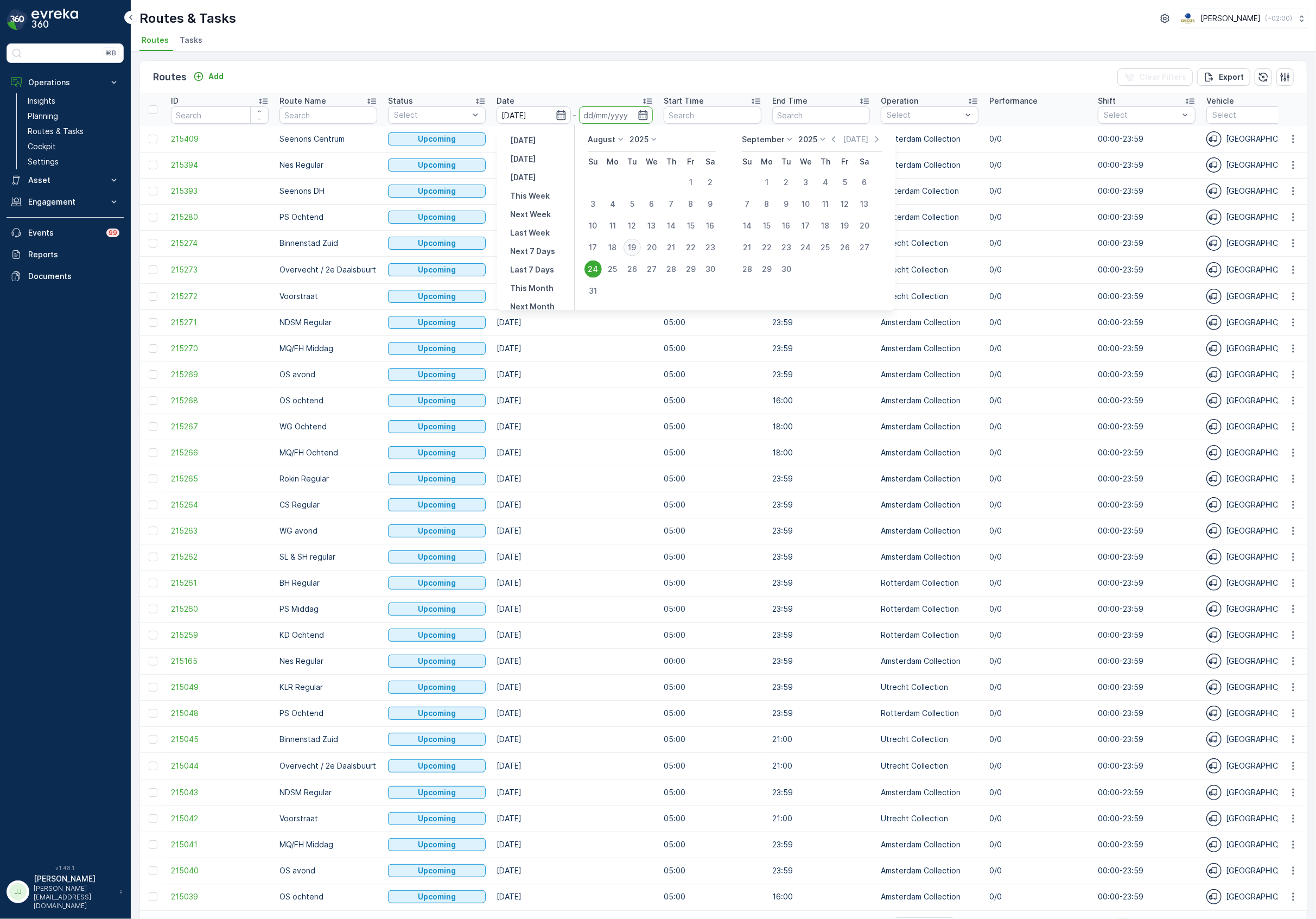
type input "19.08.2025"
click at [591, 270] on div "24" at bounding box center [594, 270] width 18 height 18
type input "[DATE]"
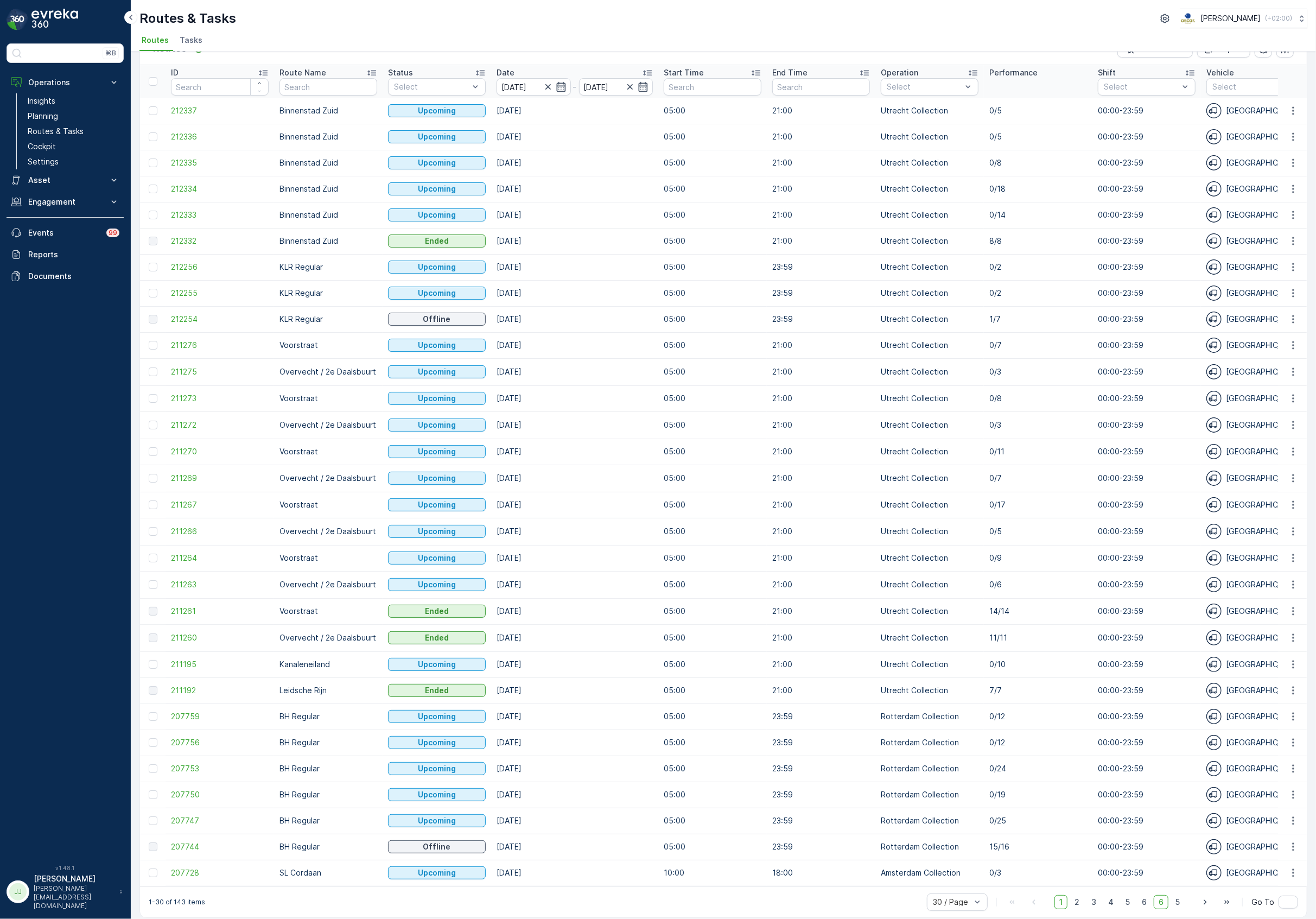
scroll to position [43, 0]
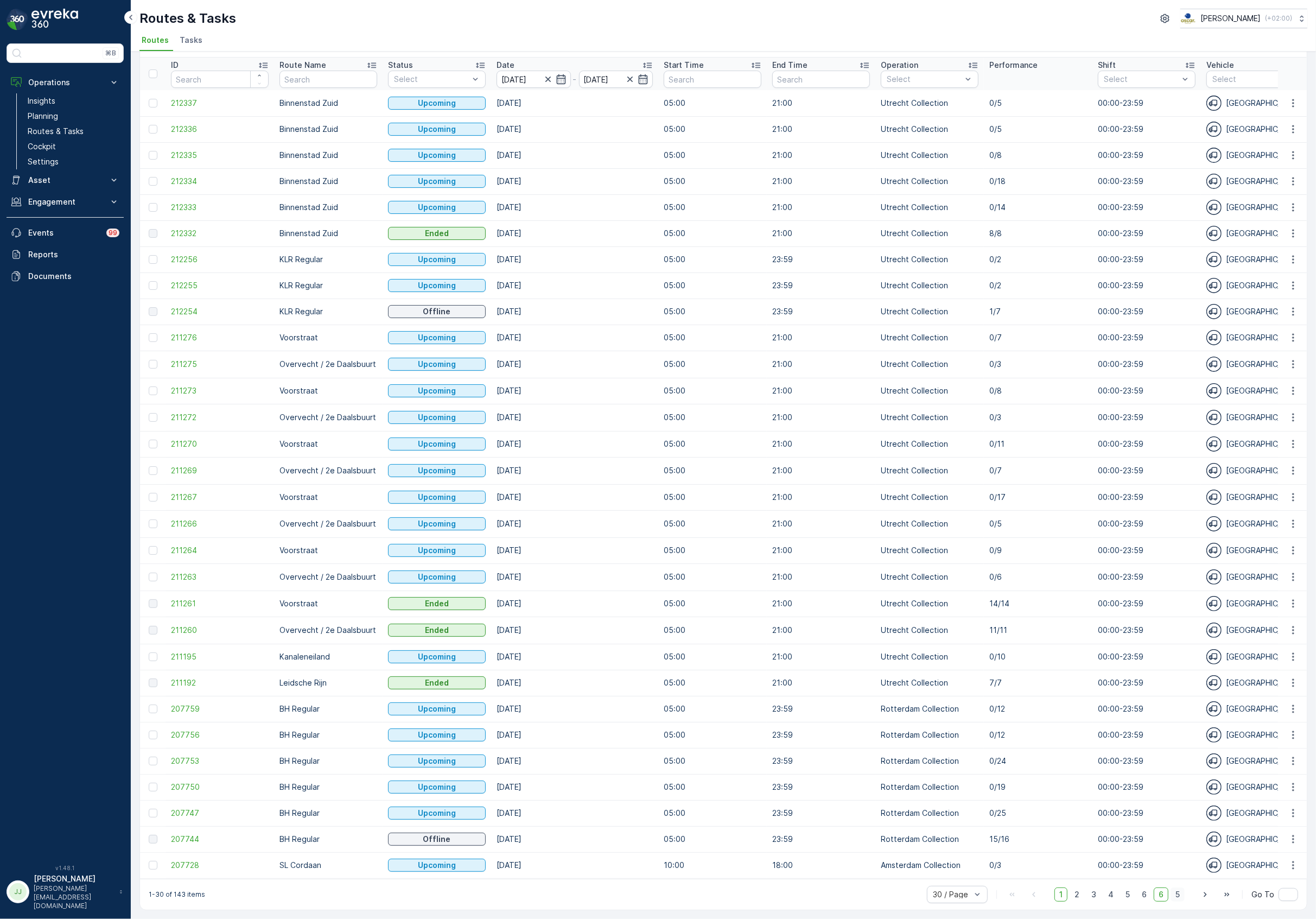
click at [1172, 896] on span "5" at bounding box center [1178, 895] width 14 height 14
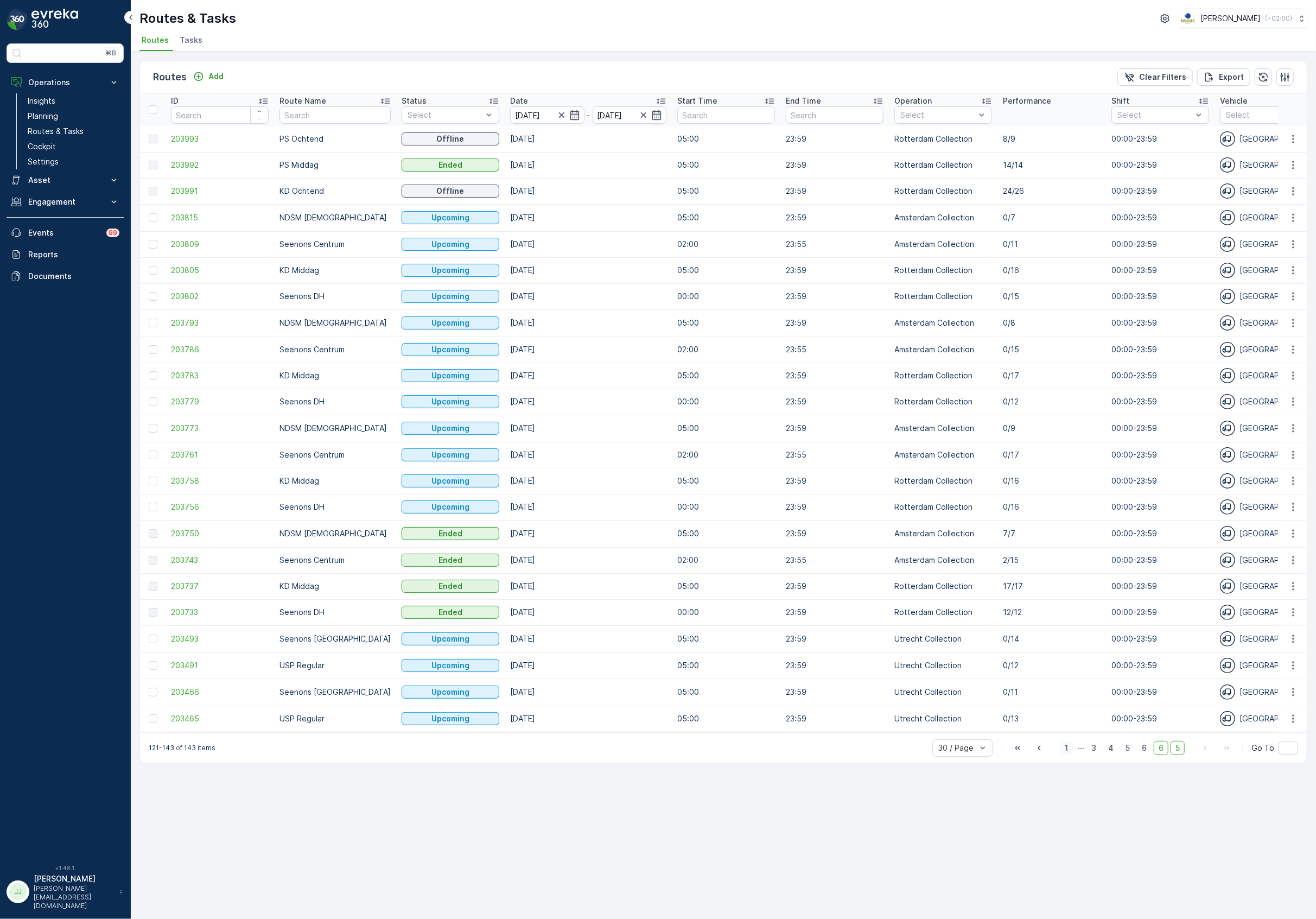
click at [1063, 748] on span "1" at bounding box center [1066, 748] width 13 height 14
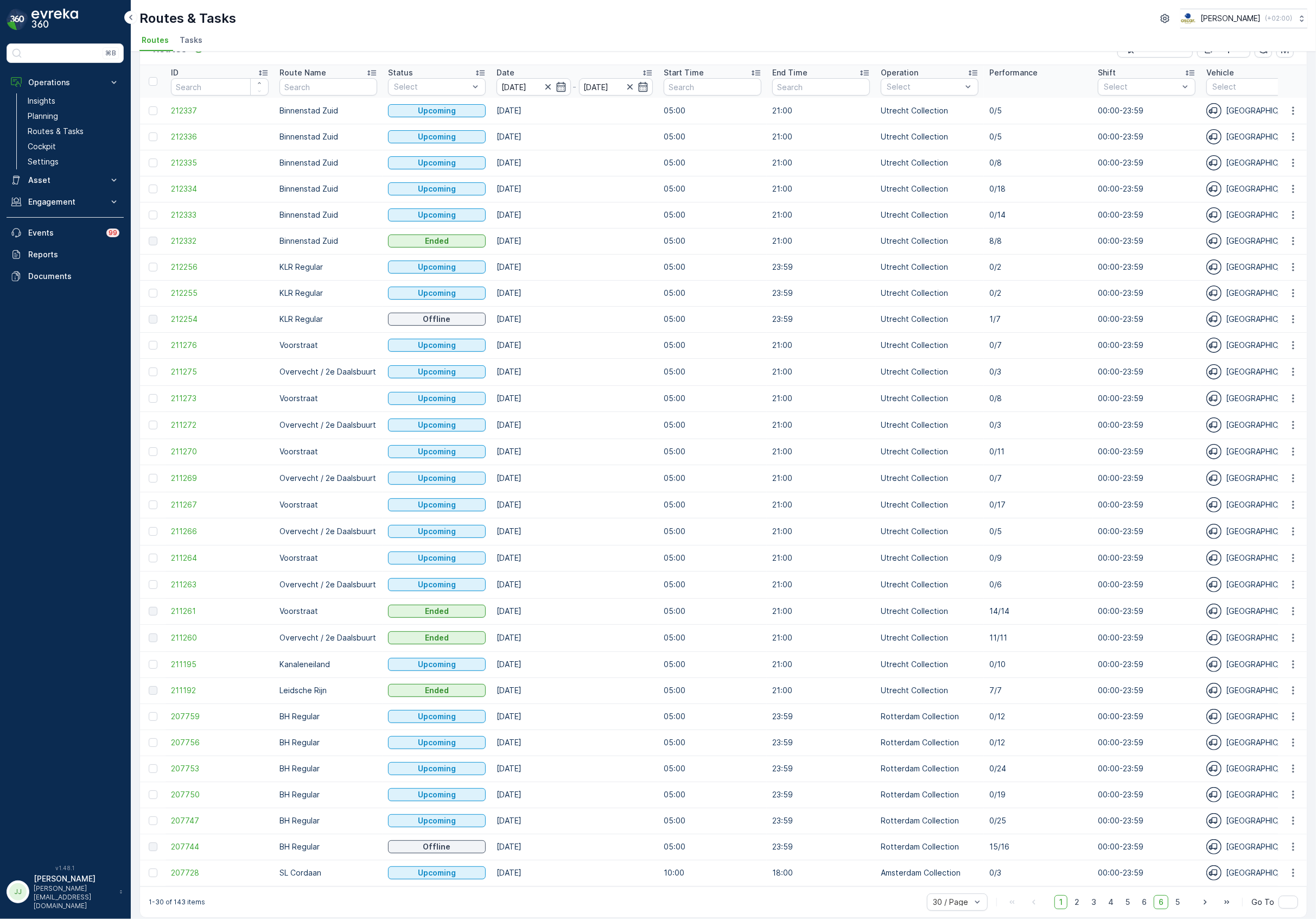
scroll to position [43, 0]
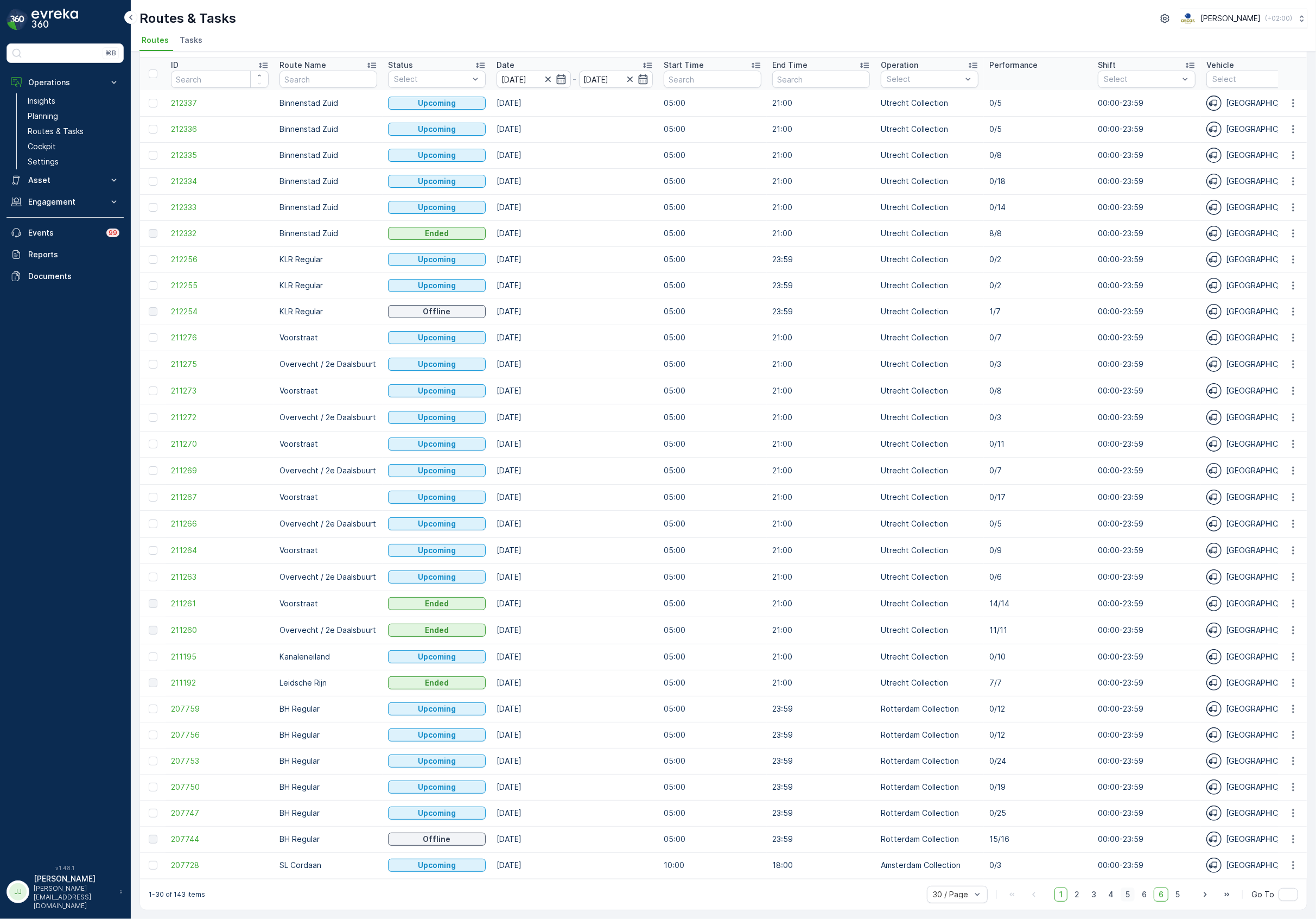
click at [1126, 891] on span "5" at bounding box center [1128, 895] width 14 height 14
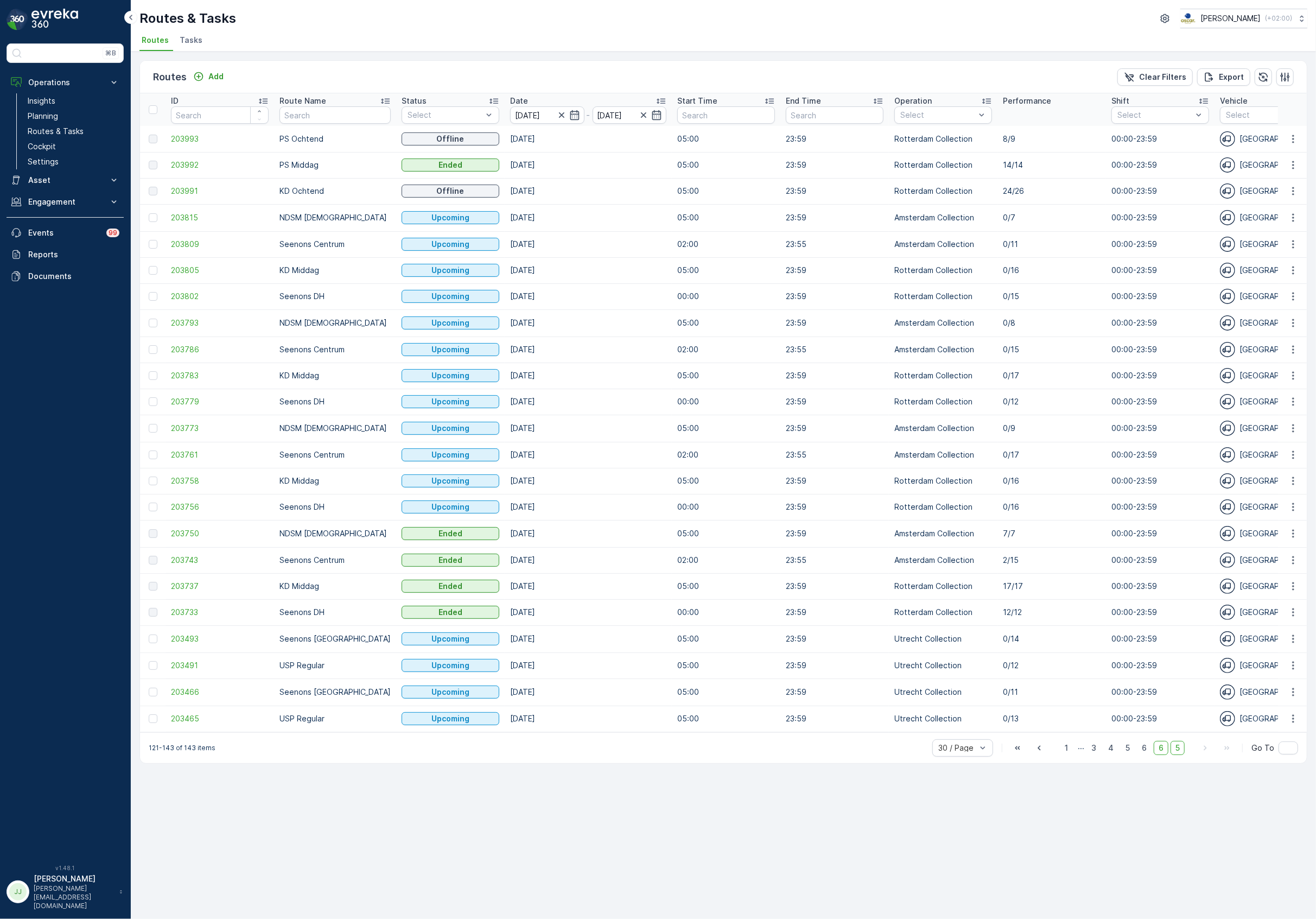
click at [1179, 749] on span "5" at bounding box center [1178, 748] width 14 height 14
click at [296, 117] on input "text" at bounding box center [335, 115] width 111 height 18
type input "sls"
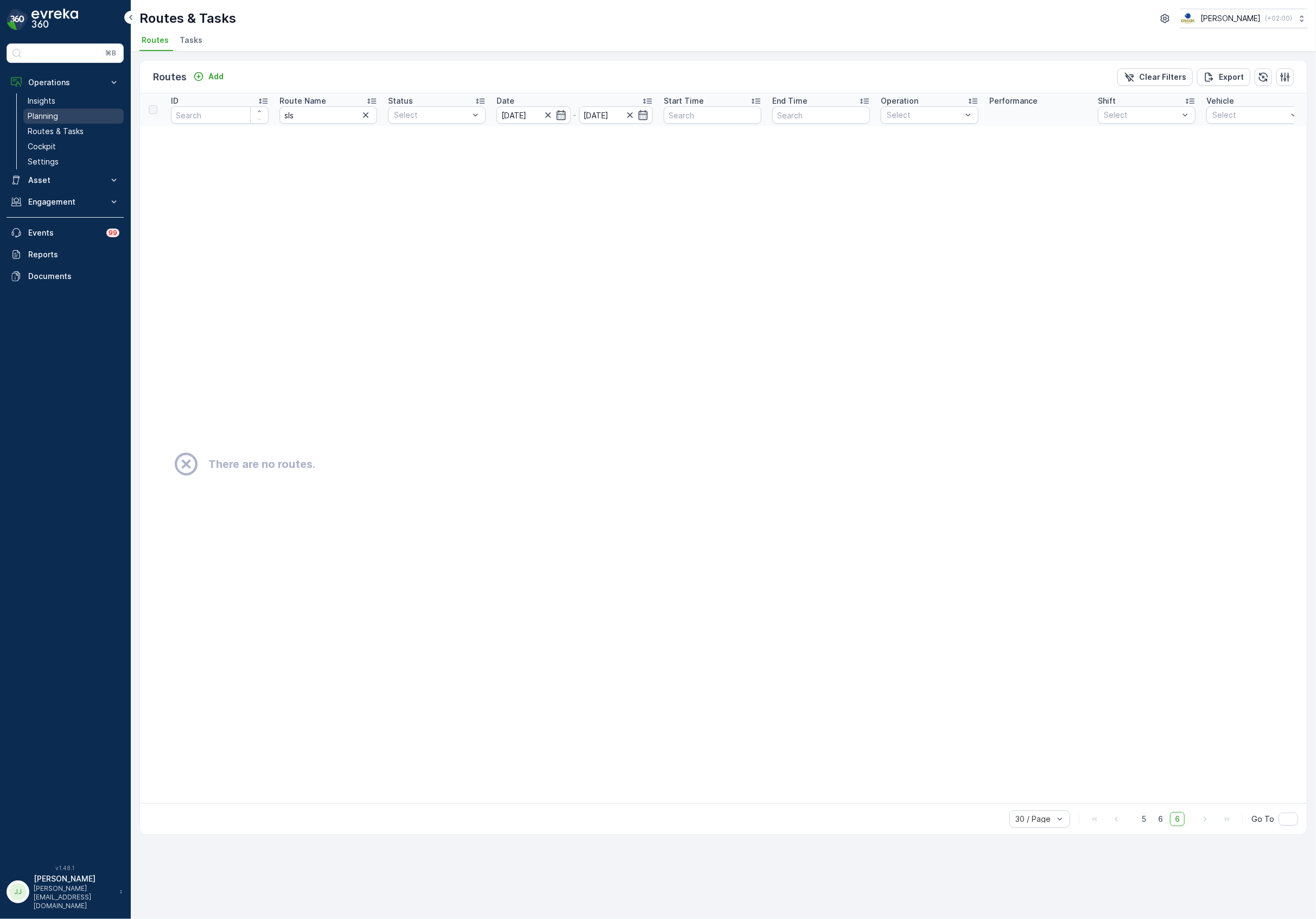
click at [72, 113] on link "Planning" at bounding box center [73, 116] width 101 height 15
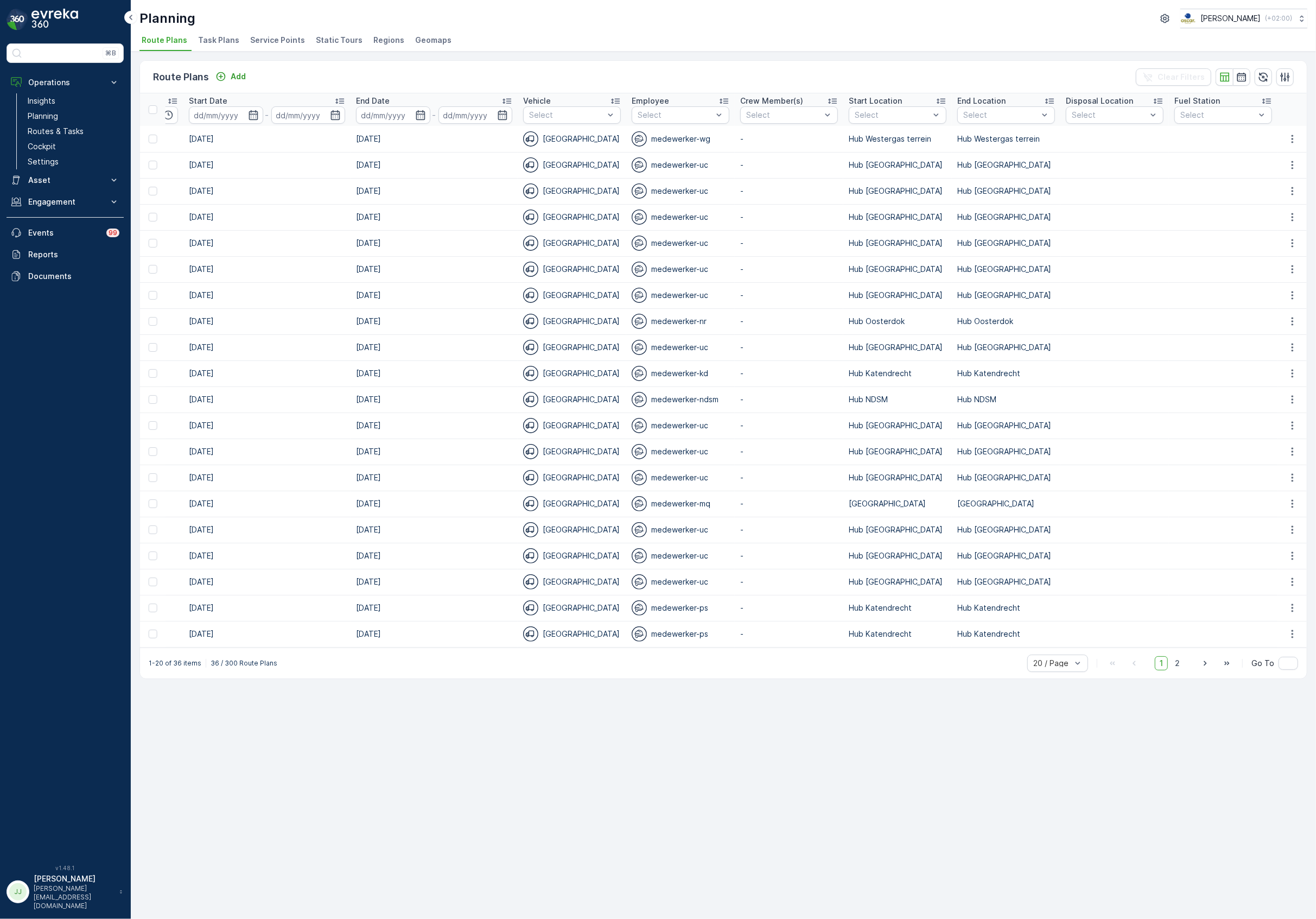
scroll to position [0, 1635]
click at [1182, 668] on span "2" at bounding box center [1177, 664] width 14 height 14
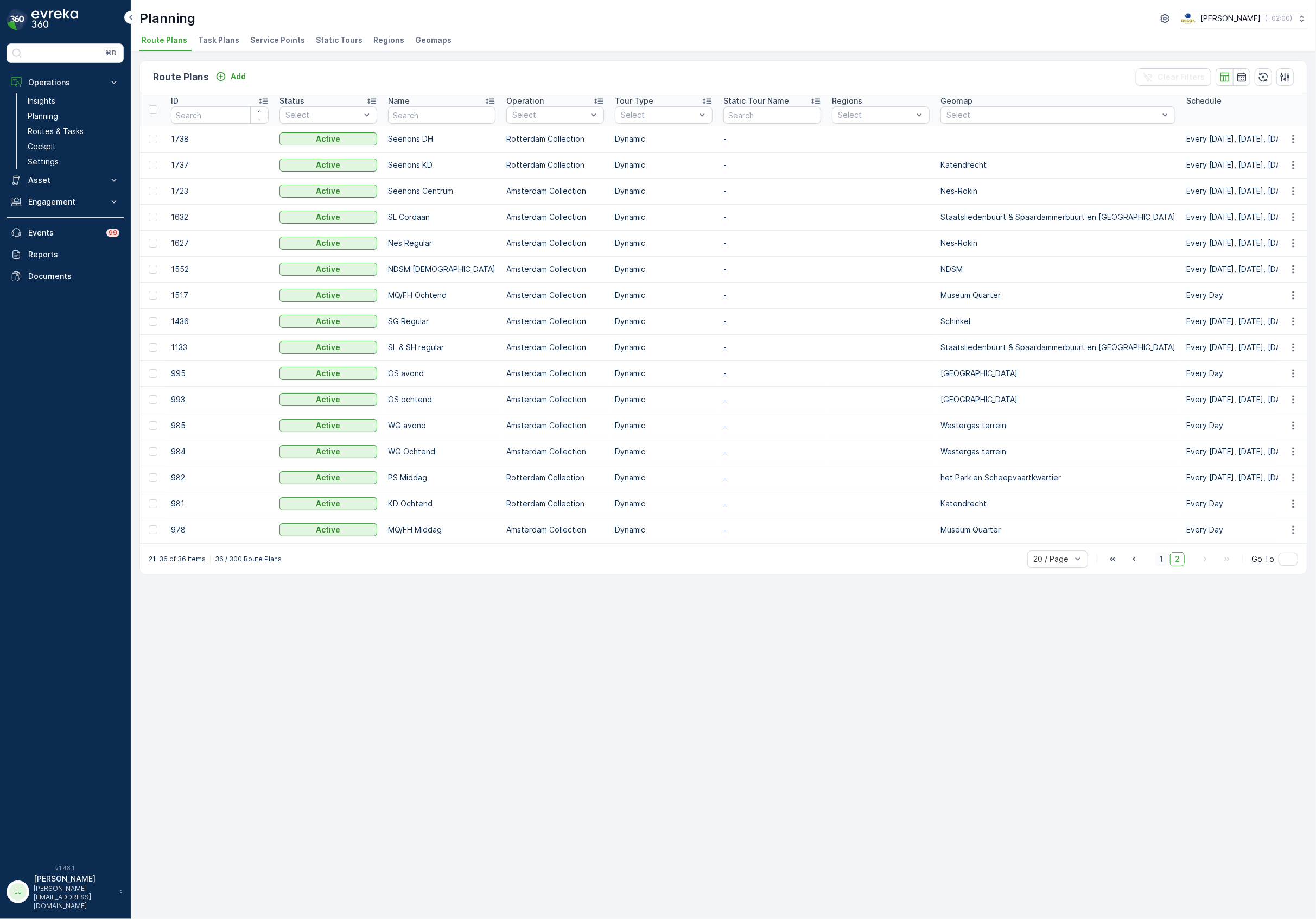
click at [1160, 567] on span "1" at bounding box center [1162, 559] width 13 height 14
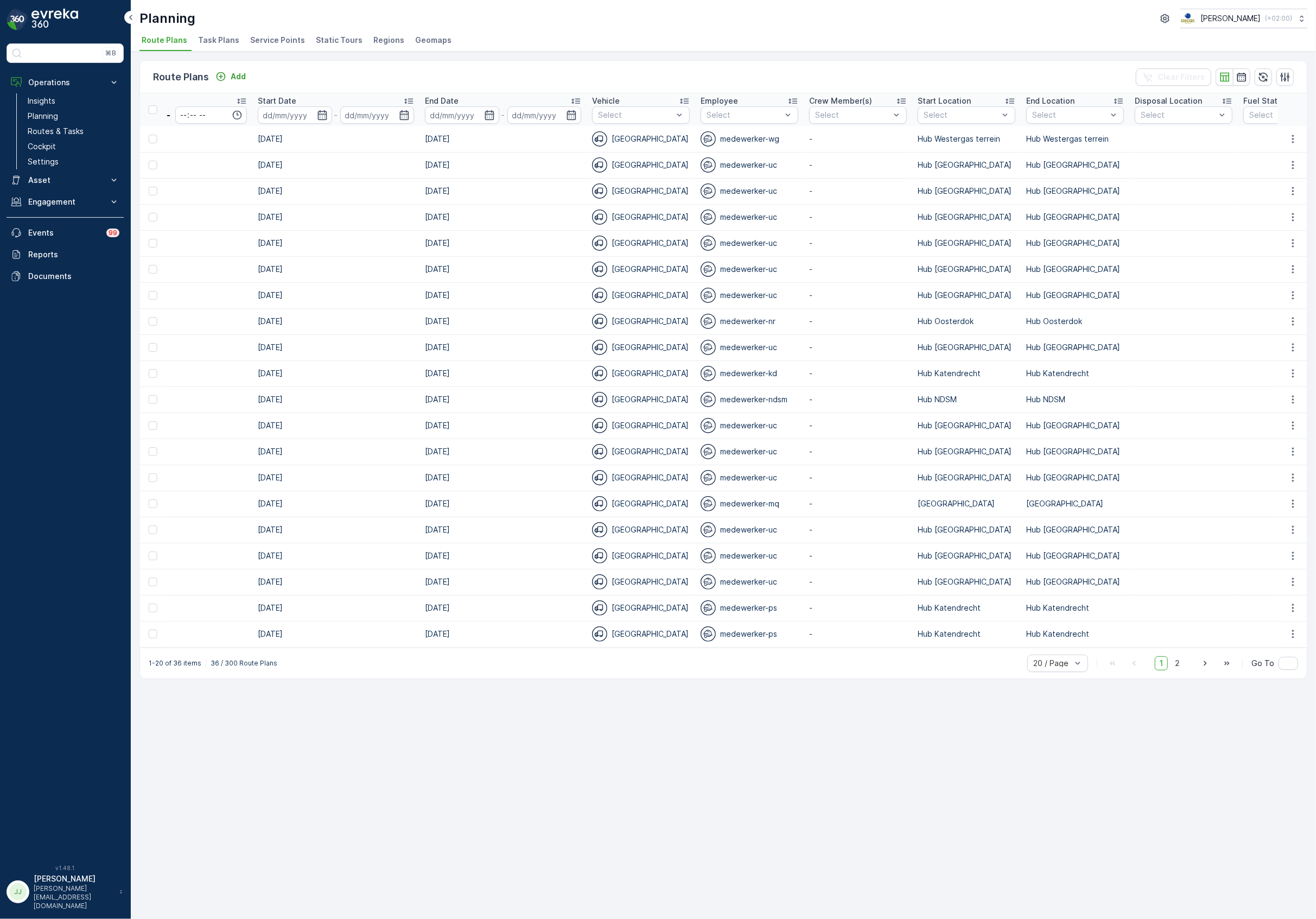
scroll to position [0, 1592]
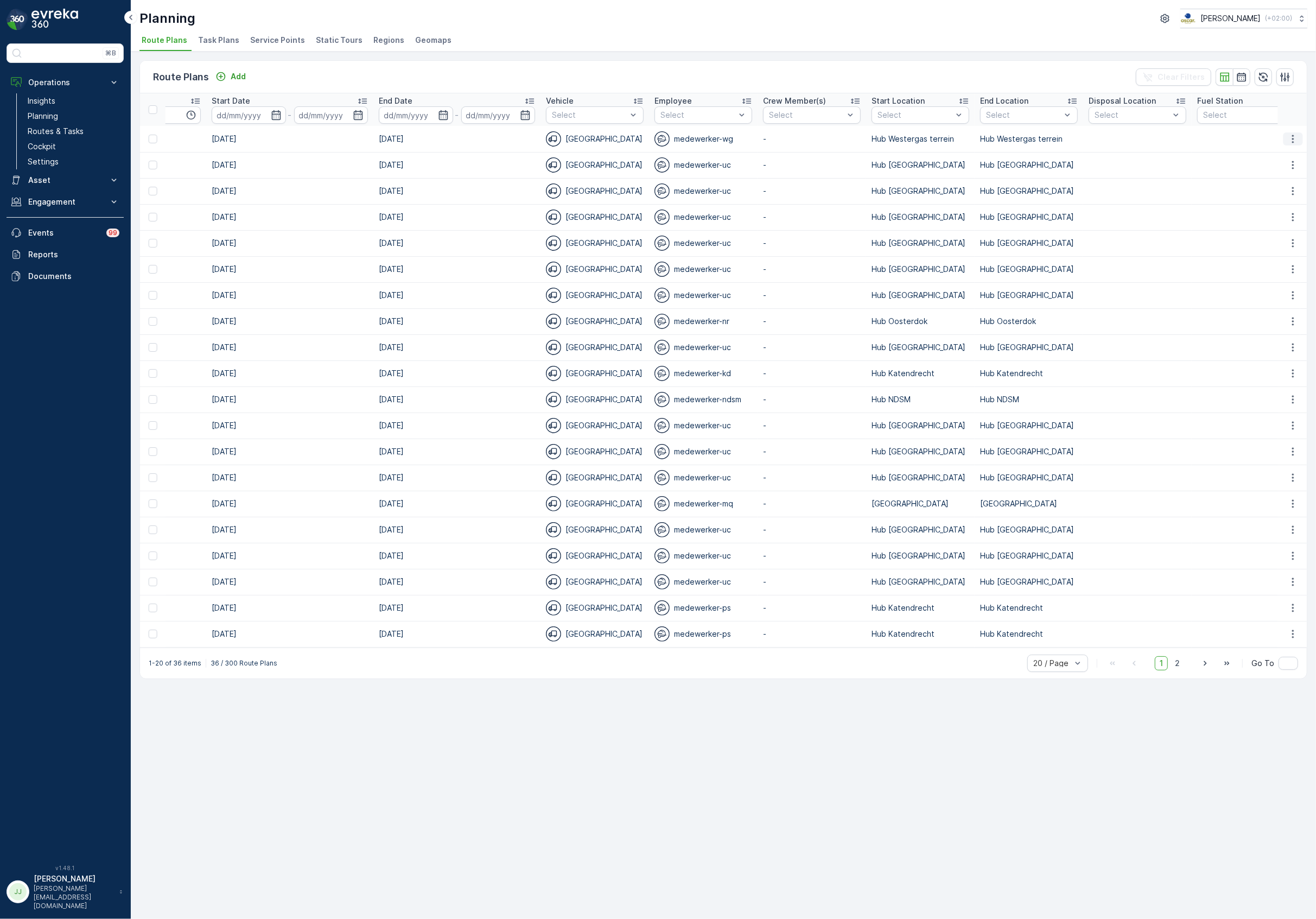
click at [1293, 144] on icon "button" at bounding box center [1293, 138] width 10 height 10
click at [1280, 155] on span "Edit Route Plan" at bounding box center [1282, 155] width 56 height 10
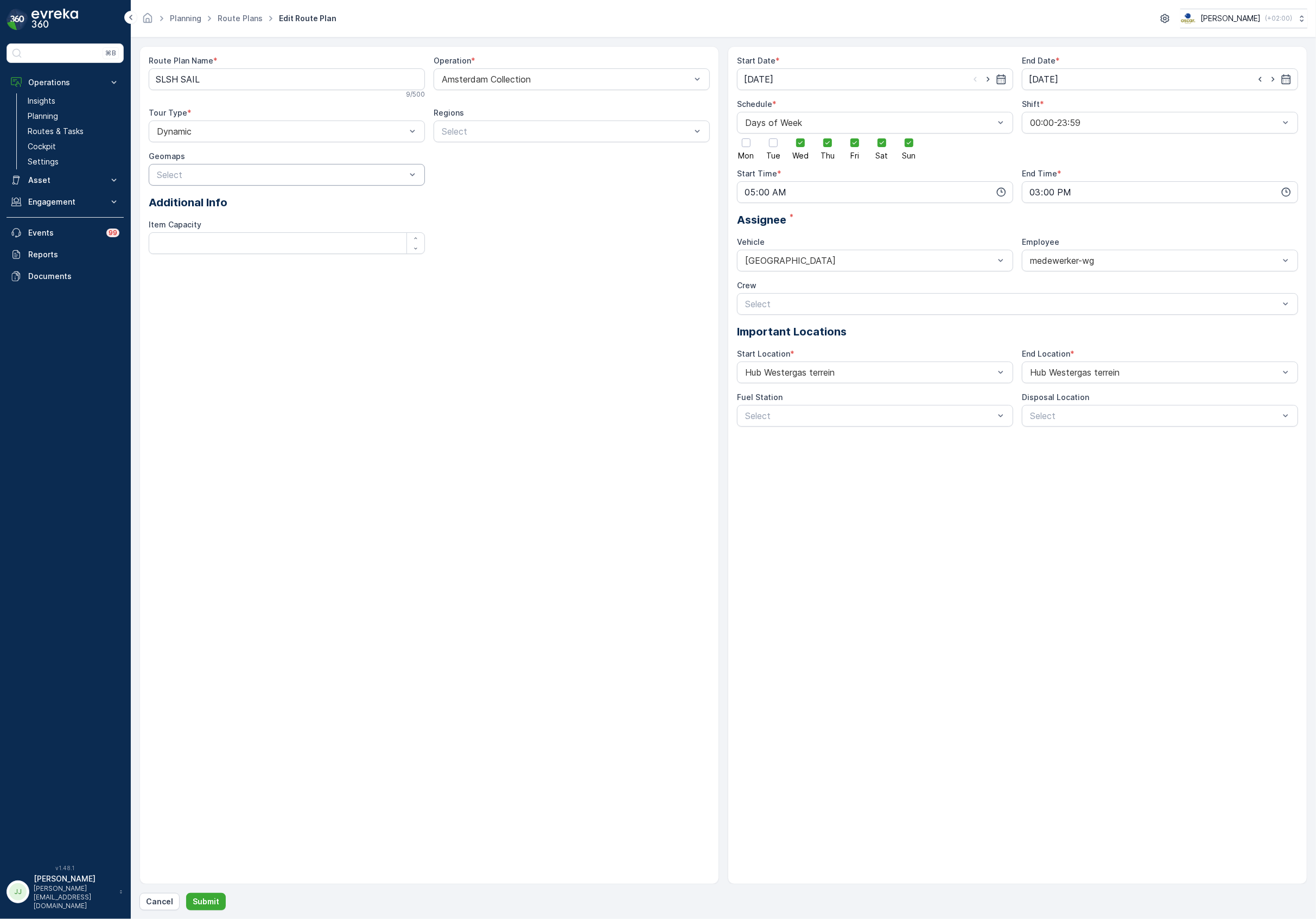
click at [315, 175] on div at bounding box center [282, 175] width 251 height 10
click at [191, 254] on span "Staatsliedenbuurt & Spaardammerbuurt en Houthavens" at bounding box center [286, 262] width 263 height 19
click at [825, 263] on div at bounding box center [870, 261] width 251 height 10
click at [1108, 261] on div at bounding box center [1154, 261] width 251 height 10
click at [1053, 501] on div "Start Date * 19.08.2025 End Date * 24.08.2025 Schedule * Days of Week Mon Tue W…" at bounding box center [1018, 465] width 579 height 839
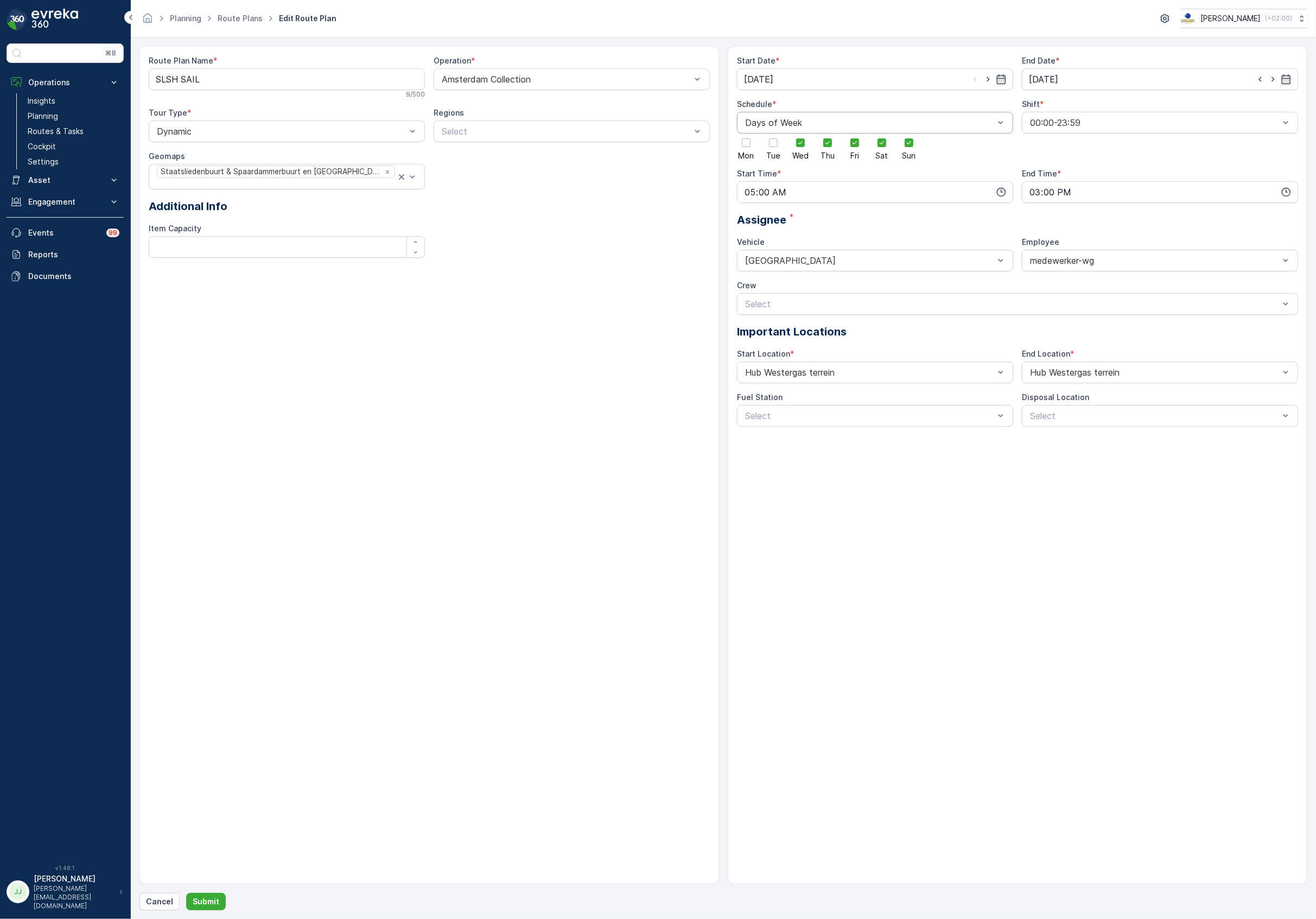
click at [806, 117] on div at bounding box center [870, 122] width 251 height 10
click at [764, 188] on span "Weekly" at bounding box center [757, 186] width 28 height 10
click at [804, 122] on div at bounding box center [870, 122] width 251 height 10
click at [795, 168] on span "Days of Week" at bounding box center [771, 167] width 57 height 10
click at [576, 133] on div at bounding box center [566, 131] width 251 height 10
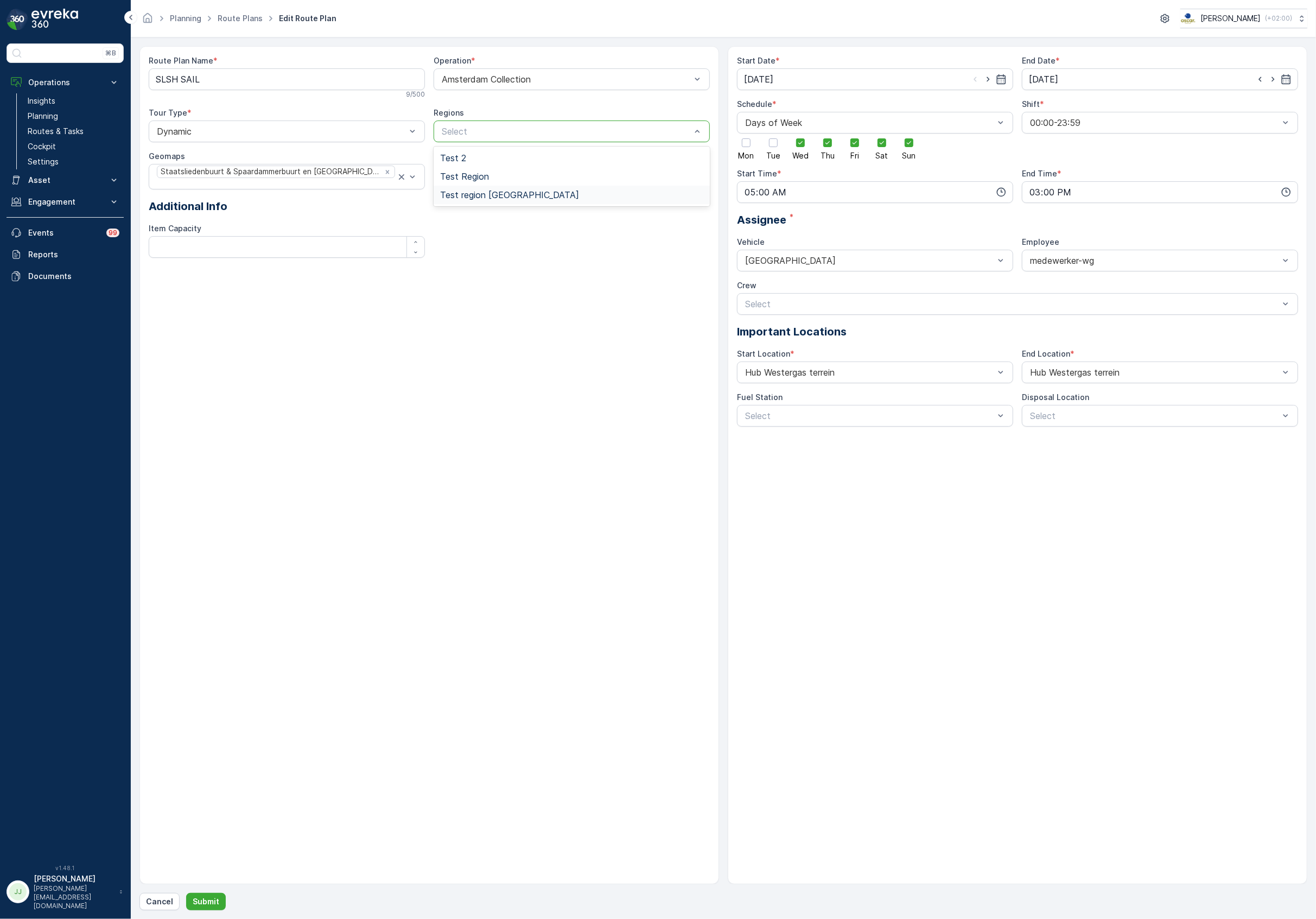
click at [409, 364] on div "Route Plan Name * SLSH SAIL 9 / 500 Operation * Amsterdam Collection Tour Type …" at bounding box center [429, 465] width 579 height 839
click at [806, 81] on input "19.08.2025" at bounding box center [874, 79] width 276 height 22
click at [860, 83] on input "19.08.2025" at bounding box center [874, 79] width 276 height 22
click at [1043, 76] on input "[DATE]" at bounding box center [1159, 79] width 276 height 22
click at [493, 283] on div "Route Plan Name * SLSH SAIL 9 / 500 Operation * Amsterdam Collection Tour Type …" at bounding box center [429, 465] width 579 height 839
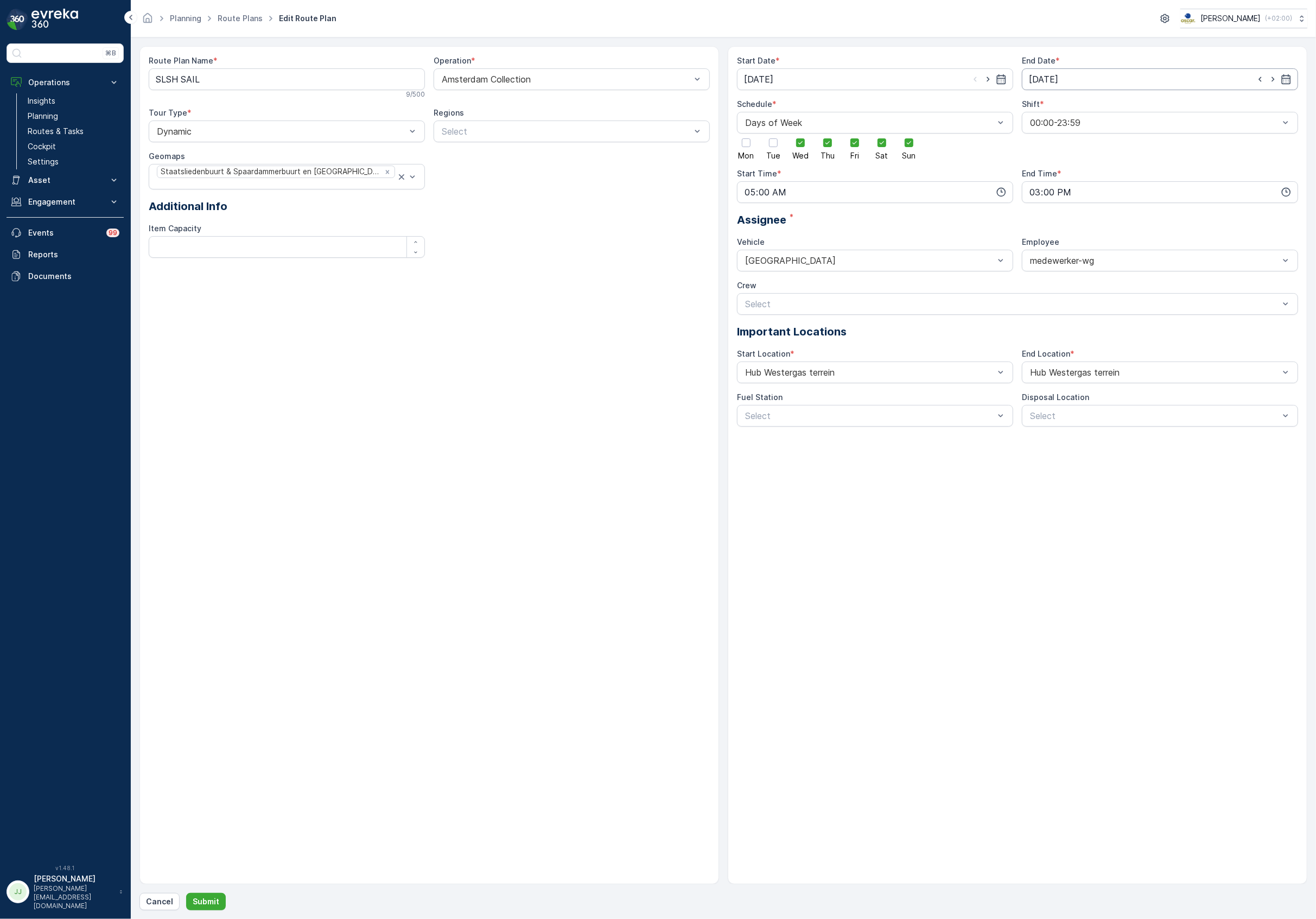
click at [1106, 77] on input "[DATE]" at bounding box center [1159, 79] width 276 height 22
click at [513, 235] on div "Route Plan Name * SLSH SAIL 9 / 500 Operation * Amsterdam Collection Tour Type …" at bounding box center [430, 161] width 561 height 211
click at [212, 900] on p "Submit" at bounding box center [205, 901] width 27 height 10
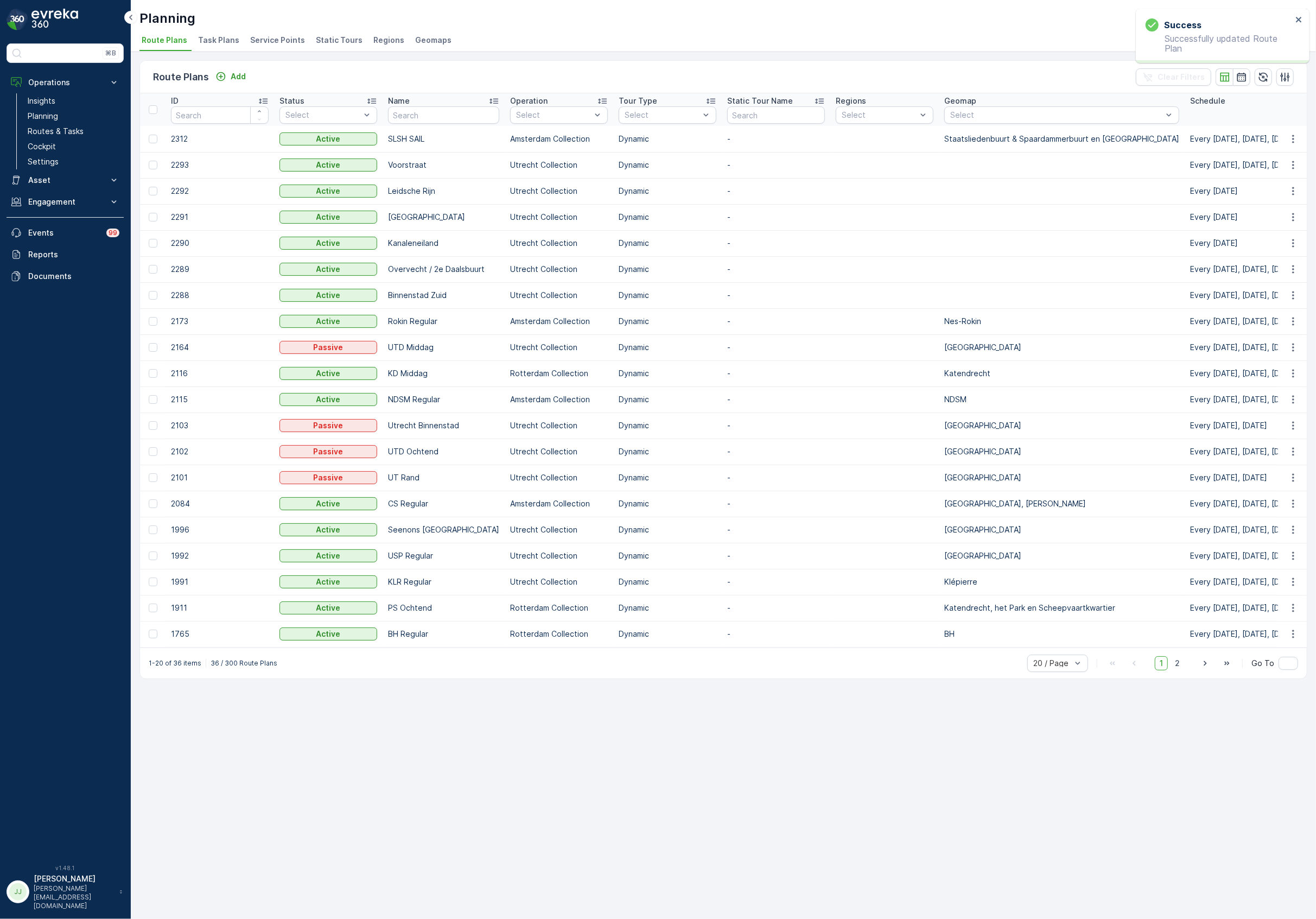
click at [401, 135] on td "SLSH SAIL" at bounding box center [444, 139] width 122 height 26
drag, startPoint x: 68, startPoint y: 133, endPoint x: 72, endPoint y: 130, distance: 5.0
click at [68, 133] on p "Routes & Tasks" at bounding box center [55, 131] width 56 height 10
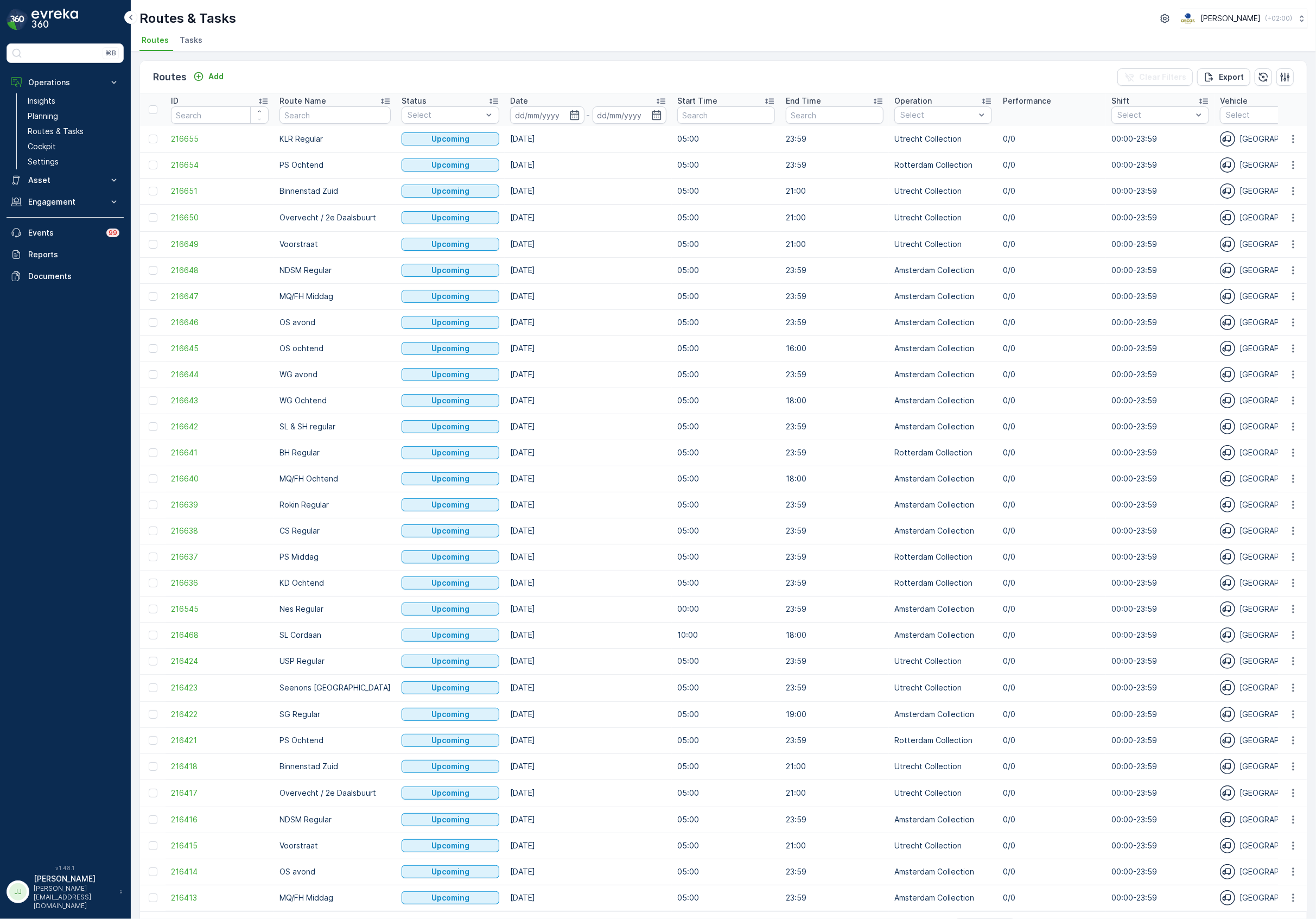
click at [189, 43] on span "Tasks" at bounding box center [191, 39] width 23 height 10
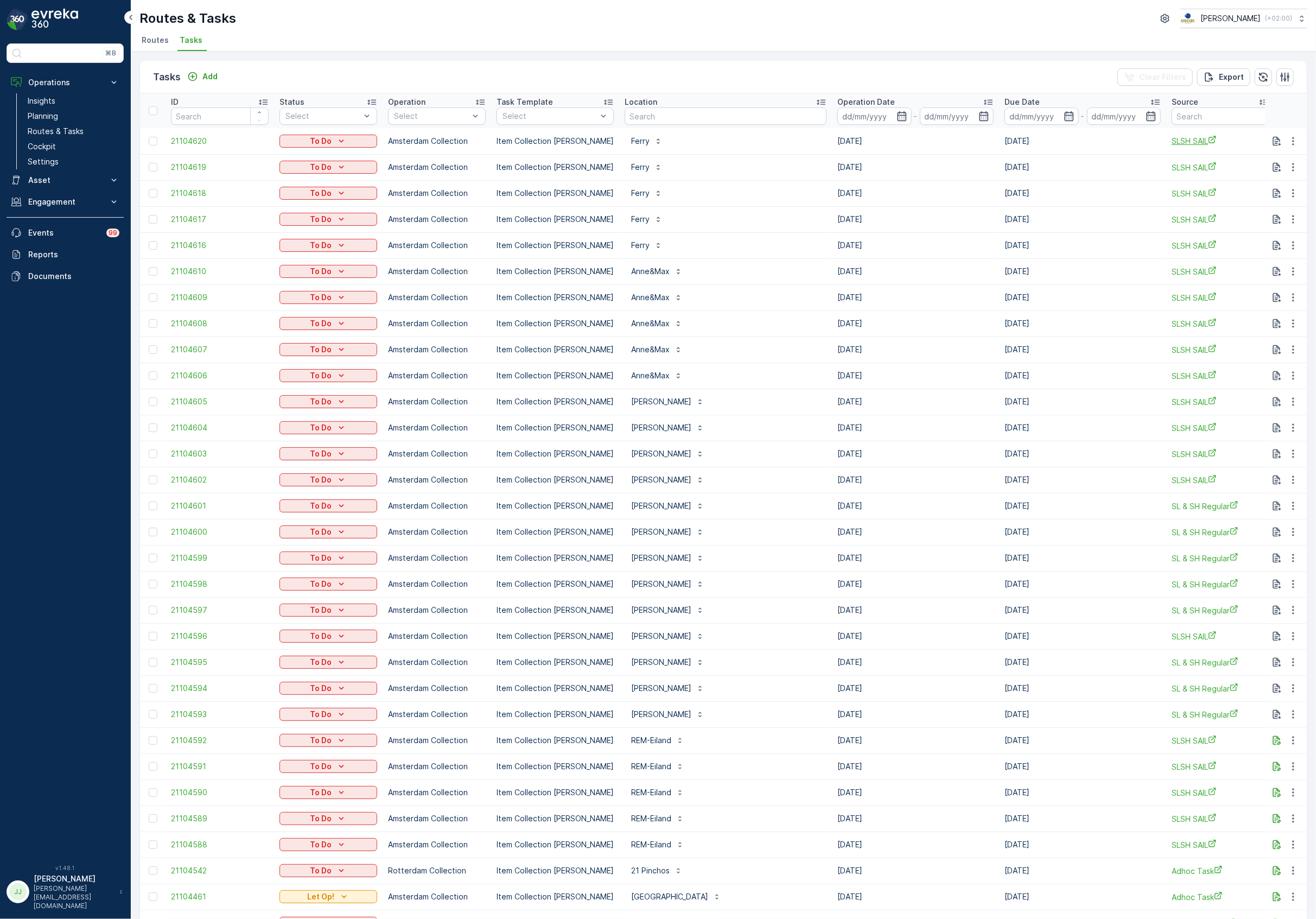
click at [1171, 139] on span "SLSH SAIL" at bounding box center [1219, 141] width 97 height 11
click at [72, 131] on p "Routes & Tasks" at bounding box center [55, 131] width 56 height 10
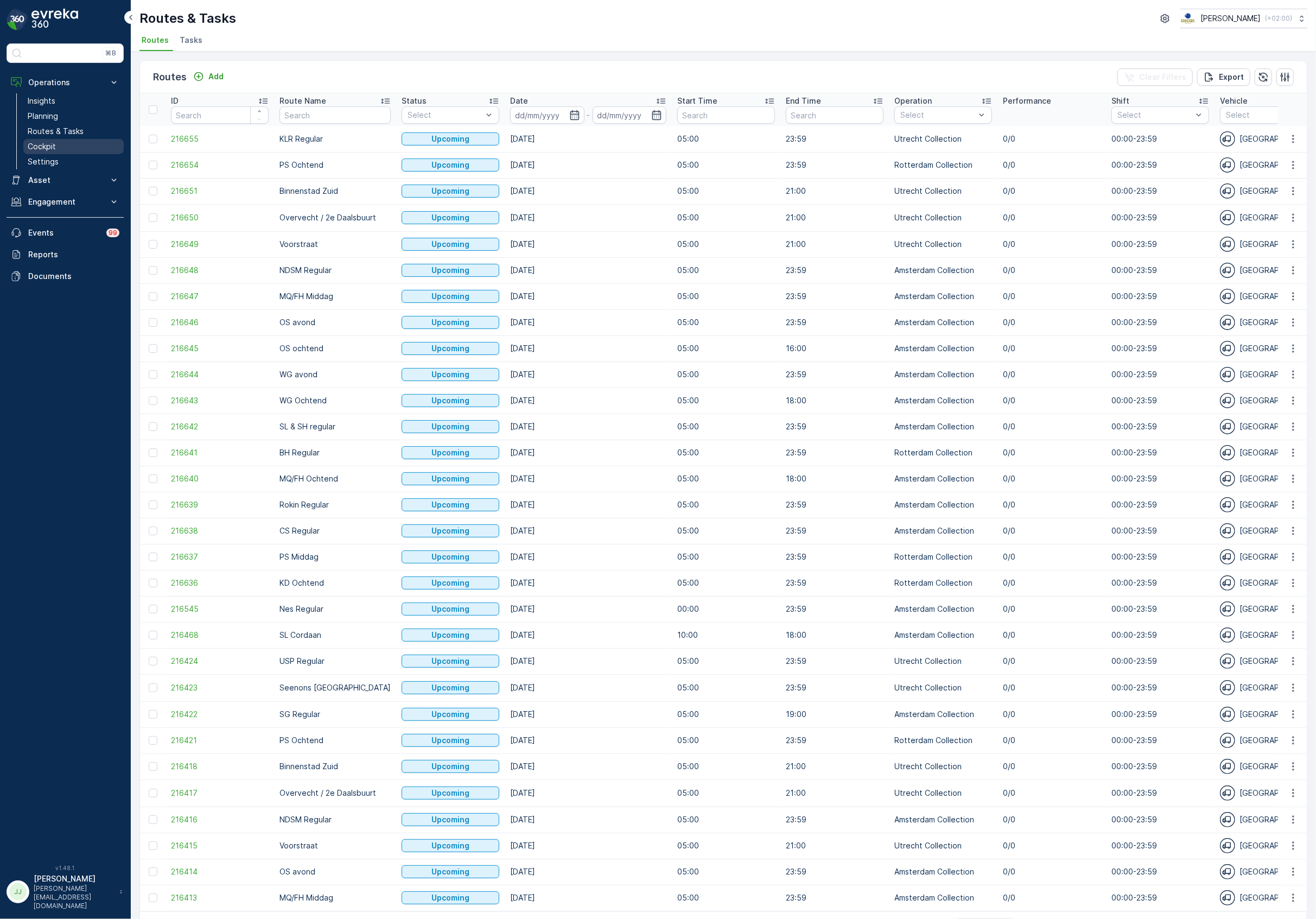
click at [56, 146] on link "Cockpit" at bounding box center [73, 146] width 101 height 15
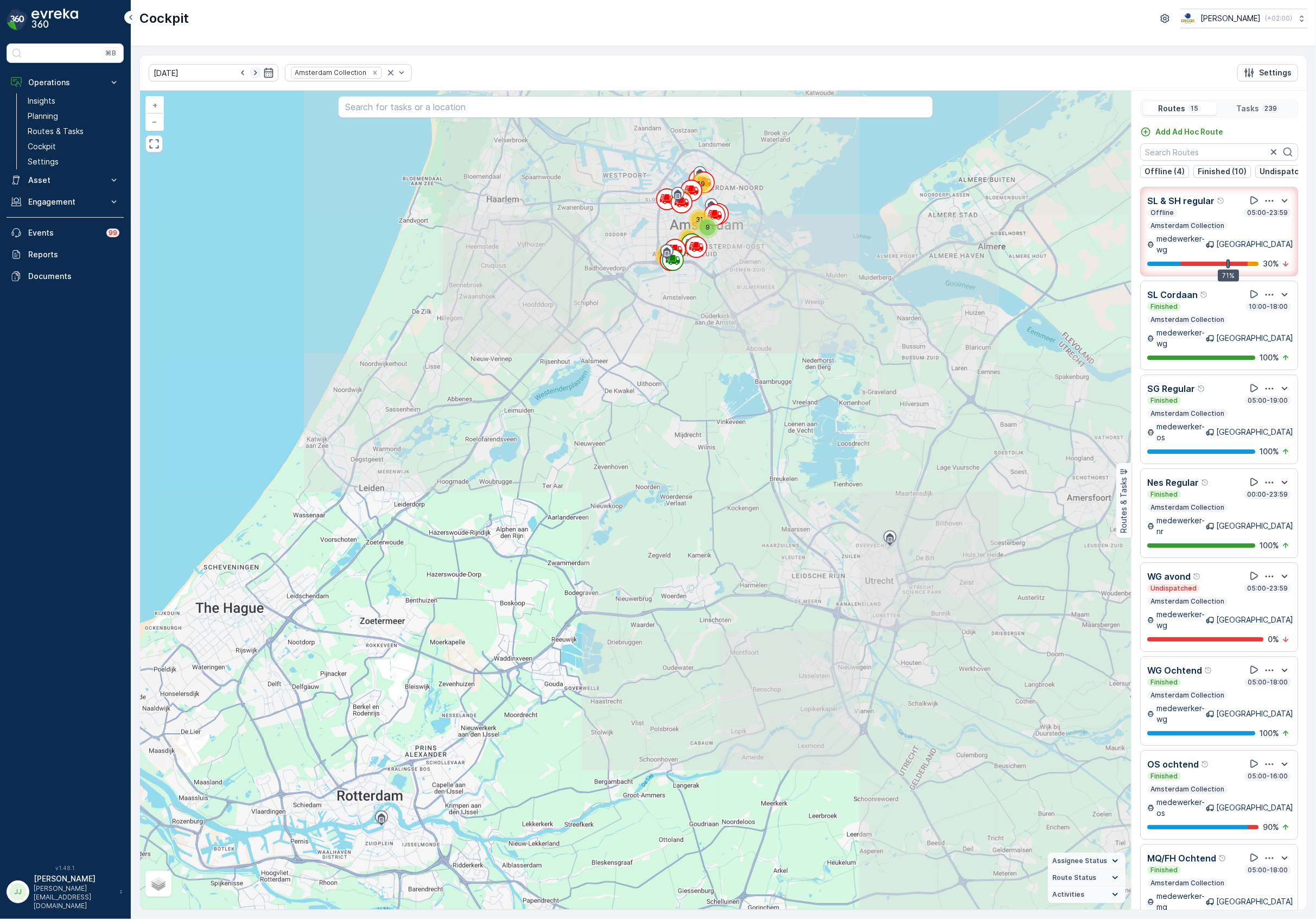
click at [250, 72] on icon "button" at bounding box center [255, 72] width 10 height 10
type input "[DATE]"
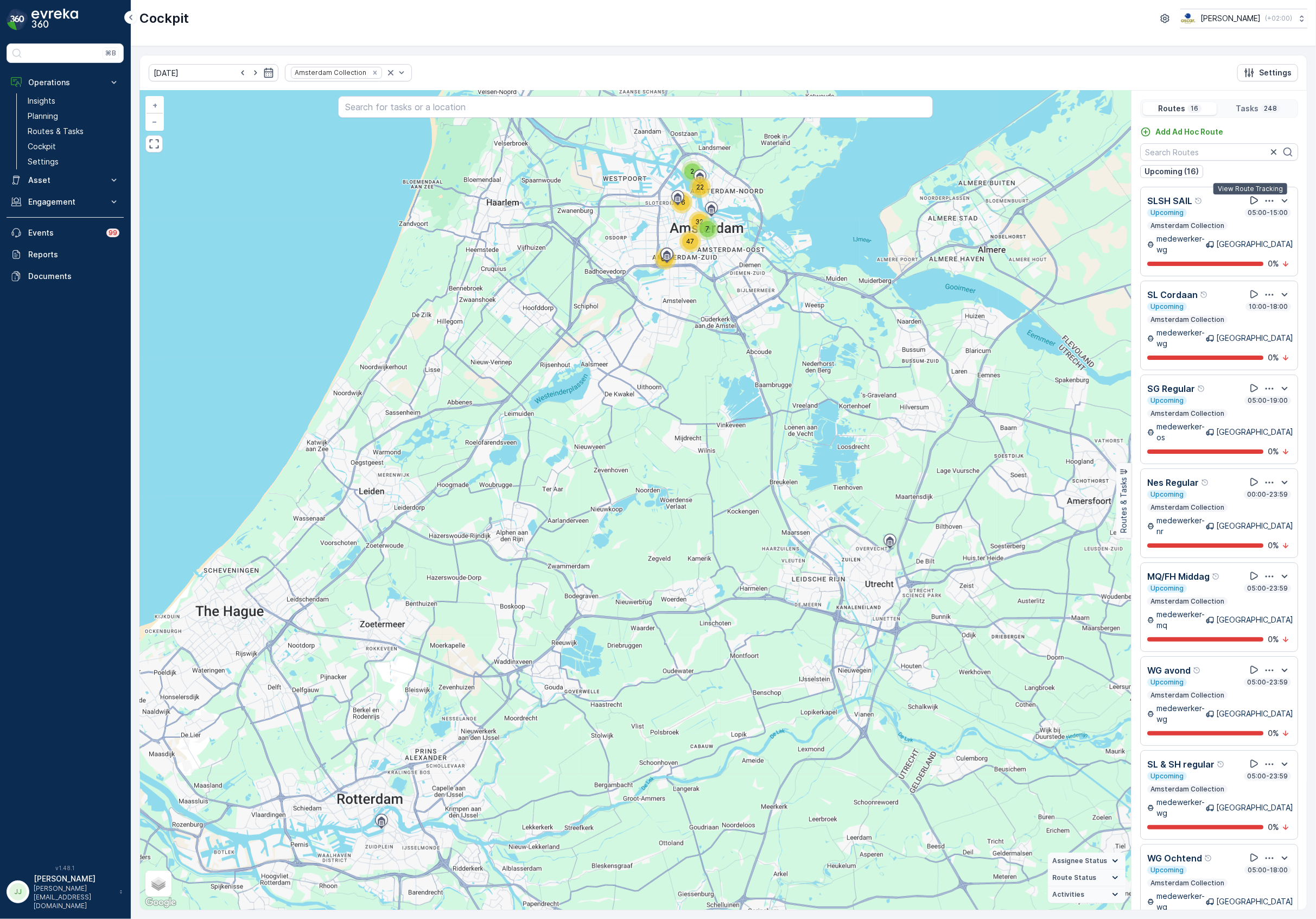
click at [1250, 199] on icon at bounding box center [1253, 200] width 10 height 10
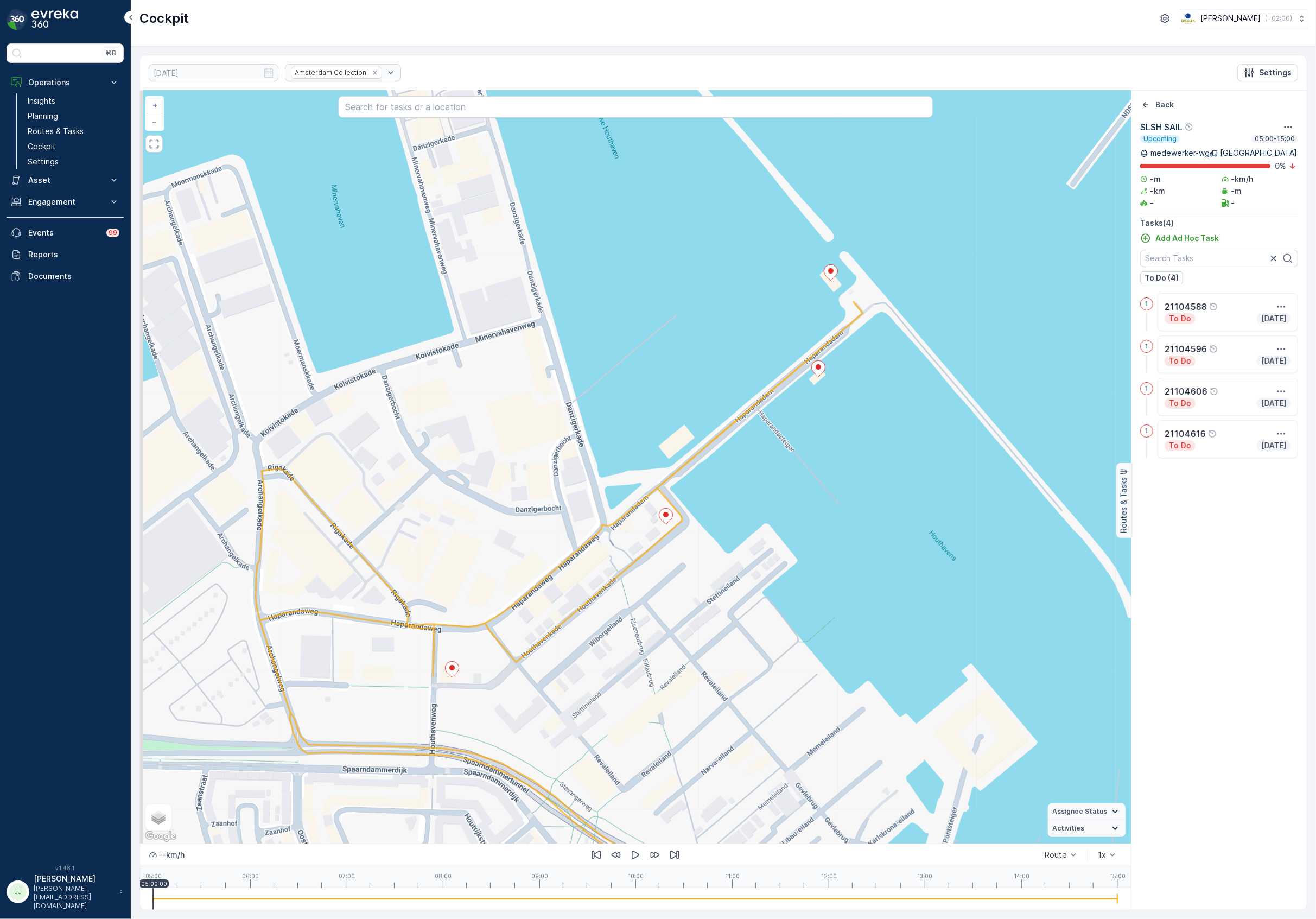
drag, startPoint x: 580, startPoint y: 392, endPoint x: 604, endPoint y: 330, distance: 66.5
click at [604, 330] on div "+ − Satellite Roadmap Terrain Hybrid Leaflet Keyboard shortcuts Map Data Map da…" at bounding box center [635, 468] width 991 height 753
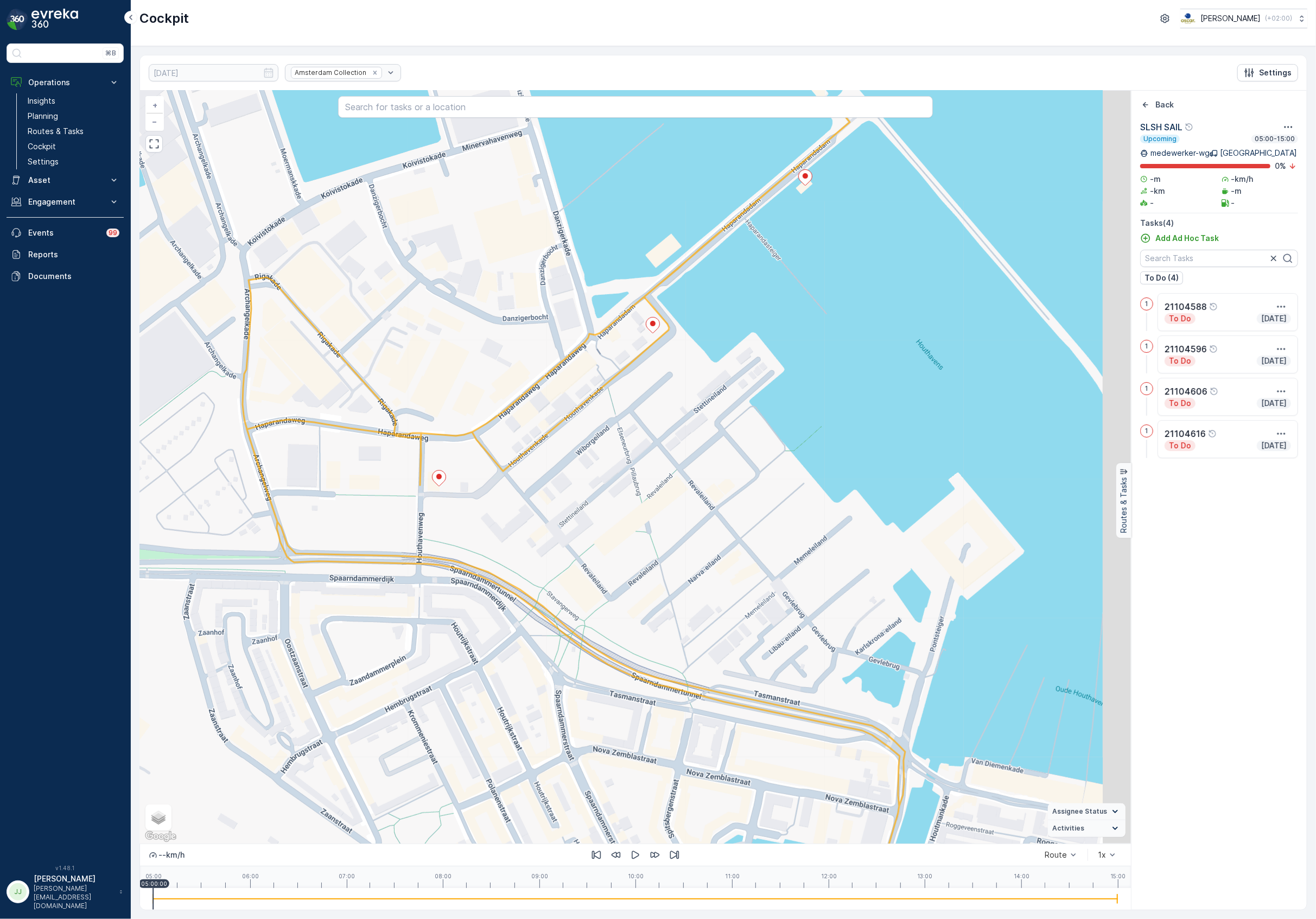
drag, startPoint x: 730, startPoint y: 492, endPoint x: 571, endPoint y: 634, distance: 213.2
click at [576, 635] on div "+ − Satellite Roadmap Terrain Hybrid Leaflet Keyboard shortcuts Map Data Map da…" at bounding box center [635, 468] width 991 height 753
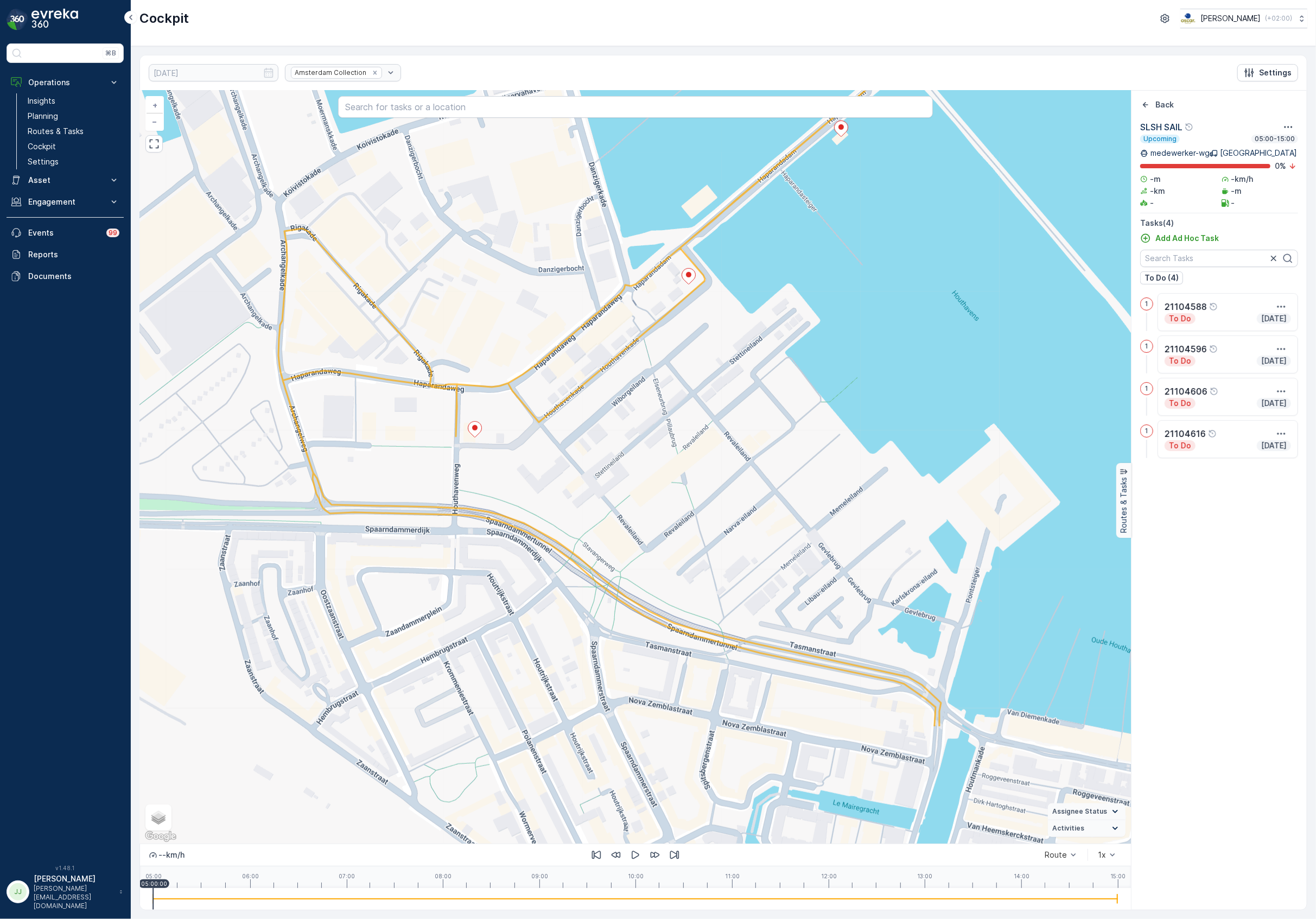
drag, startPoint x: 646, startPoint y: 626, endPoint x: 708, endPoint y: 588, distance: 72.7
click at [708, 588] on div "+ − Satellite Roadmap Terrain Hybrid Leaflet Keyboard shortcuts Map Data Map da…" at bounding box center [635, 468] width 991 height 753
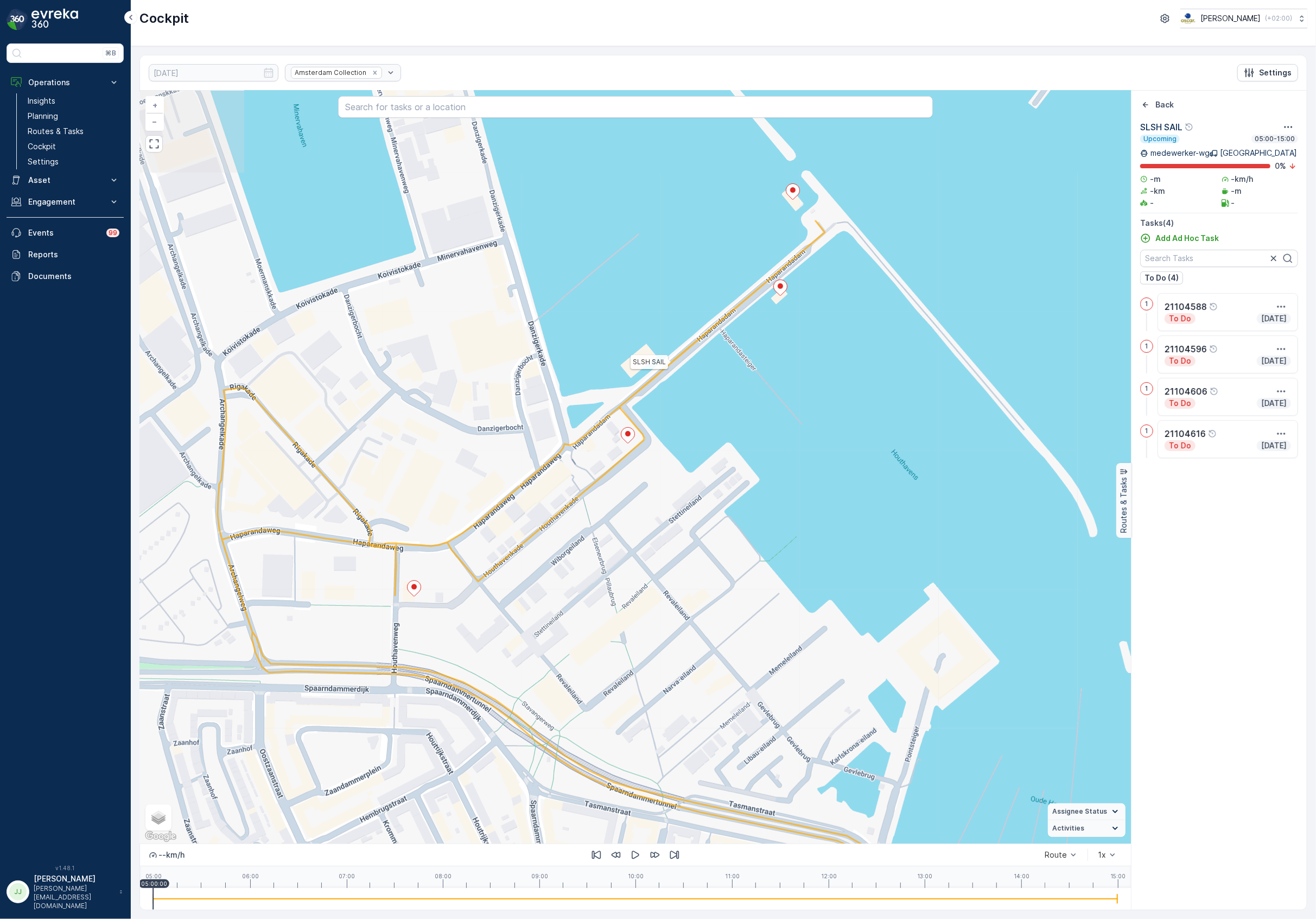
drag, startPoint x: 574, startPoint y: 715, endPoint x: 562, endPoint y: 763, distance: 49.5
click at [562, 763] on icon at bounding box center [549, 649] width 663 height 856
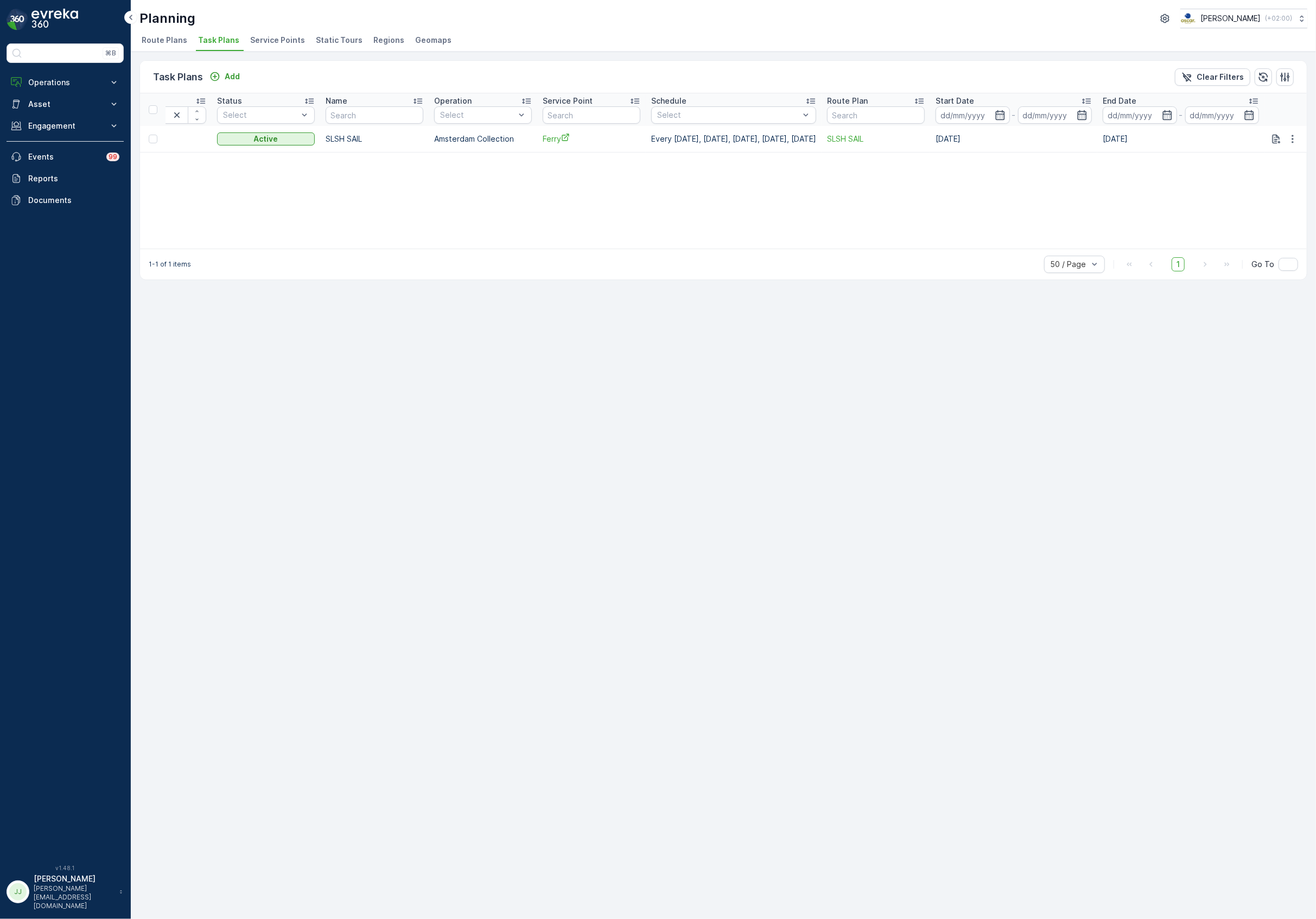
scroll to position [0, 93]
